Goal: Task Accomplishment & Management: Manage account settings

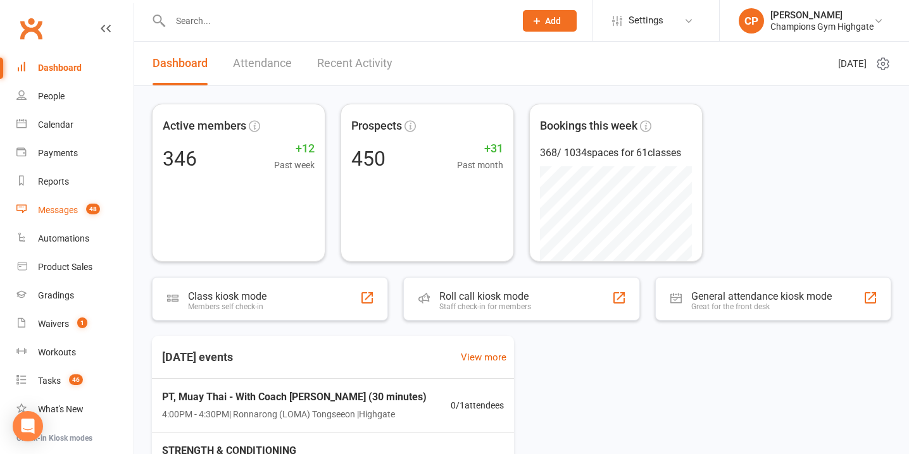
click at [82, 203] on link "Messages 48" at bounding box center [74, 210] width 117 height 28
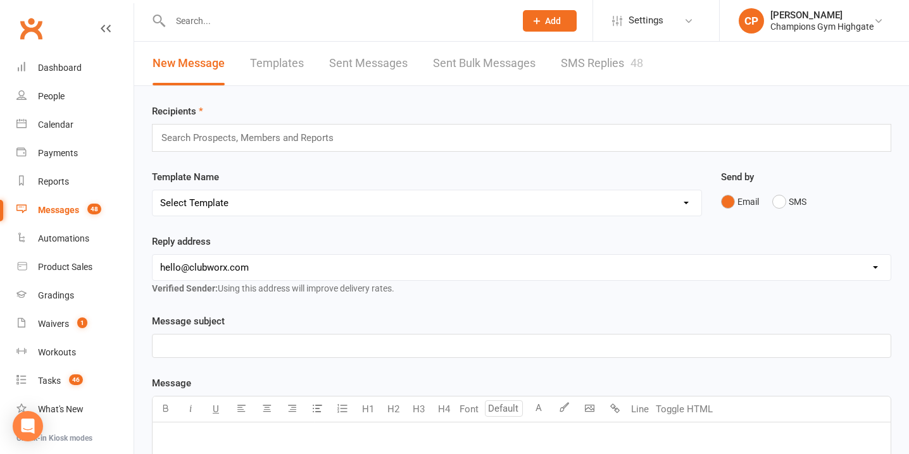
click at [584, 70] on link "SMS Replies 48" at bounding box center [602, 64] width 82 height 44
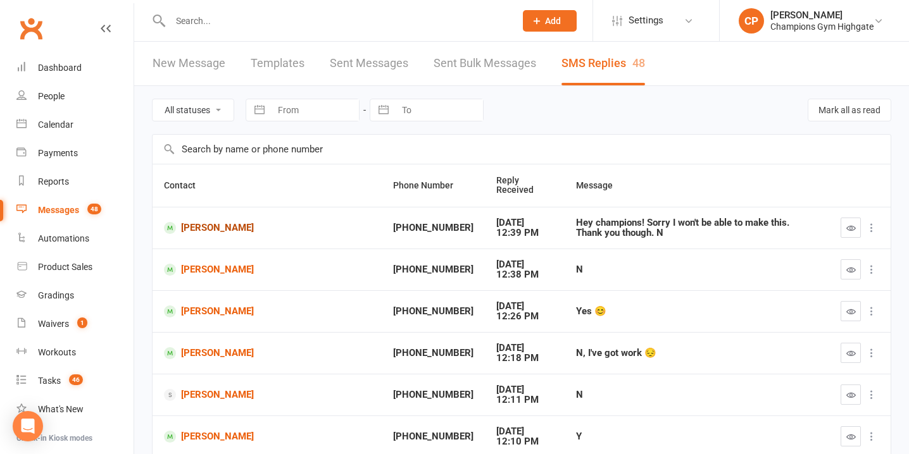
click at [224, 222] on link "Nathan Levien" at bounding box center [267, 228] width 206 height 12
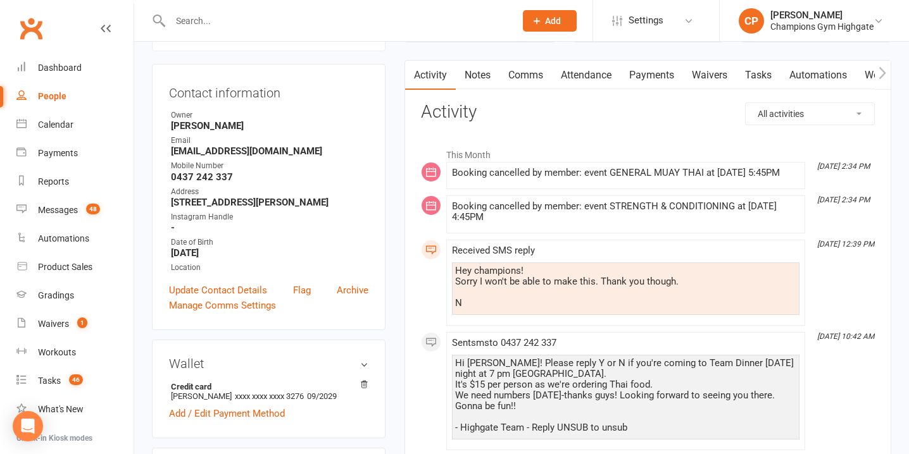
scroll to position [121, 0]
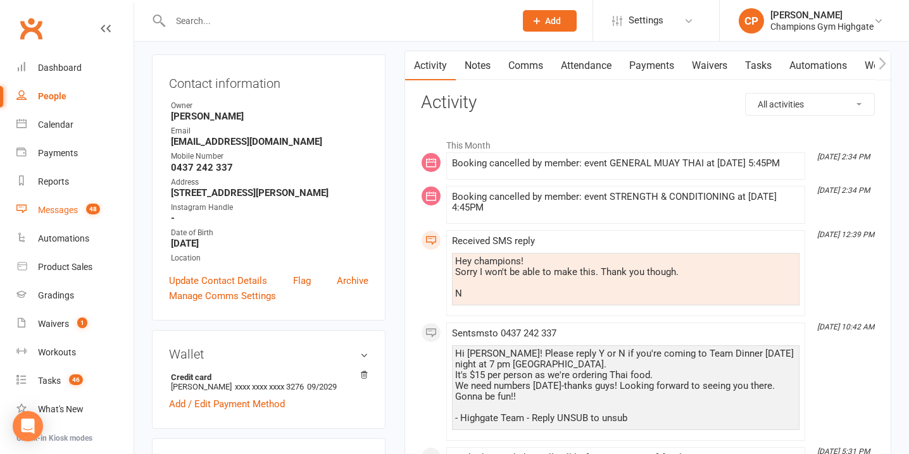
click at [77, 218] on link "Messages 48" at bounding box center [74, 210] width 117 height 28
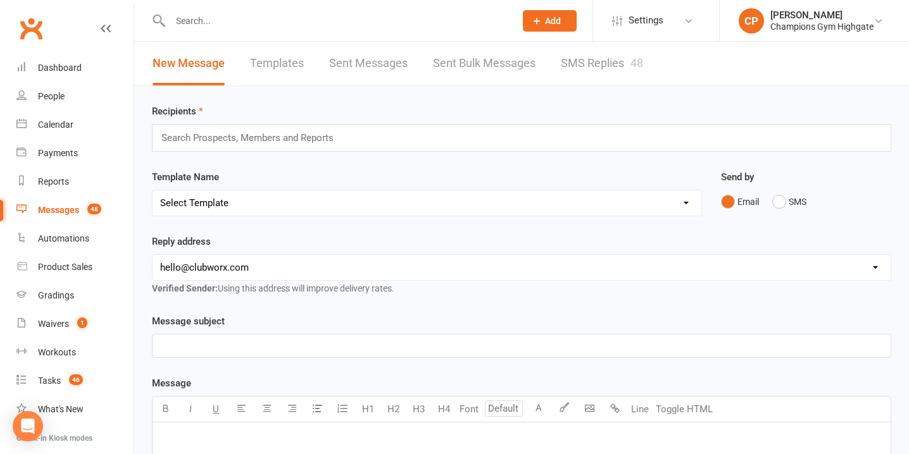
click at [613, 61] on link "SMS Replies 48" at bounding box center [602, 64] width 82 height 44
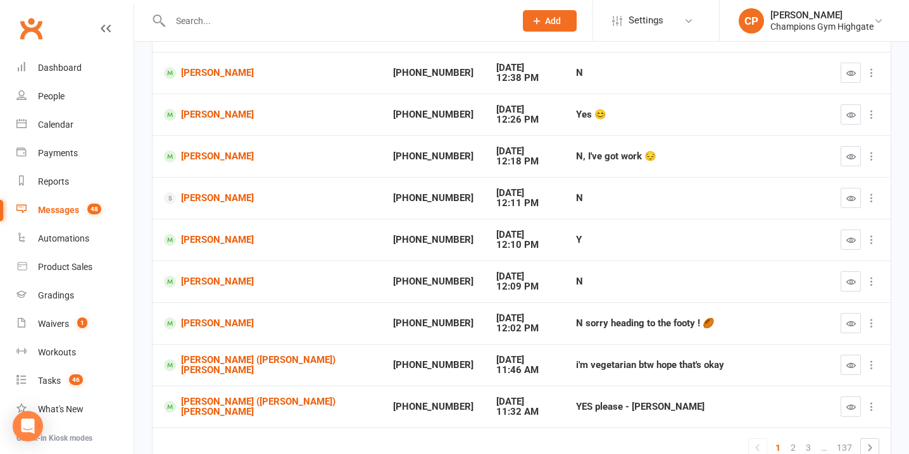
scroll to position [255, 0]
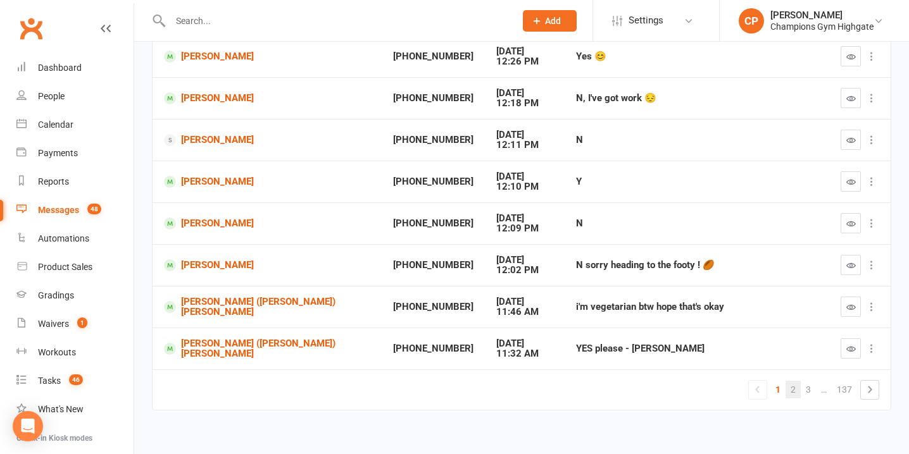
click at [796, 383] on link "2" at bounding box center [792, 390] width 15 height 18
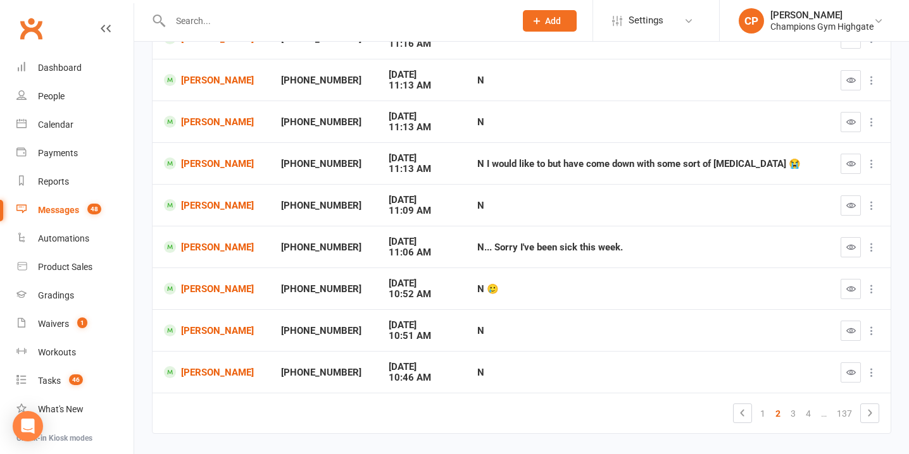
scroll to position [222, 0]
click at [796, 413] on link "3" at bounding box center [792, 413] width 15 height 18
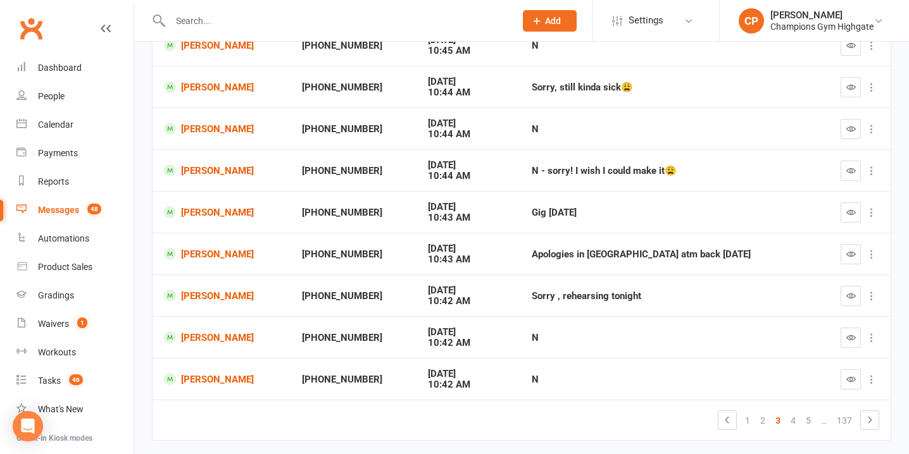
scroll to position [219, 0]
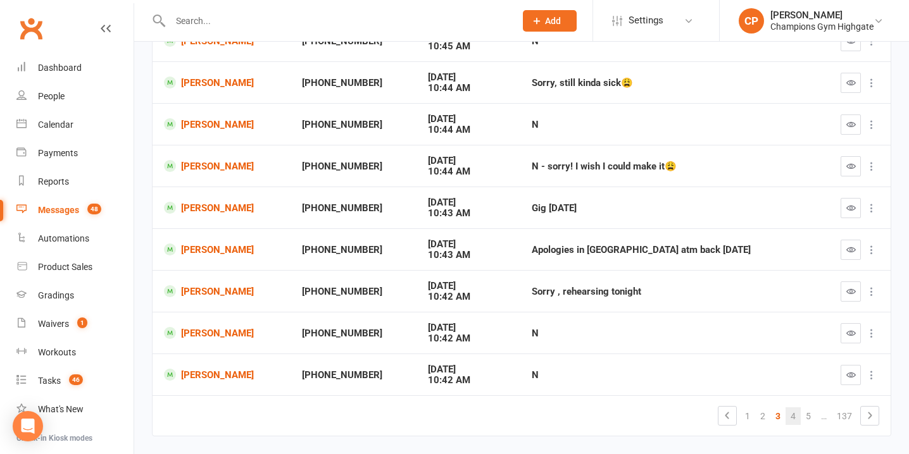
click at [792, 415] on link "4" at bounding box center [792, 417] width 15 height 18
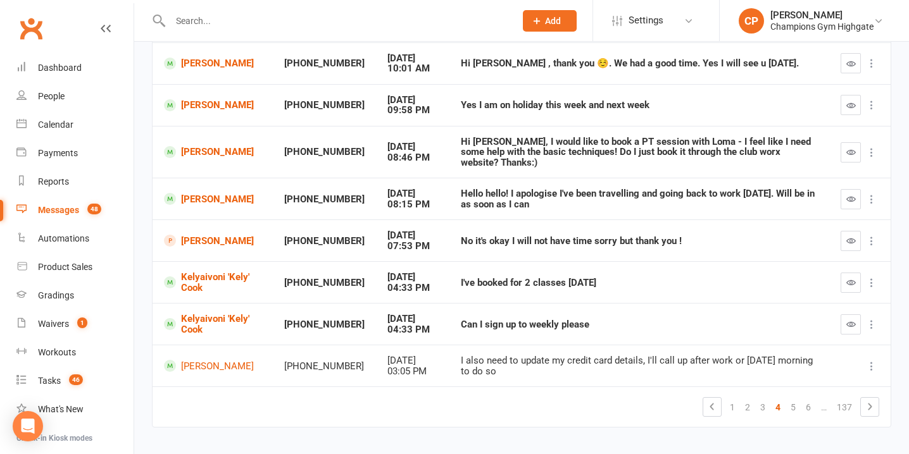
scroll to position [254, 0]
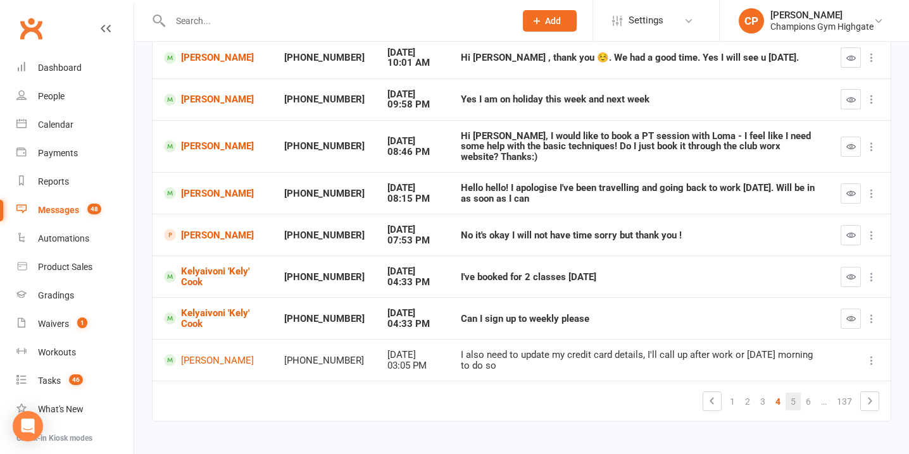
click at [794, 393] on link "5" at bounding box center [792, 402] width 15 height 18
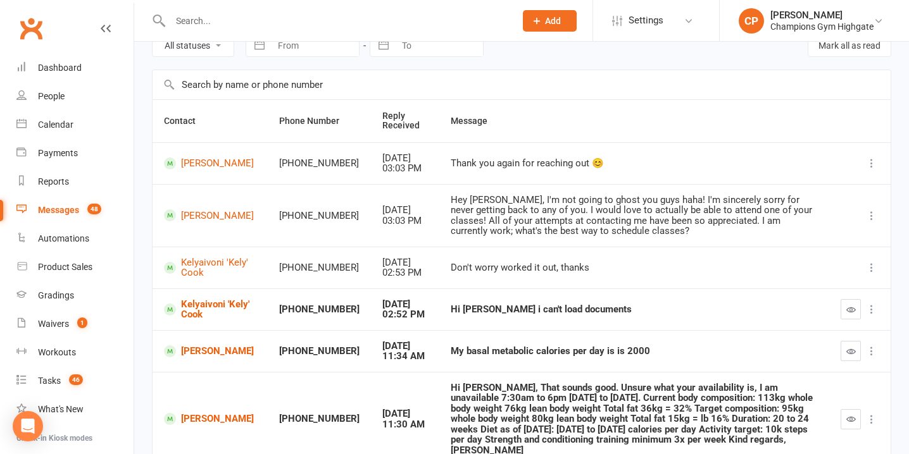
scroll to position [0, 0]
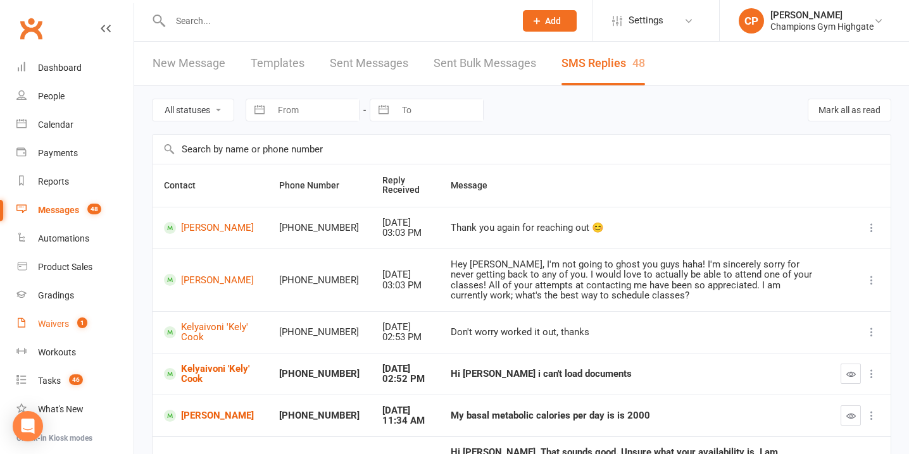
click at [64, 323] on div "Waivers" at bounding box center [53, 324] width 31 height 10
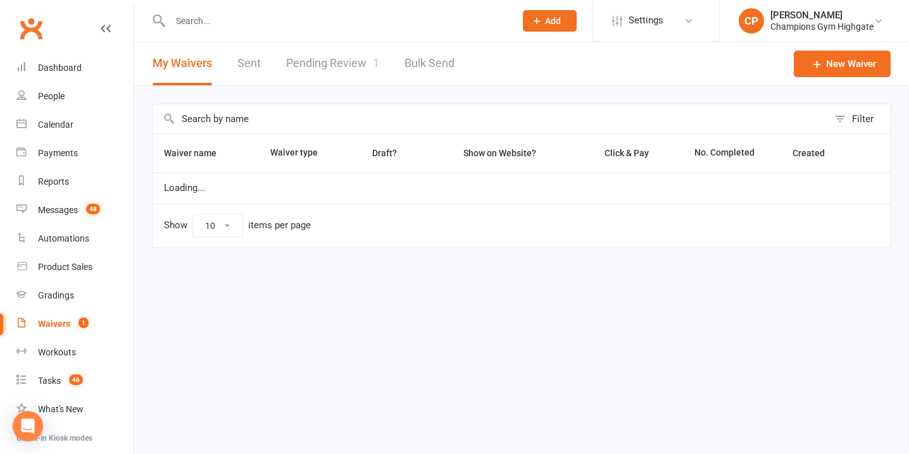
click at [339, 72] on link "Pending Review 1" at bounding box center [332, 64] width 93 height 44
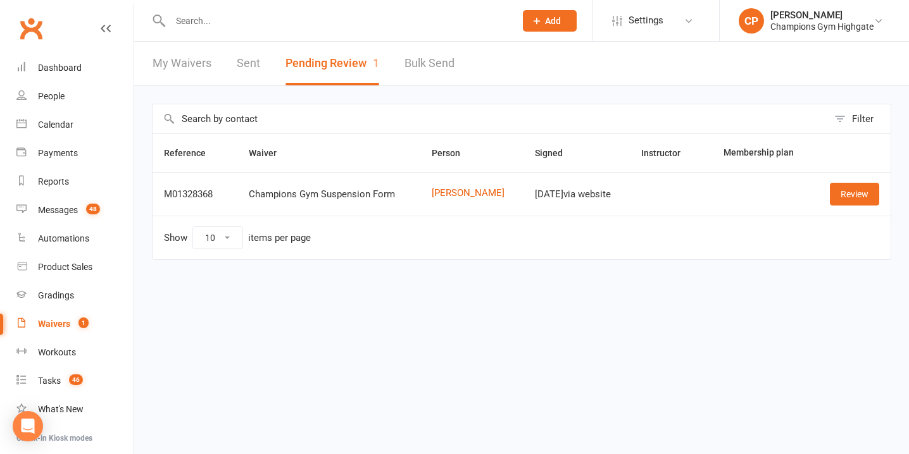
click at [552, 20] on span "Add" at bounding box center [553, 21] width 16 height 10
click at [565, 37] on div "Prospect Member Non-attending contact Class / event Appointment Grading event T…" at bounding box center [549, 20] width 86 height 41
click at [558, 22] on span "Add" at bounding box center [553, 21] width 16 height 10
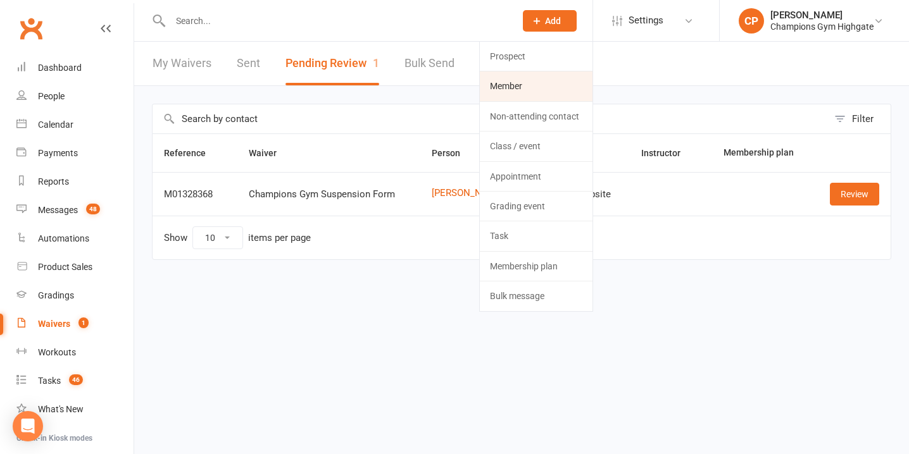
click at [544, 85] on link "Member" at bounding box center [536, 86] width 113 height 29
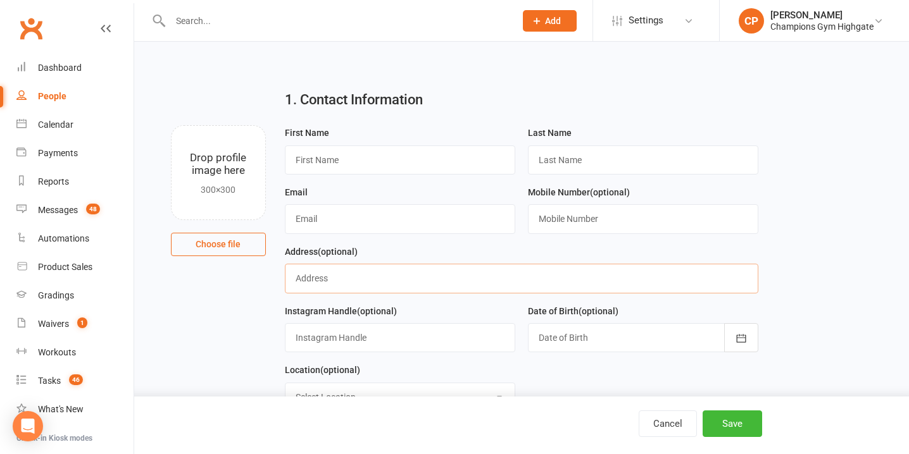
click at [370, 282] on input "text" at bounding box center [522, 278] width 474 height 29
paste input "6/337 Lord Street, Highgate"
type input "6/337 Lord Street, Highgate"
click at [304, 217] on input "text" at bounding box center [400, 218] width 230 height 29
paste input "bayleyjamesdobbs@gmail.com"
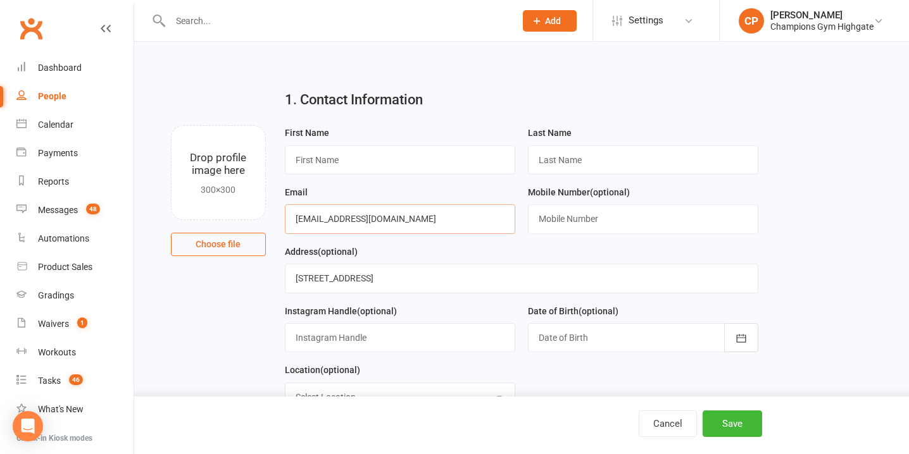
type input "bayleyjamesdobbs@gmail.com"
click at [589, 224] on input "text" at bounding box center [643, 218] width 230 height 29
paste input "0461300998"
type input "0461300998"
click at [371, 164] on input "text" at bounding box center [400, 160] width 230 height 29
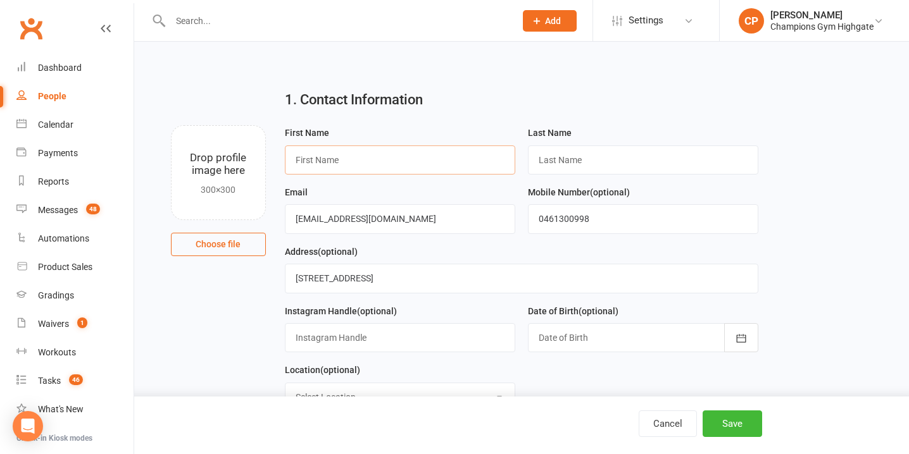
paste input "Bayley Dobbs"
type input "Bayley"
click at [544, 165] on input "text" at bounding box center [643, 160] width 230 height 29
paste input "Bayley Dobbs"
drag, startPoint x: 568, startPoint y: 161, endPoint x: 477, endPoint y: 157, distance: 91.8
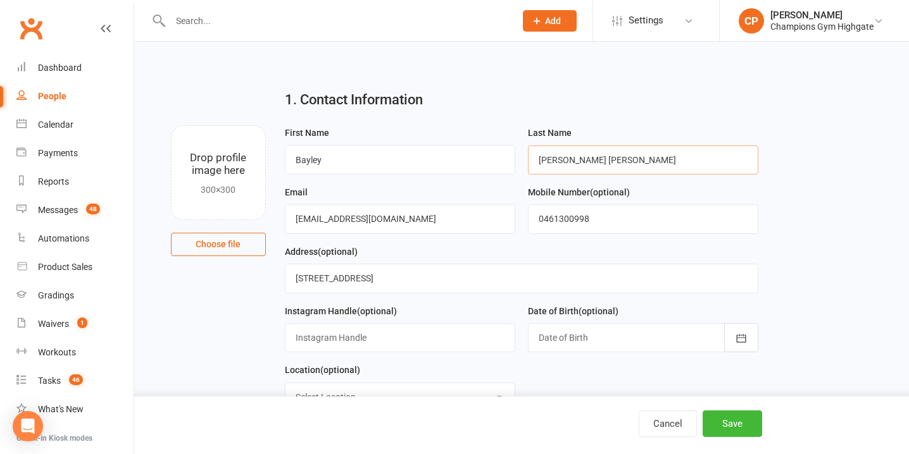
click at [477, 157] on form "First Name Bayley Last Name Bayley Dobbs Email bayleyjamesdobbs@gmail.com Mobil…" at bounding box center [521, 273] width 487 height 297
type input "Dobbs"
click at [563, 355] on div "Date of Birth (optional) 2021 - 2040 2021 2022 2023 2024 2025 2026 2027 2028 20…" at bounding box center [642, 333] width 243 height 59
click at [563, 344] on div at bounding box center [643, 337] width 230 height 29
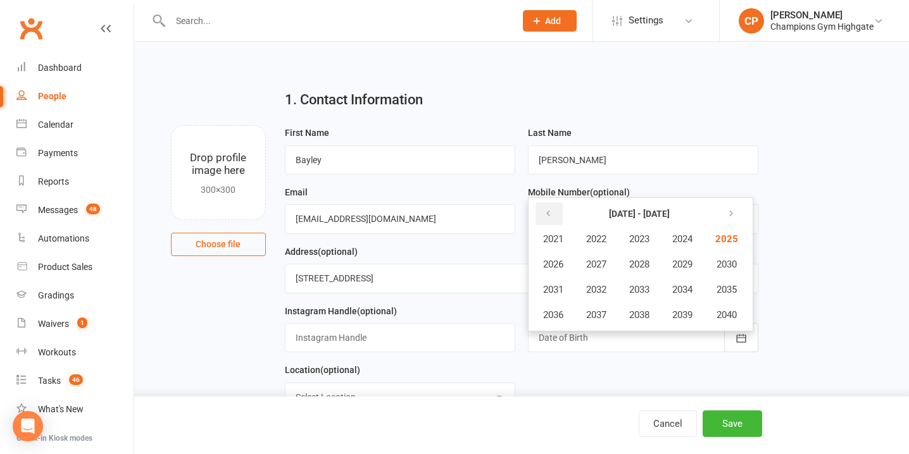
click at [549, 210] on icon "button" at bounding box center [548, 214] width 9 height 10
click at [722, 310] on span "2000" at bounding box center [725, 314] width 20 height 11
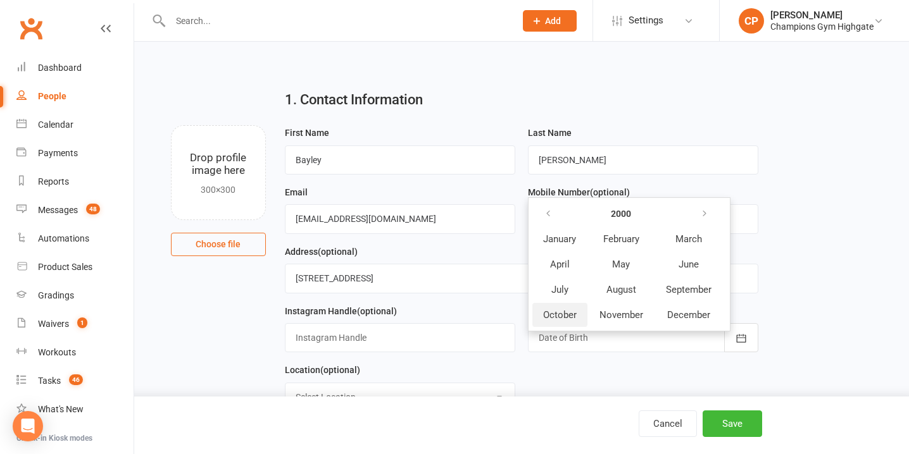
click at [565, 313] on span "October" at bounding box center [560, 314] width 34 height 11
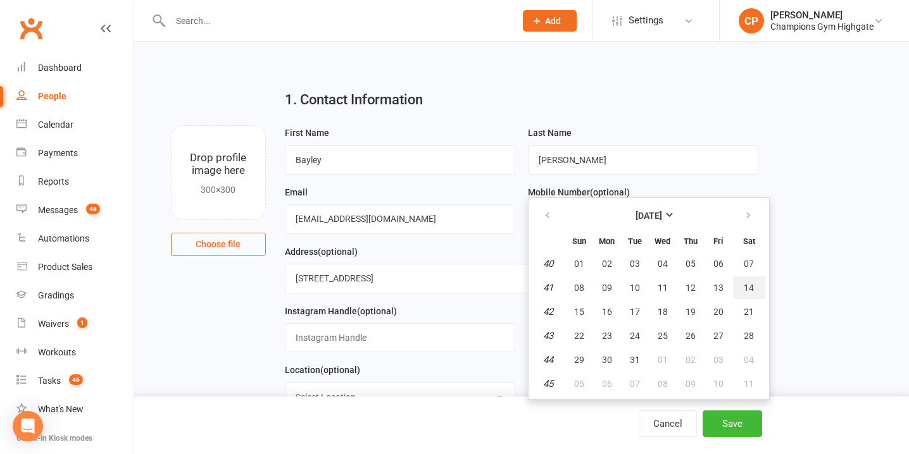
click at [763, 291] on button "14" at bounding box center [749, 288] width 32 height 23
type input "14 Oct 2000"
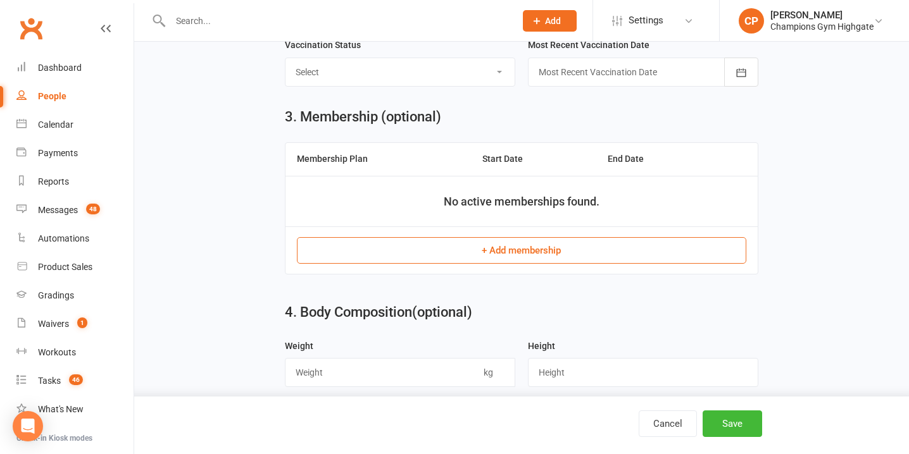
scroll to position [470, 0]
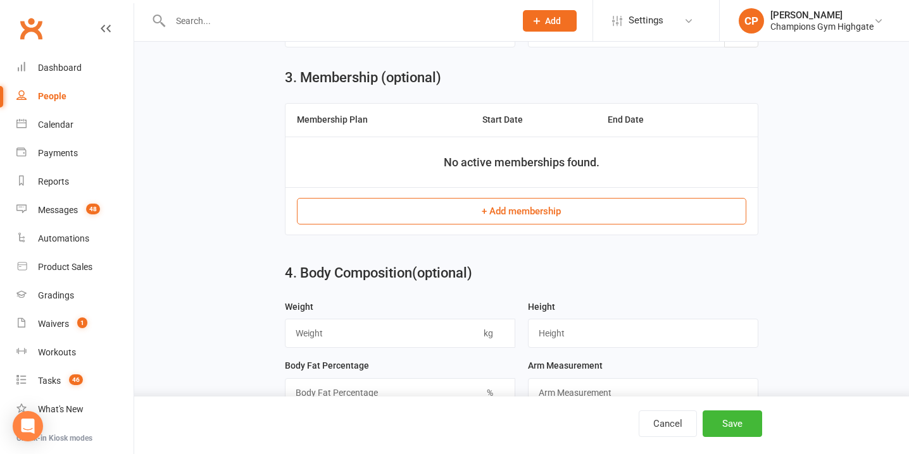
click at [532, 210] on button "+ Add membership" at bounding box center [522, 211] width 450 height 27
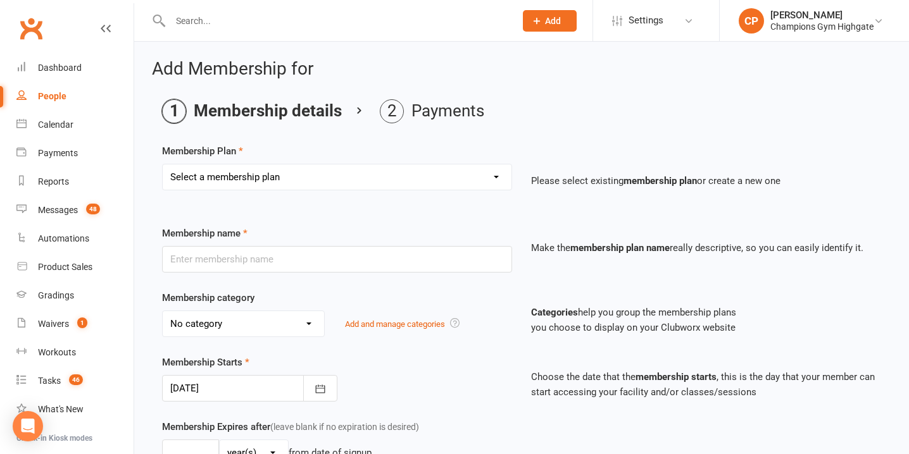
click at [273, 185] on select "Select a membership plan Create new Membership Plan New Starter Program FIFO Ne…" at bounding box center [337, 177] width 349 height 25
select select "2"
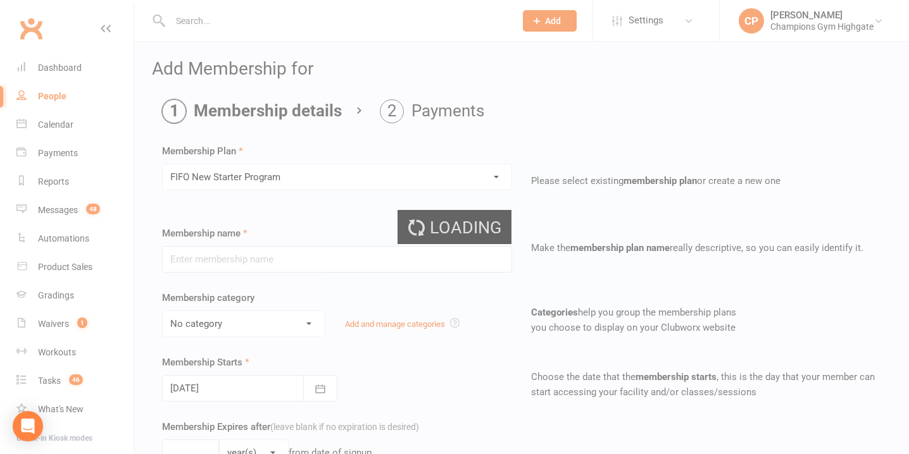
type input "FIFO New Starter Program"
select select "4"
type input "4"
select select "1"
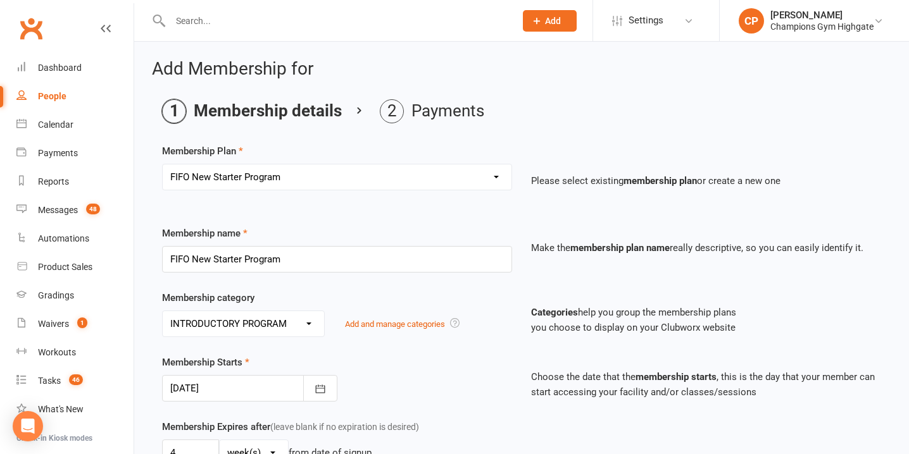
click at [217, 390] on div at bounding box center [249, 388] width 175 height 27
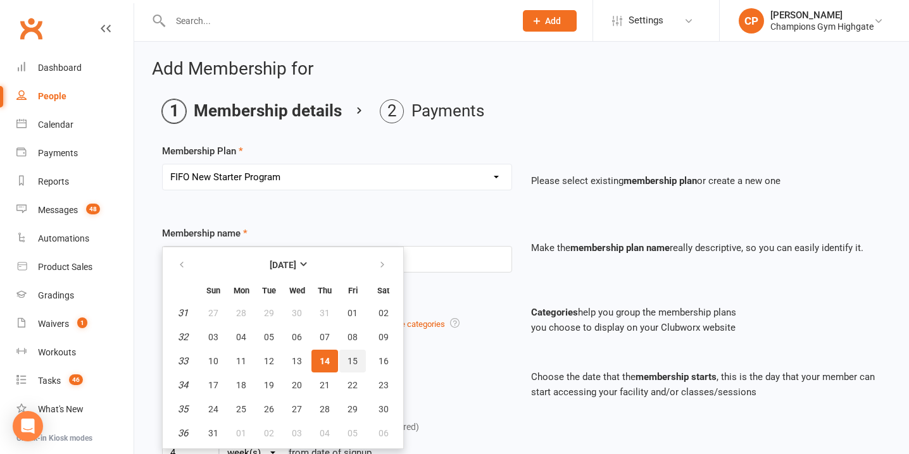
click at [351, 368] on button "15" at bounding box center [352, 361] width 27 height 23
type input "15 Aug 2025"
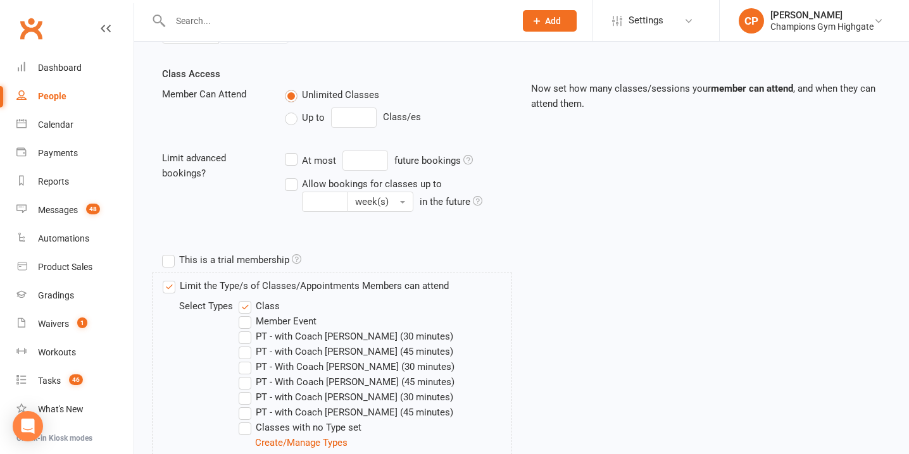
scroll to position [573, 0]
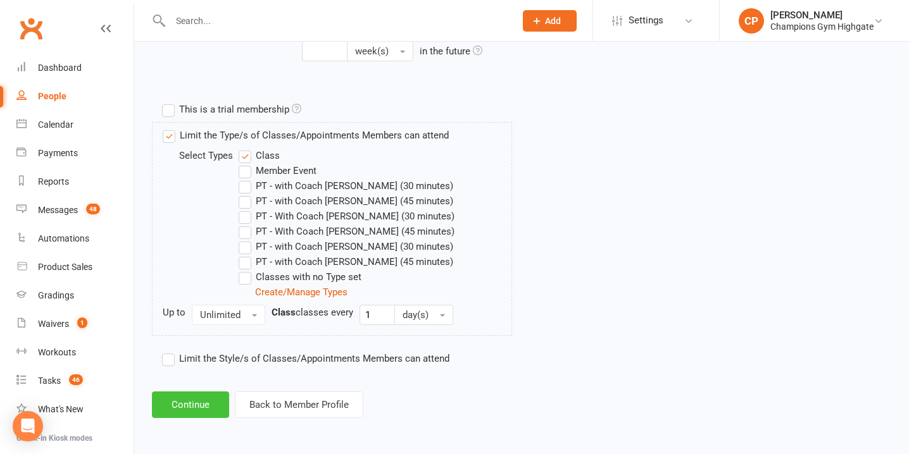
click at [200, 397] on button "Continue" at bounding box center [190, 405] width 77 height 27
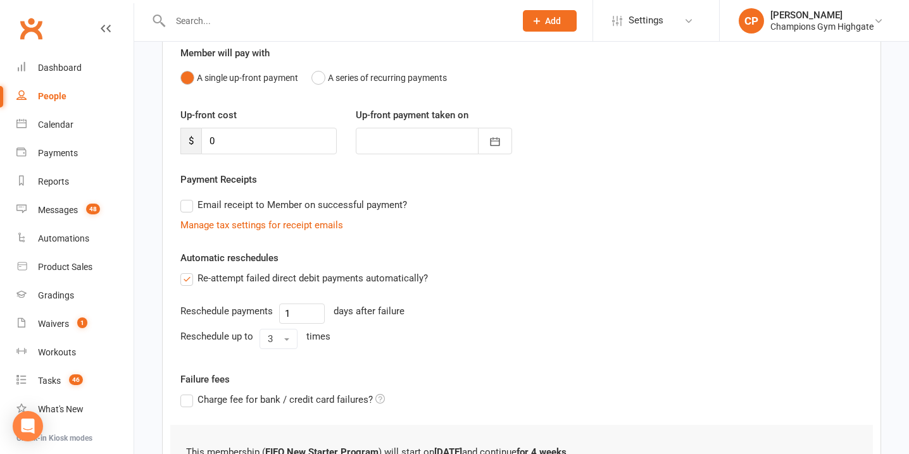
scroll to position [235, 0]
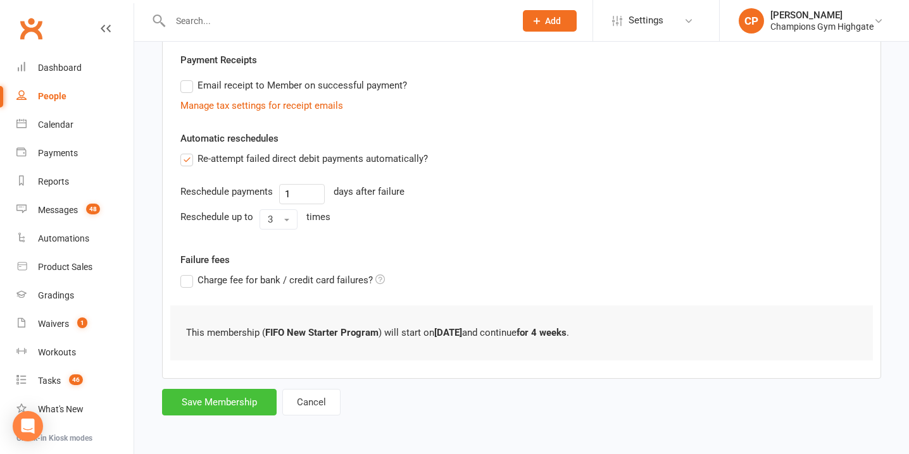
click at [195, 400] on button "Save Membership" at bounding box center [219, 402] width 115 height 27
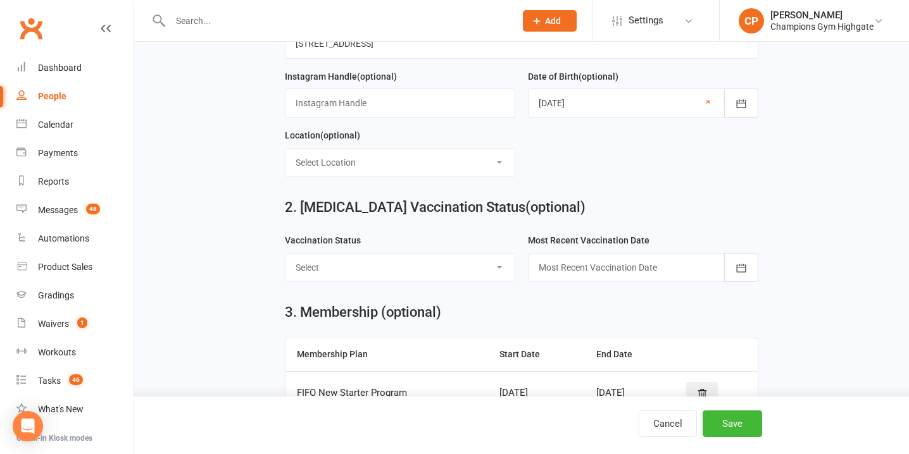
scroll to position [529, 0]
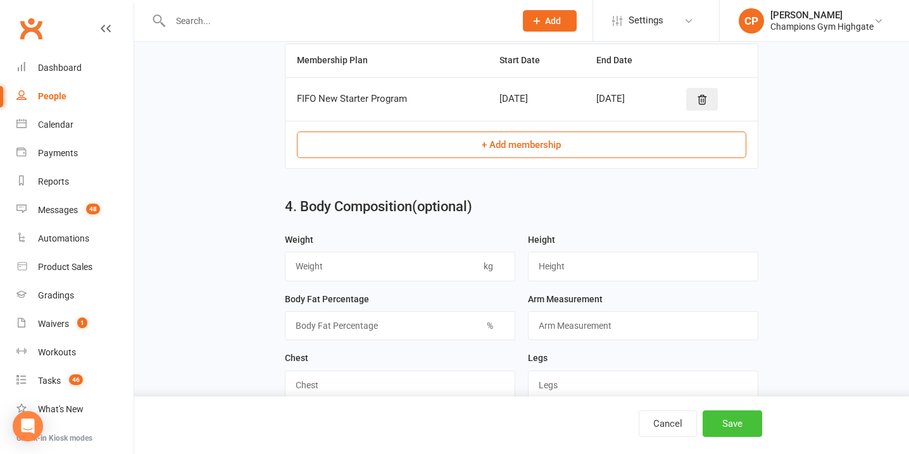
click at [728, 415] on button "Save" at bounding box center [731, 424] width 59 height 27
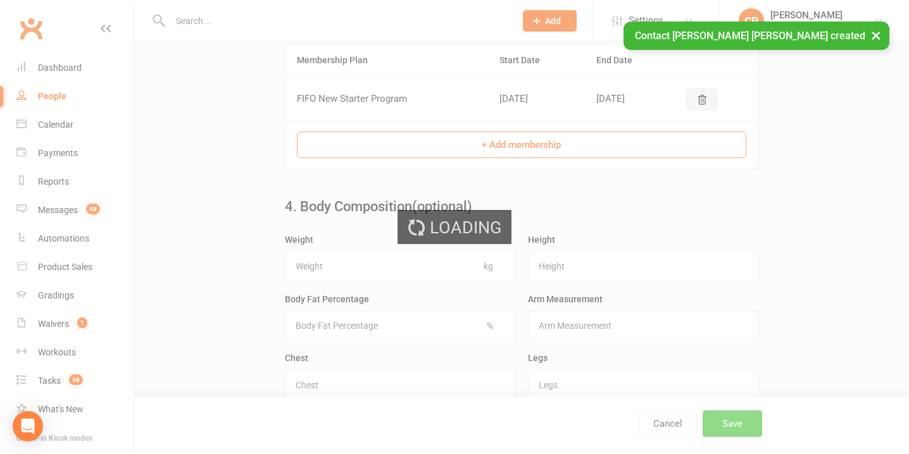
scroll to position [0, 0]
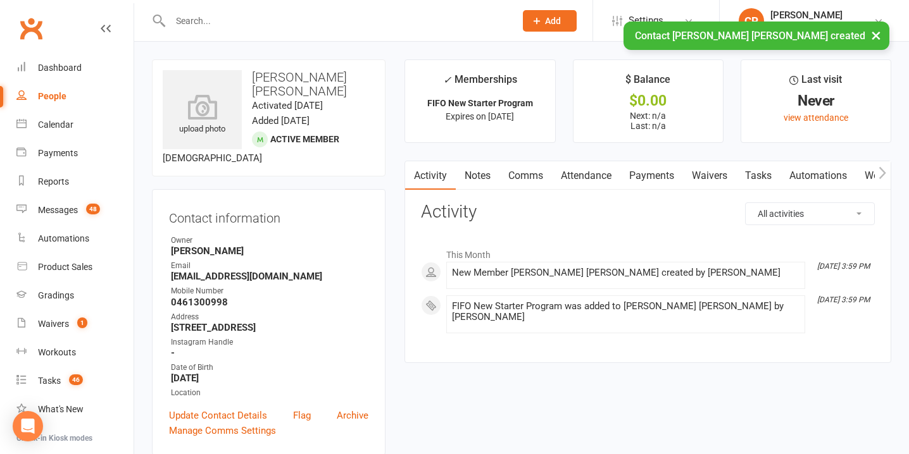
click at [466, 180] on link "Notes" at bounding box center [478, 175] width 44 height 29
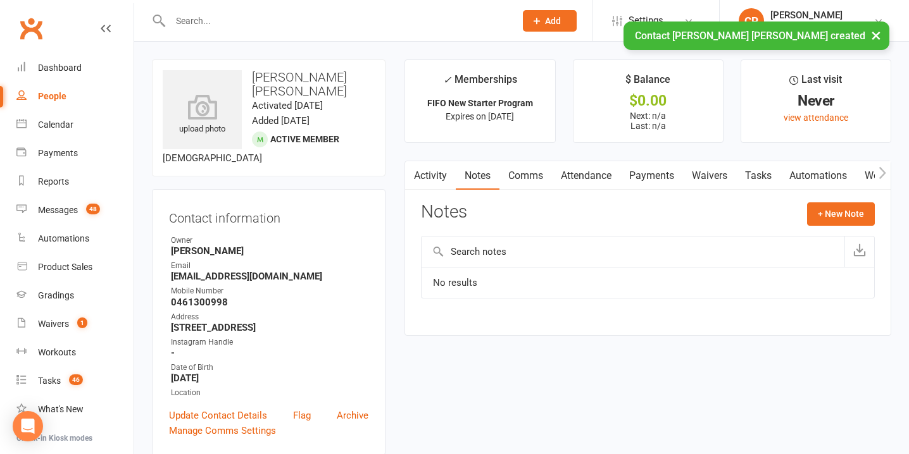
click at [661, 179] on link "Payments" at bounding box center [651, 175] width 63 height 29
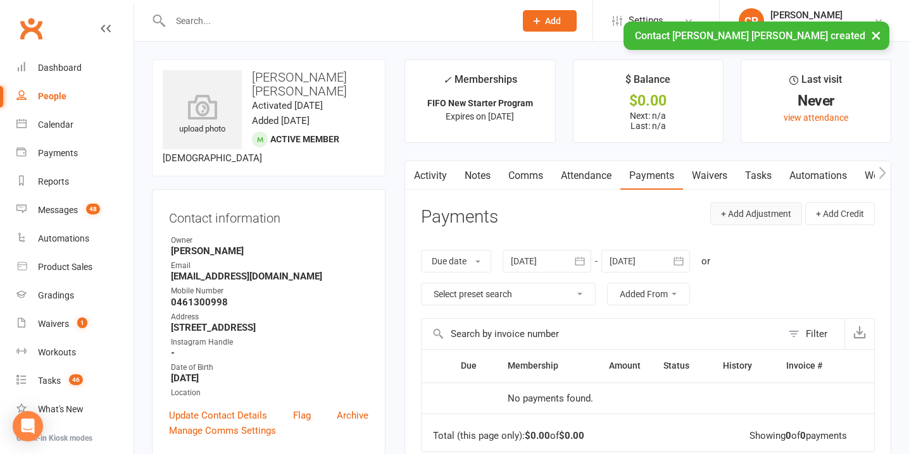
click at [755, 212] on button "+ Add Adjustment" at bounding box center [756, 214] width 92 height 23
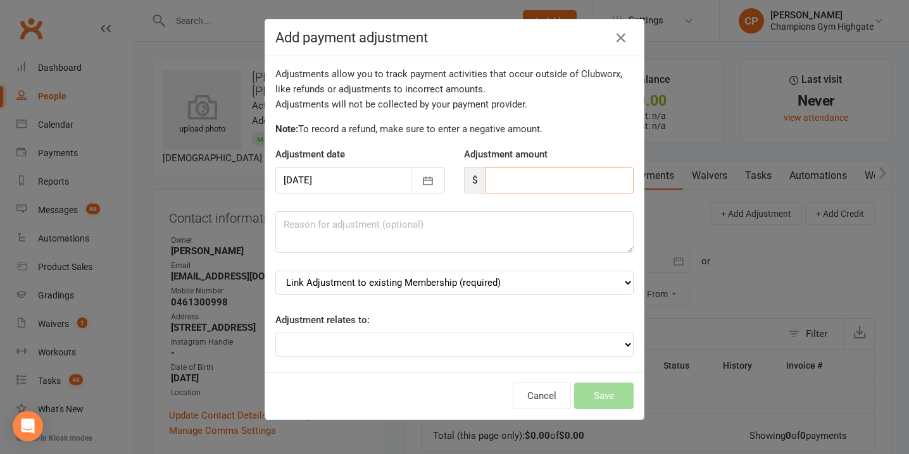
click at [540, 179] on input "number" at bounding box center [559, 180] width 149 height 27
type input "179"
click at [524, 282] on select "Link Adjustment to existing Membership (required) FIFO New Starter Program (sta…" at bounding box center [454, 283] width 358 height 24
select select "0"
click at [605, 399] on button "Save" at bounding box center [603, 396] width 59 height 27
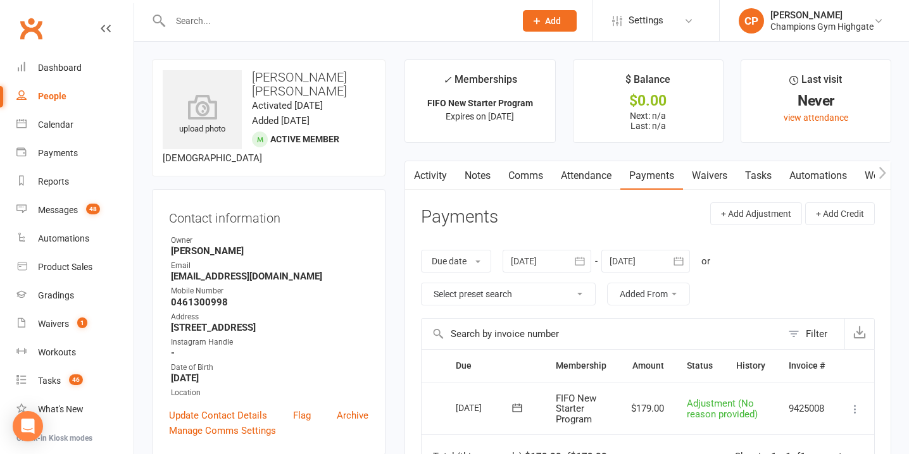
click at [485, 175] on link "Notes" at bounding box center [478, 175] width 44 height 29
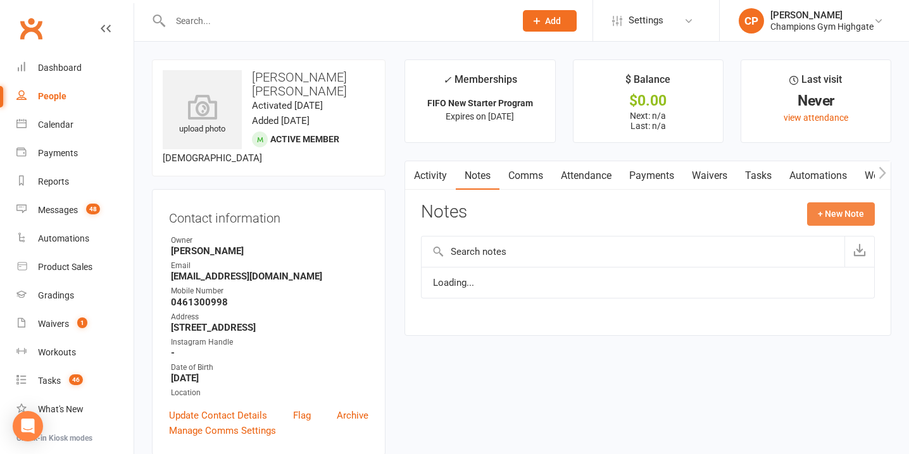
click at [837, 208] on button "+ New Note" at bounding box center [841, 214] width 68 height 23
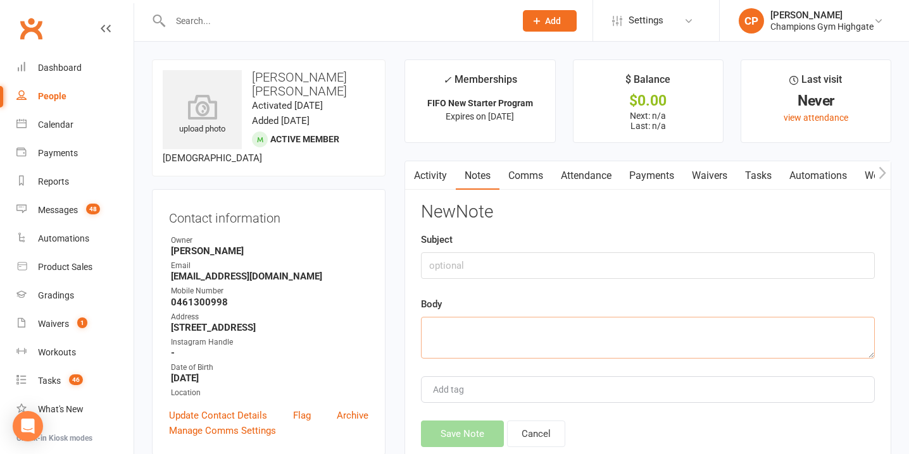
click at [446, 351] on textarea at bounding box center [648, 338] width 454 height 42
paste textarea "WHY NOW? Chatted to Trushal in March but has just settled & wants to sign up IN…"
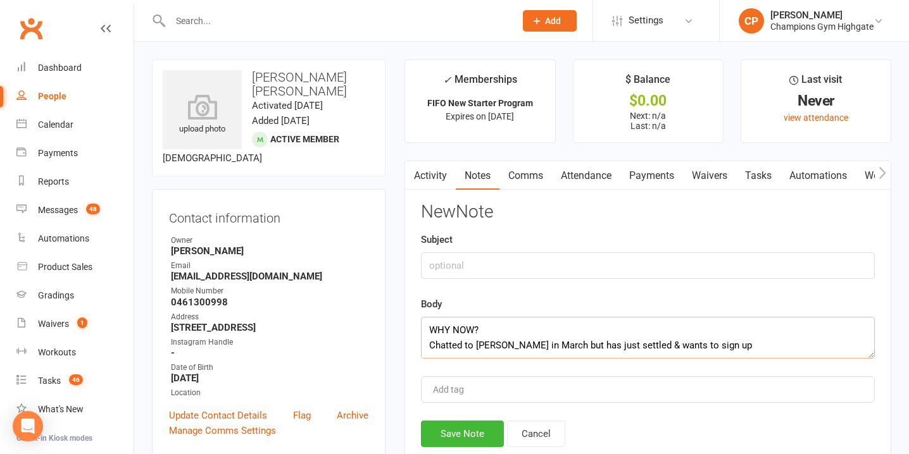
scroll to position [84, 0]
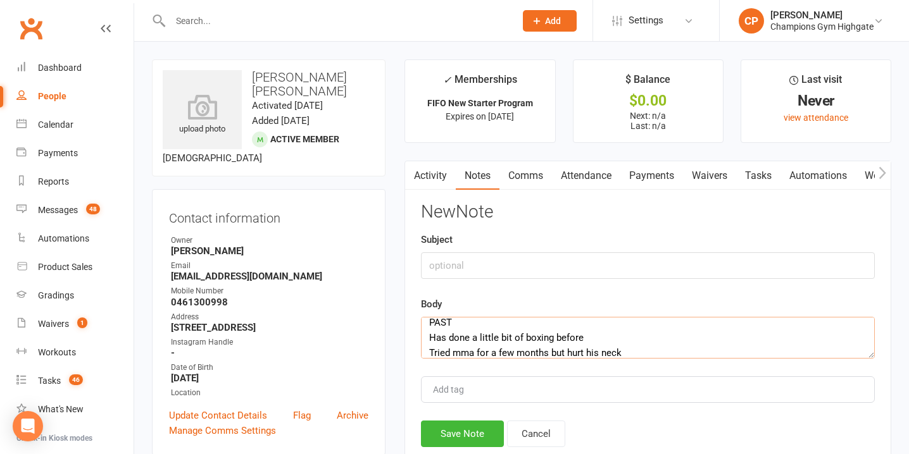
type textarea "WHY NOW? Chatted to Trushal in March but has just settled & wants to sign up IN…"
click at [450, 278] on input "text" at bounding box center [648, 266] width 454 height 27
type input "INFO"
click at [467, 417] on div "New Note Subject INFO Body WHY NOW? Chatted to Trushal in March but has just se…" at bounding box center [648, 325] width 454 height 245
click at [468, 420] on div "New Note Subject INFO Body WHY NOW? Chatted to Trushal in March but has just se…" at bounding box center [648, 325] width 454 height 245
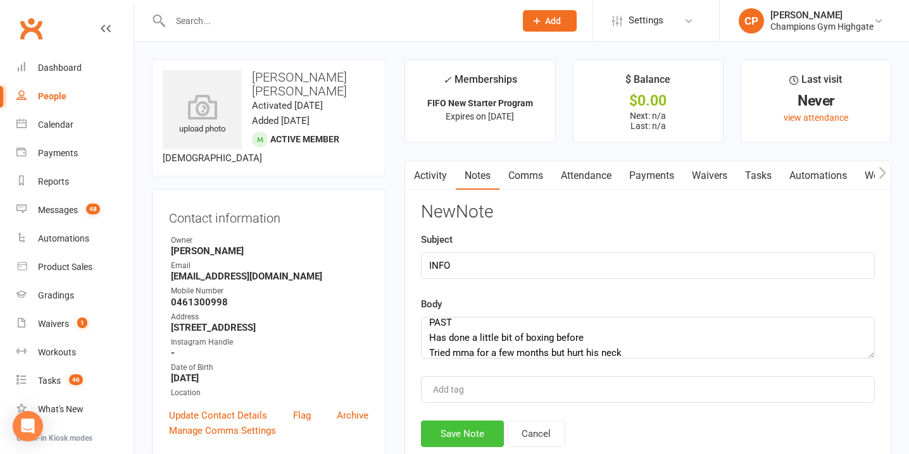
click at [468, 430] on button "Save Note" at bounding box center [462, 434] width 83 height 27
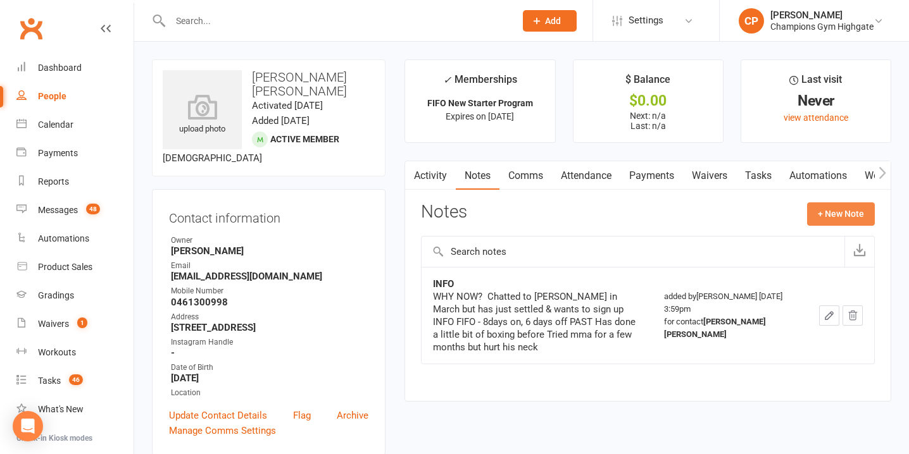
click at [835, 211] on button "+ New Note" at bounding box center [841, 214] width 68 height 23
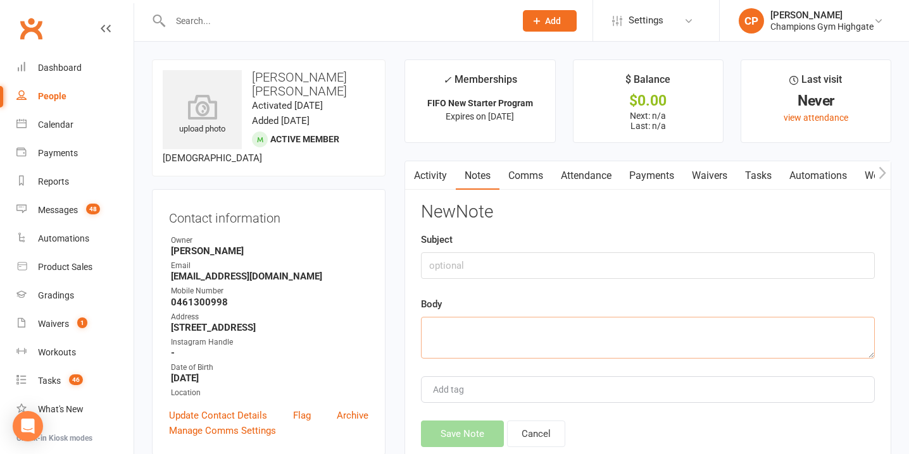
click at [457, 346] on textarea at bounding box center [648, 338] width 454 height 42
paste textarea "Learn the skills & technique of mt Martial arts really interest him"
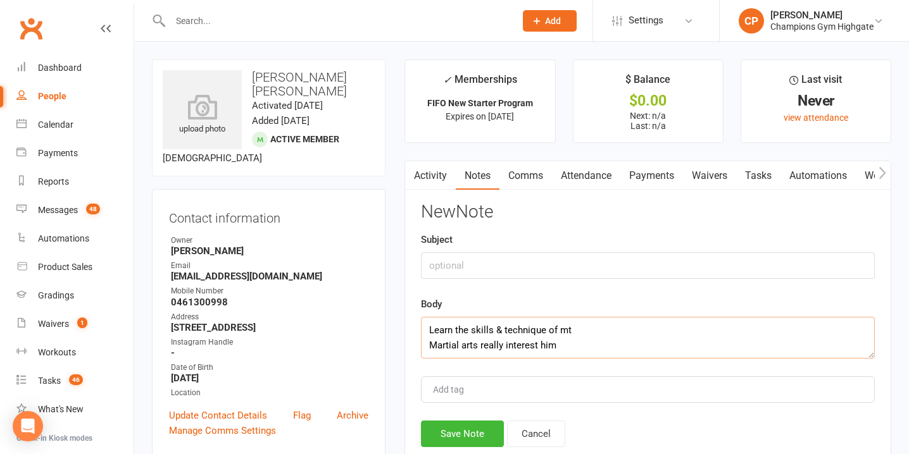
type textarea "Learn the skills & technique of mt Martial arts really interest him"
click at [468, 257] on input "text" at bounding box center [648, 266] width 454 height 27
type input "GOALS"
click at [477, 435] on button "Save Note" at bounding box center [462, 434] width 83 height 27
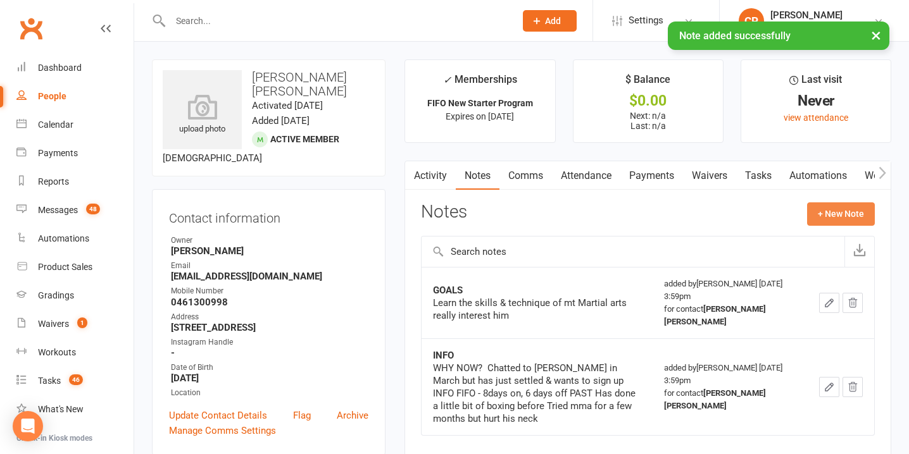
click at [847, 216] on button "+ New Note" at bounding box center [841, 214] width 68 height 23
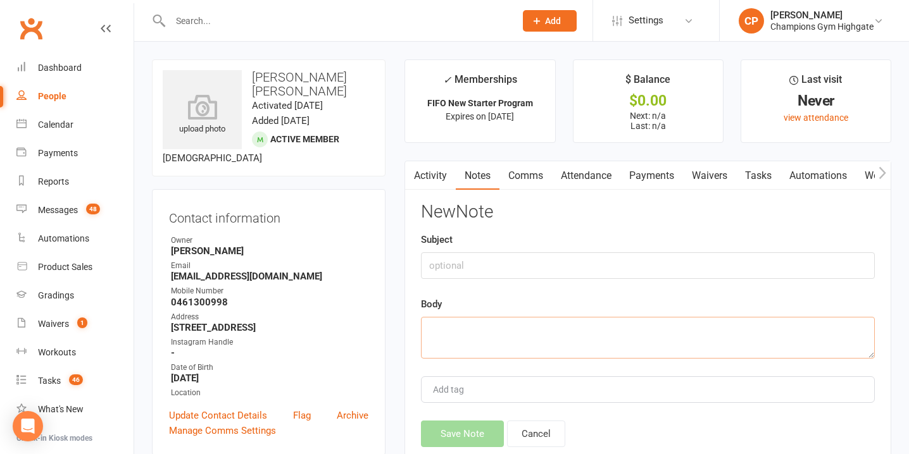
click at [565, 319] on textarea at bounding box center [648, 338] width 454 height 42
paste textarea "Prefer mornings"
type textarea "Prefer mornings"
click at [556, 267] on input "text" at bounding box center [648, 266] width 454 height 27
type input "SCHEDULE"
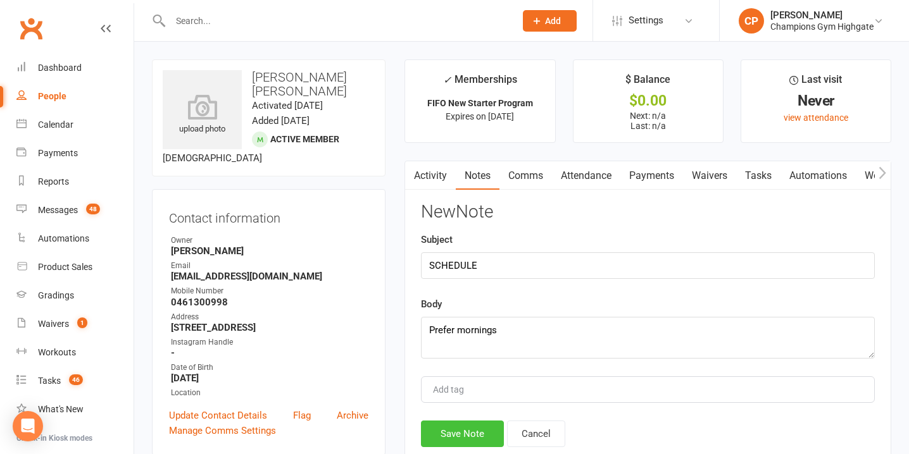
click at [476, 431] on button "Save Note" at bounding box center [462, 434] width 83 height 27
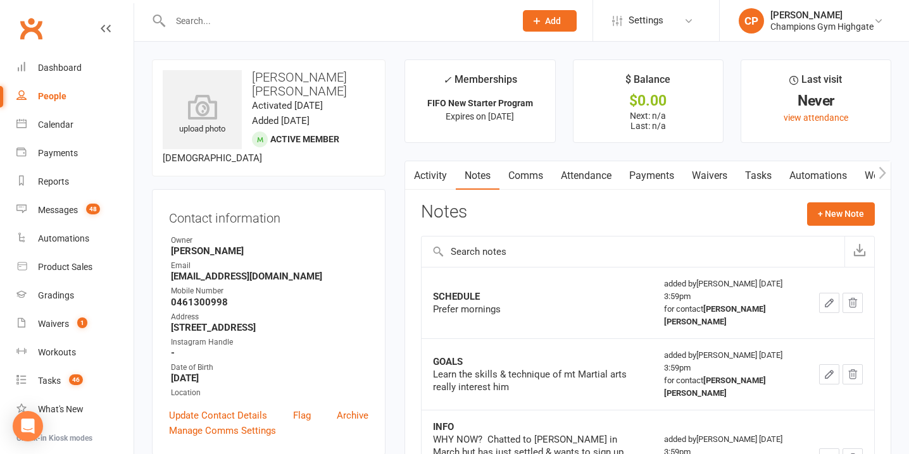
click at [600, 175] on link "Attendance" at bounding box center [586, 175] width 68 height 29
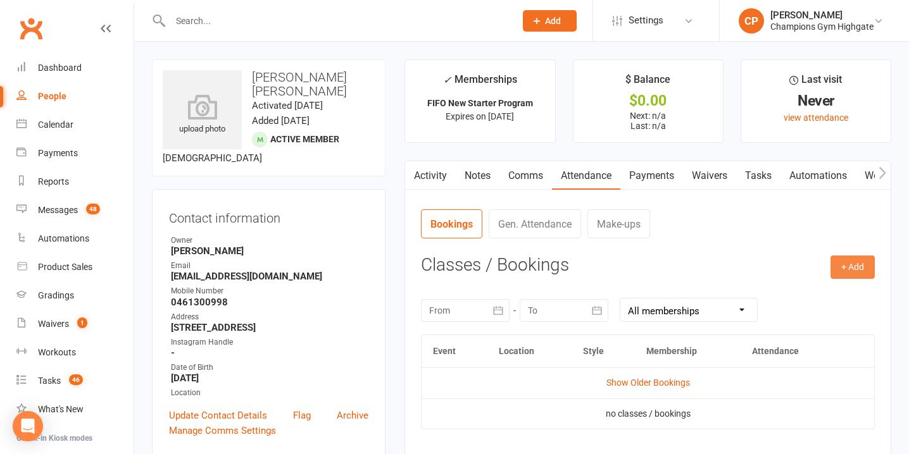
click at [864, 268] on button "+ Add" at bounding box center [852, 267] width 44 height 23
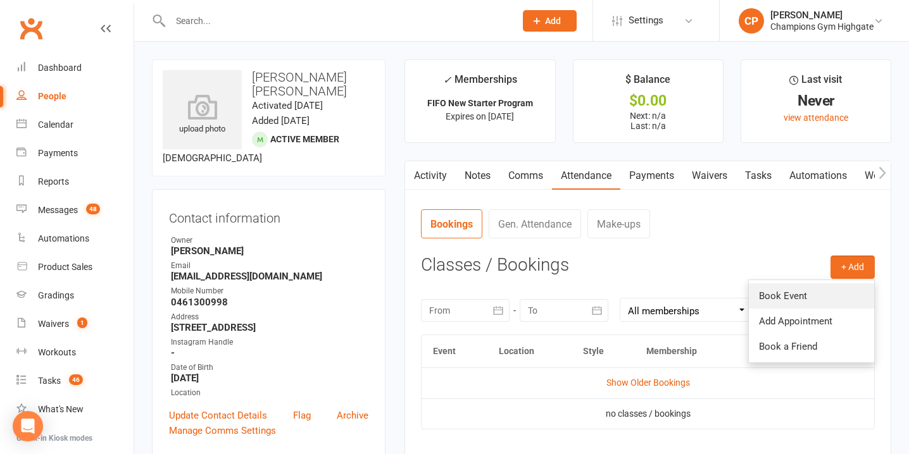
click at [778, 290] on link "Book Event" at bounding box center [811, 296] width 125 height 25
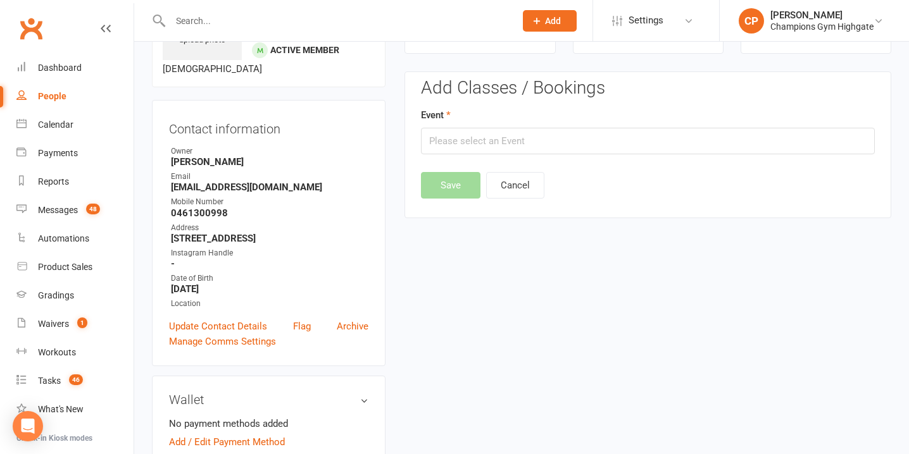
scroll to position [97, 0]
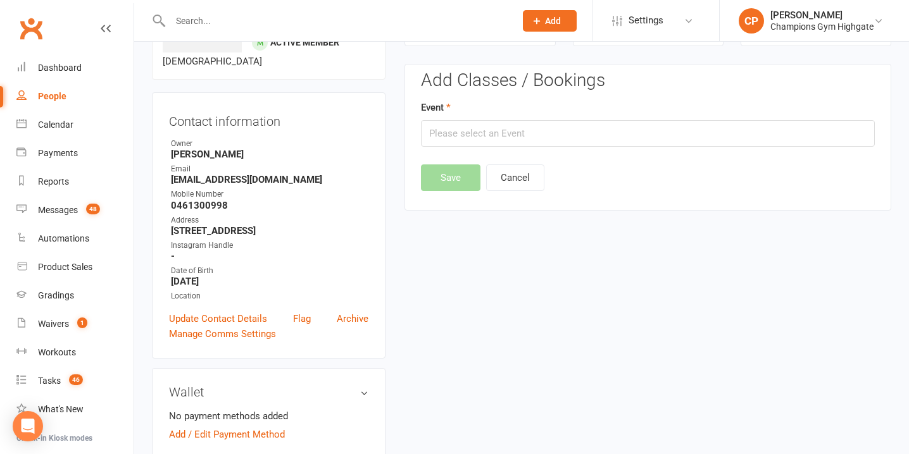
click at [497, 116] on div "Event" at bounding box center [648, 123] width 454 height 47
click at [501, 134] on input "text" at bounding box center [648, 133] width 454 height 27
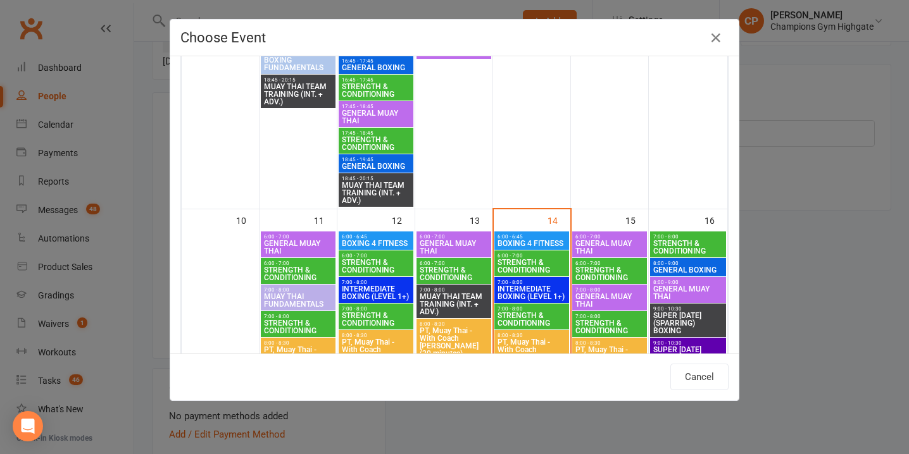
scroll to position [1357, 0]
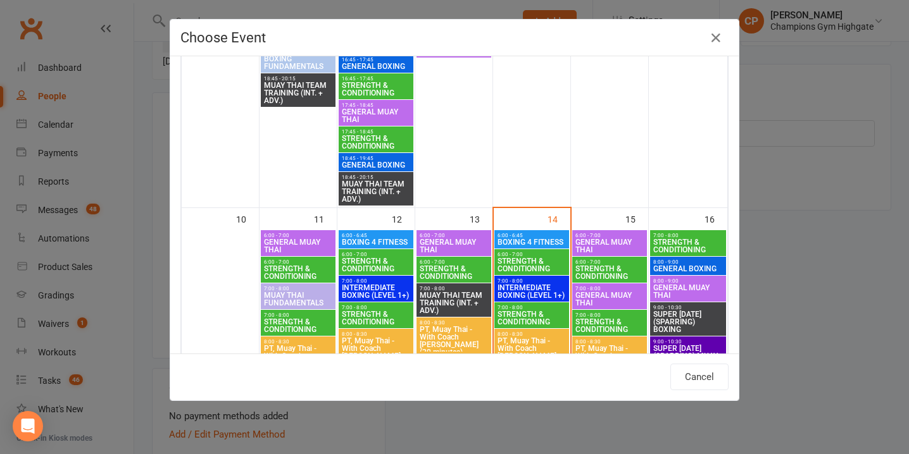
click at [604, 245] on span "GENERAL MUAY THAI" at bounding box center [610, 246] width 70 height 15
type input "GENERAL MUAY THAI - Aug 15, 2025 6:00:00 AM"
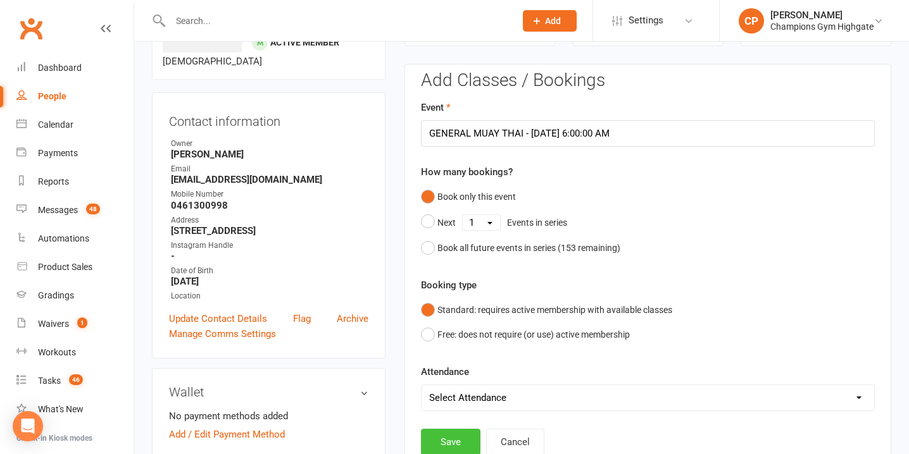
click at [444, 445] on button "Save" at bounding box center [450, 442] width 59 height 27
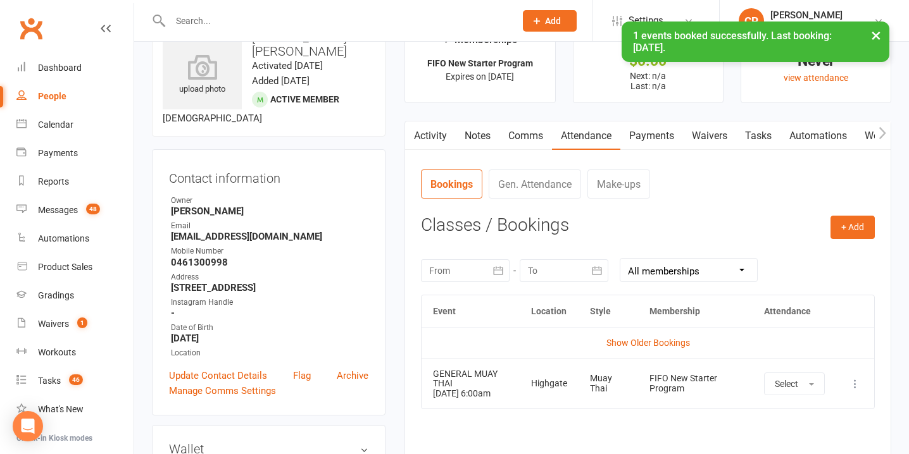
scroll to position [26, 0]
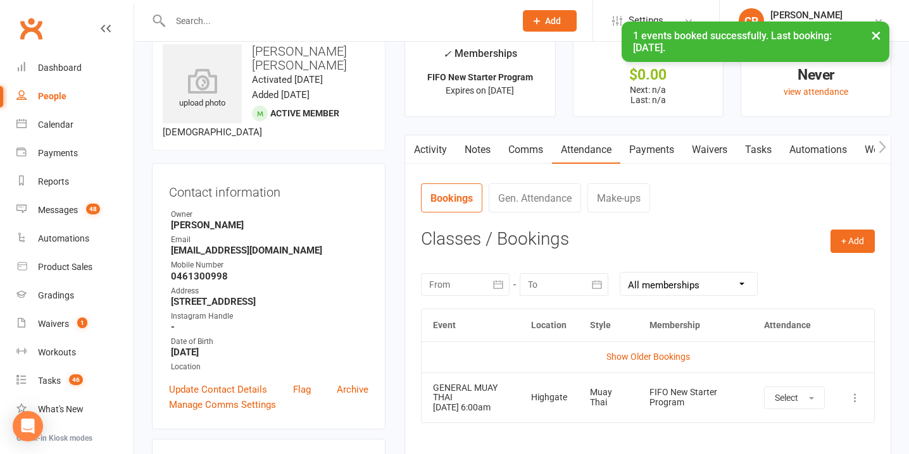
click at [475, 153] on link "Notes" at bounding box center [478, 149] width 44 height 29
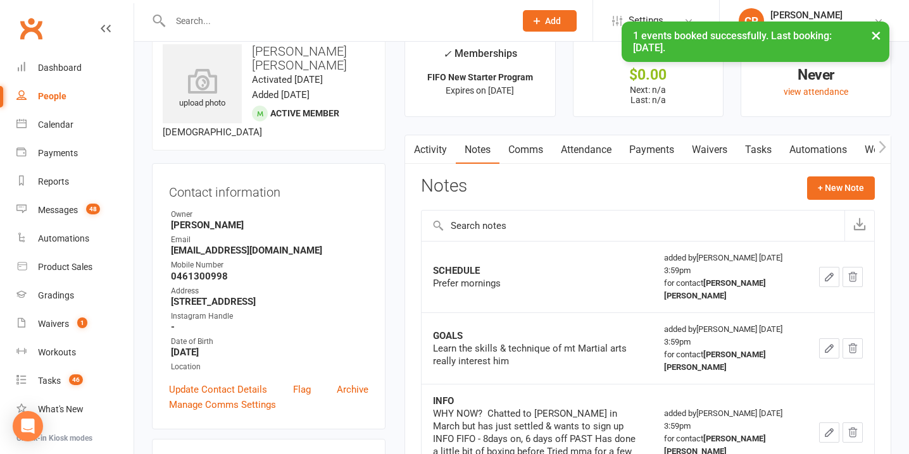
click at [527, 149] on link "Comms" at bounding box center [525, 149] width 53 height 29
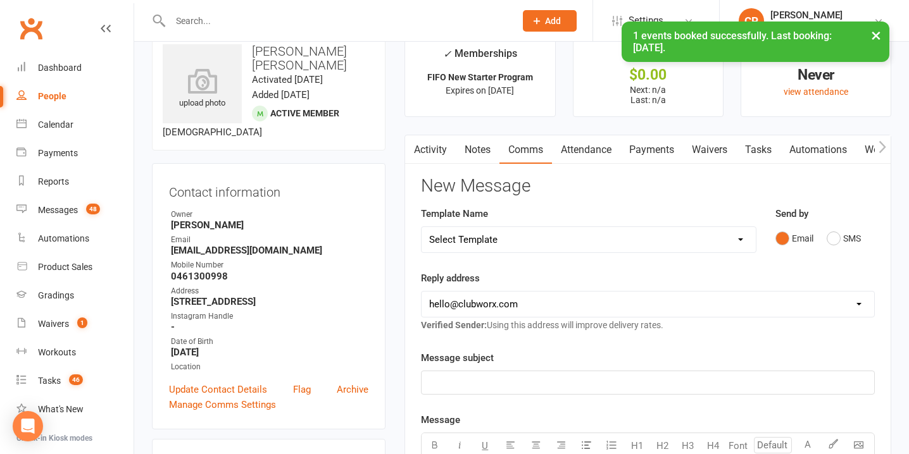
click at [736, 237] on select "Select Template [SMS] 14 days non-attendance sms [Email] A. First Timer Trial […" at bounding box center [588, 239] width 334 height 25
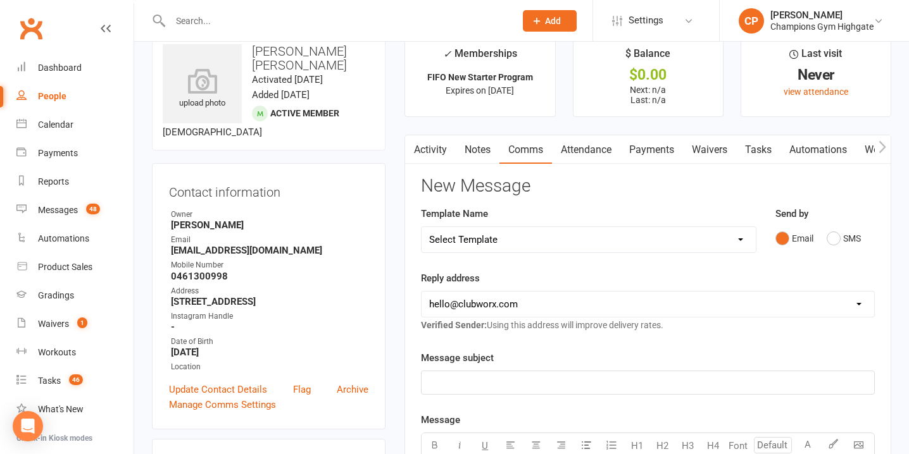
select select "30"
click at [553, 303] on select "hello@clubworx.com membershighgate@championsgym.com.au helen@championsgym.com.a…" at bounding box center [647, 304] width 453 height 25
select select "8"
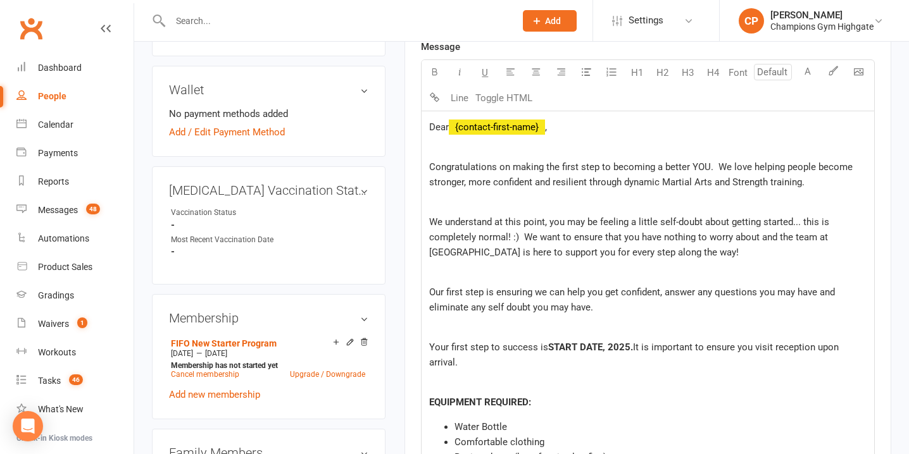
scroll to position [406, 0]
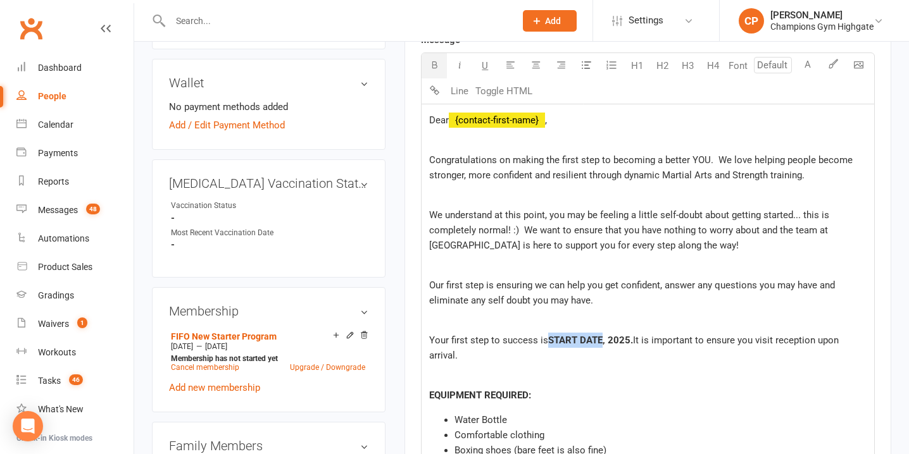
drag, startPoint x: 602, startPoint y: 342, endPoint x: 550, endPoint y: 342, distance: 51.9
click at [550, 342] on span "START DATE, 2025" at bounding box center [589, 340] width 82 height 11
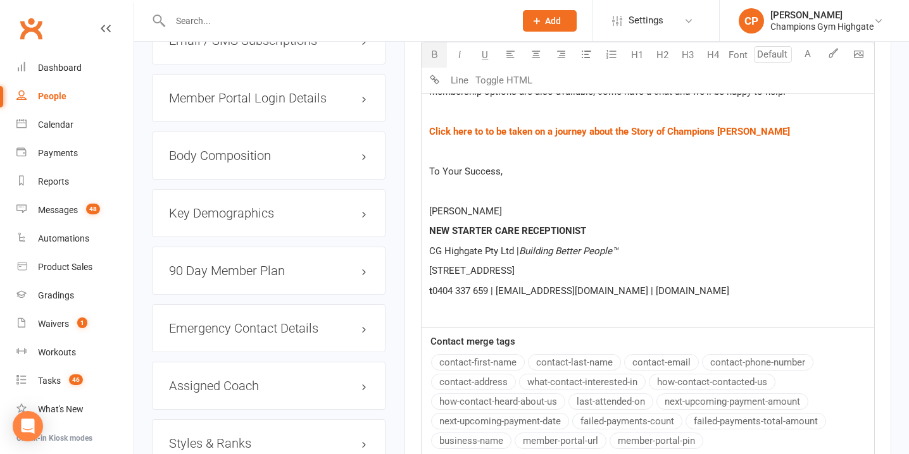
scroll to position [1278, 0]
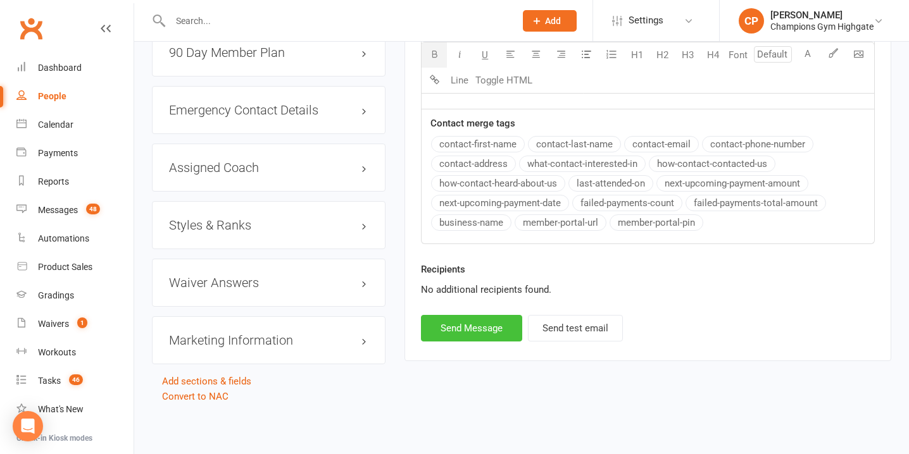
click at [485, 342] on button "Send Message" at bounding box center [471, 328] width 101 height 27
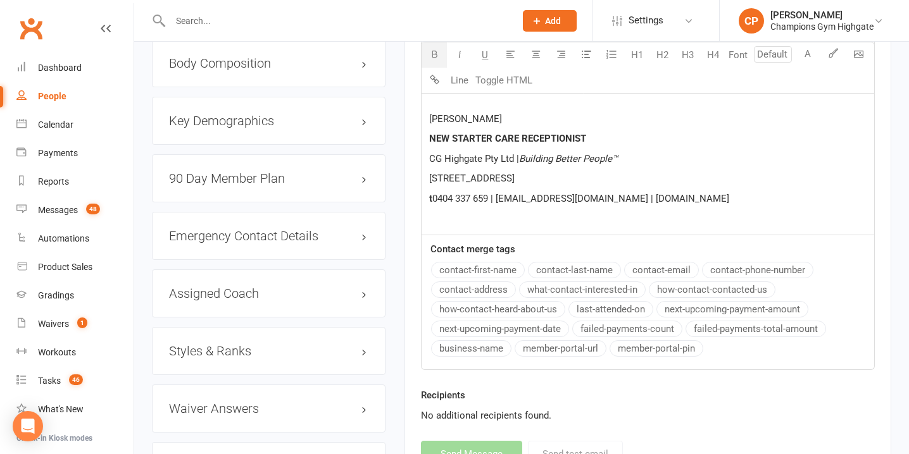
select select
select select "0"
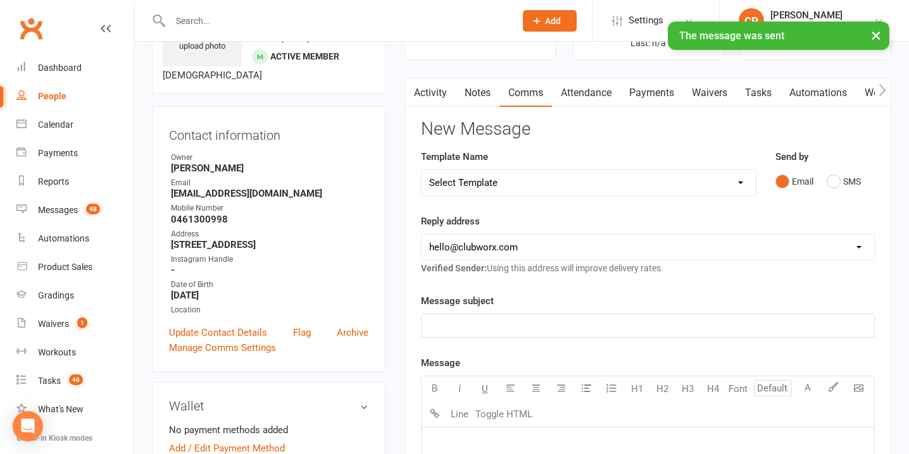
scroll to position [0, 0]
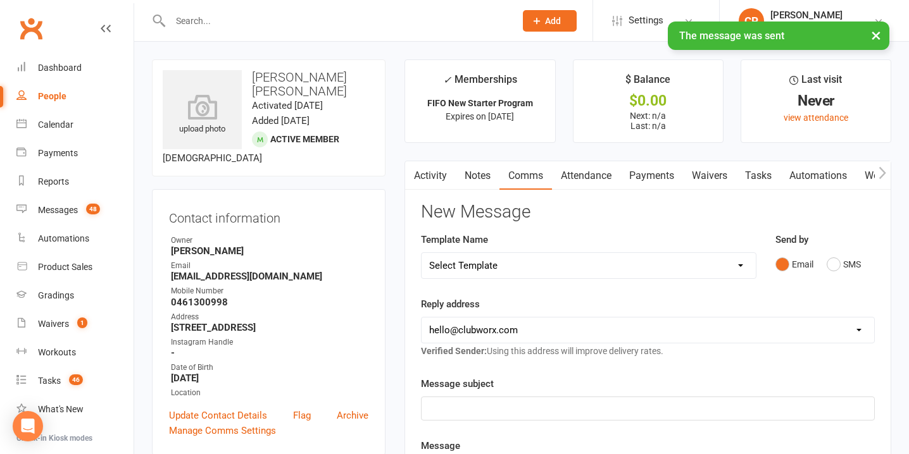
click at [708, 173] on link "Waivers" at bounding box center [709, 175] width 53 height 29
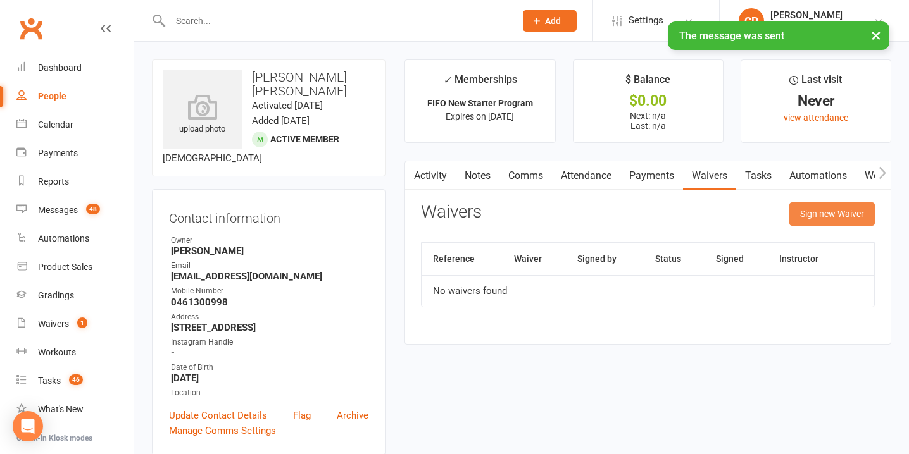
click at [821, 221] on button "Sign new Waiver" at bounding box center [831, 214] width 85 height 23
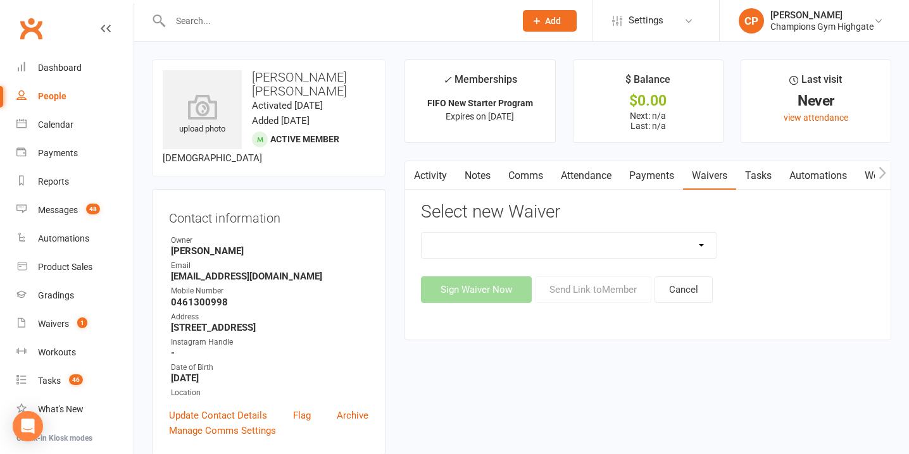
click at [631, 247] on select "Casual Waiver - First Timers Casual Waiver (STAFF ONLY) Champions Gym Cancellat…" at bounding box center [568, 245] width 295 height 25
select select "9060"
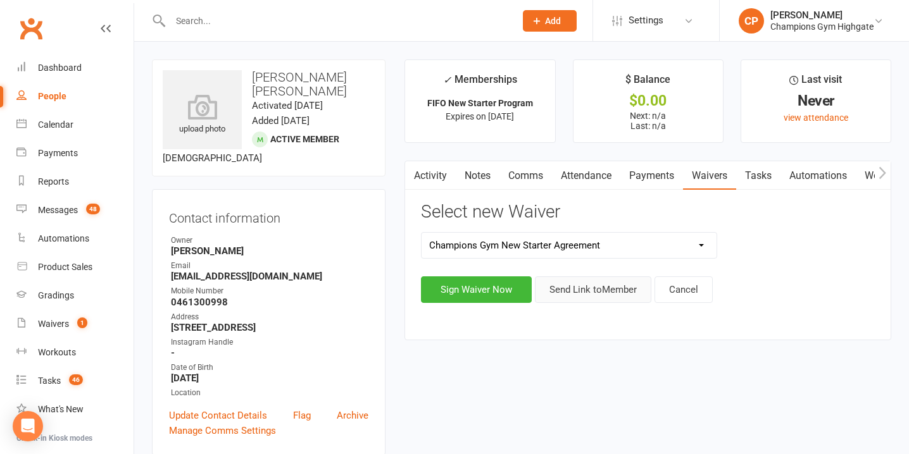
click at [581, 289] on button "Send Link to Member" at bounding box center [593, 290] width 116 height 27
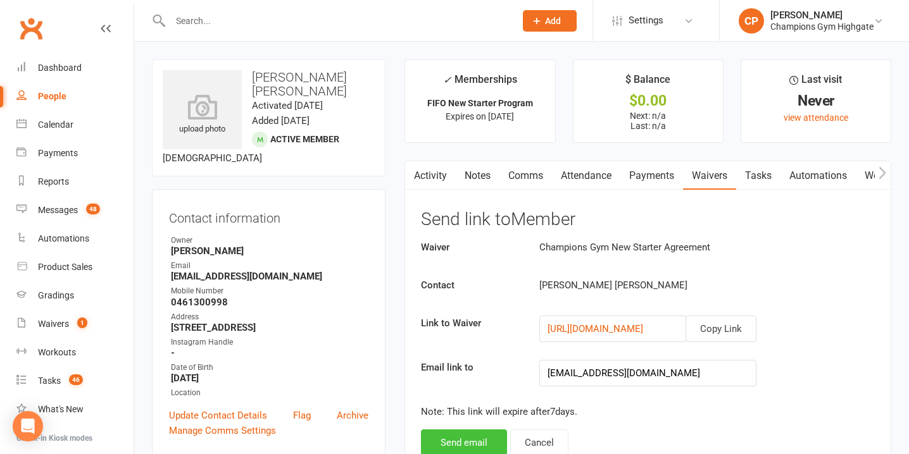
click at [448, 442] on button "Send email" at bounding box center [464, 443] width 86 height 27
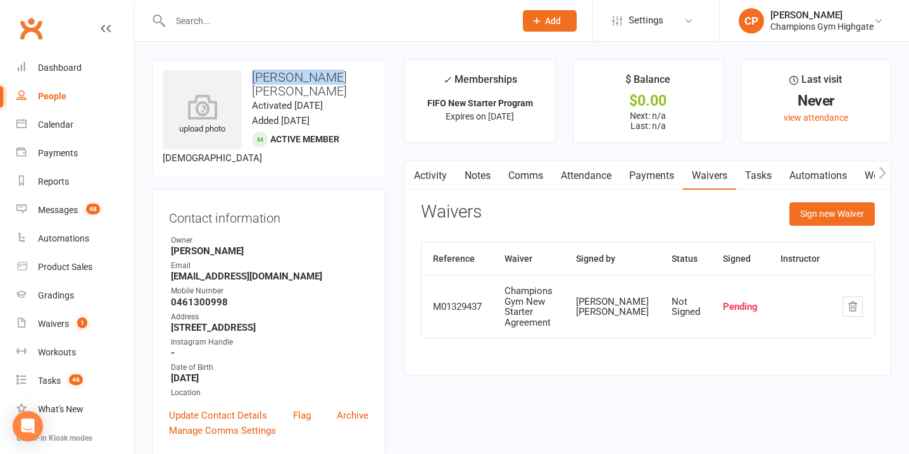
drag, startPoint x: 339, startPoint y: 75, endPoint x: 249, endPoint y: 72, distance: 89.3
click at [248, 73] on h3 "Bayley Dobbs" at bounding box center [269, 84] width 212 height 28
copy h3 "Bayley Dobbs"
click at [292, 19] on input "text" at bounding box center [336, 21] width 340 height 18
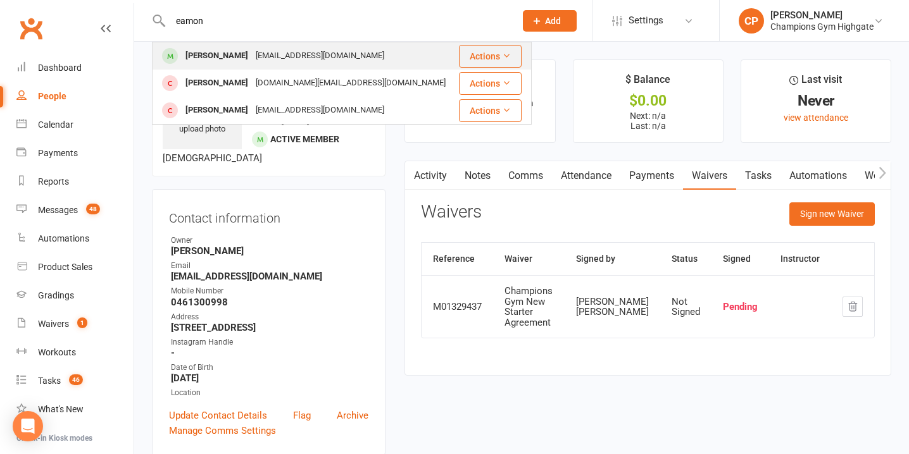
type input "eamon"
click at [294, 55] on div "eamstewart@gmail.com" at bounding box center [320, 56] width 136 height 18
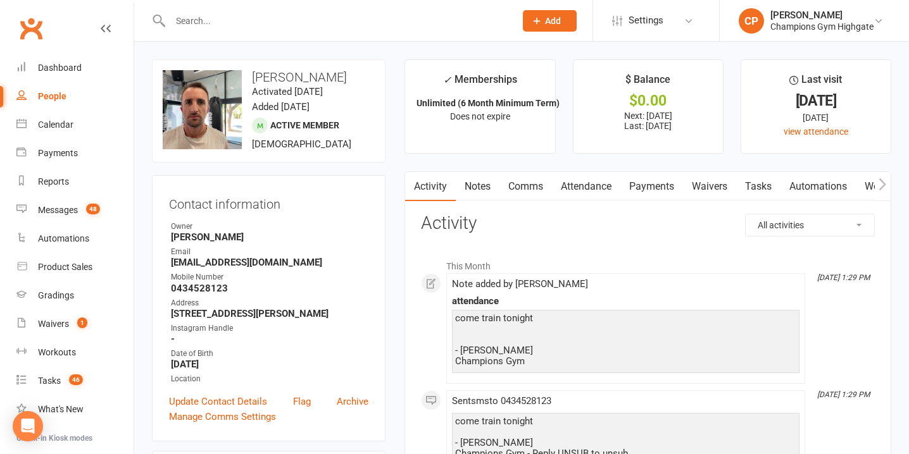
click at [470, 180] on link "Notes" at bounding box center [478, 186] width 44 height 29
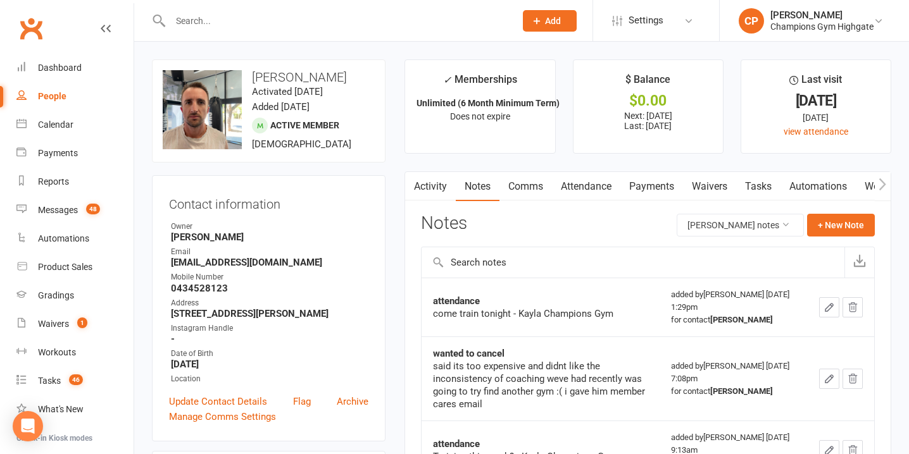
click at [306, 19] on input "text" at bounding box center [336, 21] width 340 height 18
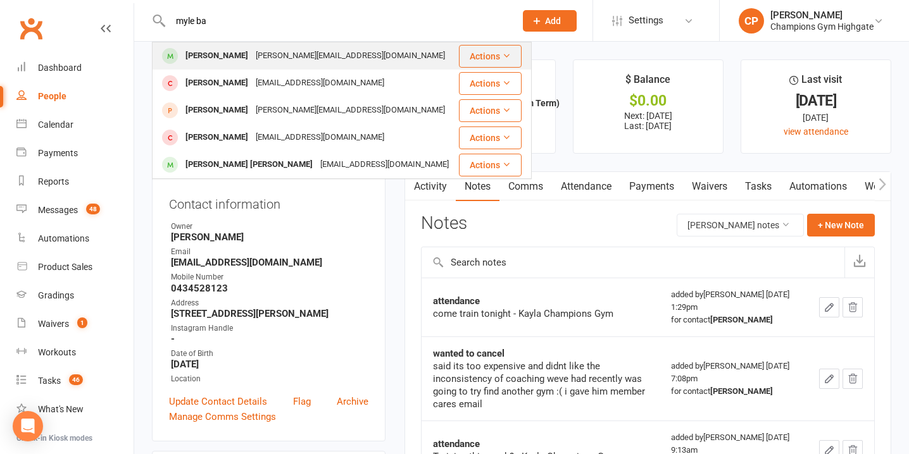
type input "myle ba"
click at [314, 53] on div "myles.bayley132@gmail.com" at bounding box center [350, 56] width 197 height 18
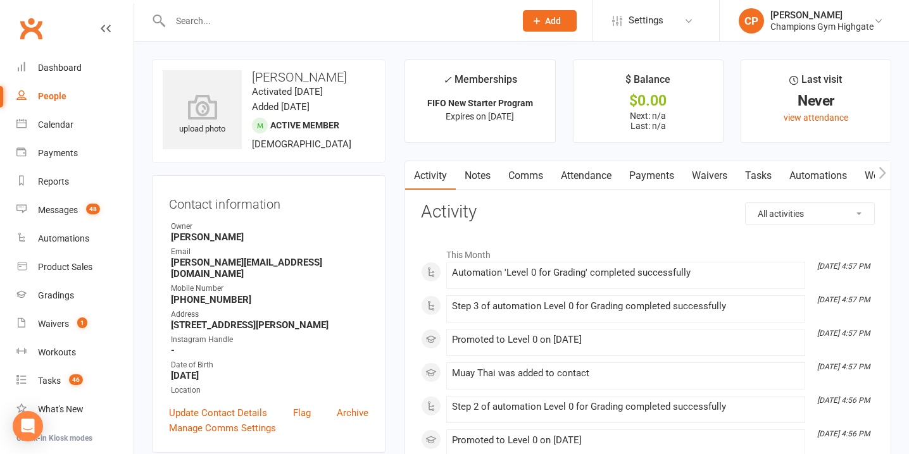
click at [596, 179] on link "Attendance" at bounding box center [586, 175] width 68 height 29
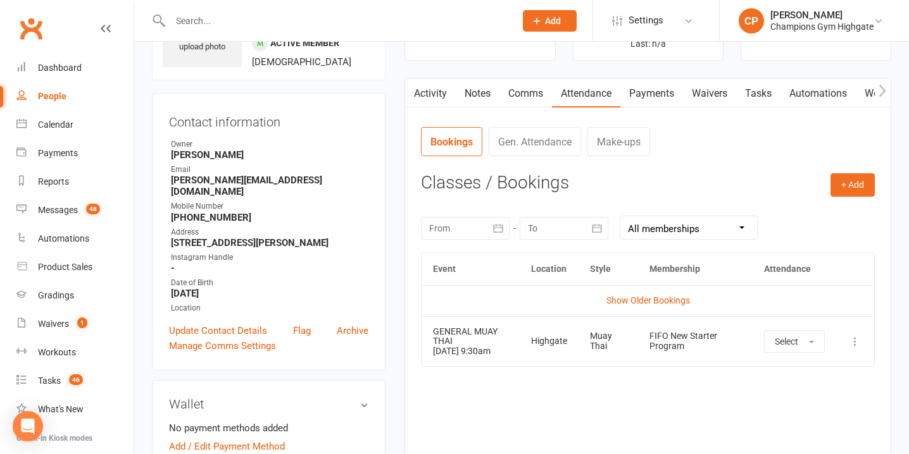
scroll to position [91, 0]
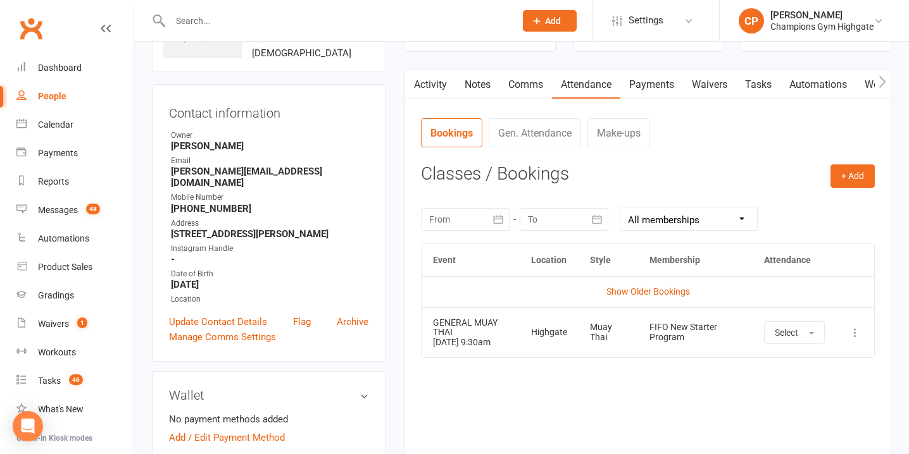
click at [304, 26] on input "text" at bounding box center [336, 21] width 340 height 18
click at [303, 20] on input "text" at bounding box center [336, 21] width 340 height 18
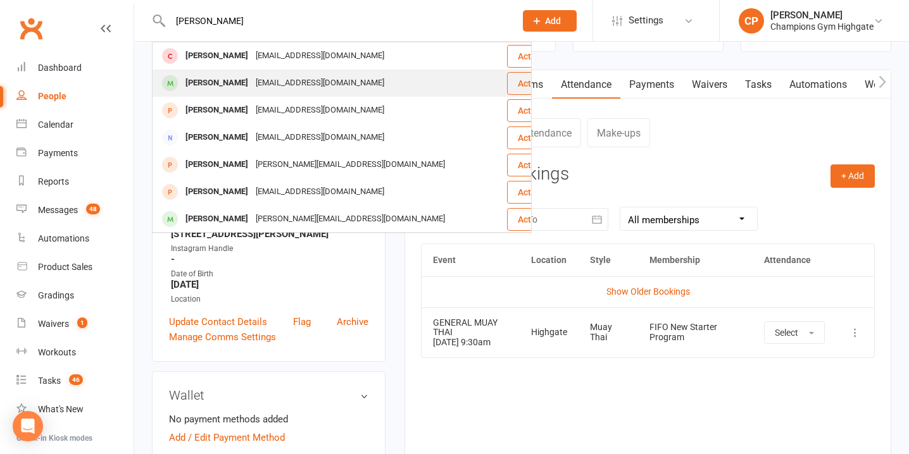
type input "shaun"
click at [303, 85] on div "sgheredia@live.com" at bounding box center [320, 83] width 136 height 18
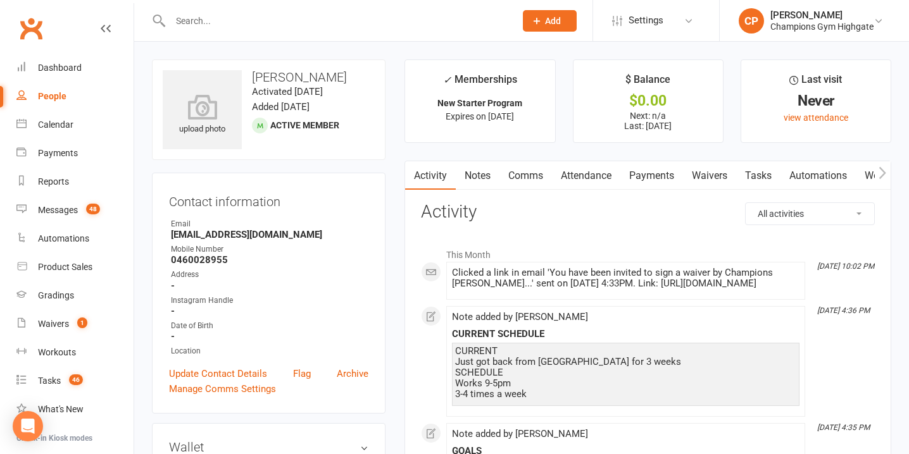
click at [589, 174] on link "Attendance" at bounding box center [586, 175] width 68 height 29
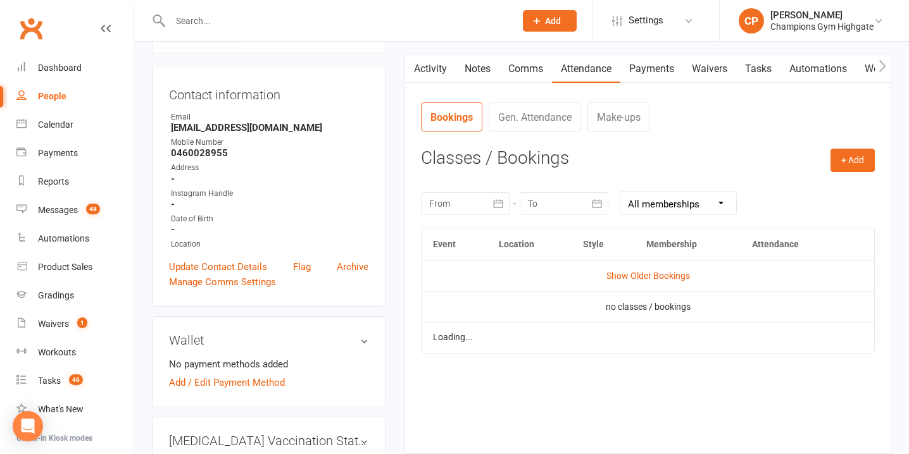
scroll to position [108, 0]
click at [609, 275] on link "Show Older Bookings" at bounding box center [648, 275] width 84 height 10
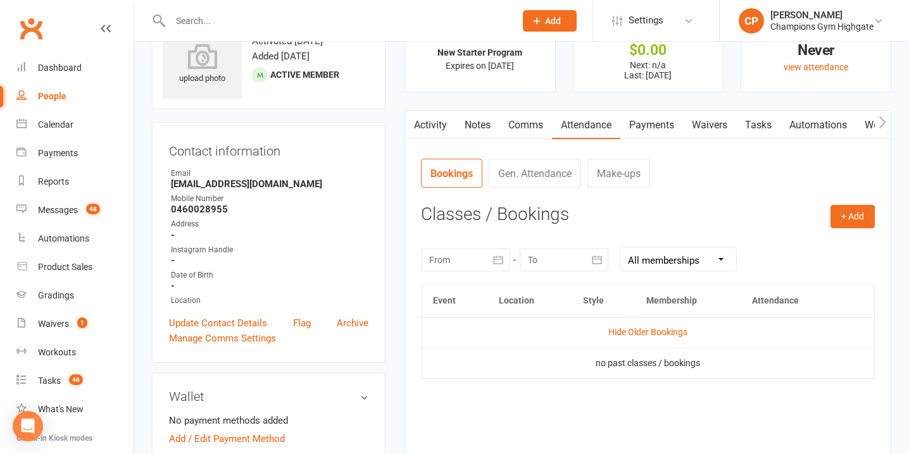
scroll to position [49, 0]
click at [477, 120] on link "Notes" at bounding box center [478, 126] width 44 height 29
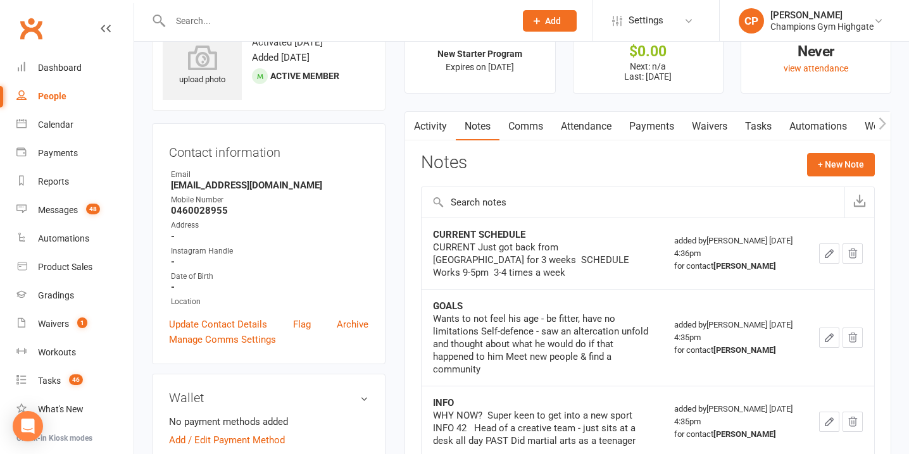
click at [521, 125] on link "Comms" at bounding box center [525, 126] width 53 height 29
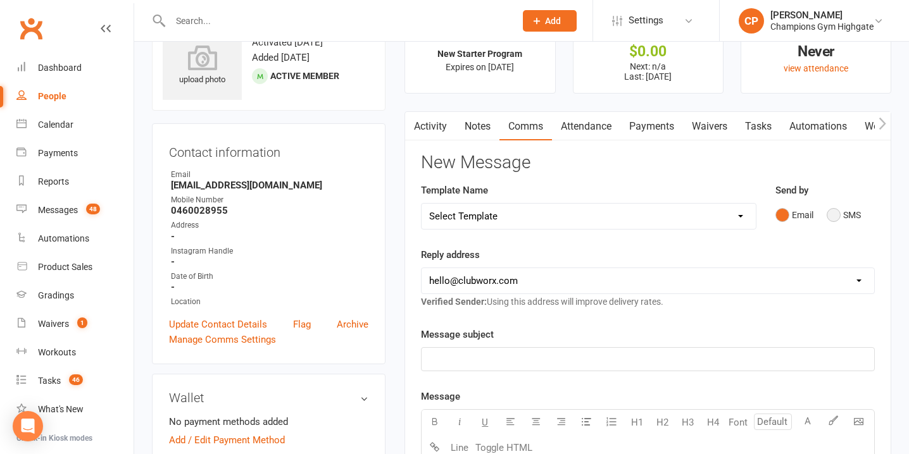
click at [830, 217] on button "SMS" at bounding box center [844, 215] width 34 height 24
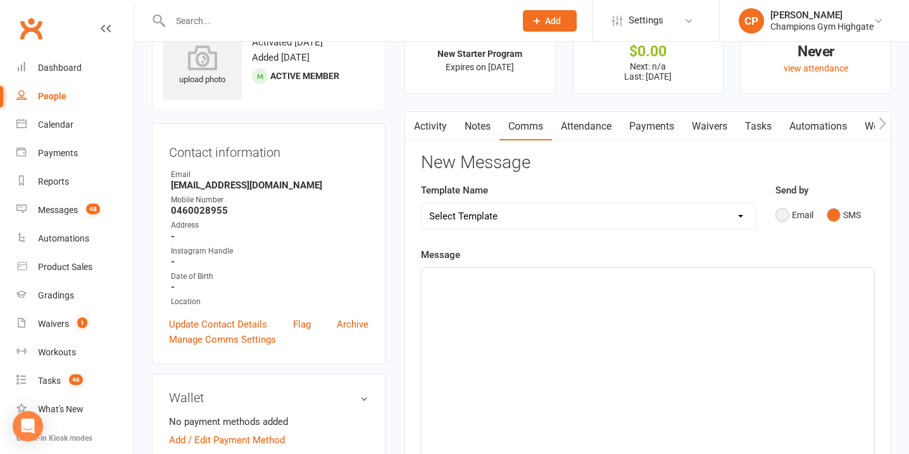
click at [788, 216] on button "Email" at bounding box center [794, 215] width 38 height 24
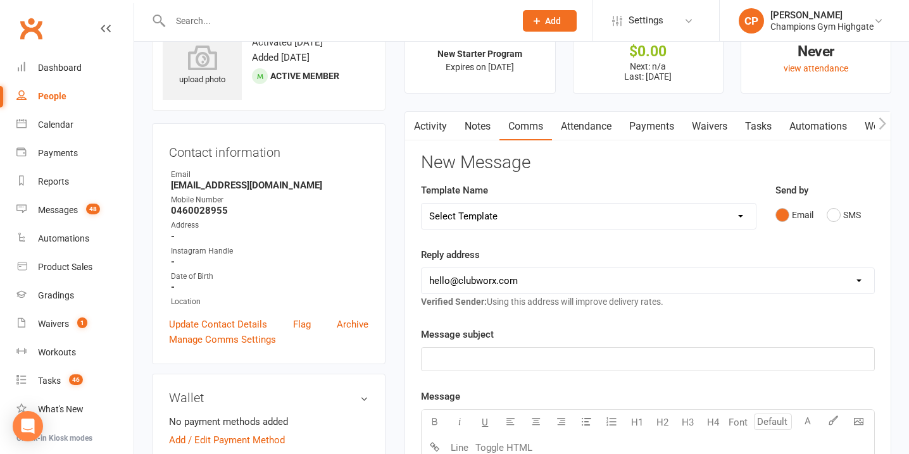
click at [713, 218] on select "Select Template [SMS] 14 days non-attendance sms [Email] A. First Timer Trial […" at bounding box center [588, 216] width 334 height 25
select select "10"
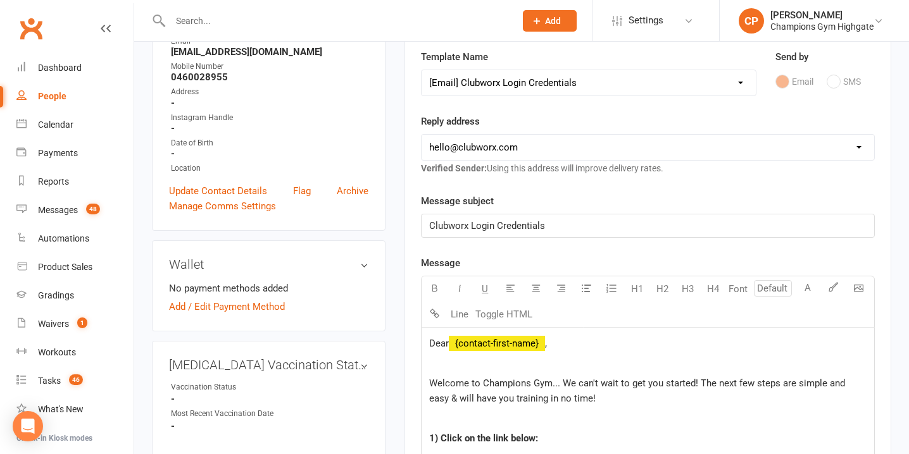
scroll to position [212, 0]
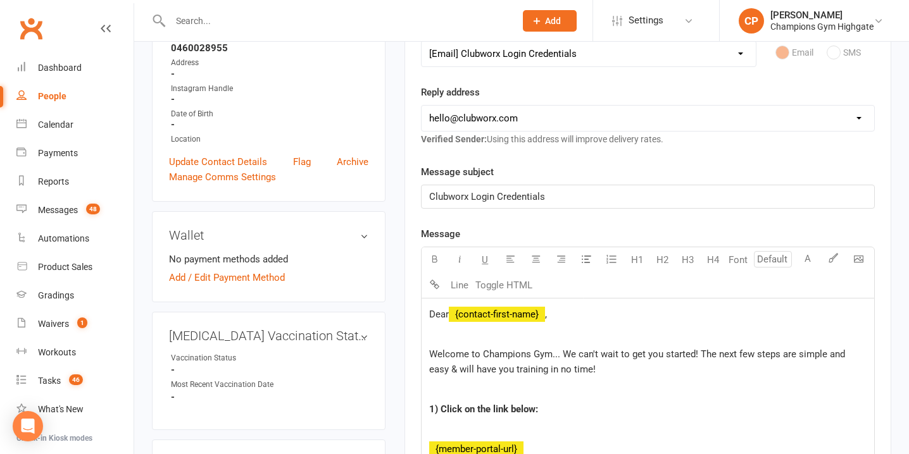
click at [701, 119] on select "hello@clubworx.com membershighgate@championsgym.com.au helen@championsgym.com.a…" at bounding box center [647, 118] width 453 height 25
select select "8"
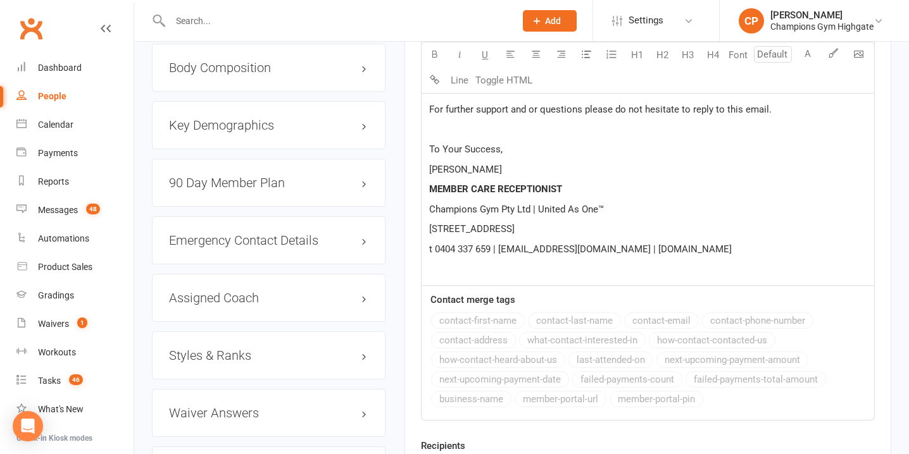
scroll to position [1198, 0]
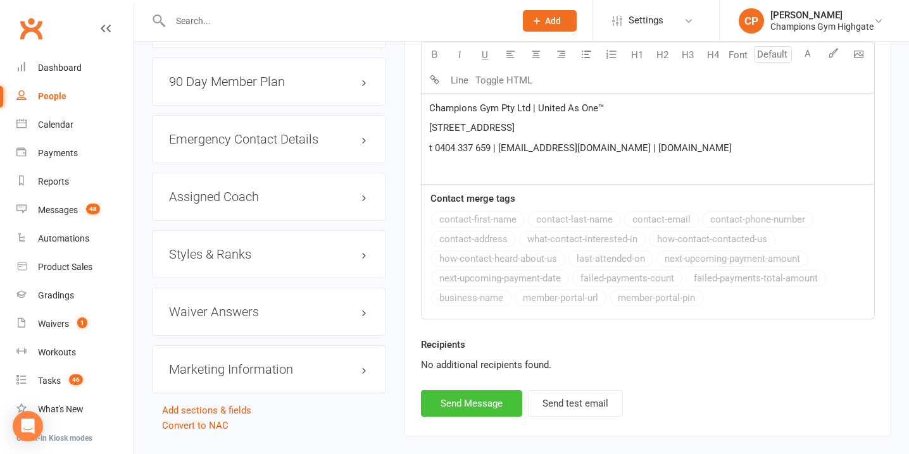
click at [490, 398] on button "Send Message" at bounding box center [471, 403] width 101 height 27
select select
select select "0"
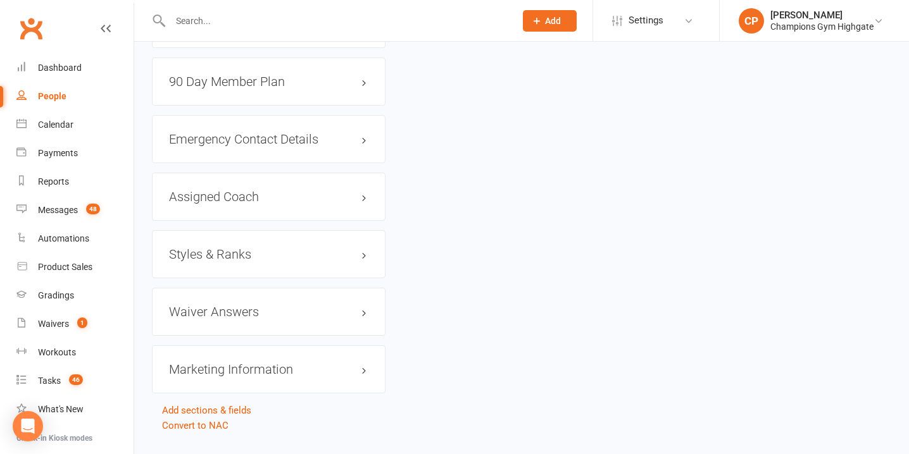
click at [323, 24] on input "text" at bounding box center [336, 21] width 340 height 18
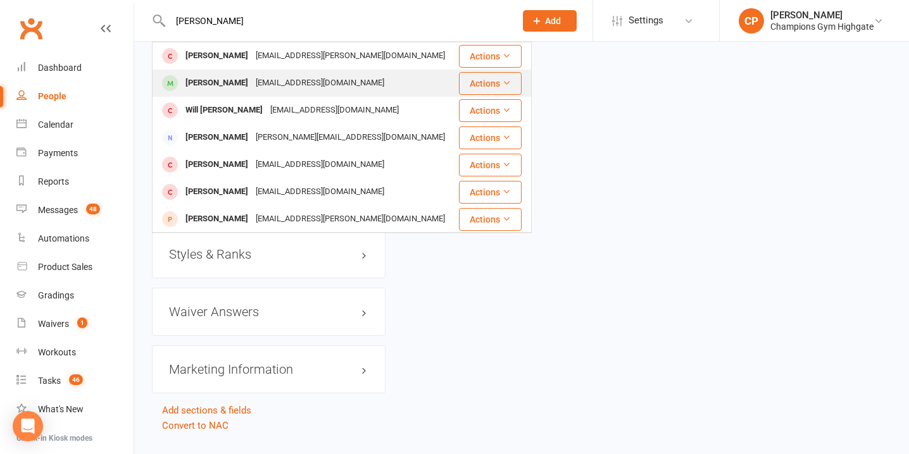
type input "malcolm"
click at [319, 78] on div "malcolmyap153@gmail.com" at bounding box center [320, 83] width 136 height 18
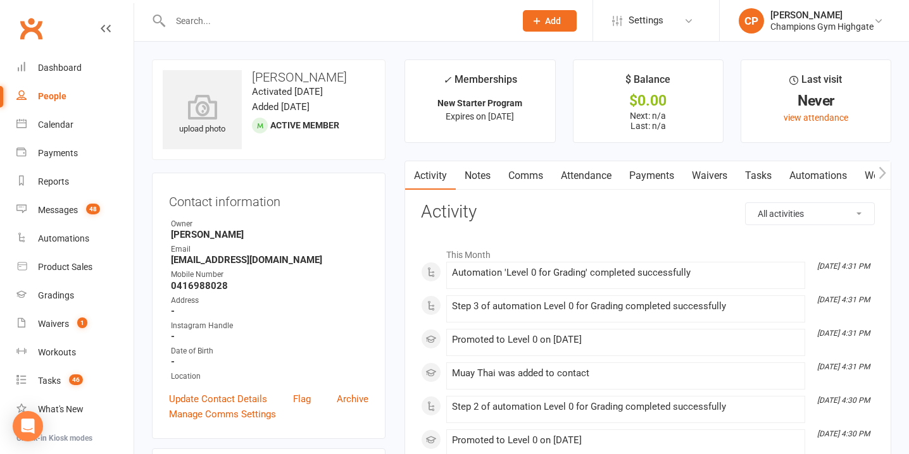
click at [588, 180] on link "Attendance" at bounding box center [586, 175] width 68 height 29
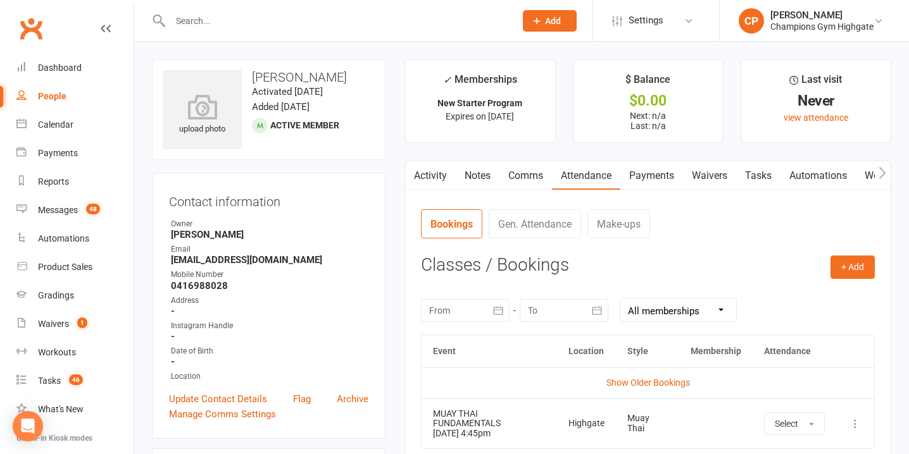
click at [705, 174] on link "Waivers" at bounding box center [709, 175] width 53 height 29
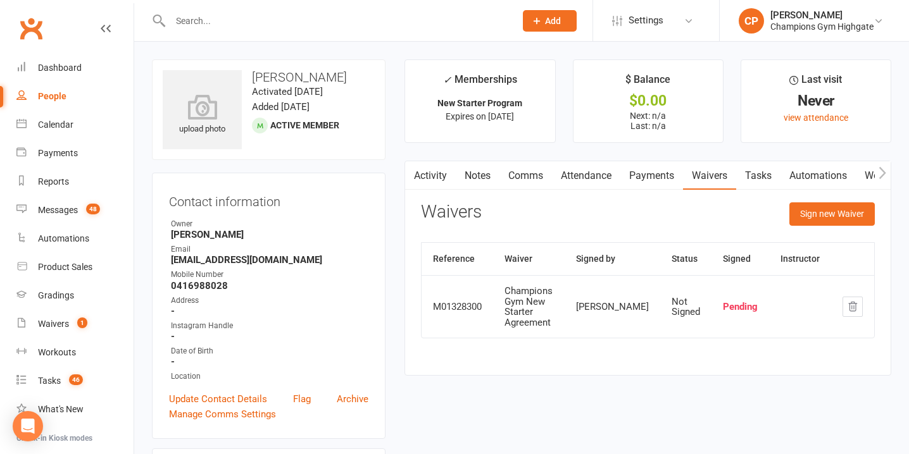
click at [304, 25] on input "text" at bounding box center [336, 21] width 340 height 18
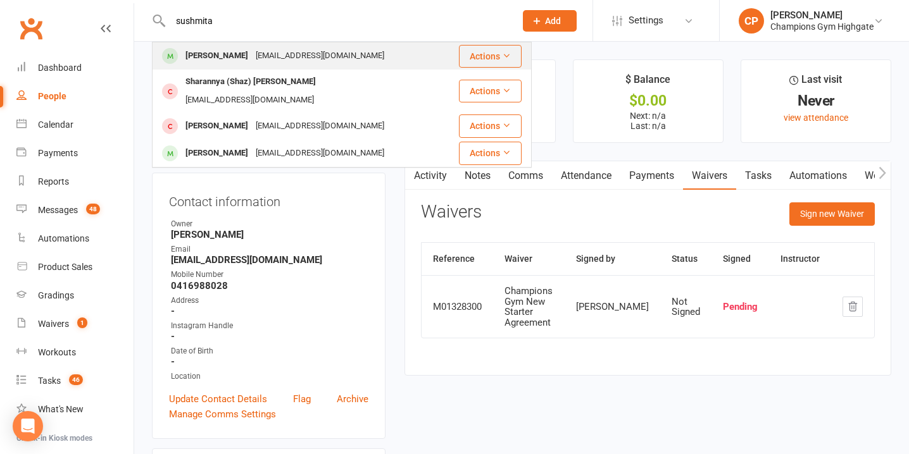
type input "sushmita"
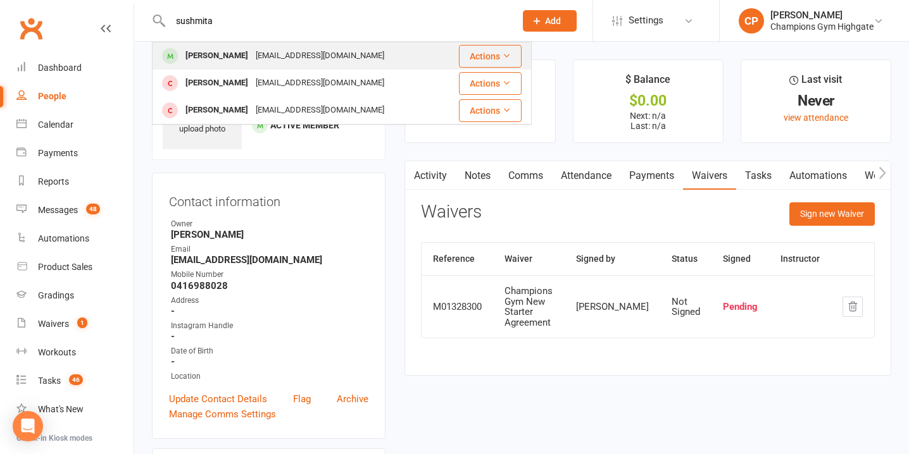
click at [323, 59] on div "sushmitach16@gmail.com" at bounding box center [320, 56] width 136 height 18
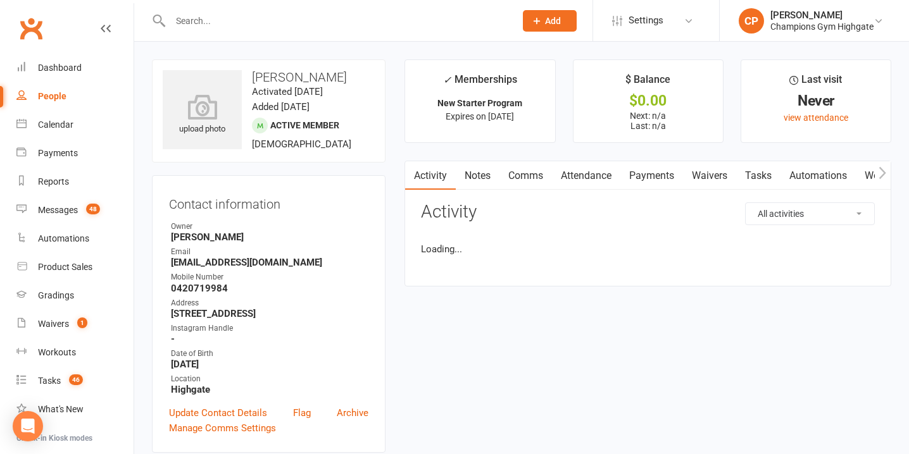
click at [713, 178] on link "Waivers" at bounding box center [709, 175] width 53 height 29
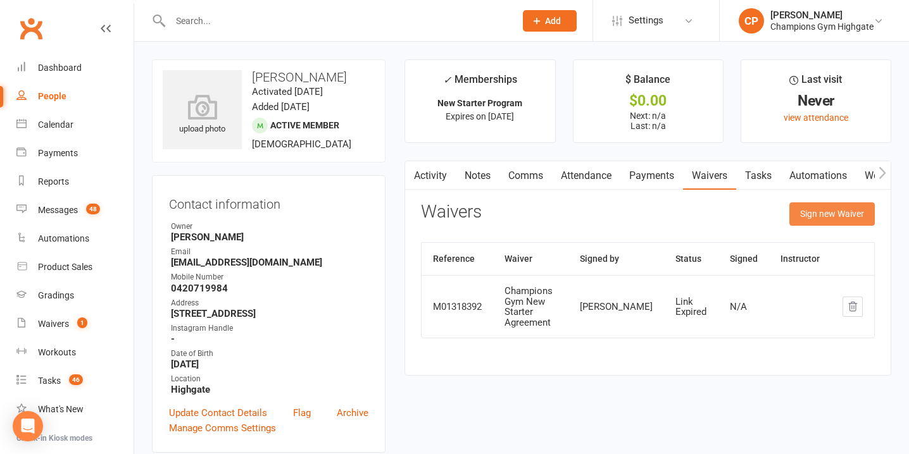
click at [816, 218] on button "Sign new Waiver" at bounding box center [831, 214] width 85 height 23
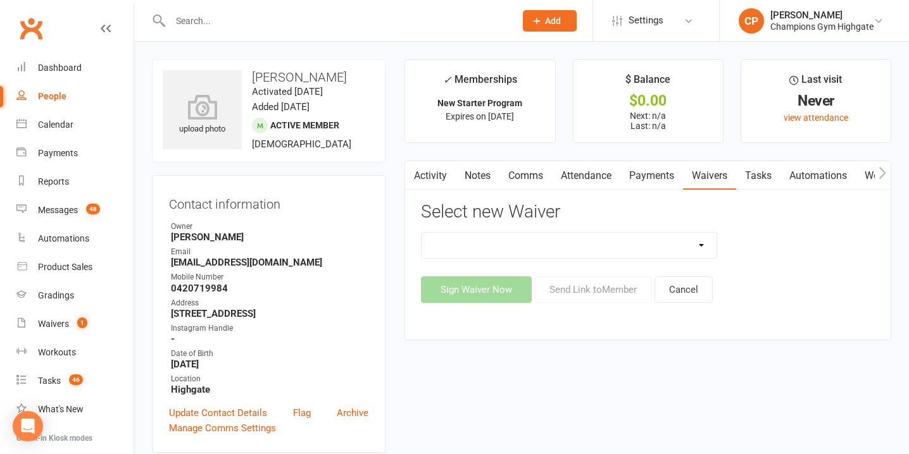
click at [697, 244] on select "Casual Waiver - First Timers Casual Waiver (STAFF ONLY) Champions Gym Cancellat…" at bounding box center [568, 245] width 295 height 25
select select "9060"
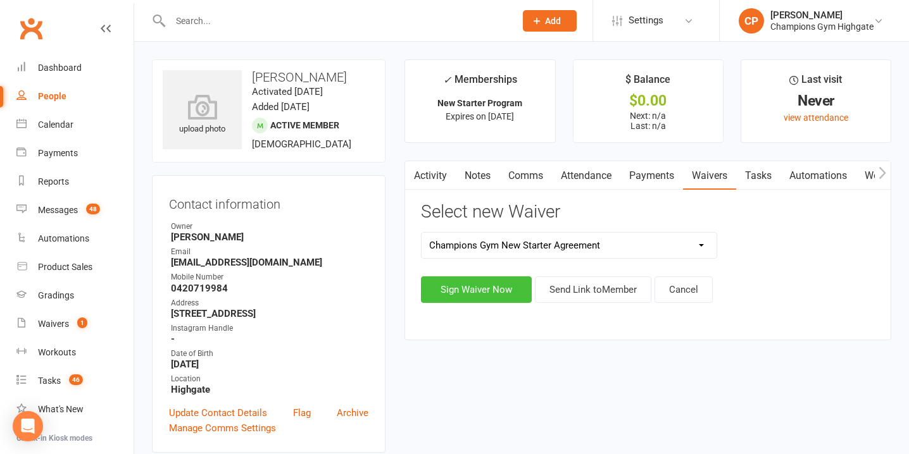
click at [500, 288] on button "Sign Waiver Now" at bounding box center [476, 290] width 111 height 27
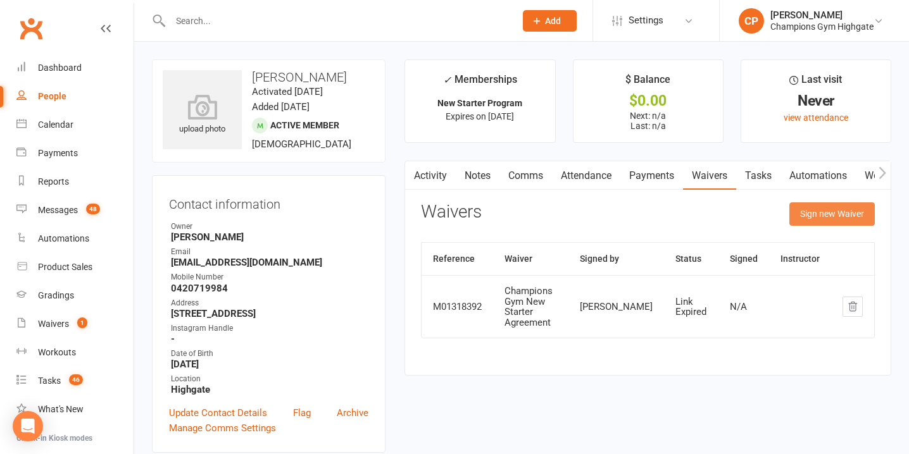
click at [821, 211] on button "Sign new Waiver" at bounding box center [831, 214] width 85 height 23
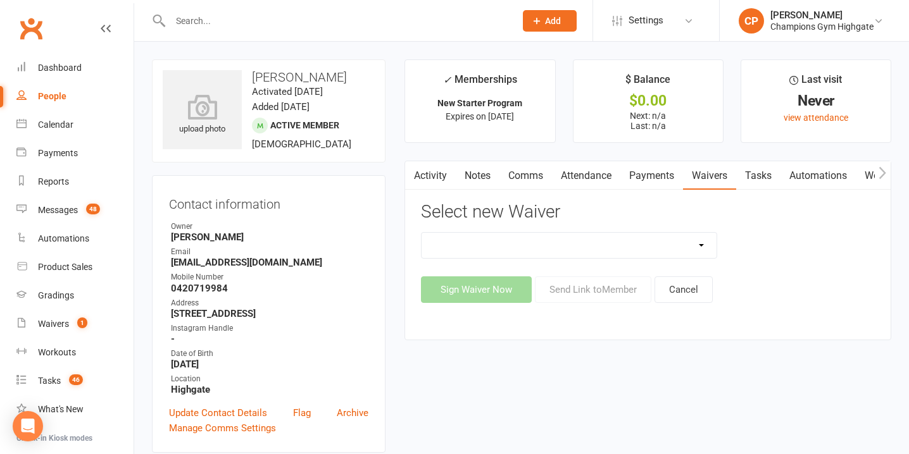
click at [692, 249] on select "Casual Waiver - First Timers Casual Waiver (STAFF ONLY) Champions Gym Cancellat…" at bounding box center [568, 245] width 295 height 25
select select "9060"
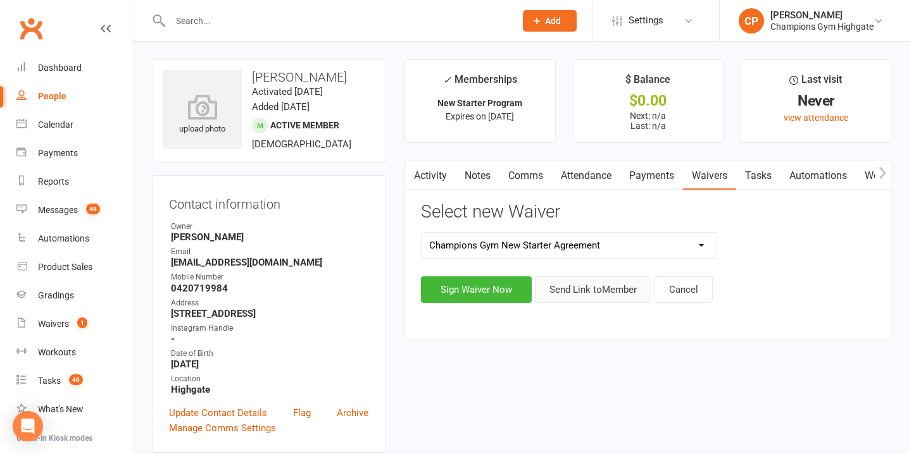
click at [596, 286] on button "Send Link to Member" at bounding box center [593, 290] width 116 height 27
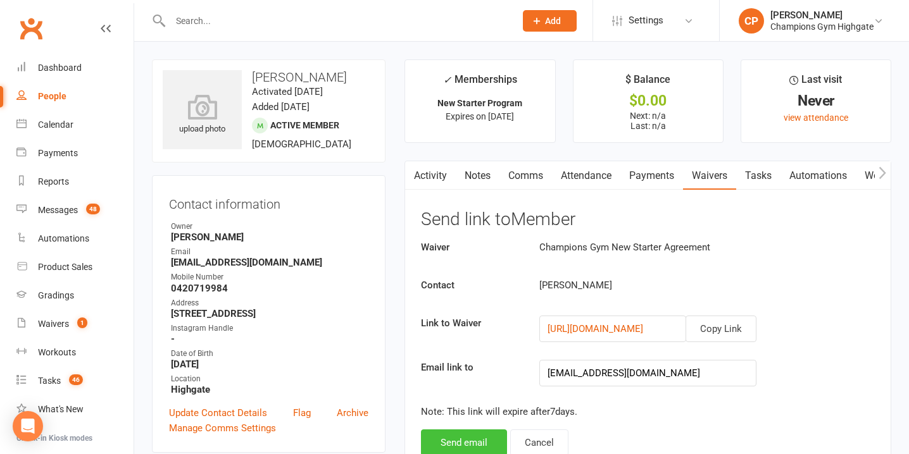
click at [482, 435] on button "Send email" at bounding box center [464, 443] width 86 height 27
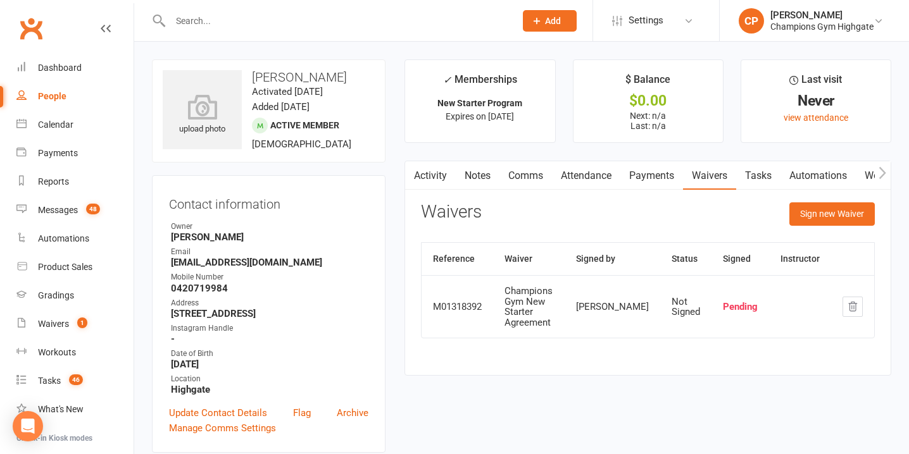
click at [474, 24] on input "text" at bounding box center [336, 21] width 340 height 18
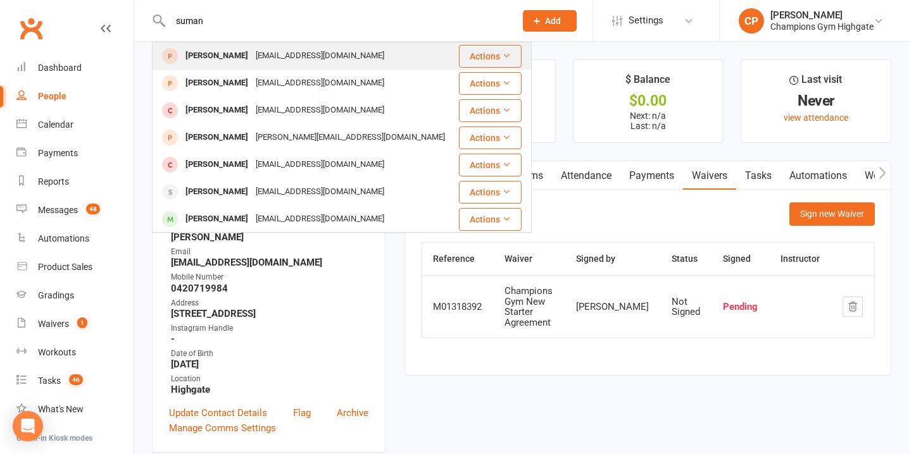
type input "suman"
click at [395, 59] on div "Suman Gadekari suman.klu@gmail.com" at bounding box center [305, 56] width 304 height 26
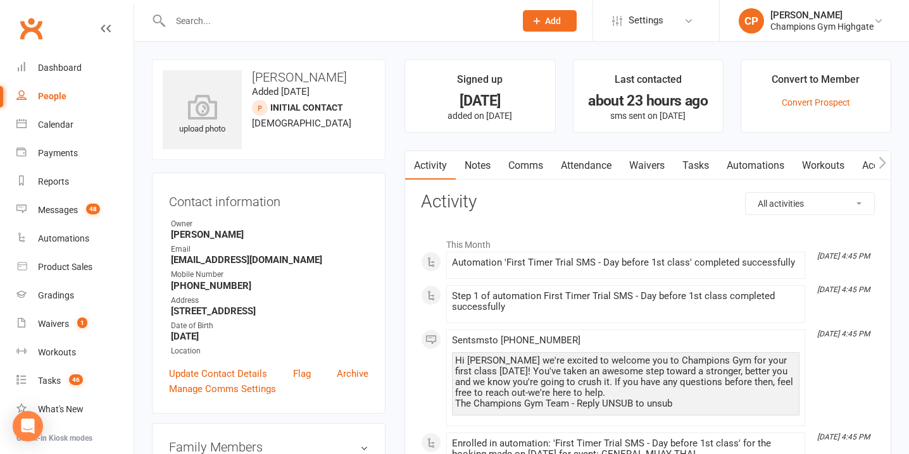
click at [651, 166] on link "Waivers" at bounding box center [646, 165] width 53 height 29
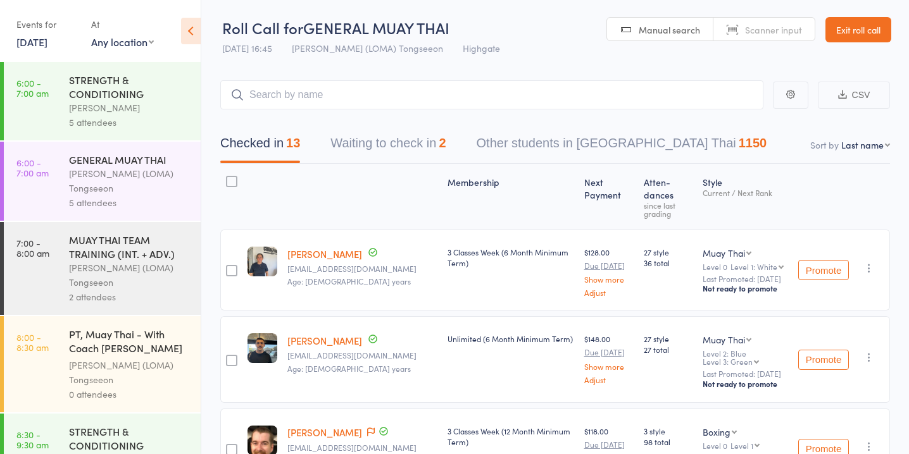
click at [47, 45] on link "[DATE]" at bounding box center [31, 42] width 31 height 14
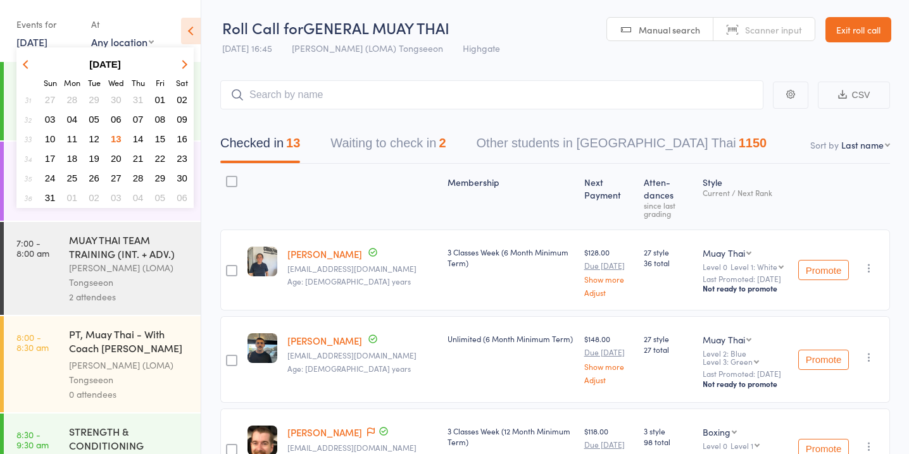
click at [138, 139] on span "14" at bounding box center [138, 139] width 11 height 11
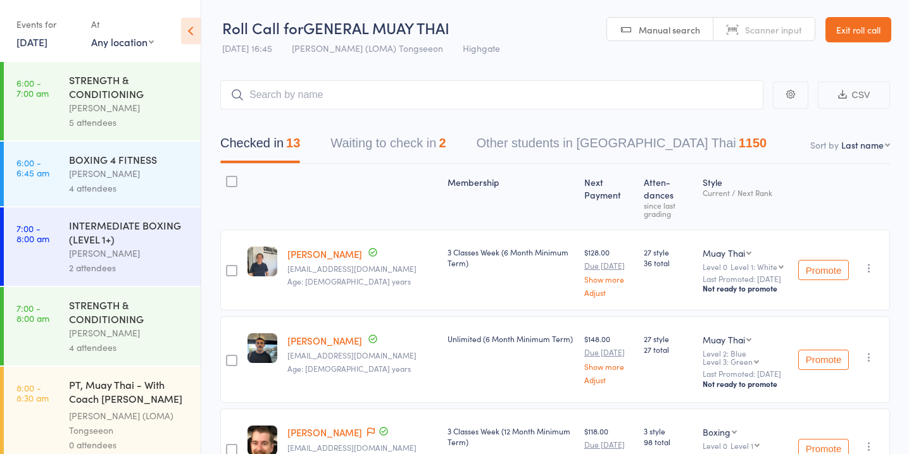
click at [150, 127] on div "5 attendees" at bounding box center [129, 122] width 121 height 15
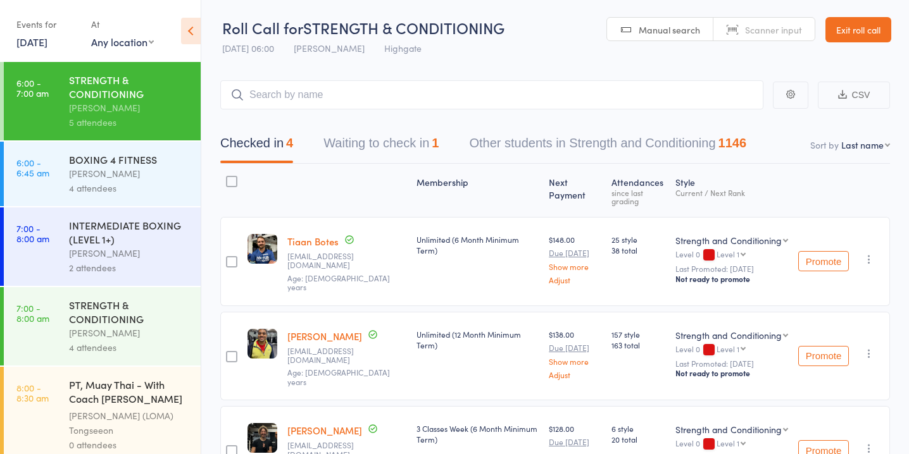
click at [360, 132] on button "Waiting to check in 1" at bounding box center [380, 147] width 115 height 34
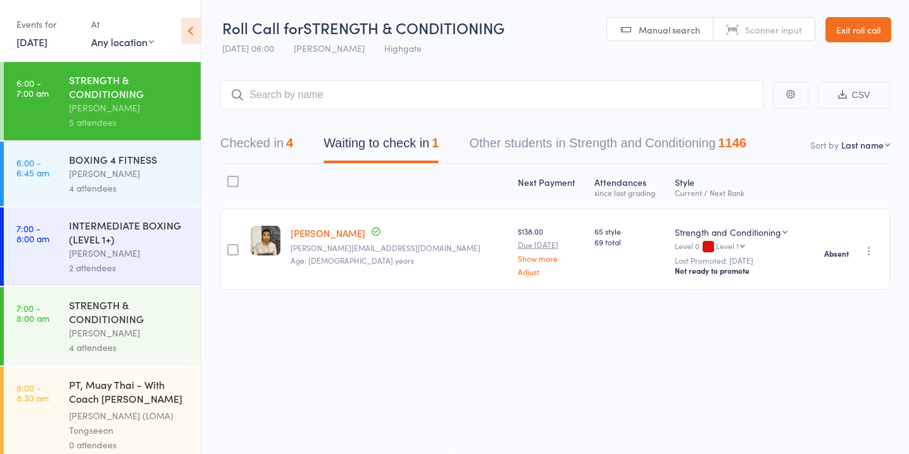
click at [359, 144] on button "Waiting to check in 1" at bounding box center [380, 147] width 115 height 34
click at [104, 156] on div "BOXING 4 FITNESS" at bounding box center [129, 160] width 121 height 14
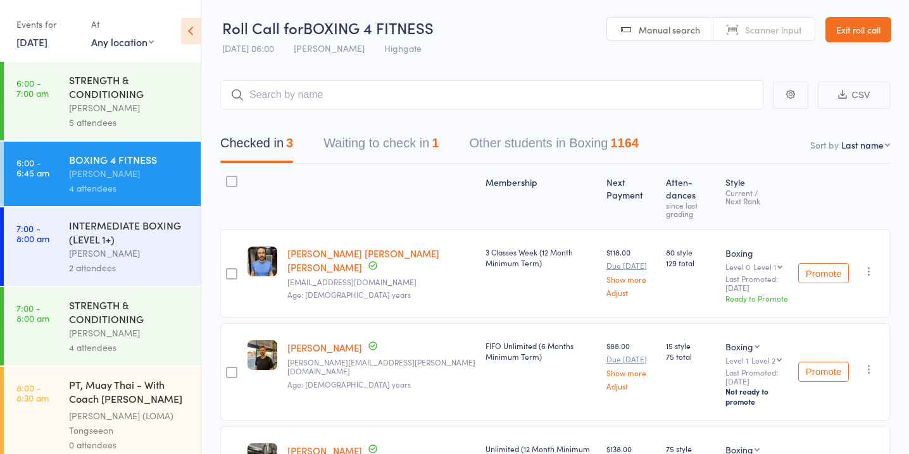
click at [134, 246] on div "INTERMEDIATE BOXING (LEVEL 1+)" at bounding box center [129, 232] width 121 height 28
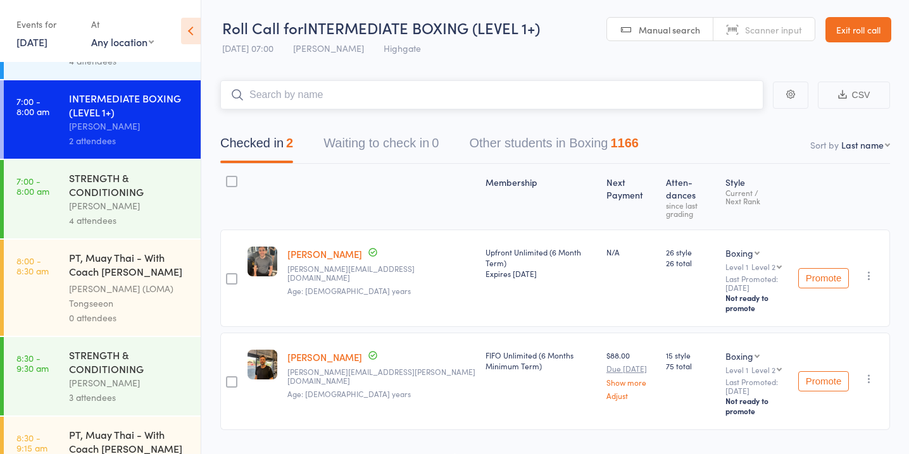
scroll to position [133, 0]
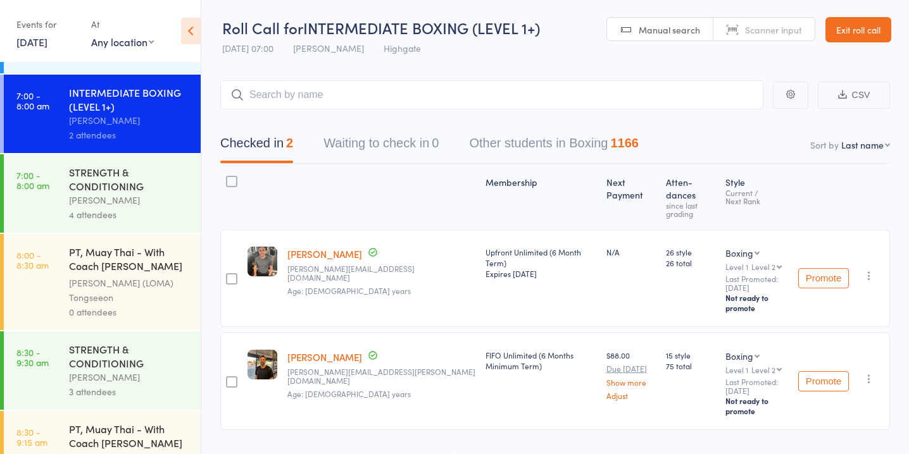
click at [132, 189] on div "STRENGTH & CONDITIONING" at bounding box center [129, 179] width 121 height 28
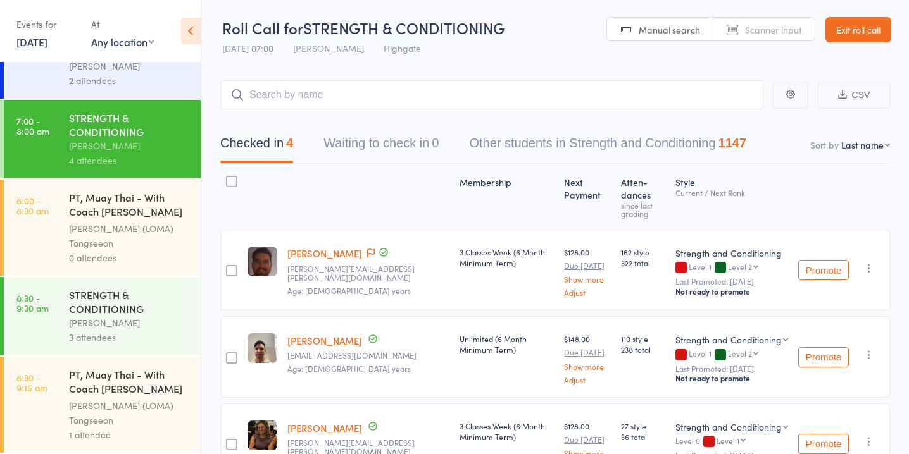
scroll to position [189, 0]
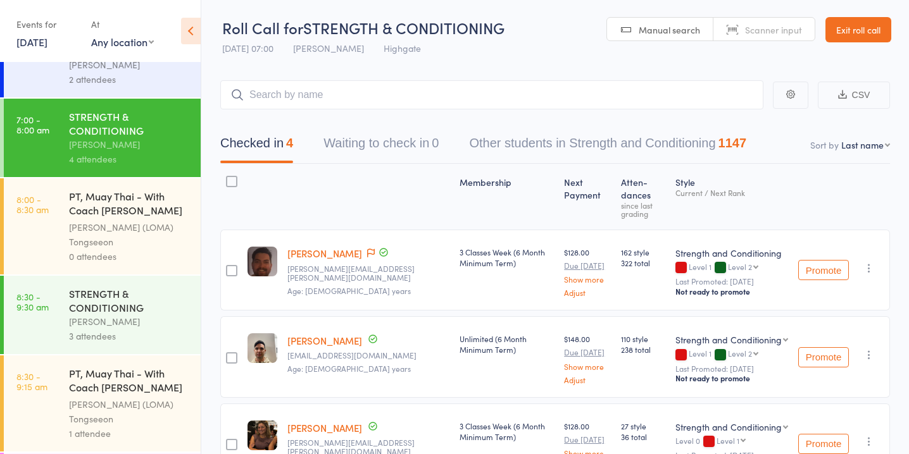
click at [134, 316] on div "[PERSON_NAME]" at bounding box center [129, 322] width 121 height 15
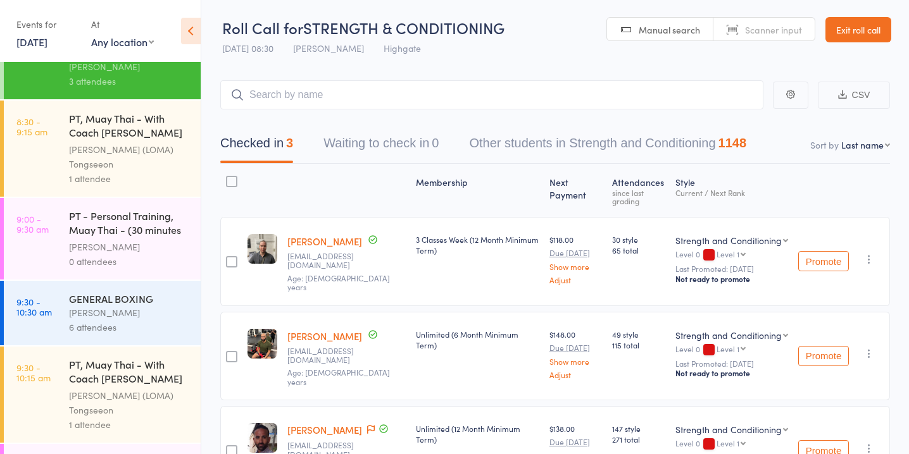
scroll to position [447, 0]
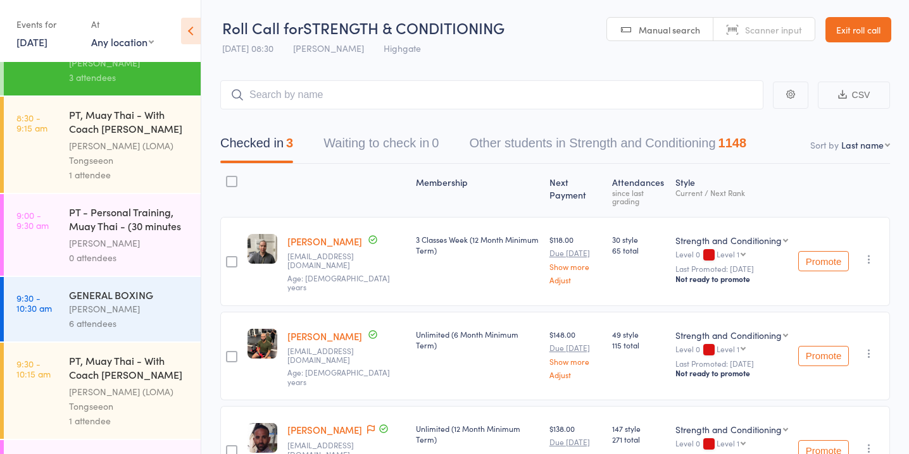
click at [131, 297] on div "GENERAL BOXING" at bounding box center [129, 295] width 121 height 14
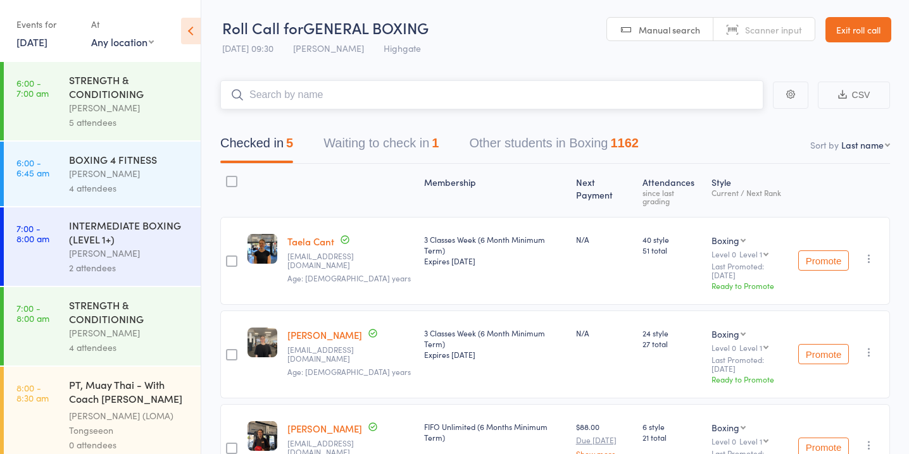
click at [408, 143] on button "Waiting to check in 1" at bounding box center [380, 147] width 115 height 34
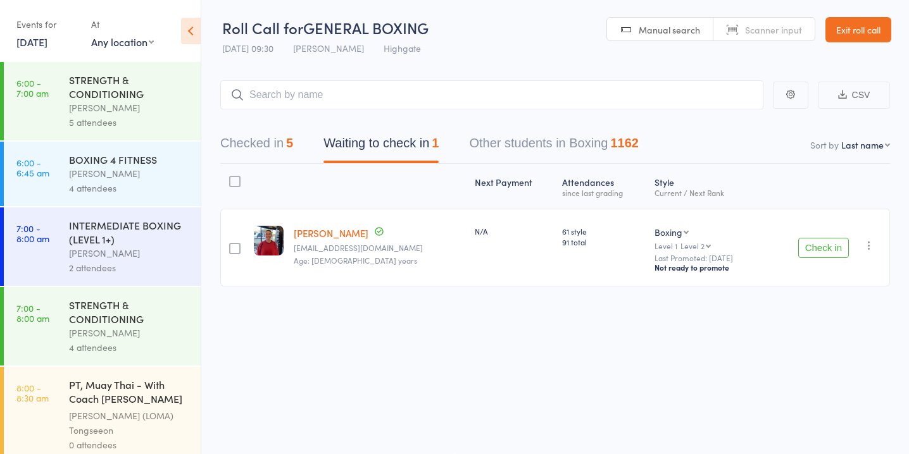
click at [815, 244] on button "Check in" at bounding box center [823, 248] width 51 height 20
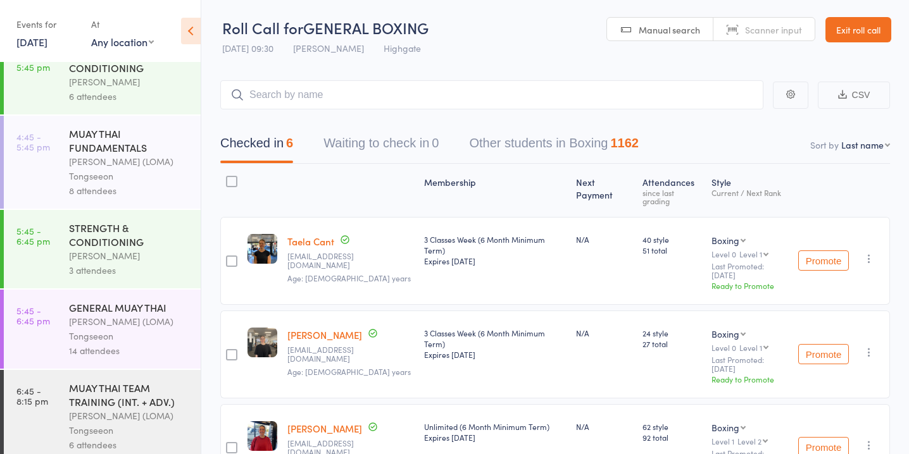
scroll to position [1424, 0]
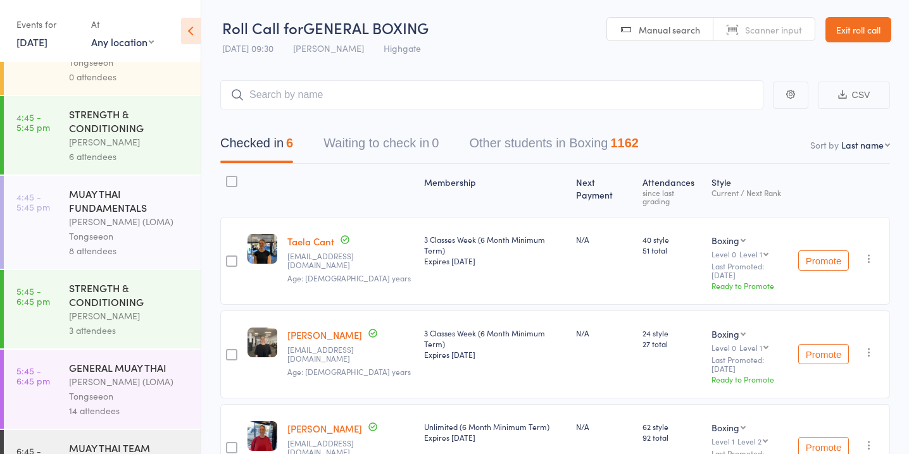
click at [127, 135] on div "[PERSON_NAME]" at bounding box center [129, 142] width 121 height 15
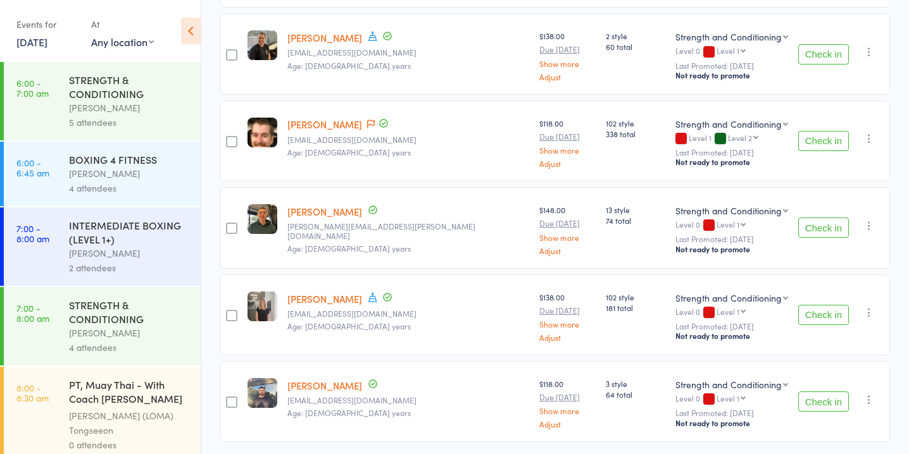
scroll to position [325, 0]
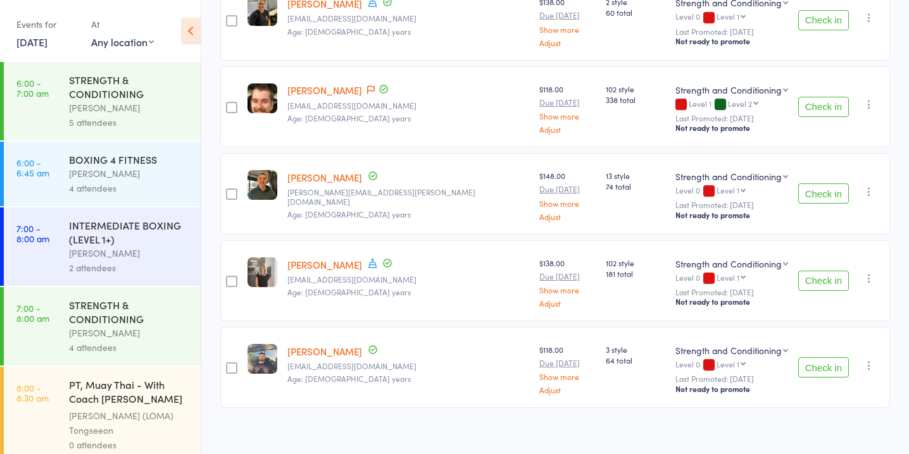
click at [811, 184] on button "Check in" at bounding box center [823, 194] width 51 height 20
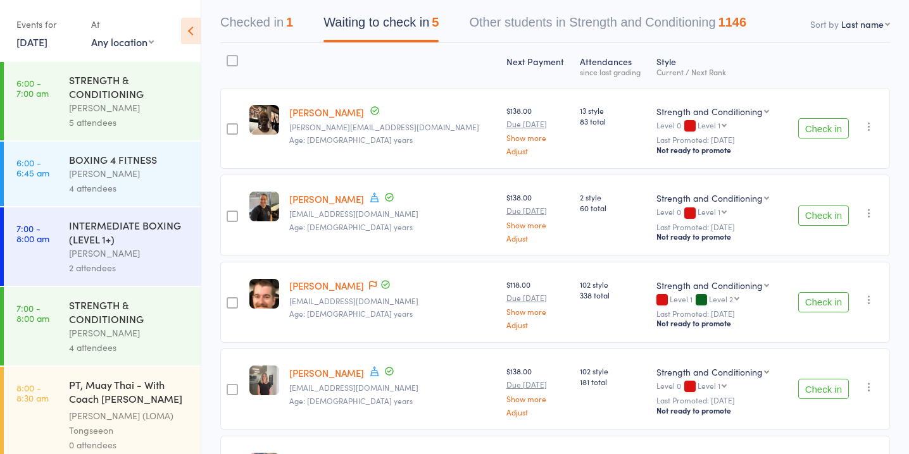
scroll to position [239, 0]
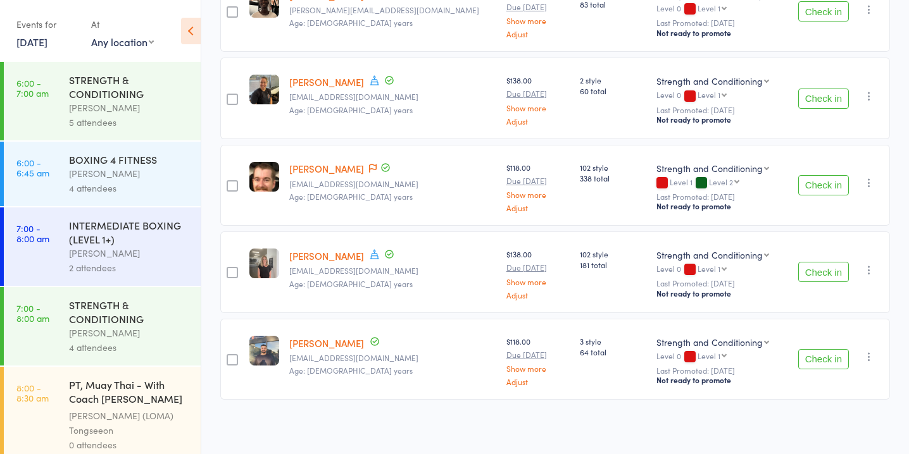
click at [813, 359] on button "Check in" at bounding box center [823, 359] width 51 height 20
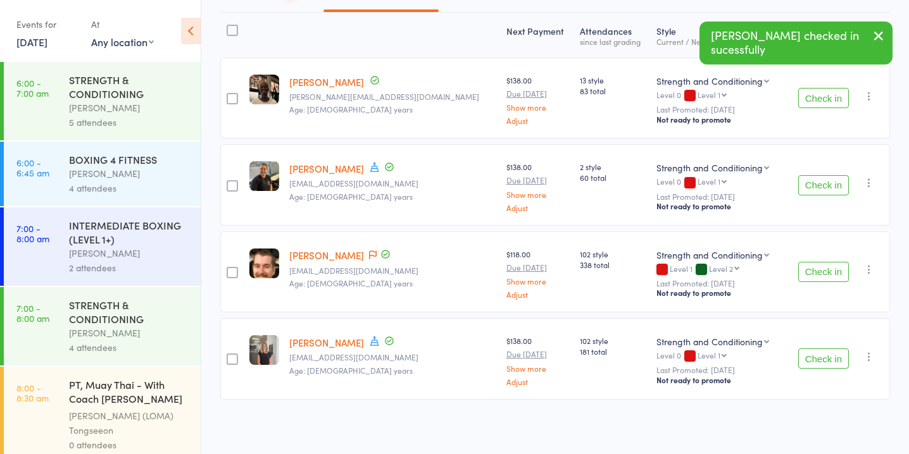
scroll to position [0, 0]
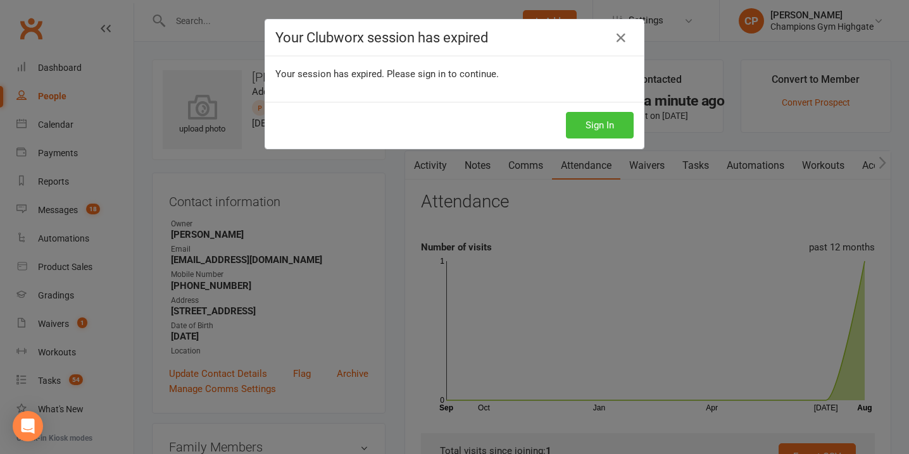
click at [596, 125] on button "Sign In" at bounding box center [600, 125] width 68 height 27
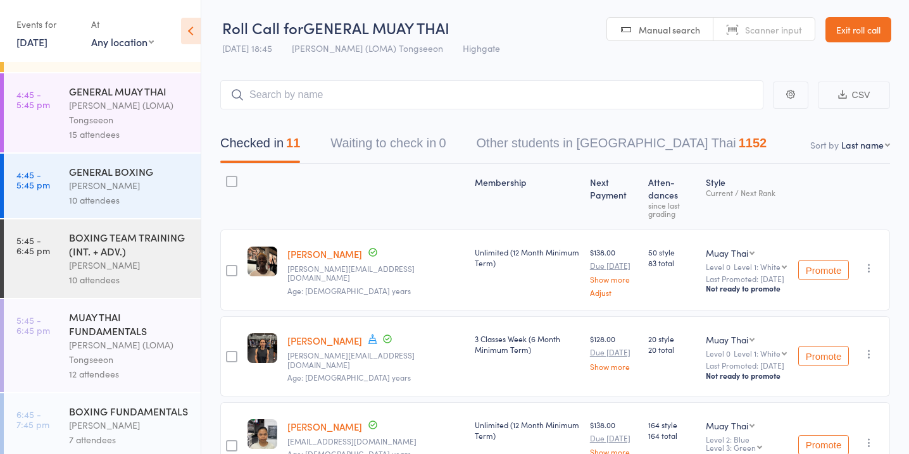
scroll to position [1117, 0]
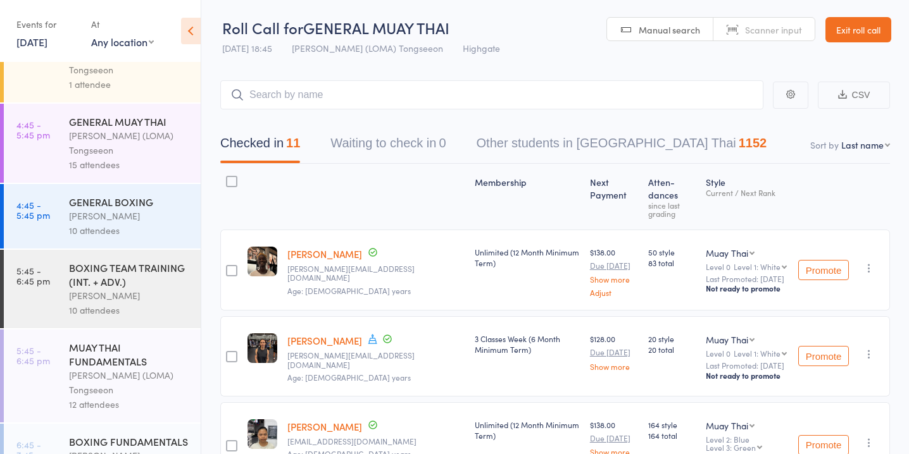
click at [39, 47] on link "13 Aug, 2025" at bounding box center [31, 42] width 31 height 14
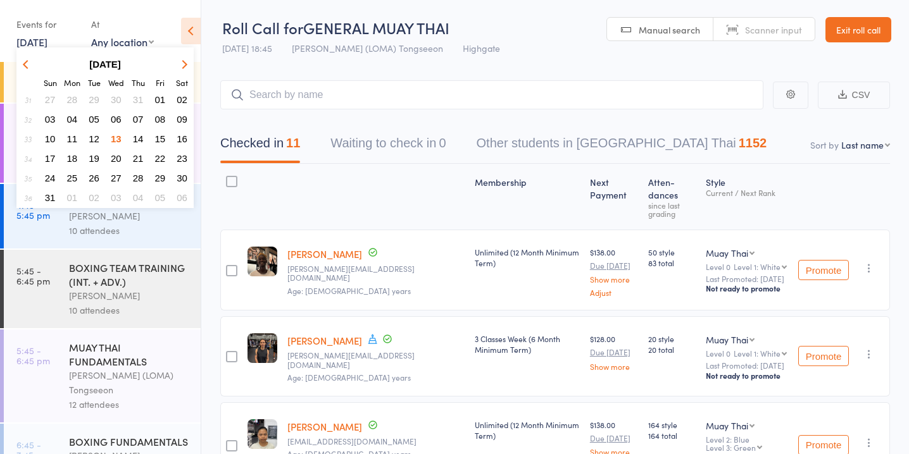
click at [138, 136] on span "14" at bounding box center [138, 139] width 11 height 11
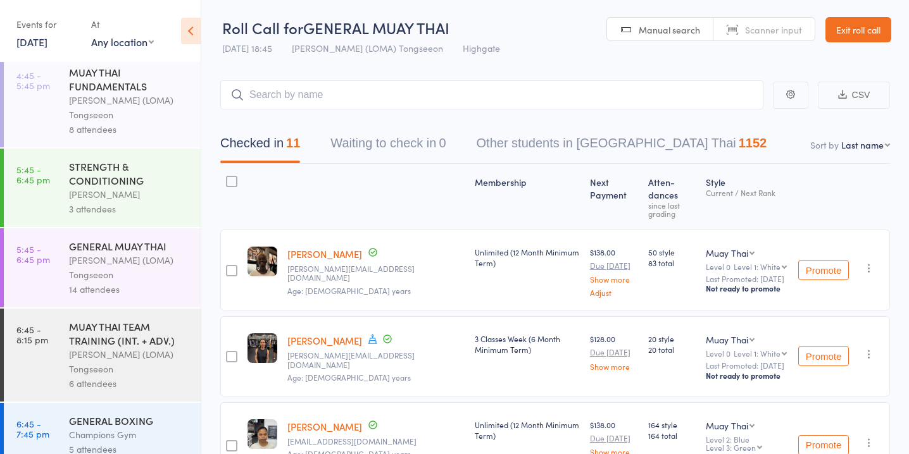
scroll to position [1544, 0]
click at [137, 101] on div "[PERSON_NAME] (LOMA) Tongseeon" at bounding box center [129, 108] width 121 height 29
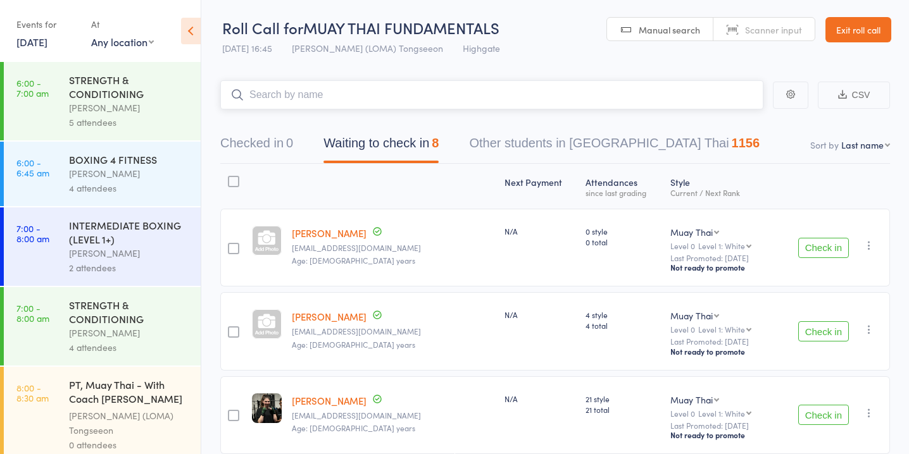
click at [416, 149] on button "Waiting to check in 8" at bounding box center [380, 147] width 115 height 34
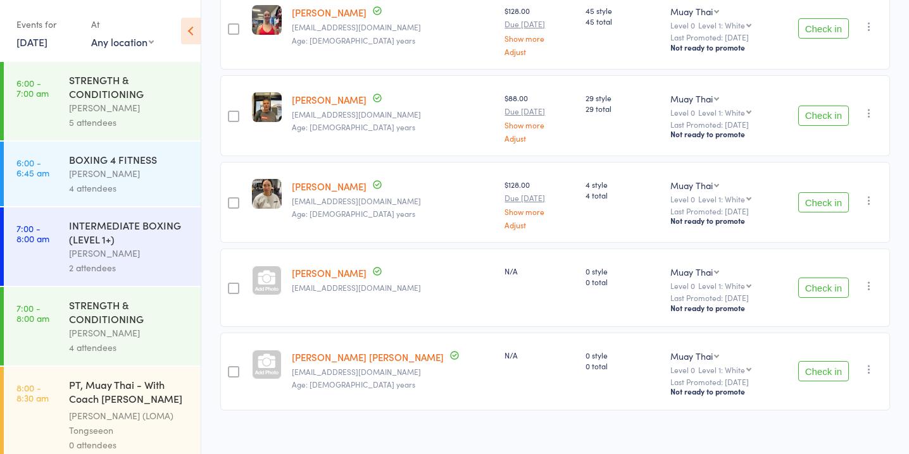
scroll to position [486, 0]
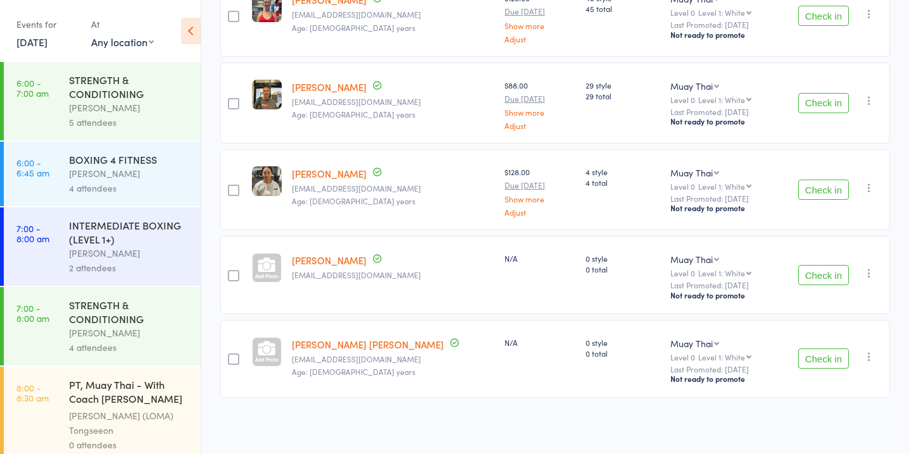
click at [342, 342] on link "[PERSON_NAME] [PERSON_NAME]" at bounding box center [368, 344] width 152 height 13
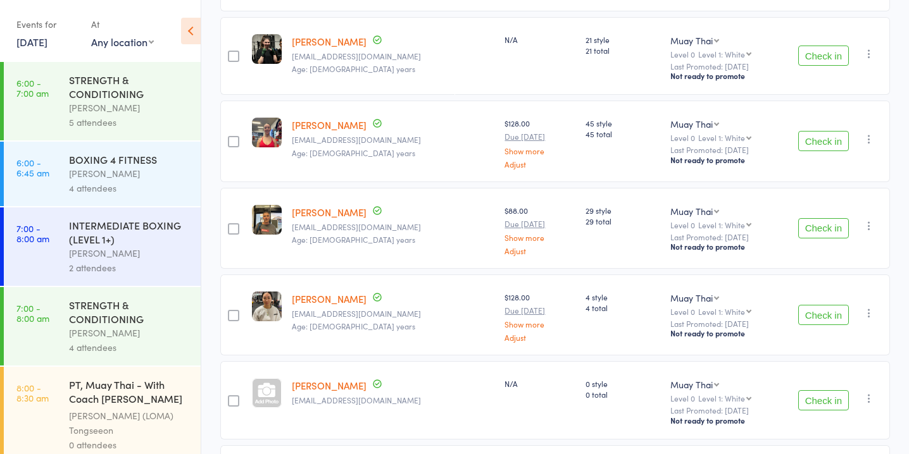
scroll to position [363, 0]
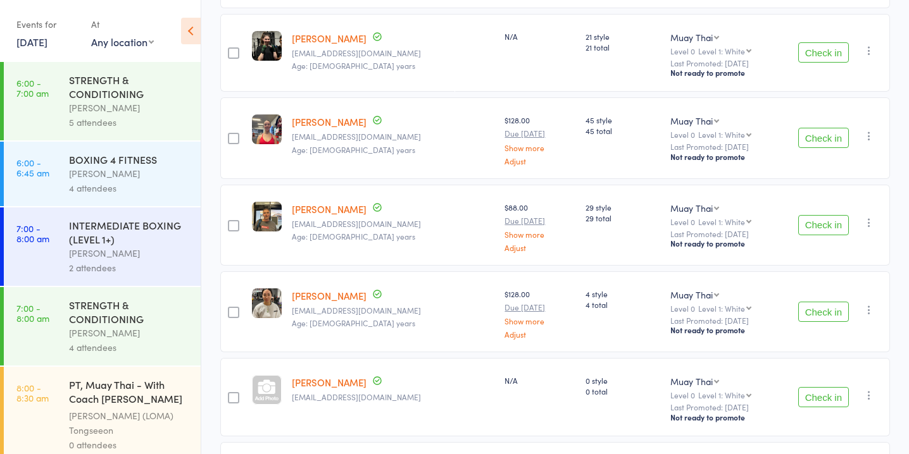
click at [805, 226] on button "Check in" at bounding box center [823, 225] width 51 height 20
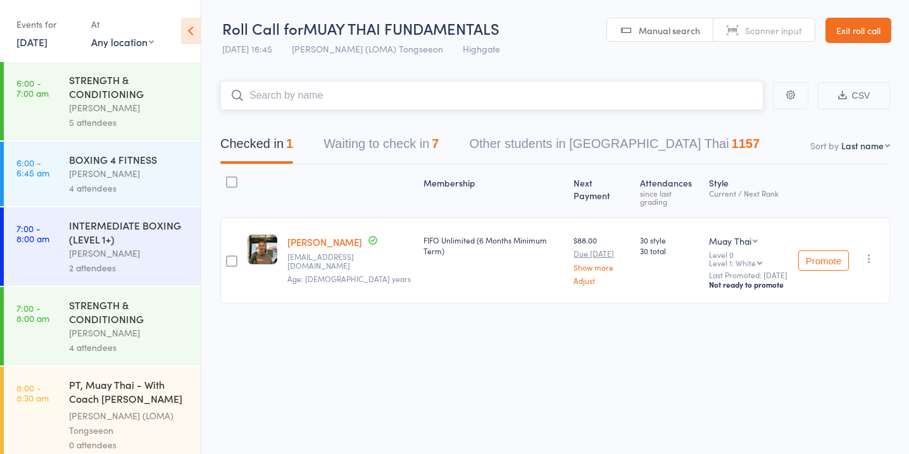
click at [422, 142] on button "Waiting to check in 7" at bounding box center [380, 147] width 115 height 34
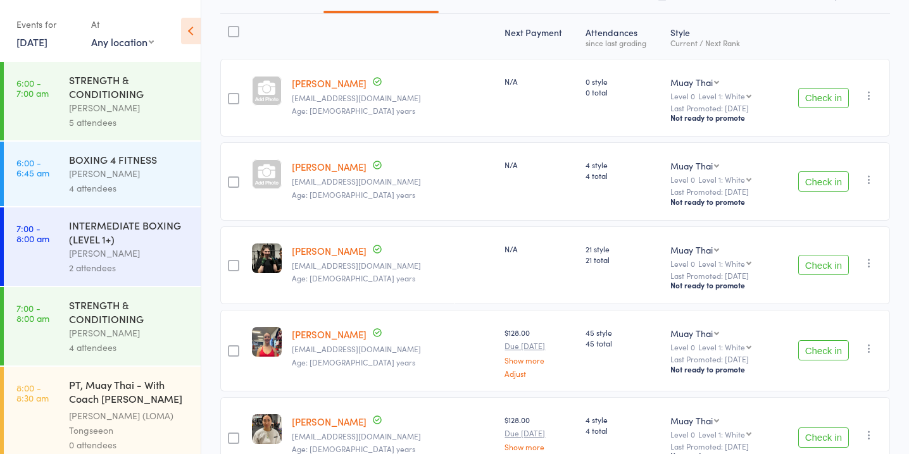
scroll to position [161, 0]
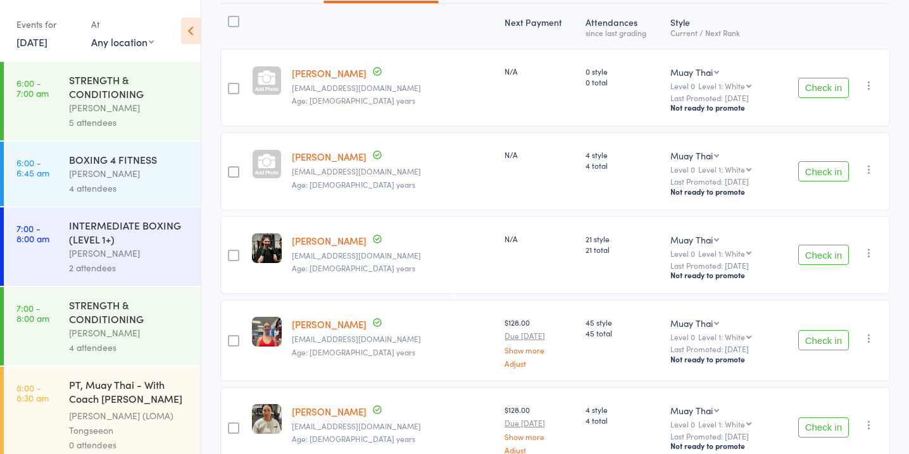
click at [347, 77] on link "[PERSON_NAME]" at bounding box center [329, 72] width 75 height 13
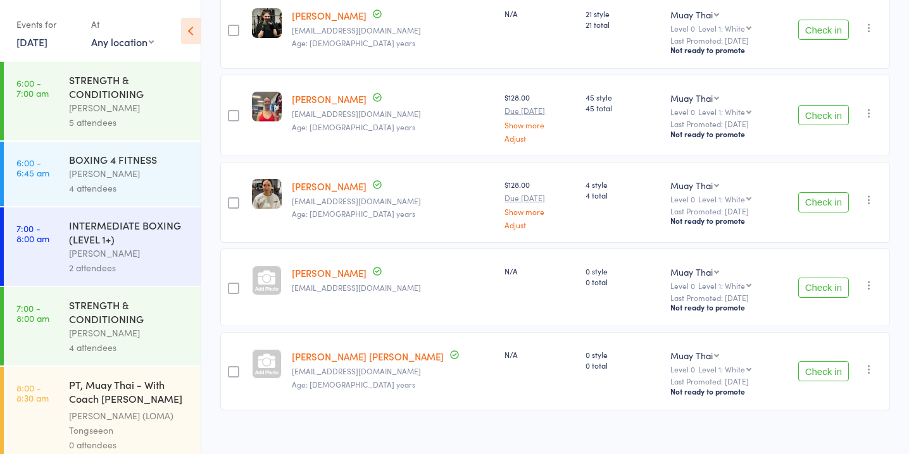
scroll to position [399, 0]
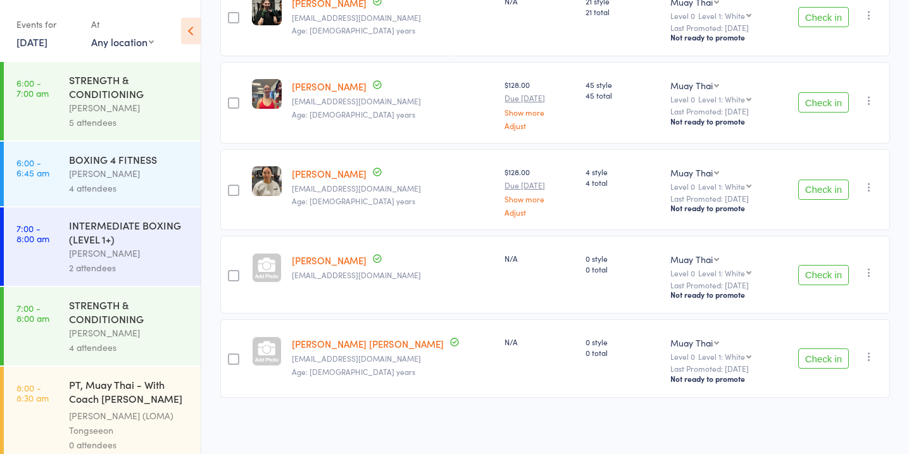
click at [327, 261] on link "[PERSON_NAME]" at bounding box center [329, 260] width 75 height 13
click at [325, 349] on link "[PERSON_NAME] [PERSON_NAME]" at bounding box center [368, 343] width 152 height 13
click at [331, 263] on link "[PERSON_NAME]" at bounding box center [329, 260] width 75 height 13
click at [835, 271] on button "Check in" at bounding box center [823, 275] width 51 height 20
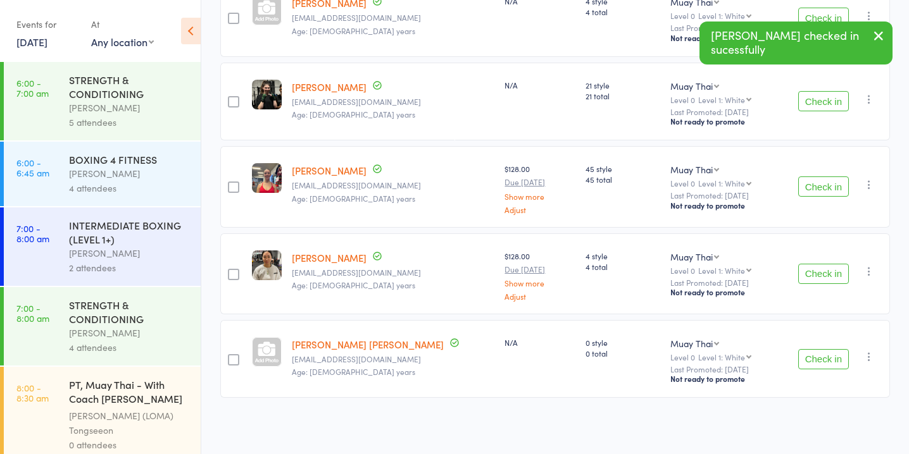
scroll to position [315, 0]
click at [835, 271] on button "Check in" at bounding box center [823, 274] width 51 height 20
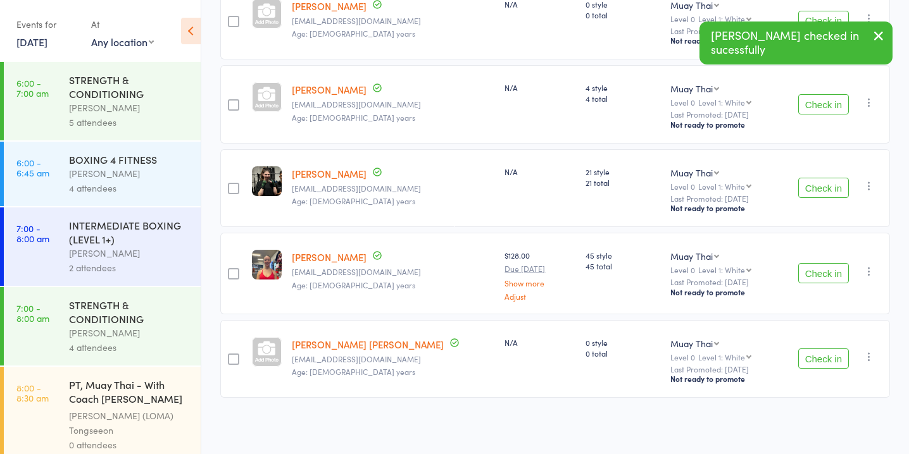
click at [835, 271] on button "Check in" at bounding box center [823, 273] width 51 height 20
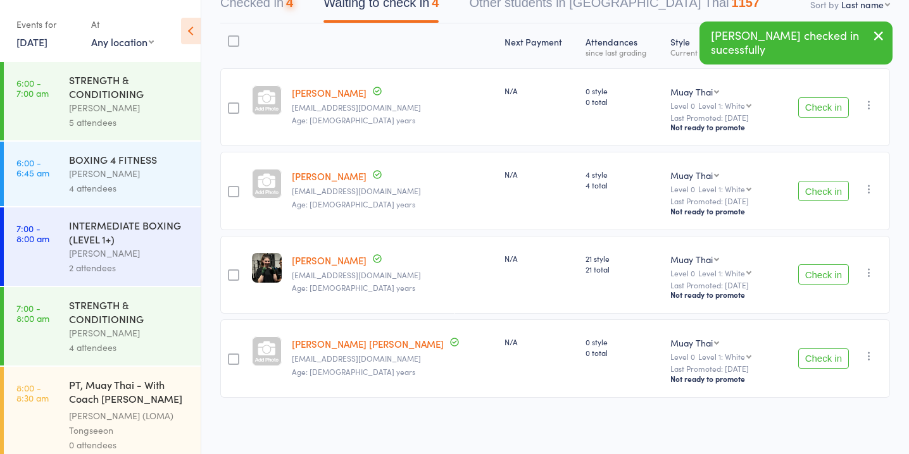
click at [835, 271] on button "Check in" at bounding box center [823, 275] width 51 height 20
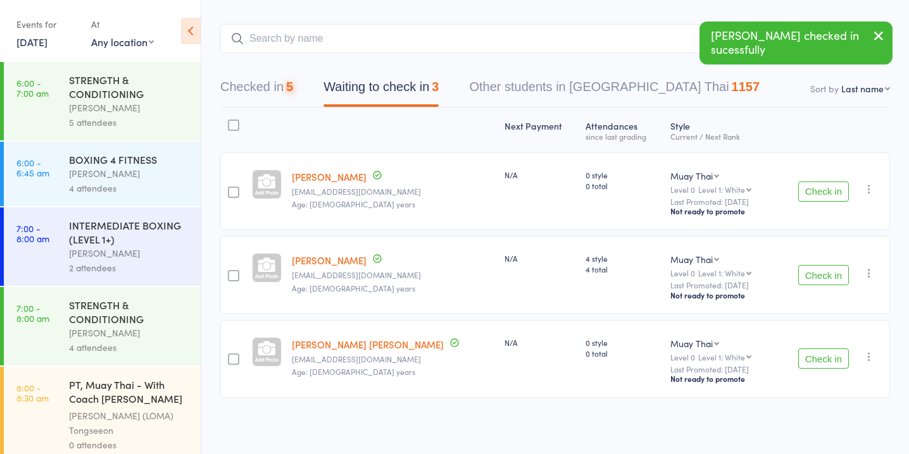
click at [835, 271] on button "Check in" at bounding box center [823, 275] width 51 height 20
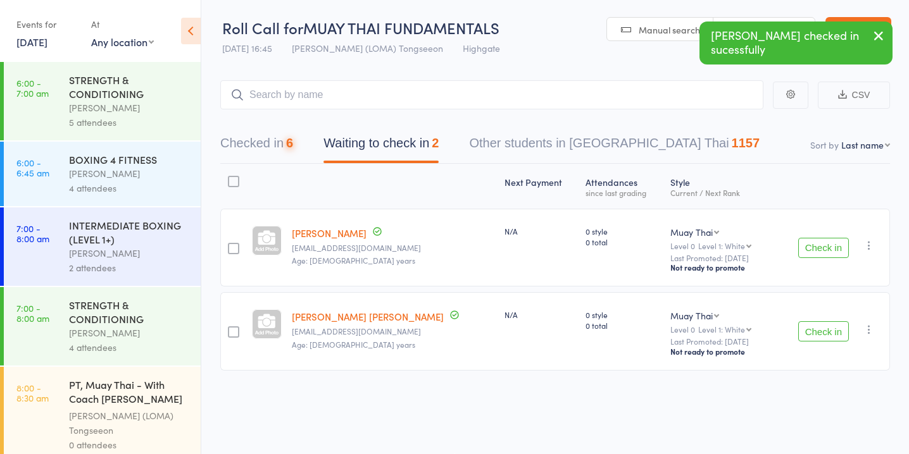
scroll to position [1, 0]
click at [835, 271] on div "Check in Check in Promote Send message Add Note Add Task Add Flag Remove Mark a…" at bounding box center [832, 248] width 116 height 78
click at [830, 240] on button "Check in" at bounding box center [823, 248] width 51 height 20
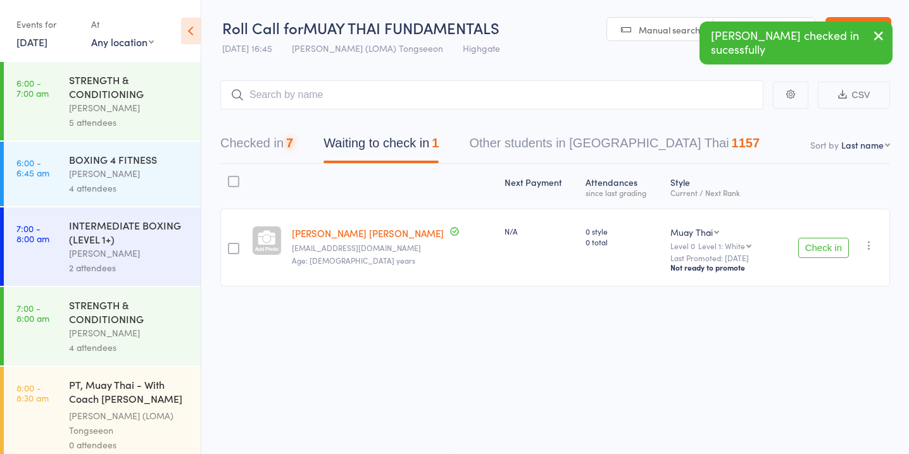
click at [825, 247] on button "Check in" at bounding box center [823, 248] width 51 height 20
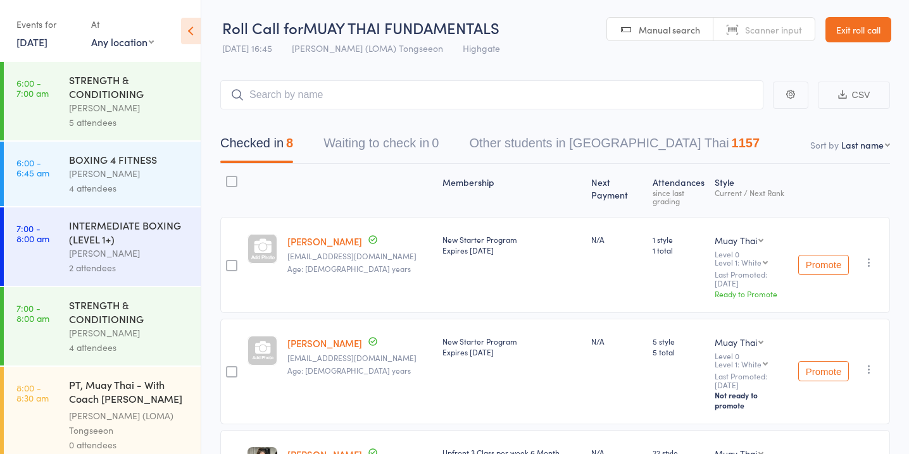
click at [258, 345] on div at bounding box center [262, 351] width 30 height 30
click at [256, 346] on div at bounding box center [262, 351] width 30 height 30
click at [263, 339] on div at bounding box center [262, 351] width 30 height 30
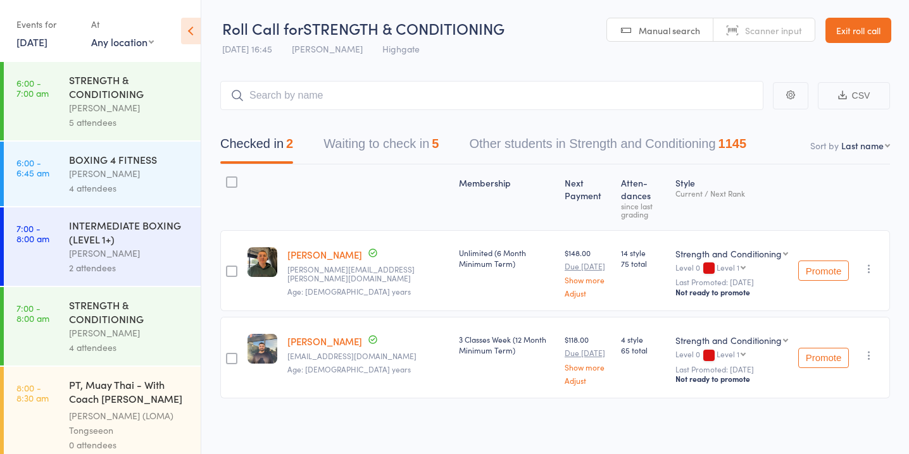
click at [379, 146] on button "Waiting to check in 5" at bounding box center [380, 147] width 115 height 34
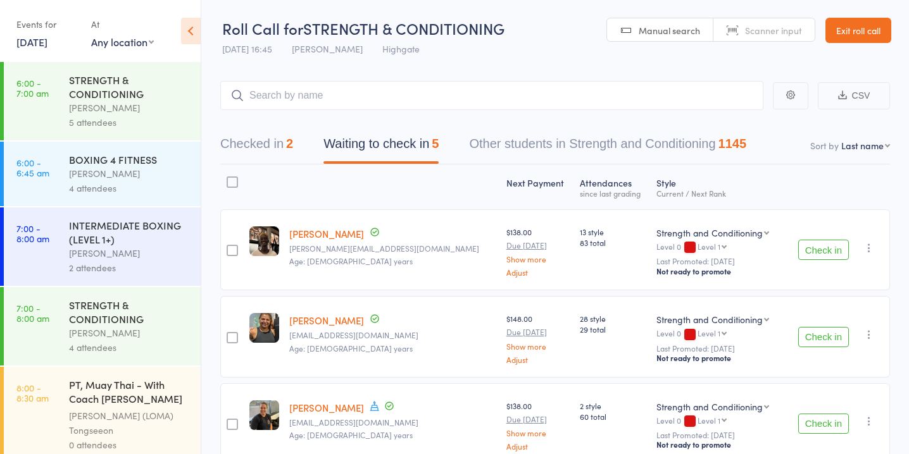
click at [823, 335] on button "Check in" at bounding box center [823, 337] width 51 height 20
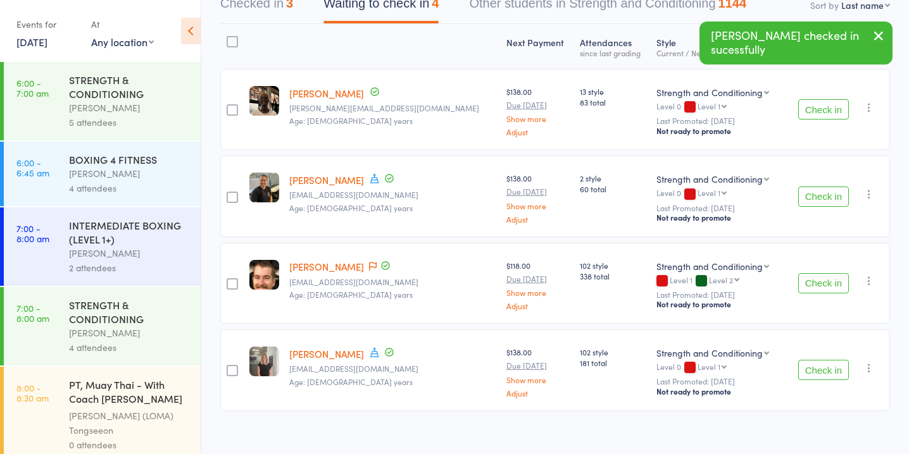
scroll to position [152, 0]
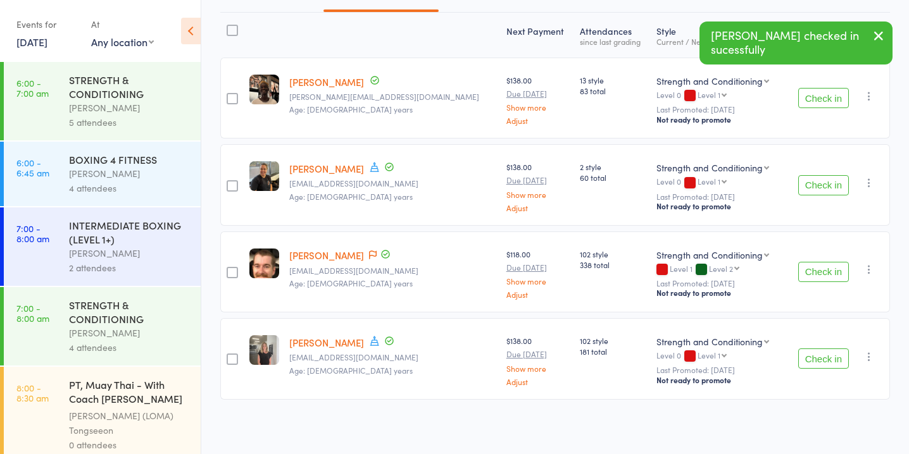
click at [832, 357] on button "Check in" at bounding box center [823, 359] width 51 height 20
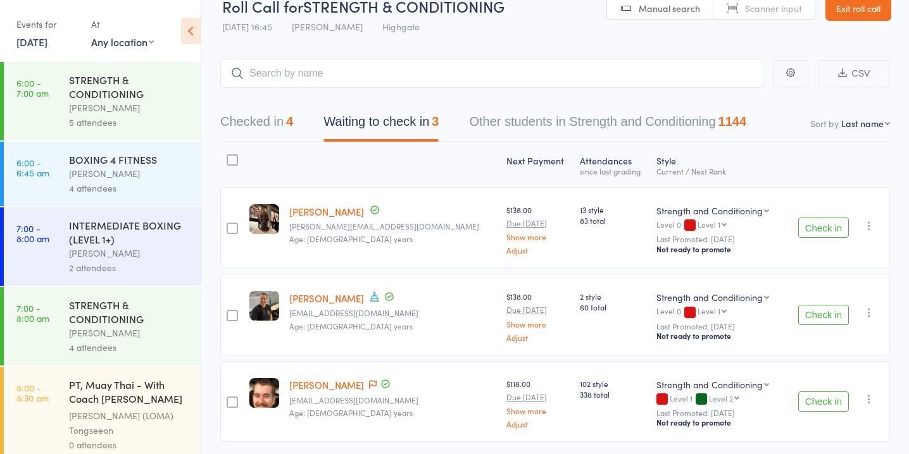
scroll to position [65, 0]
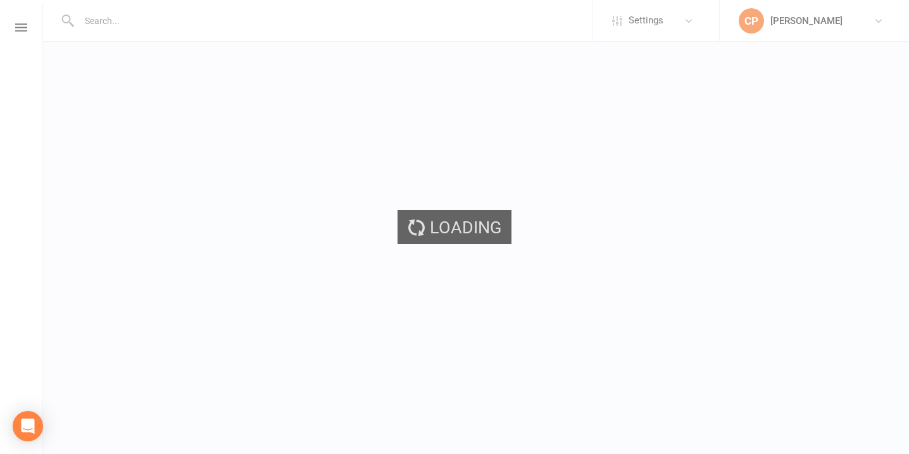
scroll to position [3, 0]
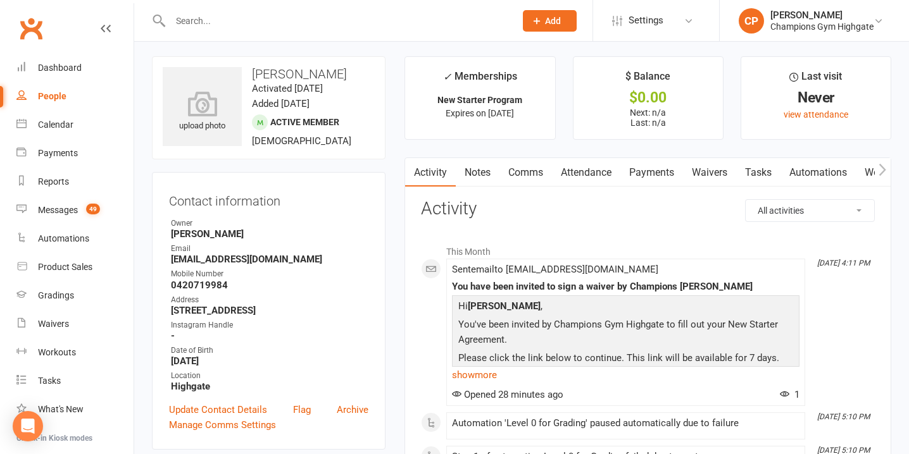
click at [663, 173] on link "Payments" at bounding box center [651, 172] width 63 height 29
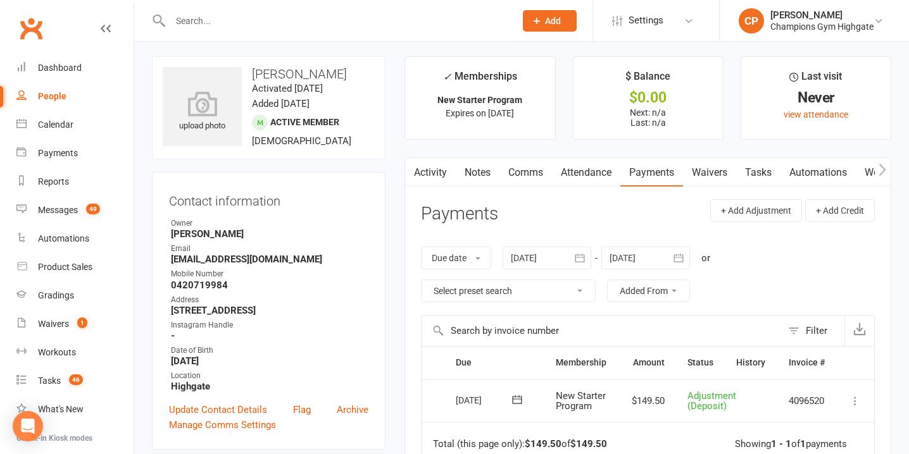
click at [711, 174] on link "Waivers" at bounding box center [709, 172] width 53 height 29
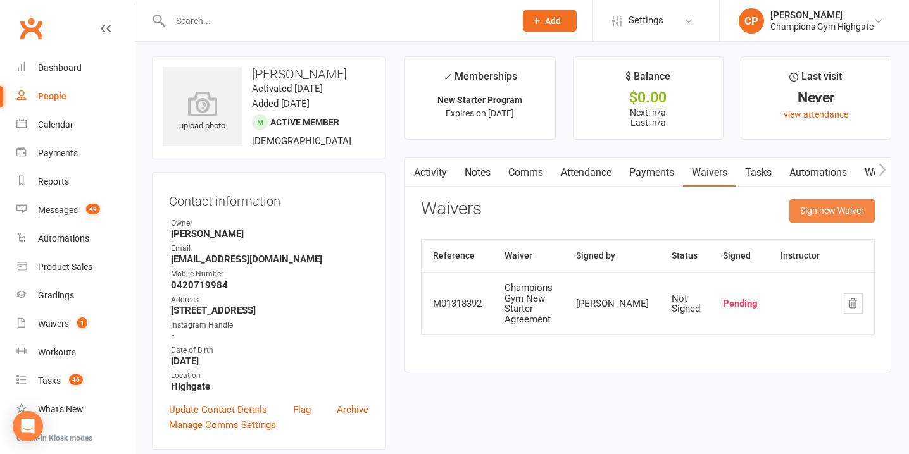
click at [819, 214] on button "Sign new Waiver" at bounding box center [831, 210] width 85 height 23
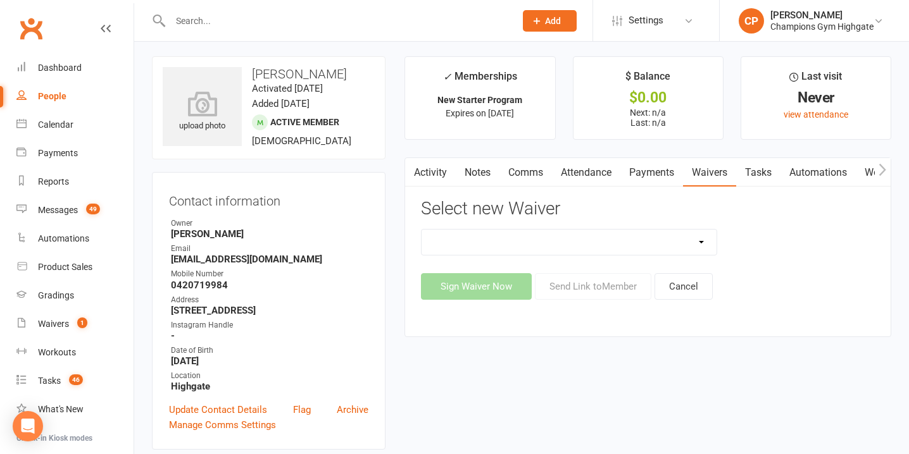
click at [624, 246] on select "Casual Waiver - First Timers Casual Waiver (STAFF ONLY) Champions Gym Cancellat…" at bounding box center [568, 242] width 295 height 25
select select "9060"
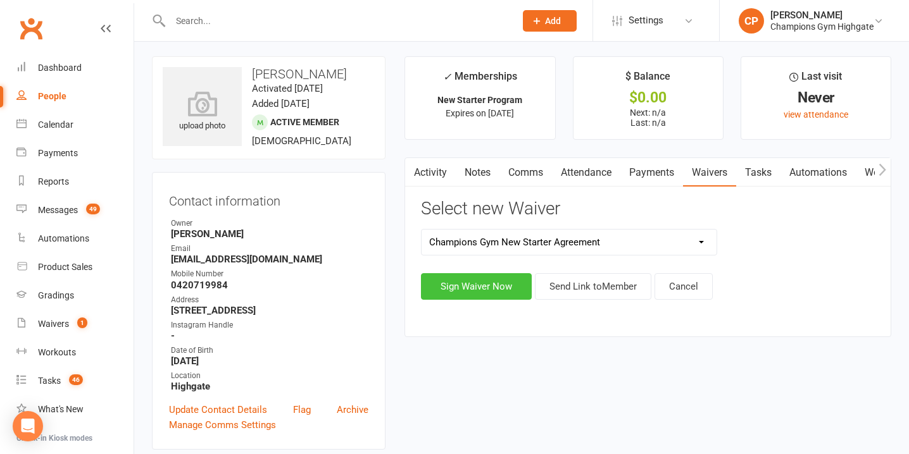
click at [484, 294] on button "Sign Waiver Now" at bounding box center [476, 286] width 111 height 27
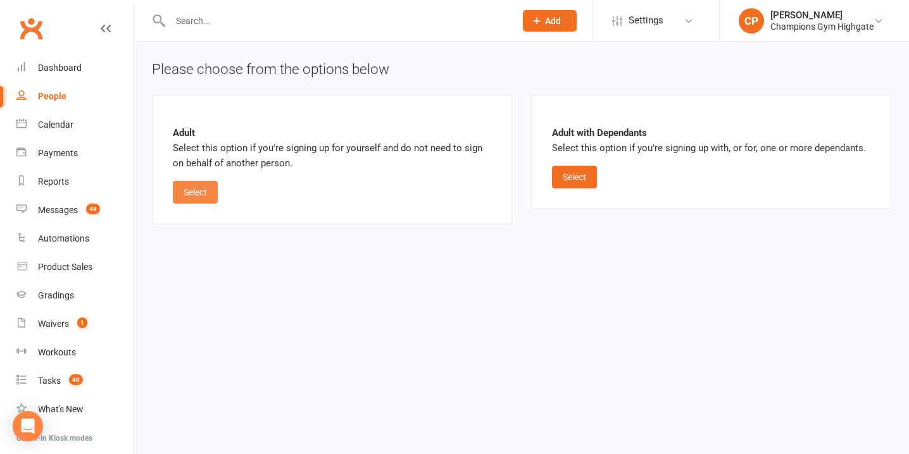
click at [184, 193] on button "Select" at bounding box center [195, 192] width 45 height 23
select select "bank_account"
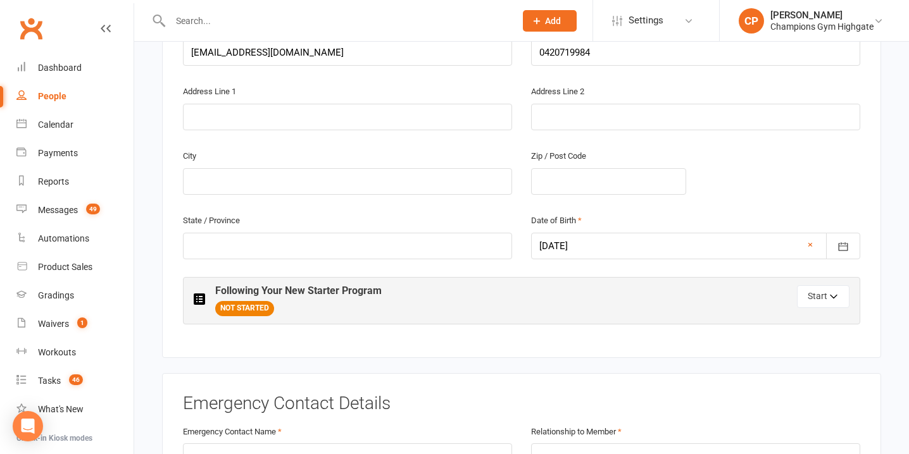
scroll to position [467, 0]
click at [299, 110] on input "text" at bounding box center [347, 118] width 329 height 27
click at [211, 120] on input "18 quarram way" at bounding box center [347, 118] width 329 height 27
click at [249, 118] on input "18 Quarram way" at bounding box center [347, 118] width 329 height 27
type input "18 Quarram Way"
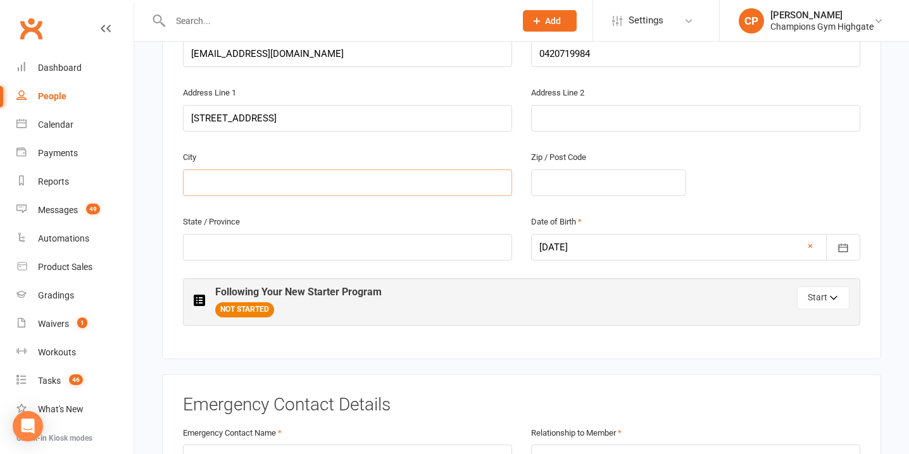
click at [303, 182] on input "text" at bounding box center [347, 183] width 329 height 27
type input "Gosnells"
click at [539, 176] on input "text" at bounding box center [608, 183] width 155 height 27
type input "6110"
click at [386, 250] on input "text" at bounding box center [347, 247] width 329 height 27
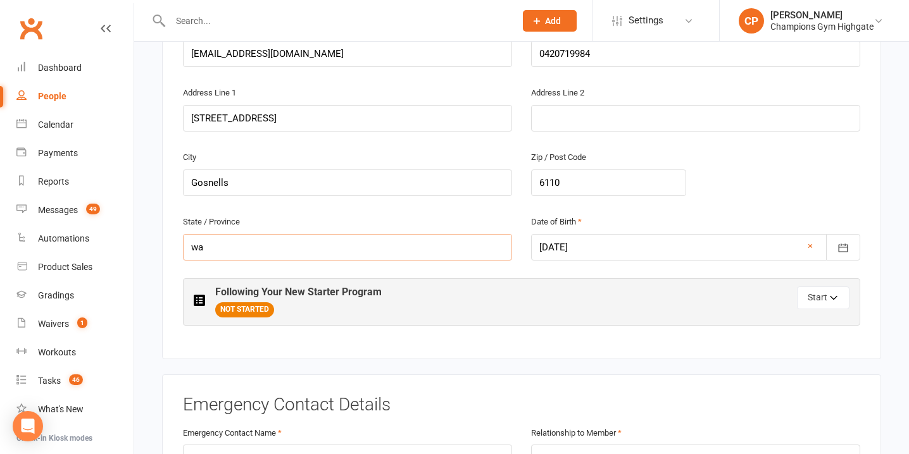
type input "w"
type input "WA"
click at [819, 299] on button "Start" at bounding box center [823, 298] width 53 height 23
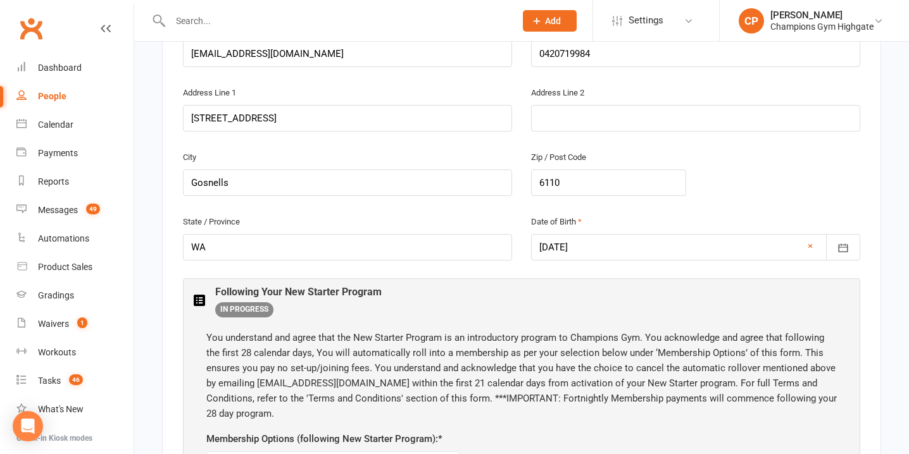
click at [864, 305] on div "New Starter Details Instructions This Agreement (Agreement) is entered into bet…" at bounding box center [521, 275] width 719 height 930
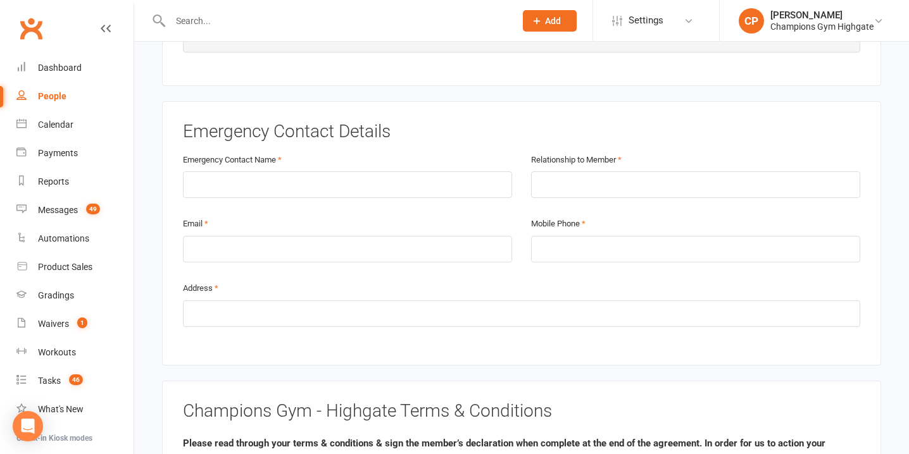
scroll to position [1151, 0]
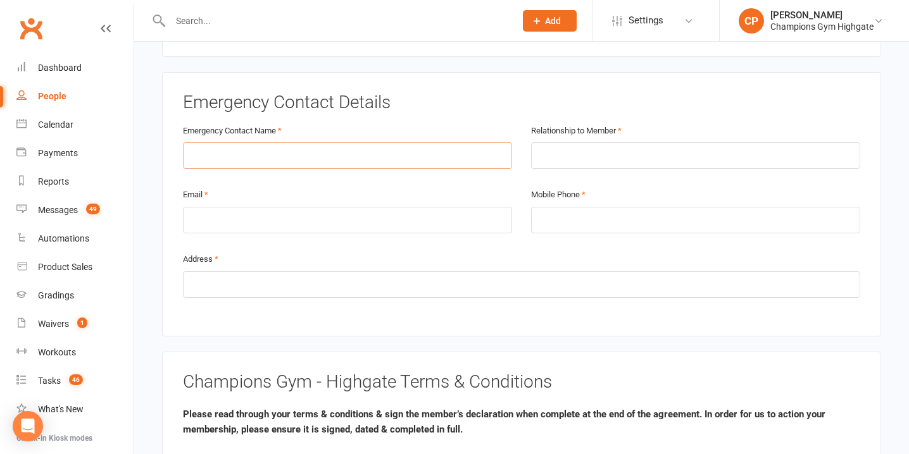
click at [487, 156] on input "text" at bounding box center [347, 155] width 329 height 27
click at [380, 147] on input "SWAPAN" at bounding box center [347, 155] width 329 height 27
type input "SWAPAN TALUKDAR"
click at [578, 150] on input "text" at bounding box center [695, 155] width 329 height 27
type input "UNCLE"
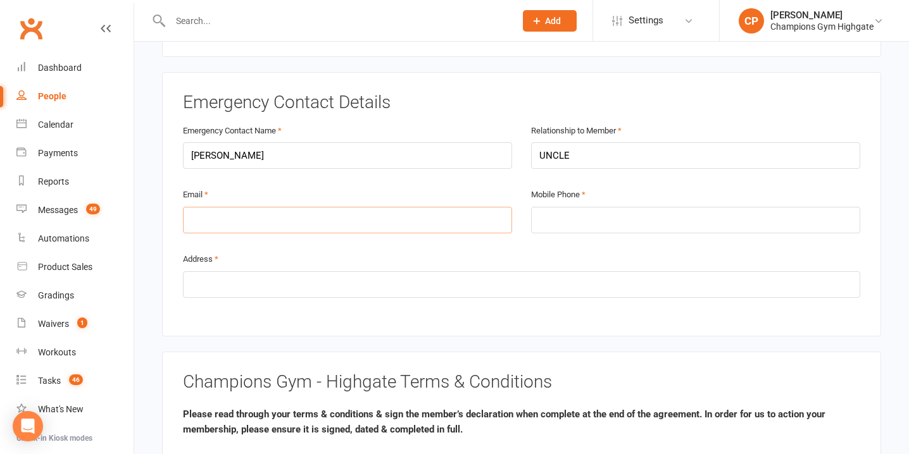
click at [451, 208] on input "email" at bounding box center [347, 220] width 329 height 27
type input "SUSHMITACH16@GMAIL.COM"
click at [380, 281] on input "text" at bounding box center [521, 285] width 677 height 27
type input "18 QUARRAM WAY, GOSNELLS, WA - 6110"
click at [620, 222] on input "tel" at bounding box center [695, 220] width 329 height 27
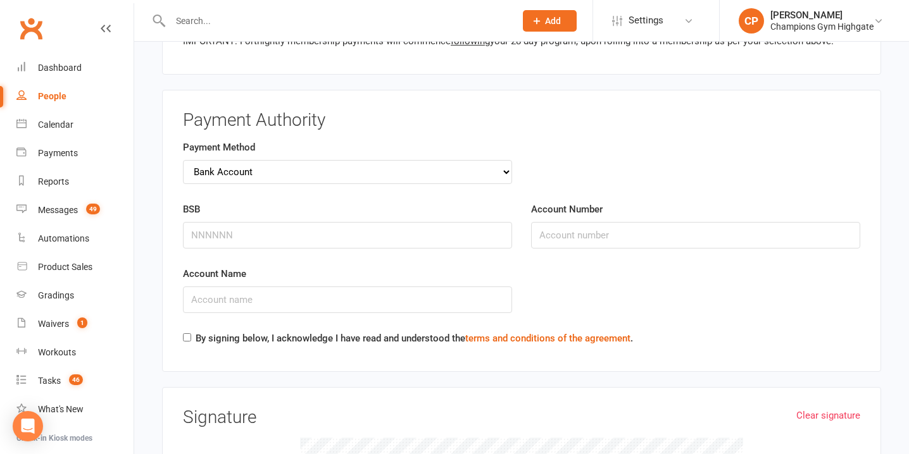
scroll to position [1792, 0]
type input "0660420719984"
click at [453, 244] on input "BSB" at bounding box center [347, 236] width 329 height 27
type input "066128"
click at [565, 237] on input "Account Number" at bounding box center [695, 236] width 329 height 27
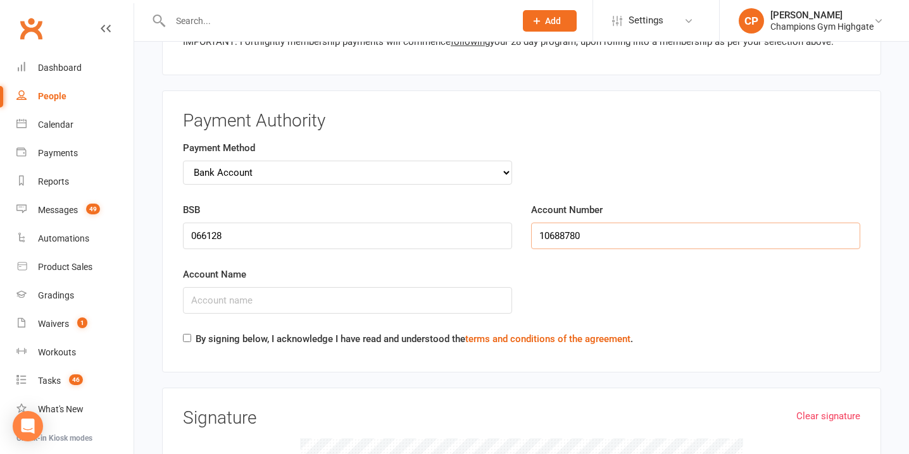
type input "10688780"
click at [462, 307] on input "Account Name" at bounding box center [347, 300] width 329 height 27
type input "Sushmita Chowdhury"
click at [190, 337] on input "By signing below, I acknowledge I have read and understood the terms and condit…" at bounding box center [187, 338] width 8 height 8
checkbox input "true"
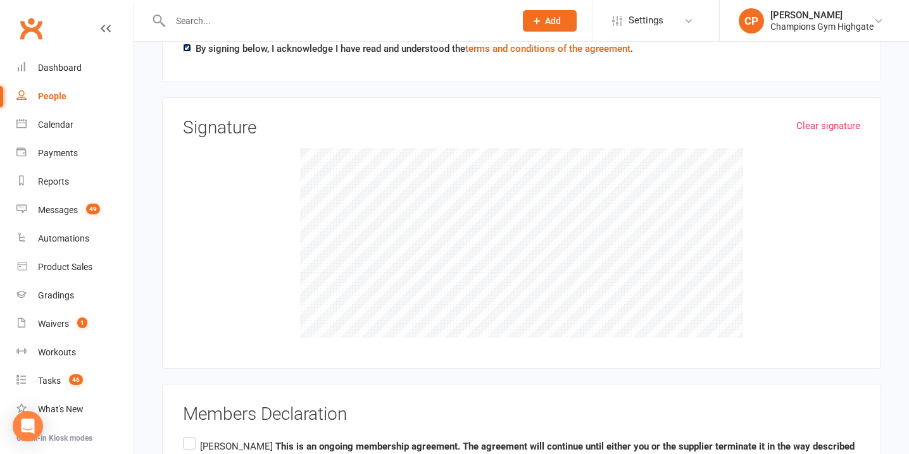
scroll to position [2078, 0]
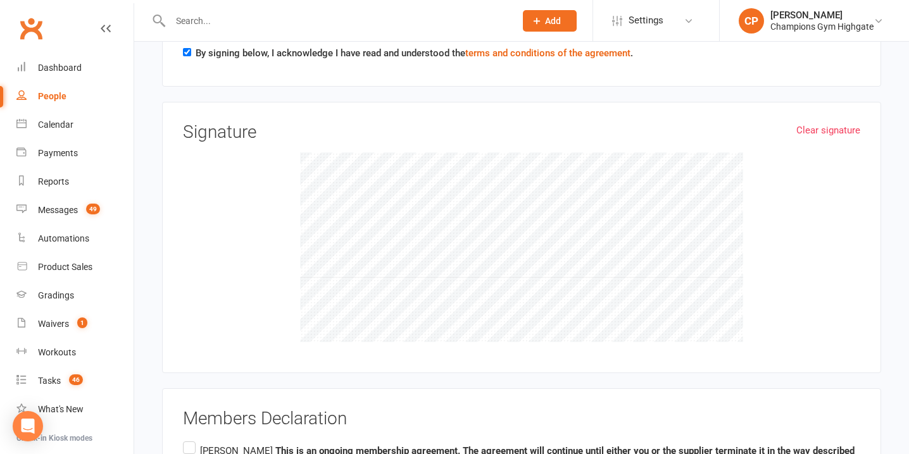
click at [557, 147] on div "Clear signature Signature" at bounding box center [521, 238] width 677 height 230
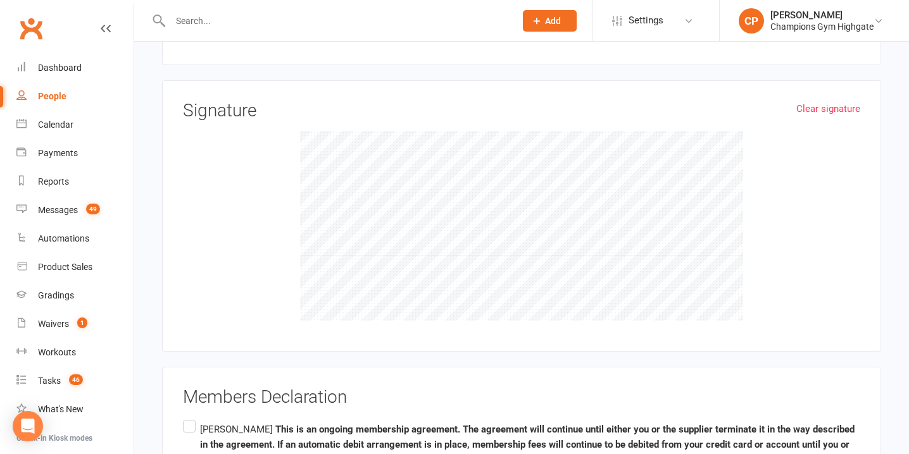
scroll to position [2161, 0]
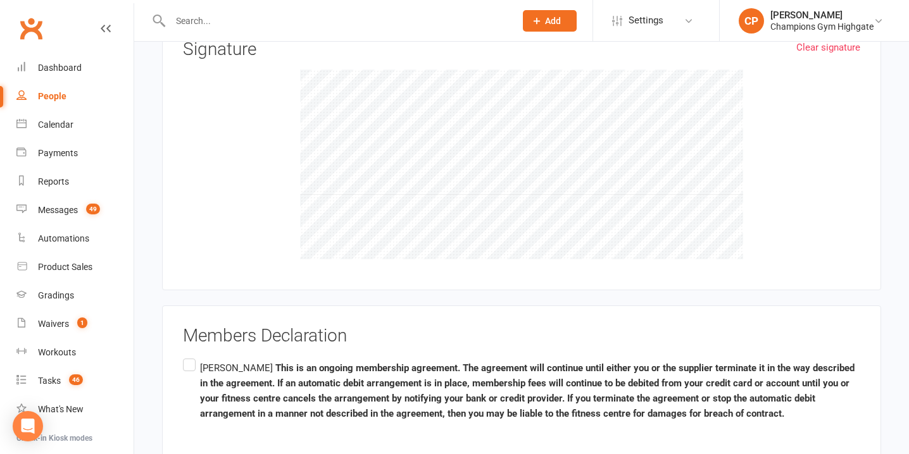
click at [193, 363] on label "Sushmita Chowdhury This is an ongoing membership agreement. The agreement will …" at bounding box center [521, 391] width 677 height 70
click at [191, 356] on input "Sushmita Chowdhury This is an ongoing membership agreement. The agreement will …" at bounding box center [187, 356] width 8 height 0
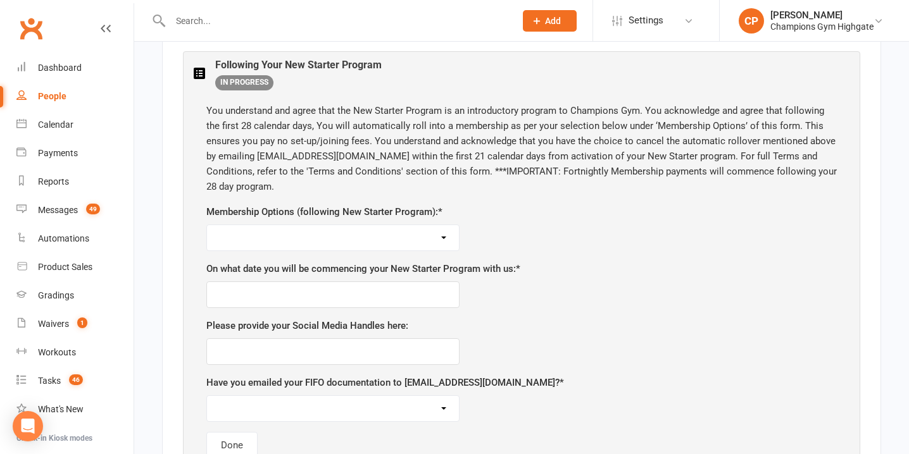
scroll to position [703, 0]
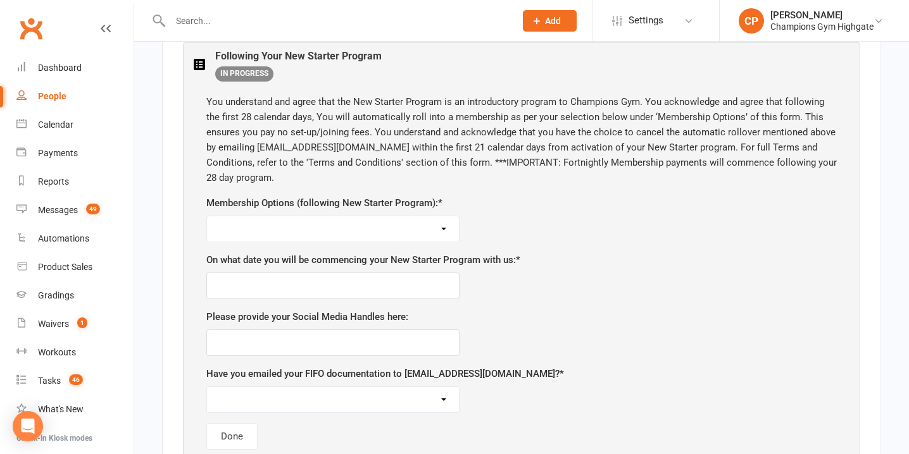
click at [401, 225] on select "Unlimited ($69 per week) 12 Month Minimum Term Unlimited ($74 per week) 6 Month…" at bounding box center [333, 228] width 252 height 25
select select "3 Classes Per Week ($59 per week) 12 Month Minimum Term"
click at [350, 281] on input "text" at bounding box center [332, 286] width 253 height 27
type input "14/08/2025"
click at [273, 344] on input "text" at bounding box center [332, 343] width 253 height 27
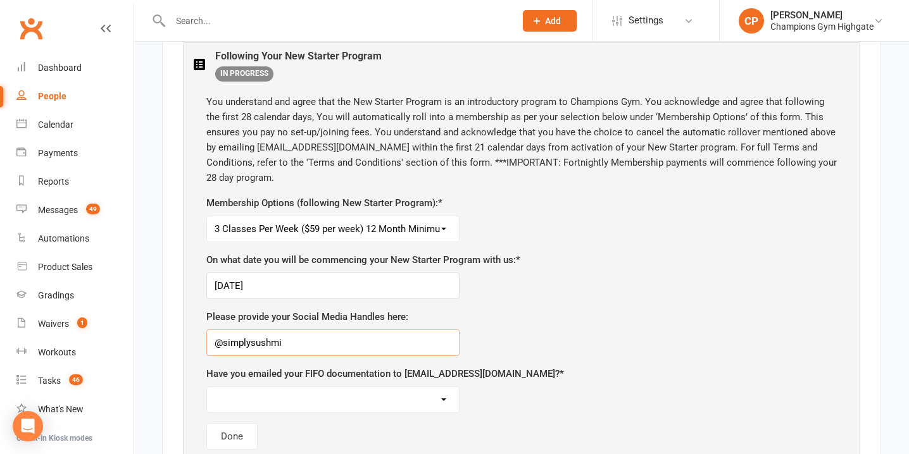
type input "@simplysushmi"
click at [248, 408] on select "Yes No, I am not choosing a FIFO membership following my program" at bounding box center [333, 399] width 252 height 25
select select "No, I am not choosing a FIFO membership following my program"
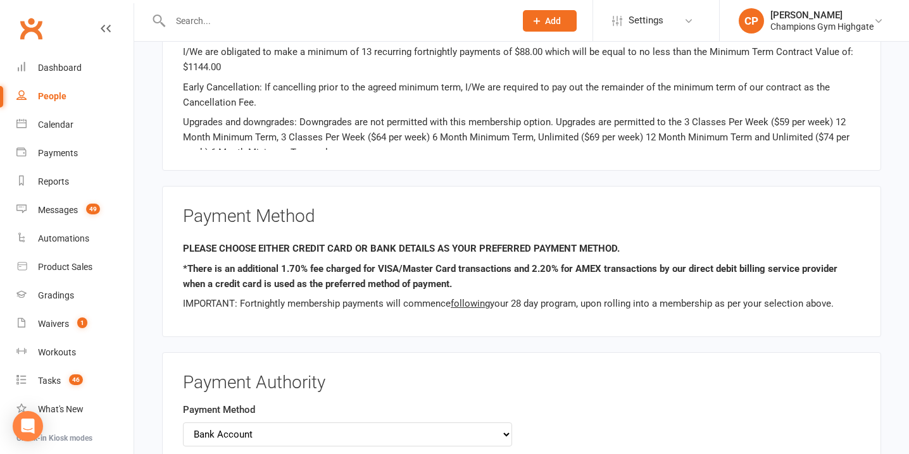
scroll to position [2248, 0]
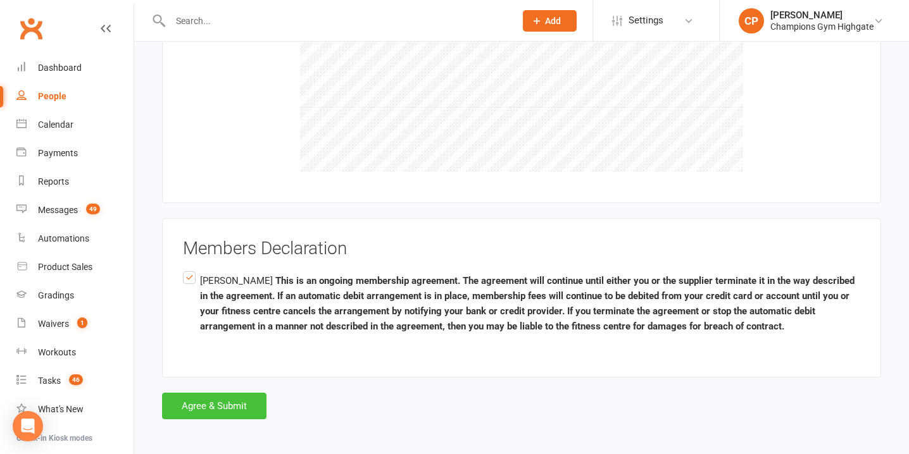
click at [246, 402] on button "Agree & Submit" at bounding box center [214, 406] width 104 height 27
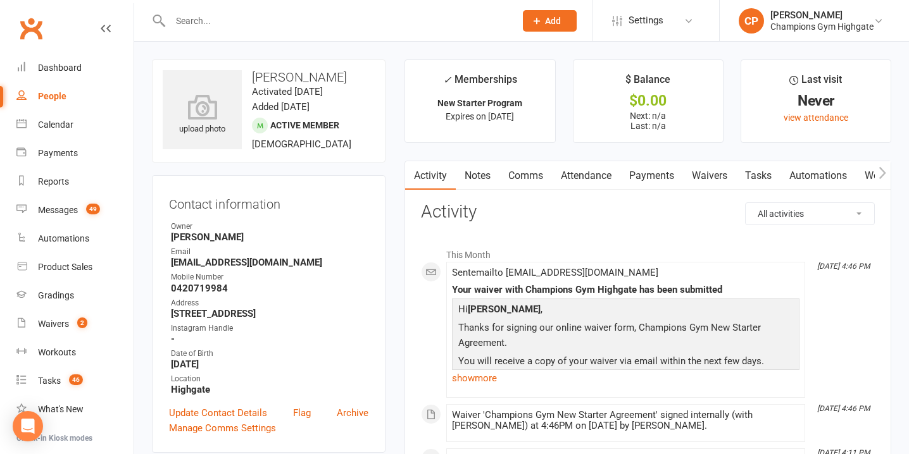
click at [649, 178] on link "Payments" at bounding box center [651, 175] width 63 height 29
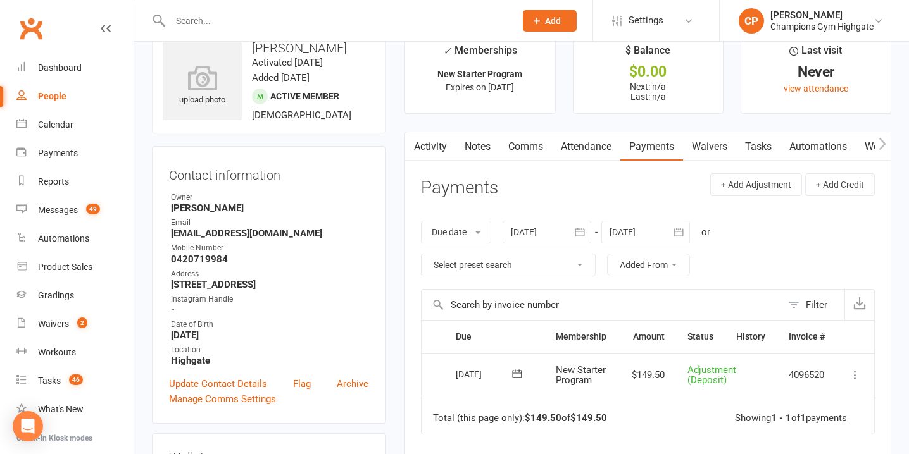
scroll to position [29, 0]
click at [666, 377] on td "$149.50" at bounding box center [648, 375] width 56 height 43
click at [762, 183] on button "+ Add Adjustment" at bounding box center [756, 184] width 92 height 23
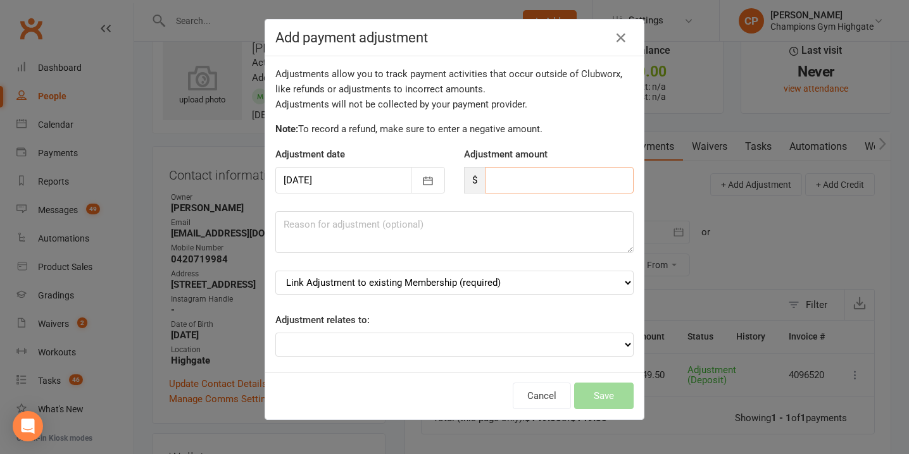
click at [549, 182] on input "number" at bounding box center [559, 180] width 149 height 27
type input "149.50"
click at [464, 283] on select "Link Adjustment to existing Membership (required) New Starter Program (starts: …" at bounding box center [454, 283] width 358 height 24
select select "0"
click at [592, 397] on button "Save" at bounding box center [603, 396] width 59 height 27
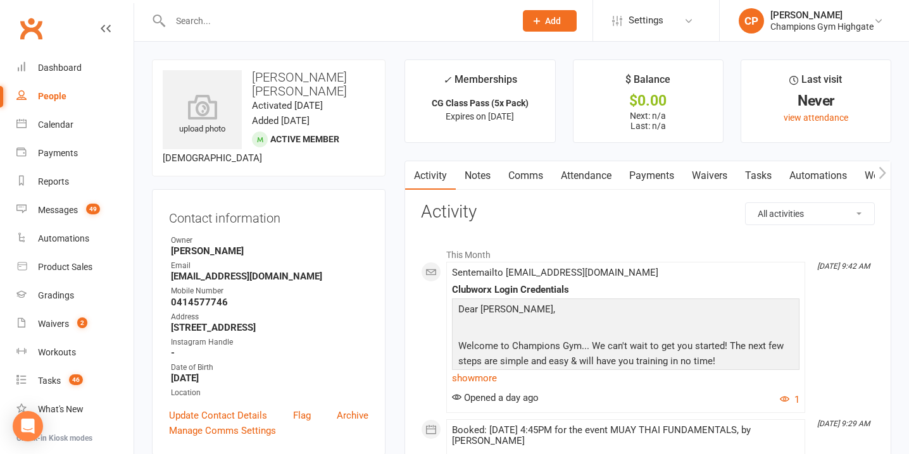
click at [714, 176] on link "Waivers" at bounding box center [709, 175] width 53 height 29
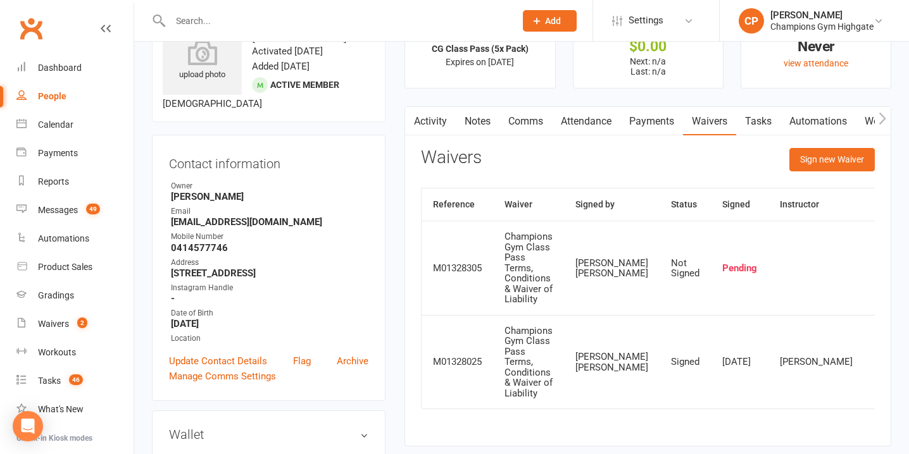
scroll to position [51, 0]
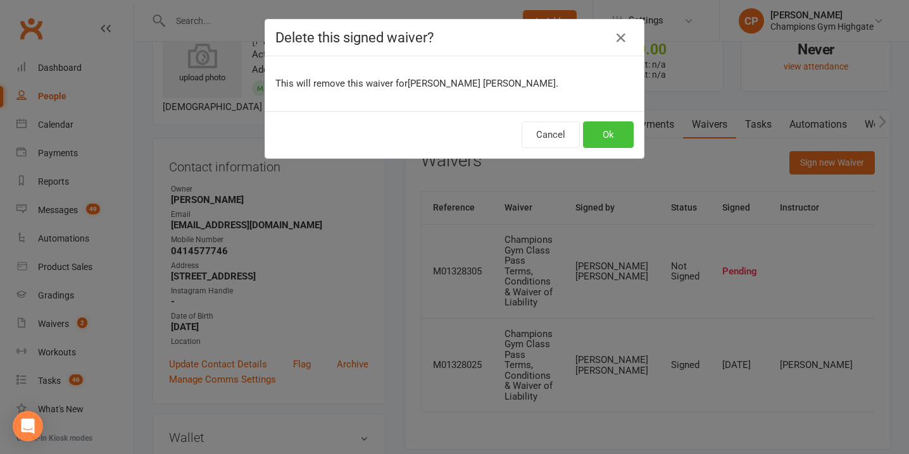
click at [606, 139] on button "Ok" at bounding box center [608, 135] width 51 height 27
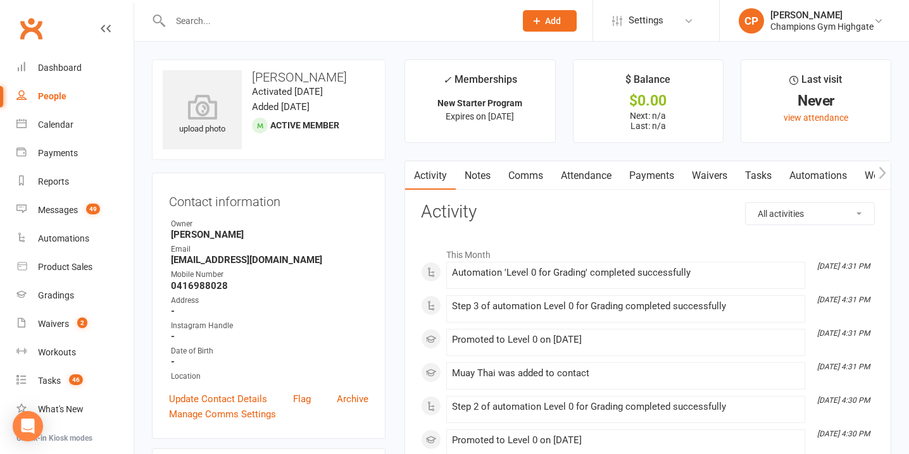
click at [715, 175] on link "Waivers" at bounding box center [709, 175] width 53 height 29
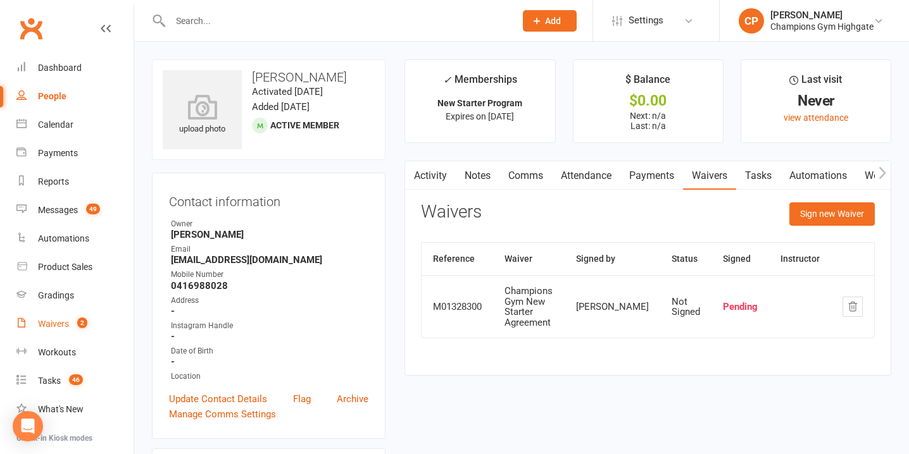
click at [73, 315] on link "Waivers 2" at bounding box center [74, 324] width 117 height 28
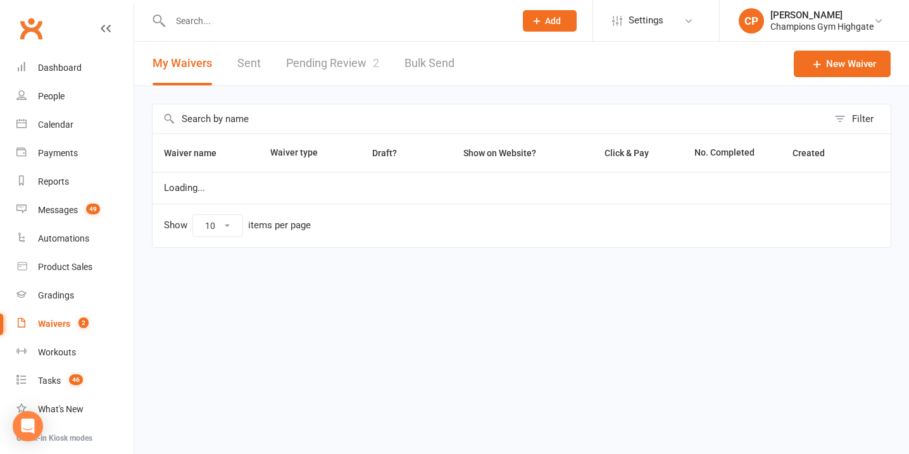
click at [304, 71] on link "Pending Review 2" at bounding box center [332, 64] width 93 height 44
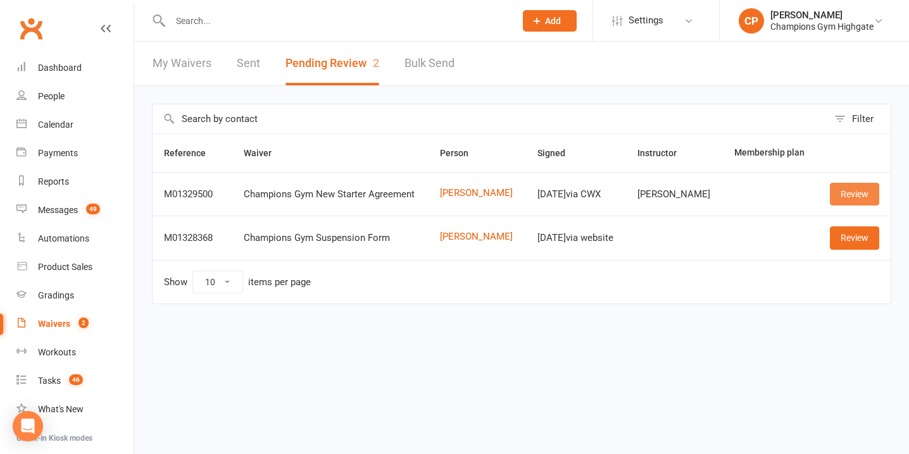
click at [863, 193] on link "Review" at bounding box center [854, 194] width 49 height 23
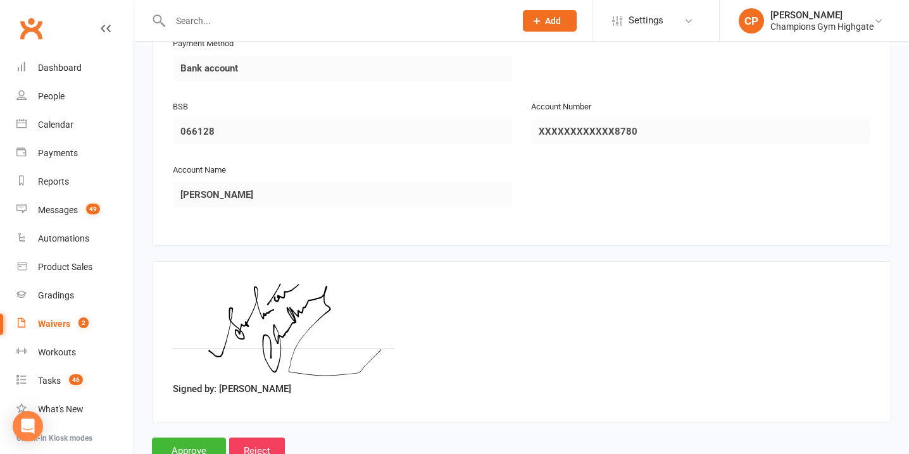
scroll to position [1445, 0]
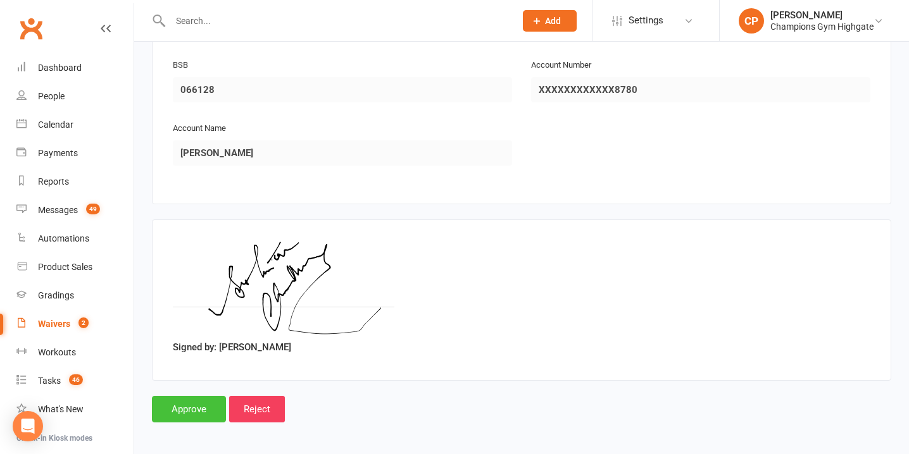
click at [193, 406] on input "Approve" at bounding box center [189, 409] width 74 height 27
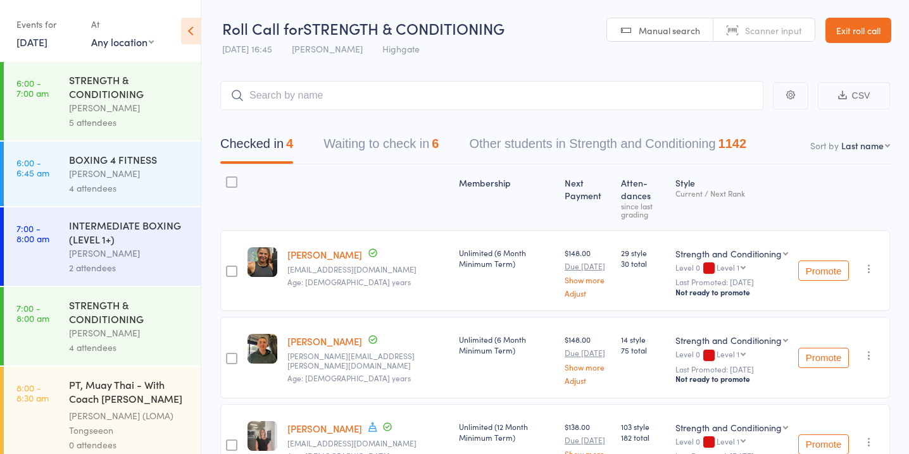
click at [419, 147] on button "Waiting to check in 6" at bounding box center [380, 147] width 115 height 34
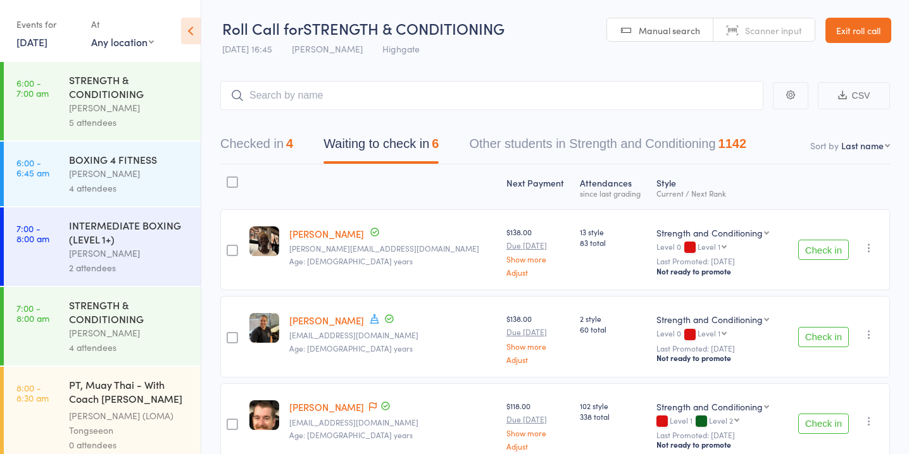
click at [815, 252] on button "Check in" at bounding box center [823, 250] width 51 height 20
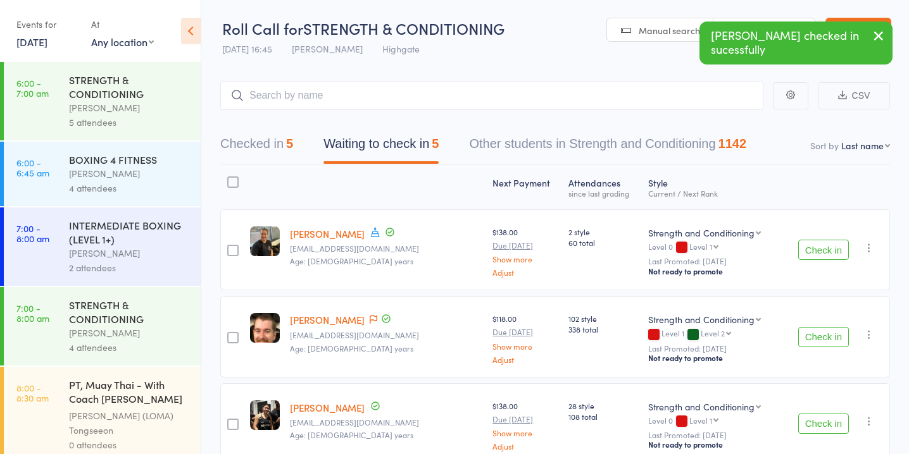
click at [835, 332] on button "Check in" at bounding box center [823, 337] width 51 height 20
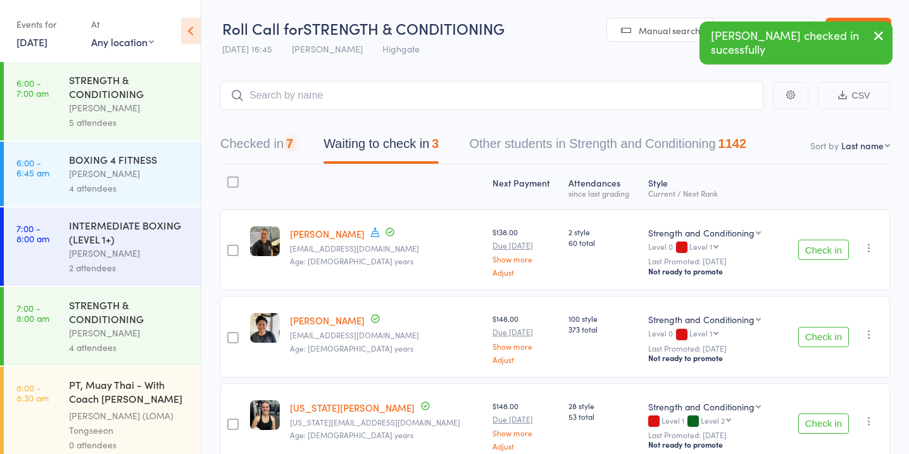
click at [835, 332] on button "Check in" at bounding box center [823, 337] width 51 height 20
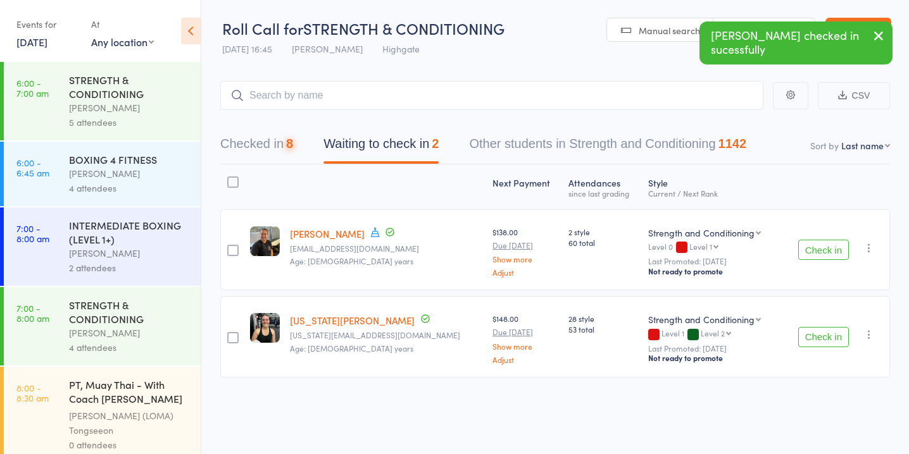
click at [835, 332] on button "Check in" at bounding box center [823, 337] width 51 height 20
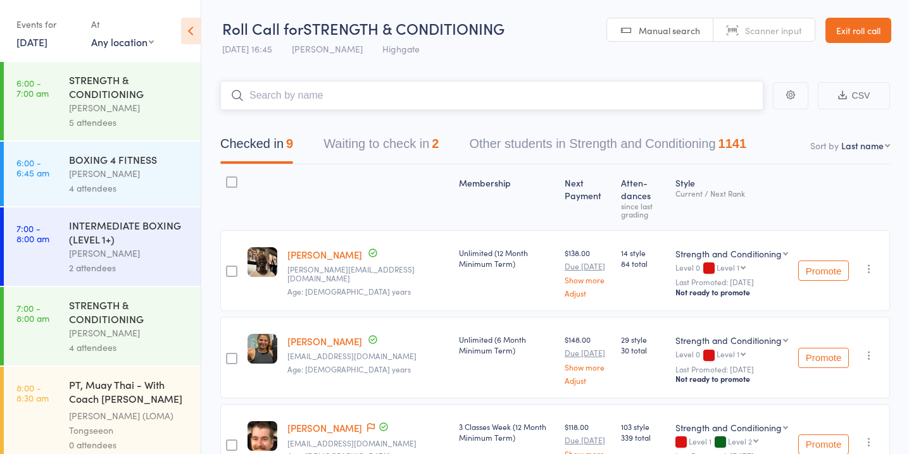
click at [433, 137] on button "Waiting to check in 2" at bounding box center [380, 147] width 115 height 34
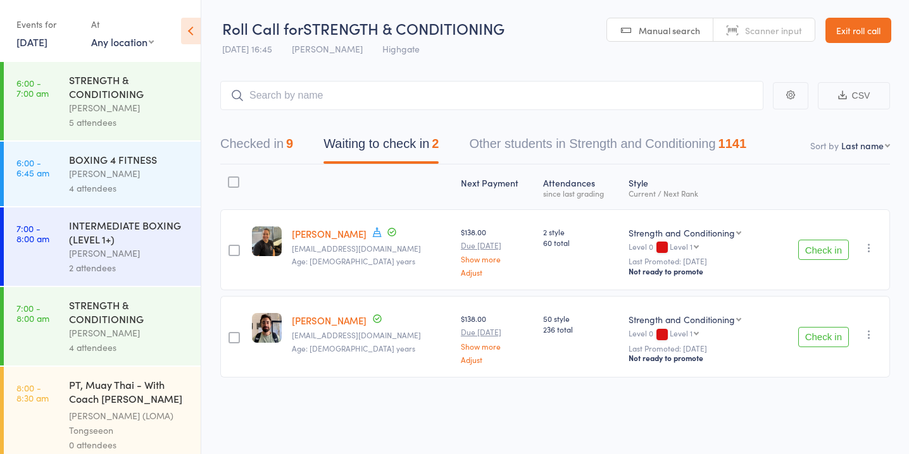
click at [828, 336] on button "Check in" at bounding box center [823, 337] width 51 height 20
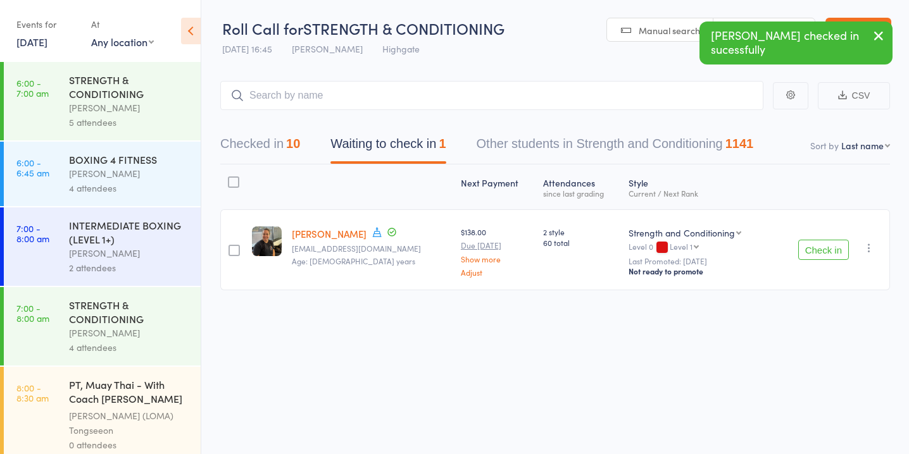
click at [865, 248] on icon "button" at bounding box center [869, 248] width 13 height 13
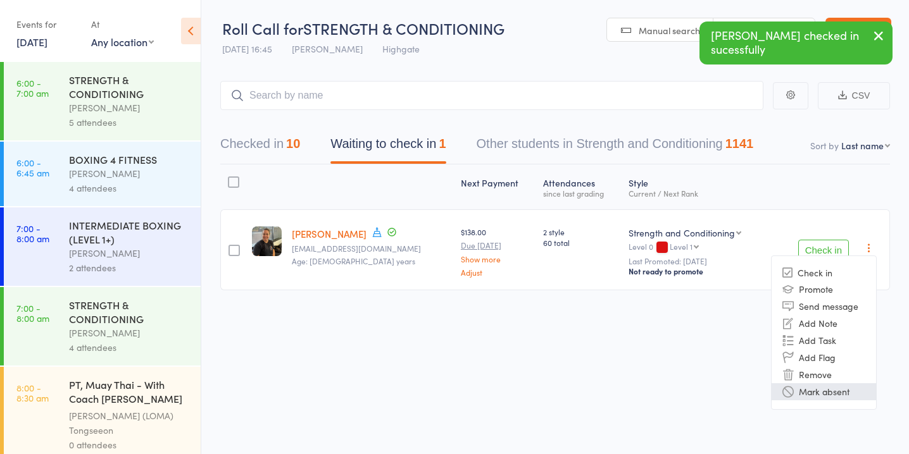
click at [842, 393] on li "Mark absent" at bounding box center [823, 392] width 104 height 17
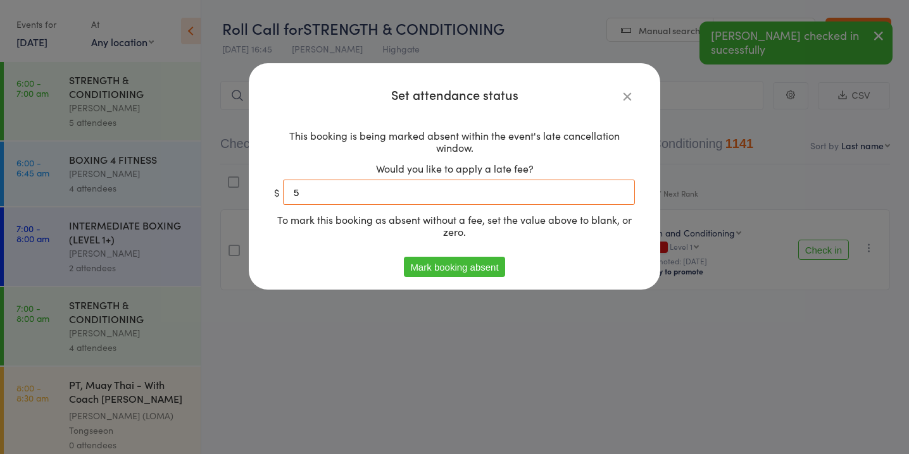
click at [535, 195] on input "5" at bounding box center [459, 192] width 352 height 25
click at [475, 267] on button "Mark booking absent" at bounding box center [454, 267] width 101 height 20
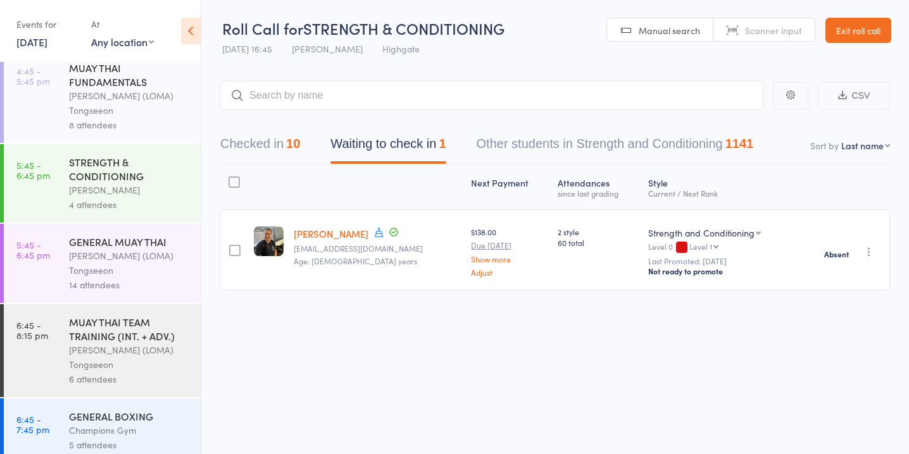
scroll to position [1, 0]
click at [122, 197] on div "4 attendees" at bounding box center [129, 204] width 121 height 15
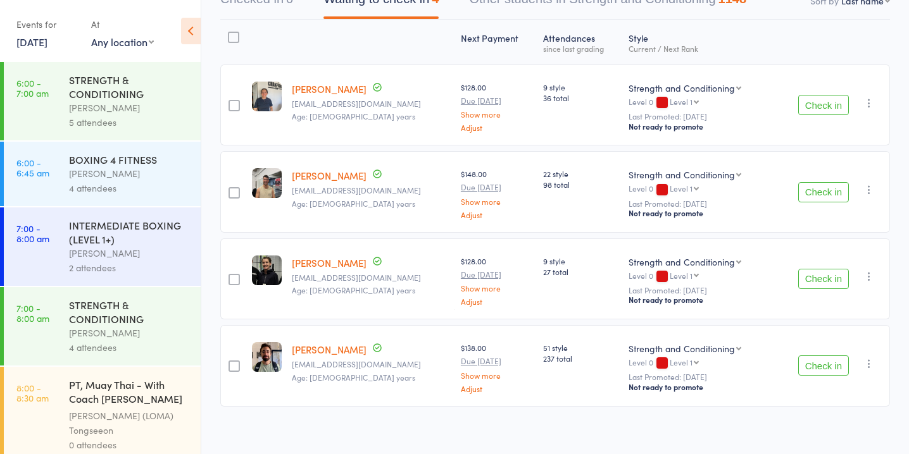
scroll to position [152, 0]
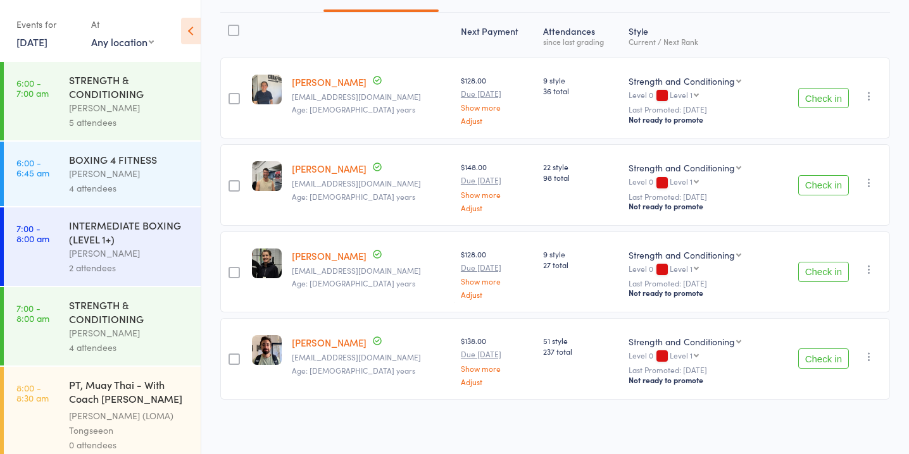
click at [806, 357] on button "Check in" at bounding box center [823, 359] width 51 height 20
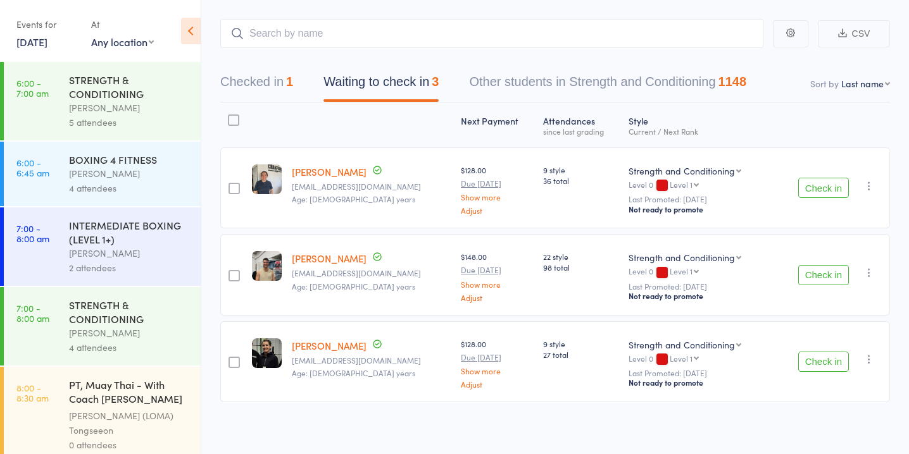
scroll to position [65, 0]
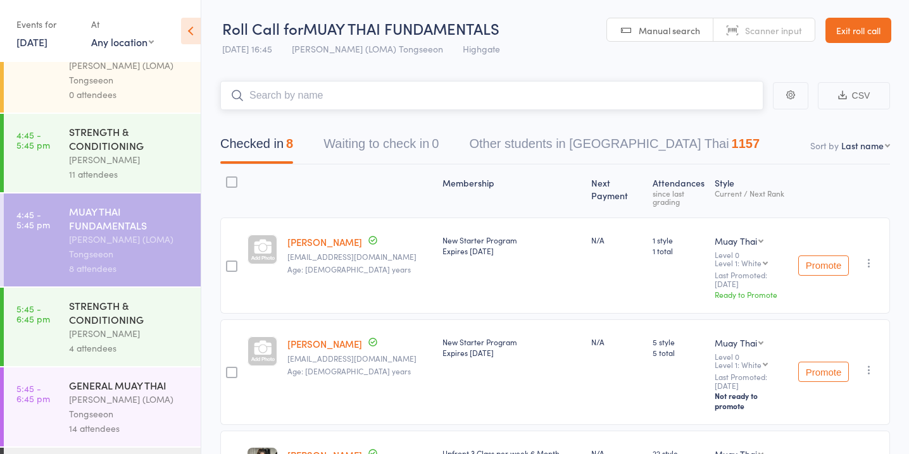
scroll to position [1550, 0]
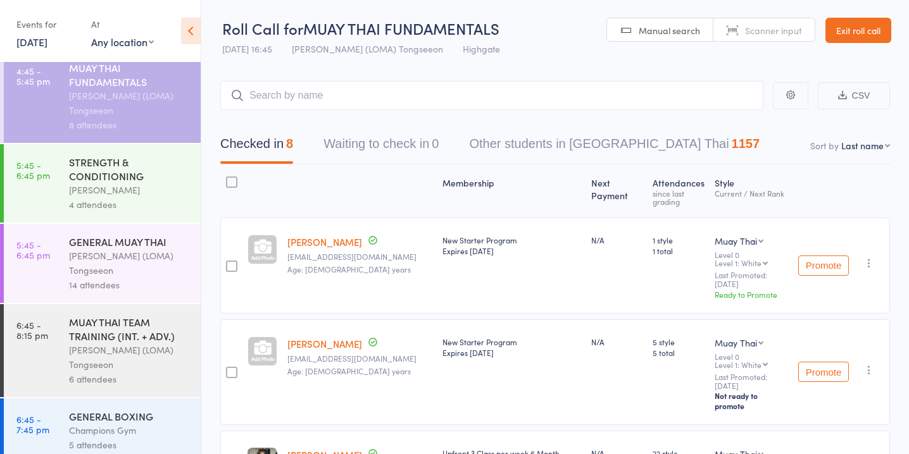
click at [164, 183] on div "Vincenzo Marroni" at bounding box center [129, 190] width 121 height 15
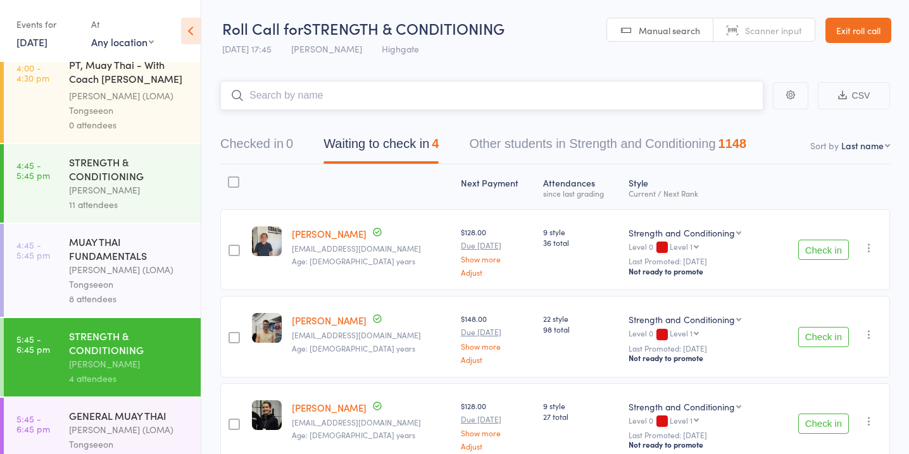
scroll to position [1380, 0]
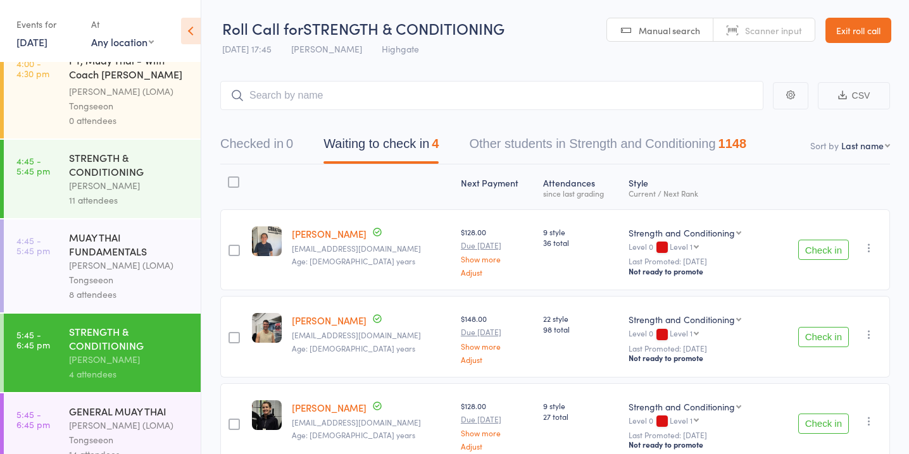
click at [93, 404] on div "GENERAL MUAY THAI" at bounding box center [129, 411] width 121 height 14
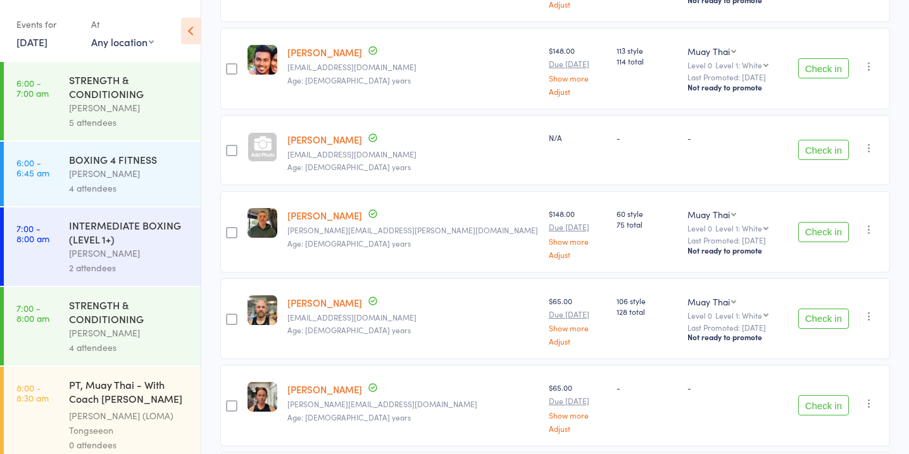
scroll to position [451, 0]
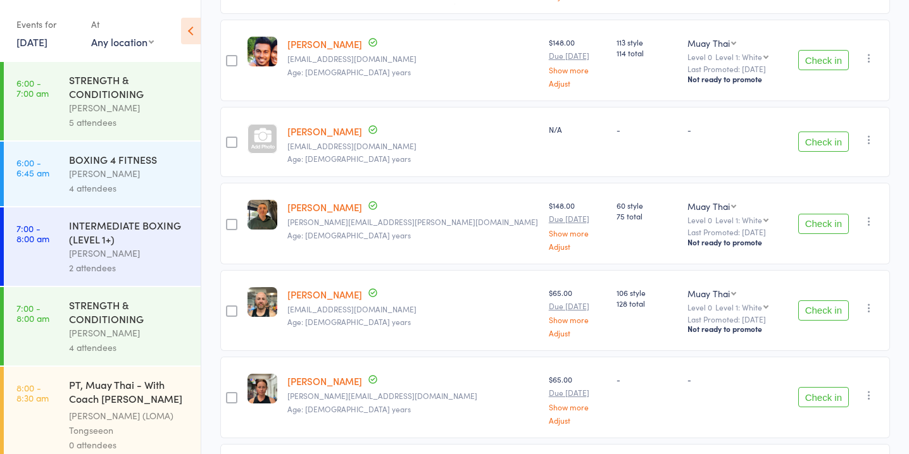
click at [820, 226] on button "Check in" at bounding box center [823, 224] width 51 height 20
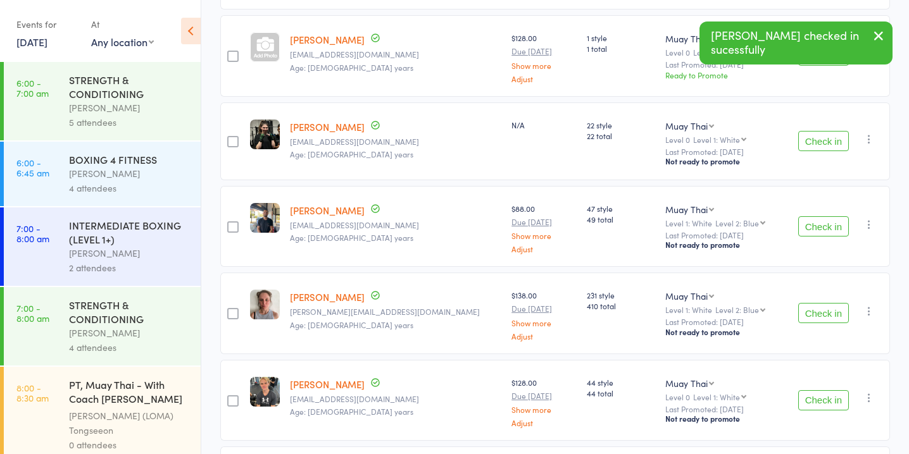
scroll to position [706, 0]
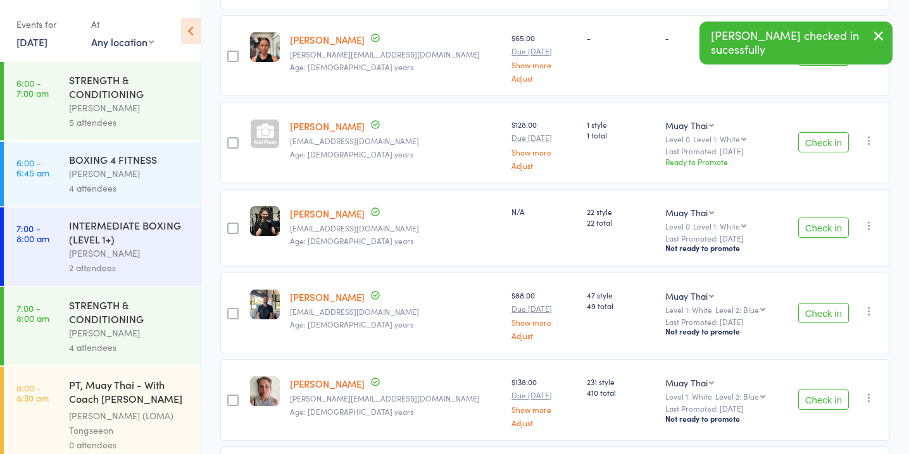
click at [820, 226] on button "Check in" at bounding box center [823, 228] width 51 height 20
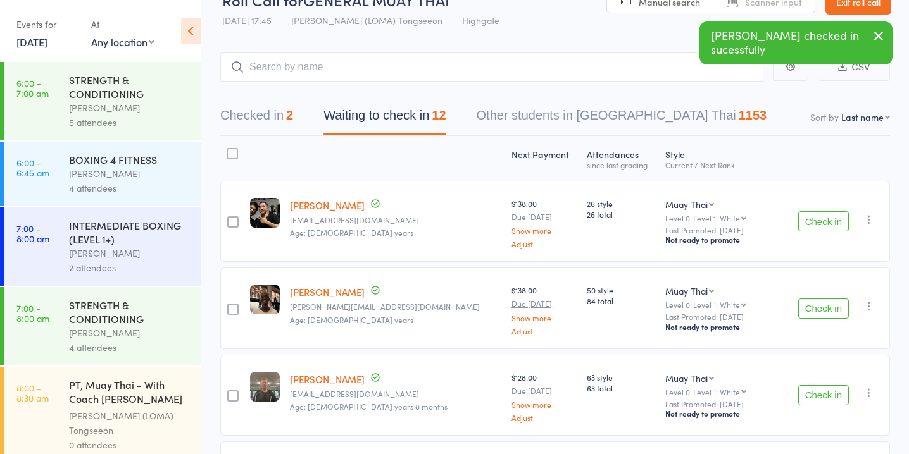
scroll to position [0, 0]
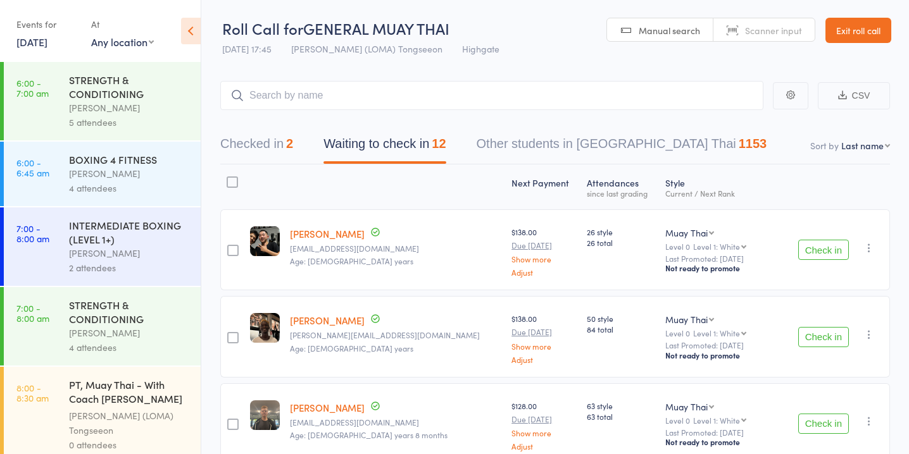
click at [822, 327] on button "Check in" at bounding box center [823, 337] width 51 height 20
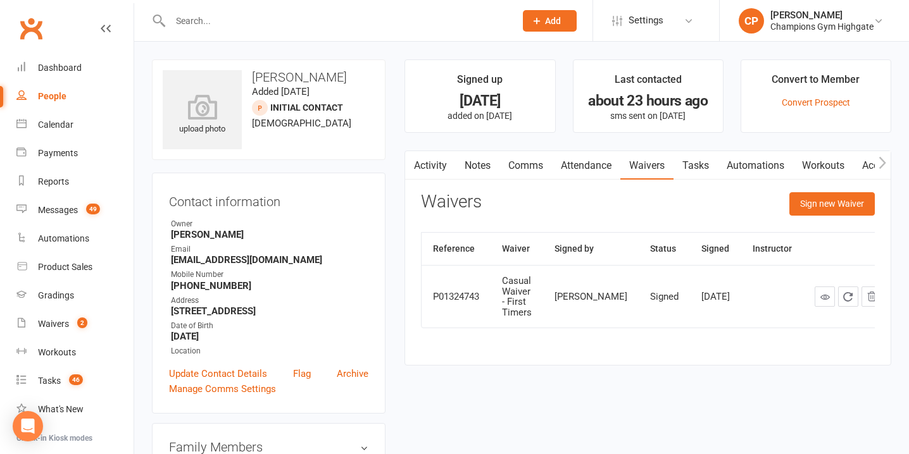
click at [299, 24] on input "text" at bounding box center [336, 21] width 340 height 18
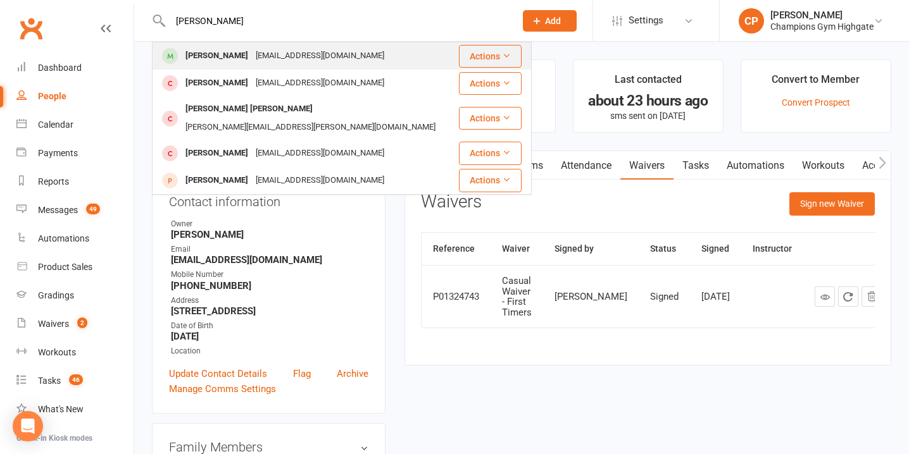
type input "[PERSON_NAME]"
click at [339, 55] on div "[EMAIL_ADDRESS][DOMAIN_NAME]" at bounding box center [320, 56] width 136 height 18
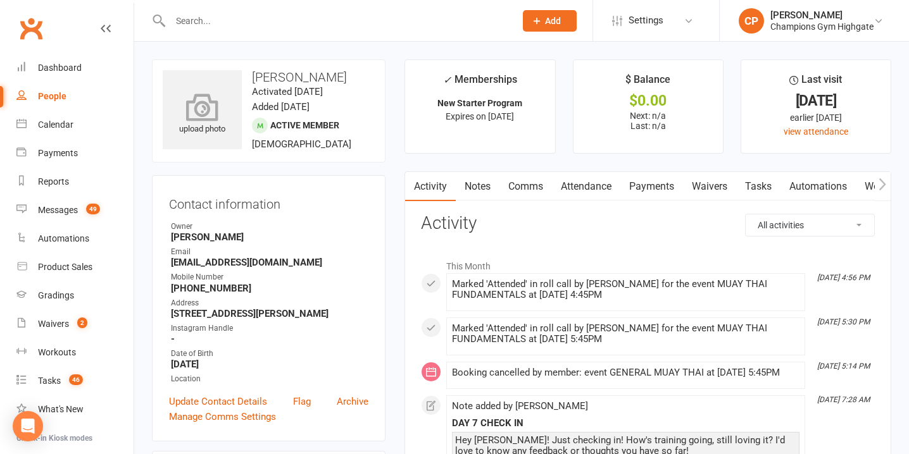
click at [197, 116] on icon at bounding box center [202, 107] width 87 height 28
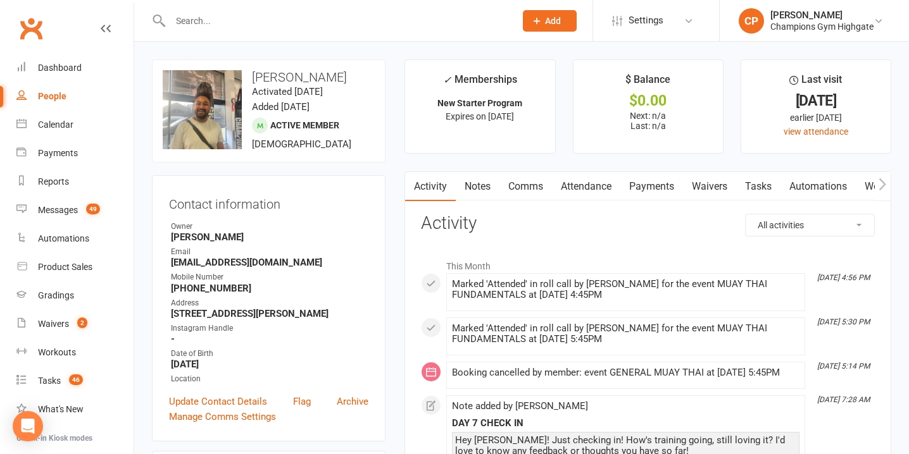
click at [297, 16] on input "text" at bounding box center [336, 21] width 340 height 18
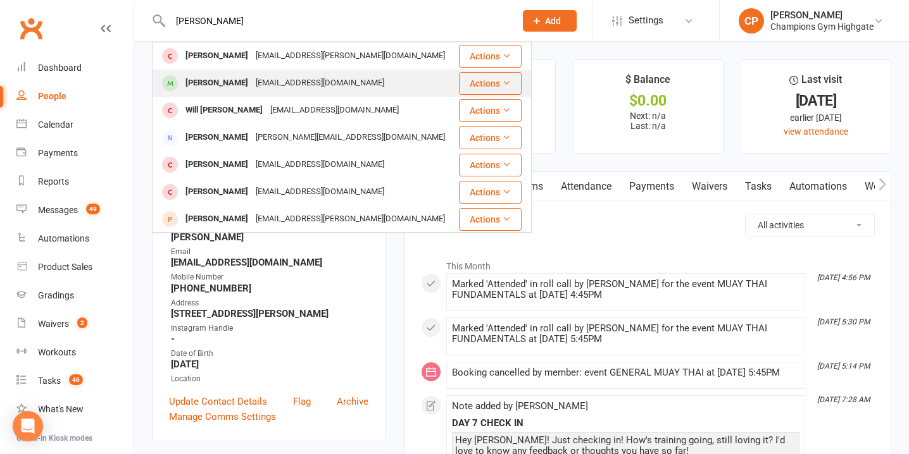
type input "[PERSON_NAME]"
click at [316, 85] on div "[EMAIL_ADDRESS][DOMAIN_NAME]" at bounding box center [320, 83] width 136 height 18
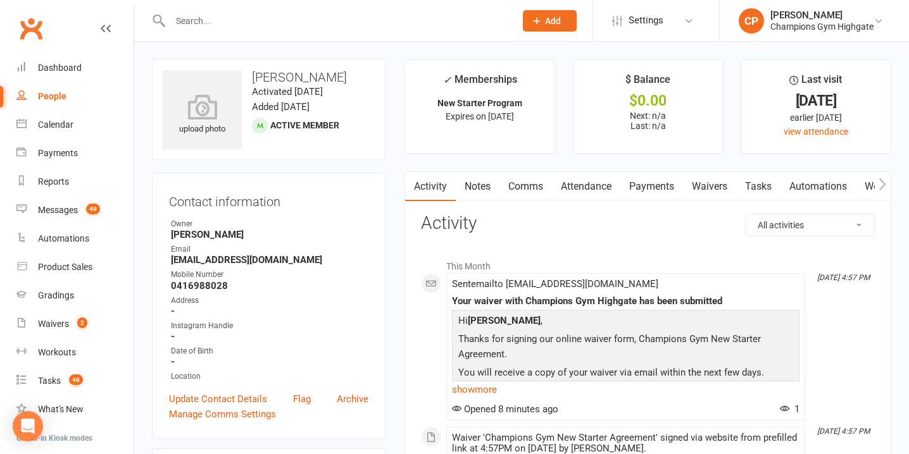
click at [534, 184] on link "Comms" at bounding box center [525, 186] width 53 height 29
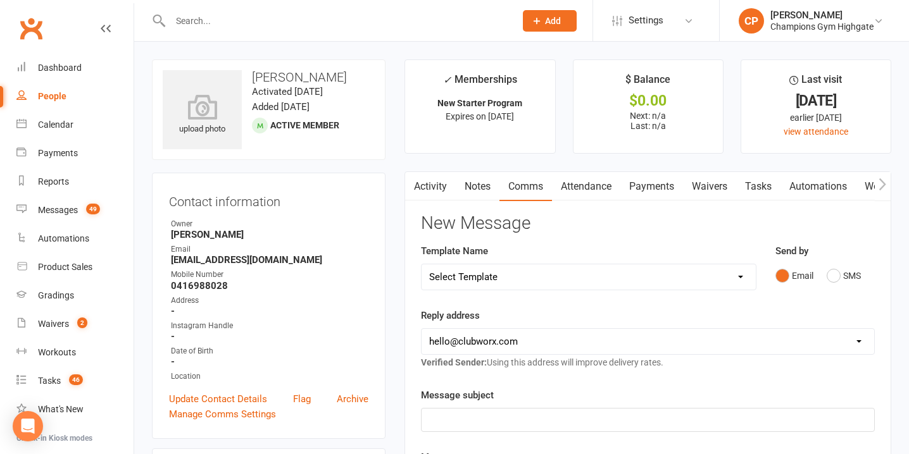
click at [713, 280] on select "Select Template [SMS] 14 days non-attendance sms [Email] A. First Timer Trial […" at bounding box center [588, 277] width 334 height 25
select select "10"
click at [421, 265] on select "Select Template [SMS] 14 days non-attendance sms [Email] A. First Timer Trial […" at bounding box center [588, 277] width 334 height 25
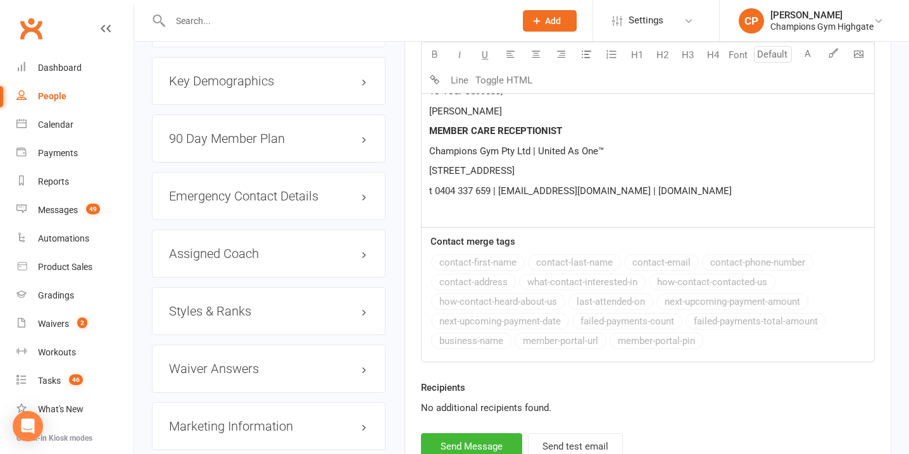
scroll to position [1201, 0]
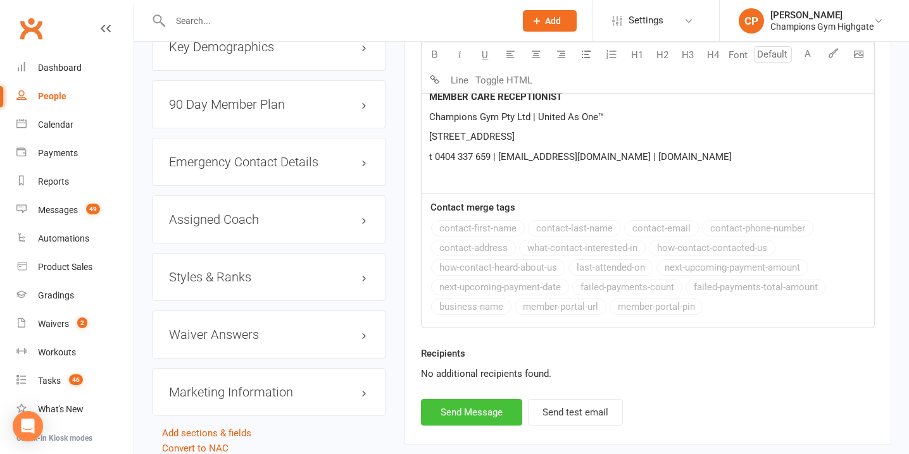
click at [466, 414] on button "Send Message" at bounding box center [471, 412] width 101 height 27
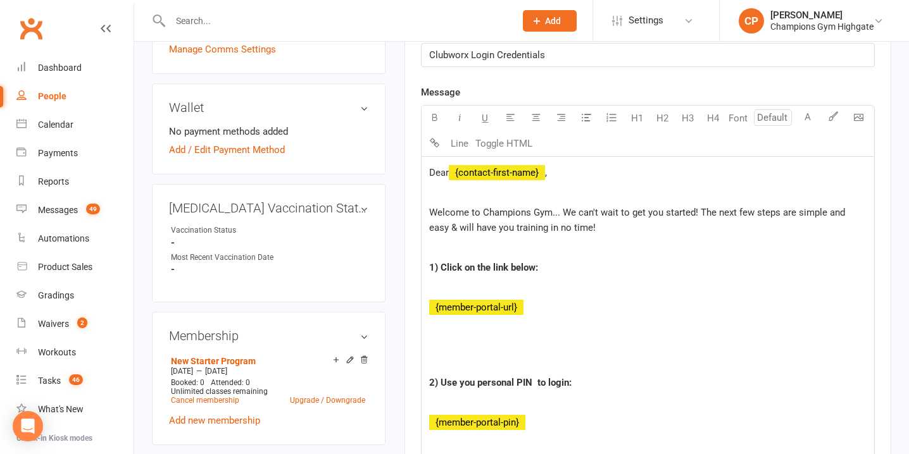
scroll to position [177, 0]
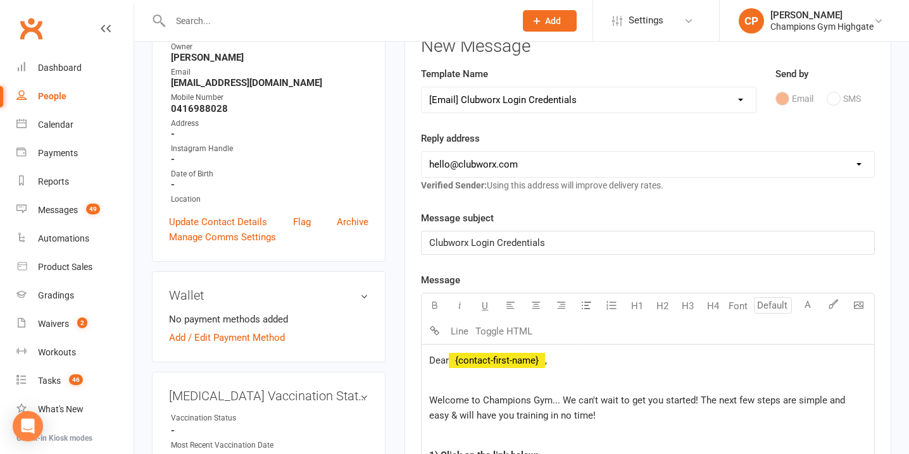
select select
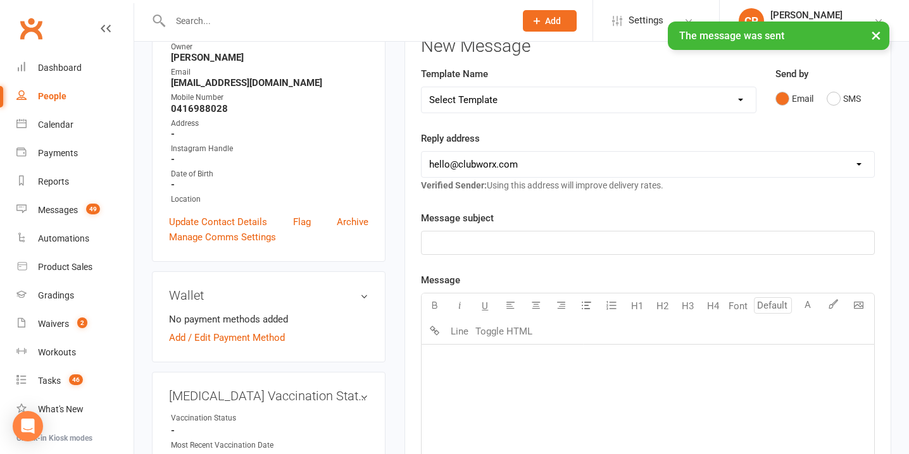
click at [364, 22] on div "× The message was sent" at bounding box center [446, 22] width 892 height 0
click at [349, 15] on input "text" at bounding box center [336, 21] width 340 height 18
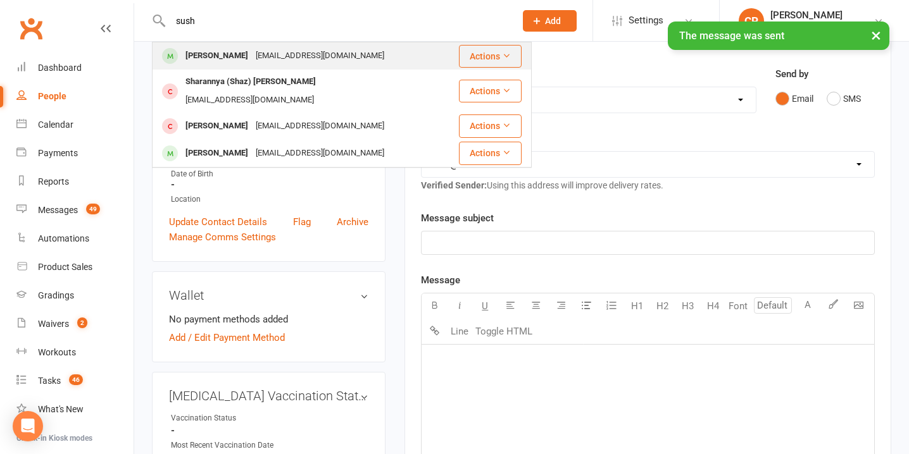
type input "sush"
click at [389, 54] on div "[PERSON_NAME] [EMAIL_ADDRESS][DOMAIN_NAME]" at bounding box center [305, 56] width 304 height 26
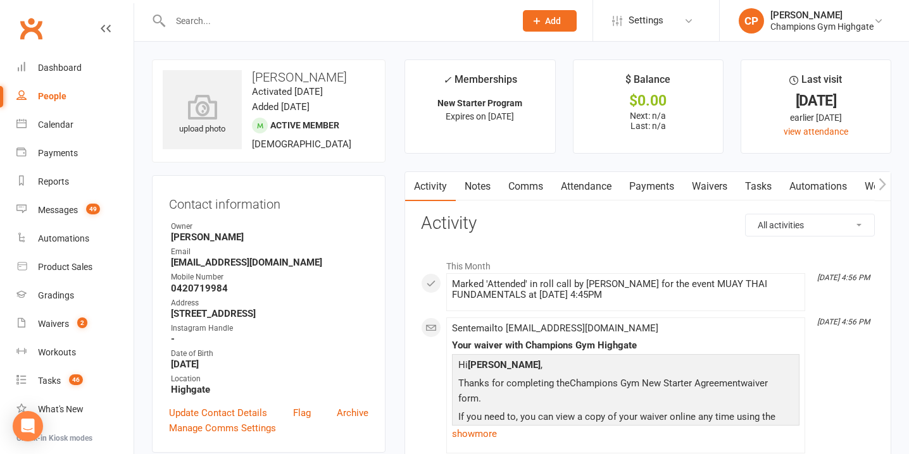
click at [599, 186] on link "Attendance" at bounding box center [586, 186] width 68 height 29
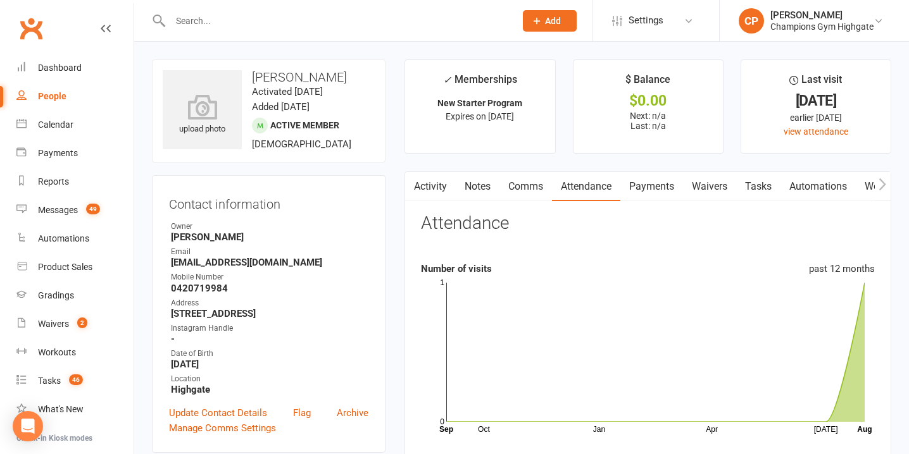
click at [535, 184] on link "Comms" at bounding box center [525, 186] width 53 height 29
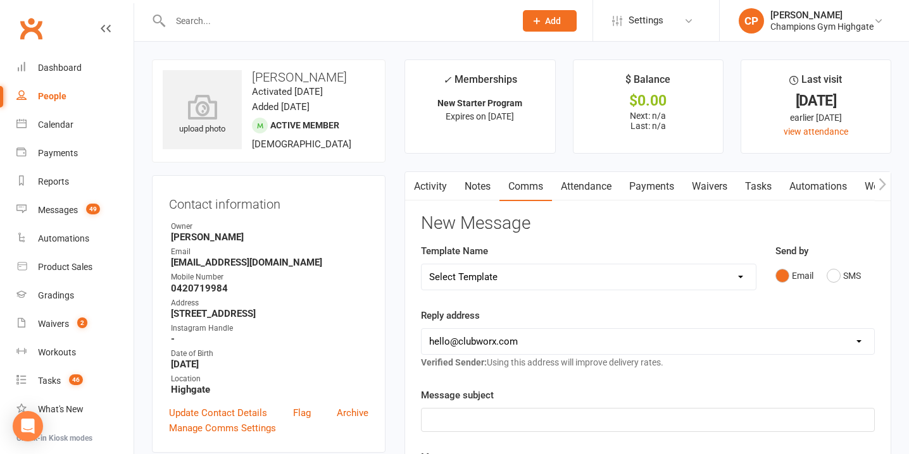
click at [620, 277] on select "Select Template [SMS] 14 days non-attendance sms [Email] A. First Timer Trial […" at bounding box center [588, 277] width 334 height 25
select select "10"
click at [421, 265] on select "Select Template [SMS] 14 days non-attendance sms [Email] A. First Timer Trial […" at bounding box center [588, 277] width 334 height 25
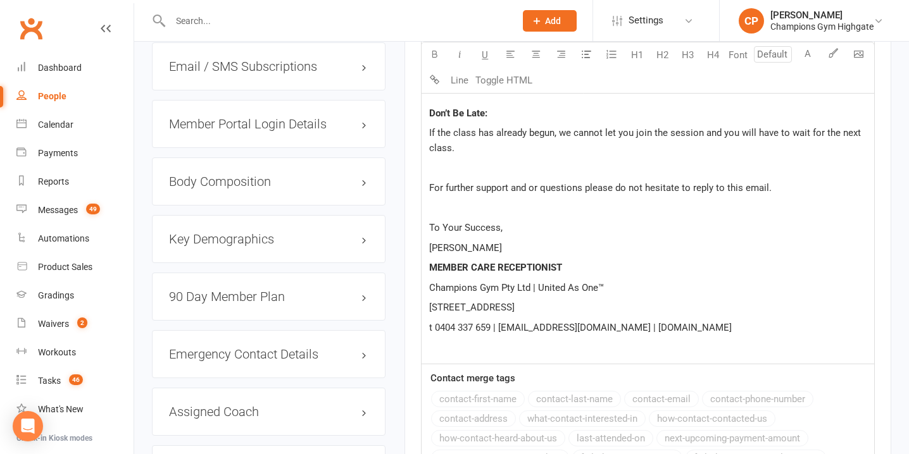
scroll to position [1272, 0]
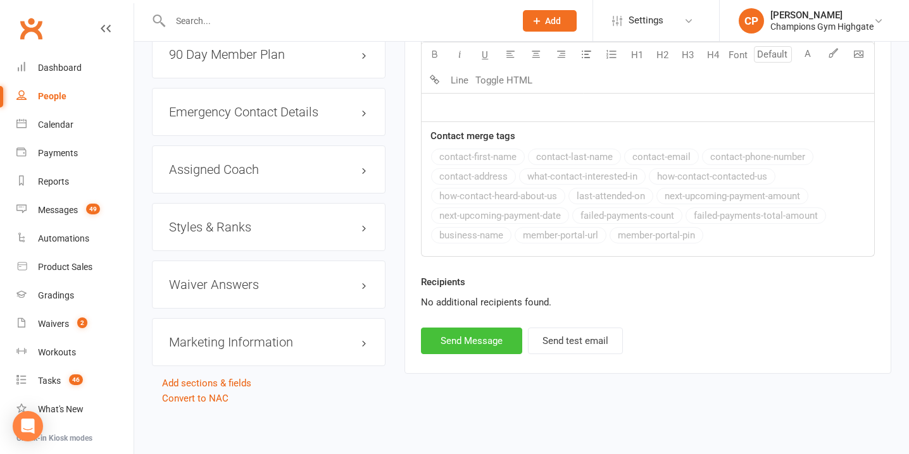
click at [473, 343] on button "Send Message" at bounding box center [471, 341] width 101 height 27
select select
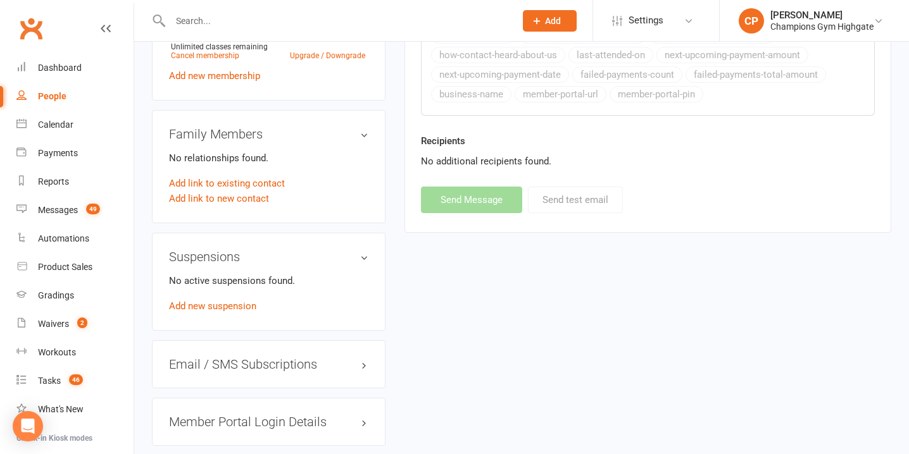
scroll to position [0, 0]
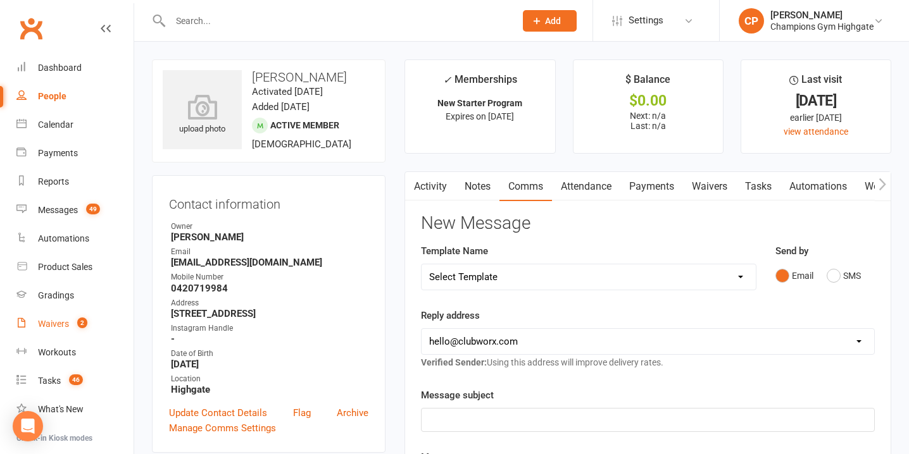
click at [80, 316] on link "Waivers 2" at bounding box center [74, 324] width 117 height 28
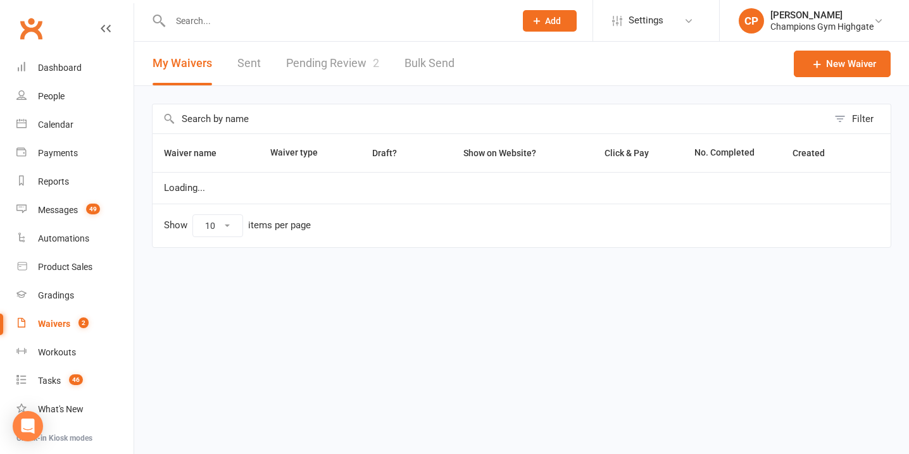
click at [344, 64] on link "Pending Review 2" at bounding box center [332, 64] width 93 height 44
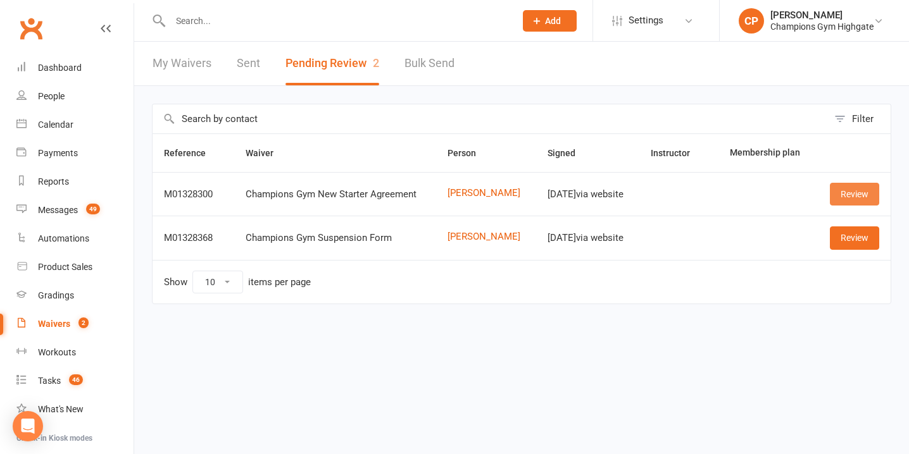
click at [843, 188] on link "Review" at bounding box center [854, 194] width 49 height 23
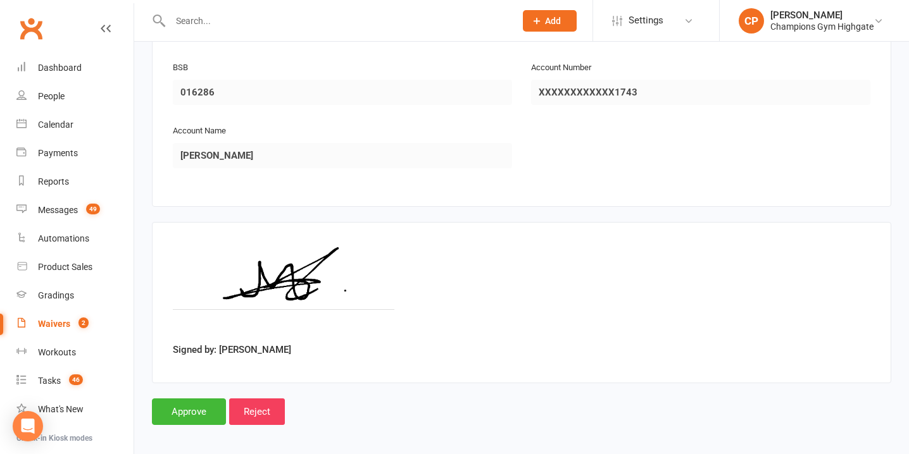
scroll to position [1445, 0]
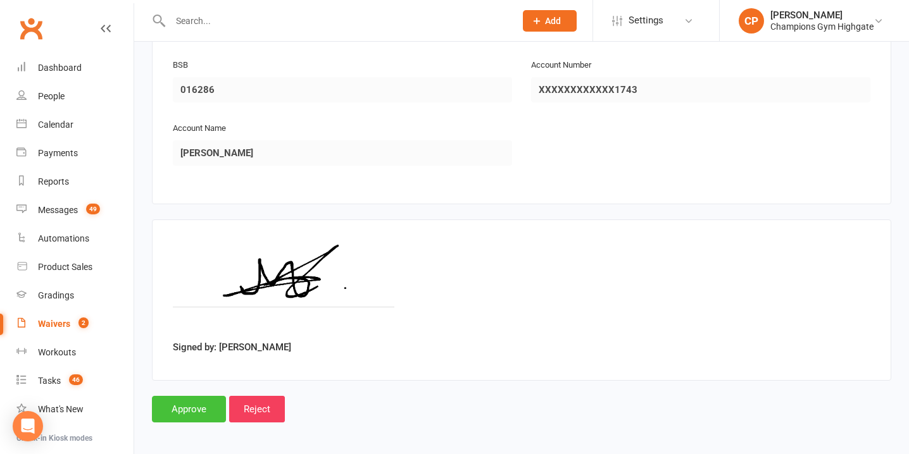
click at [192, 406] on input "Approve" at bounding box center [189, 409] width 74 height 27
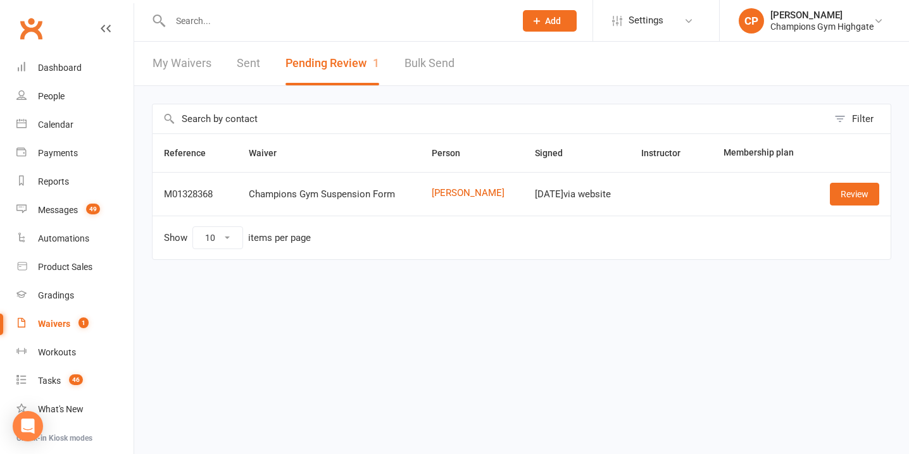
click at [306, 23] on input "text" at bounding box center [336, 21] width 340 height 18
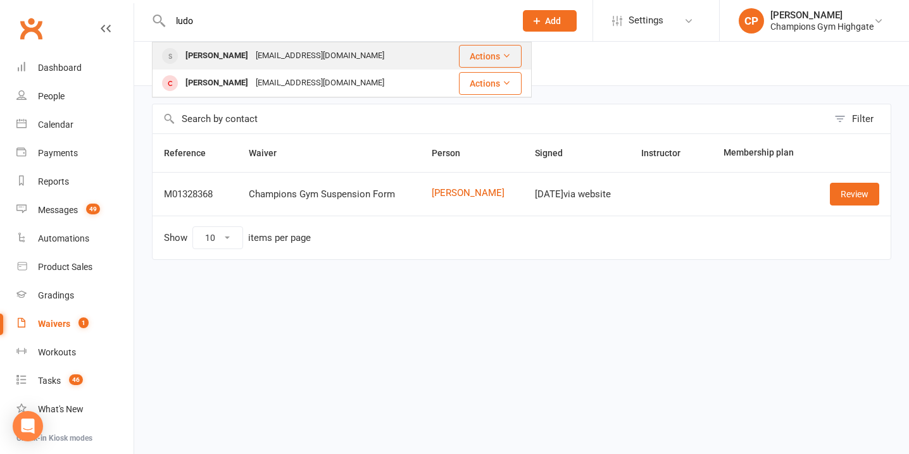
type input "ludo"
click at [226, 64] on div "[PERSON_NAME]" at bounding box center [217, 56] width 70 height 18
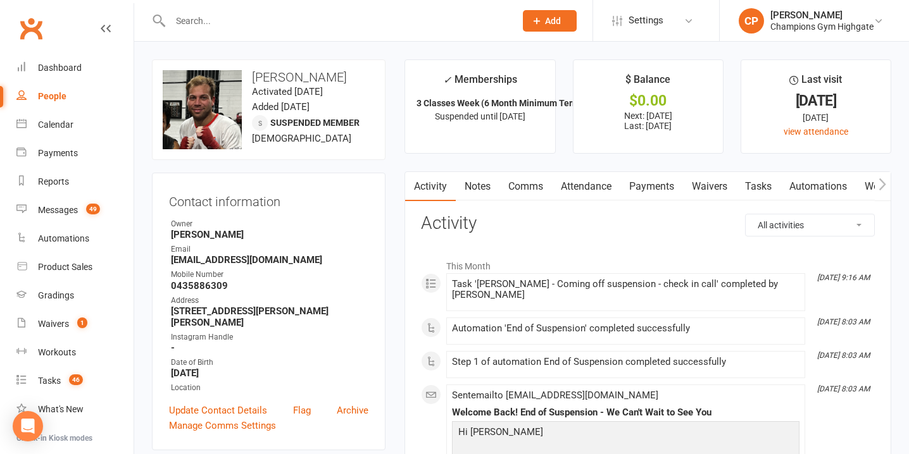
click at [484, 185] on link "Notes" at bounding box center [478, 186] width 44 height 29
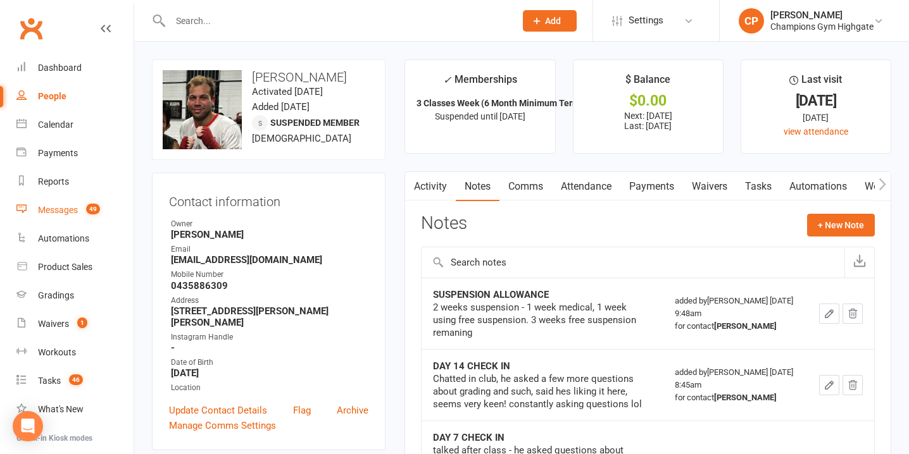
click at [75, 203] on link "Messages 49" at bounding box center [74, 210] width 117 height 28
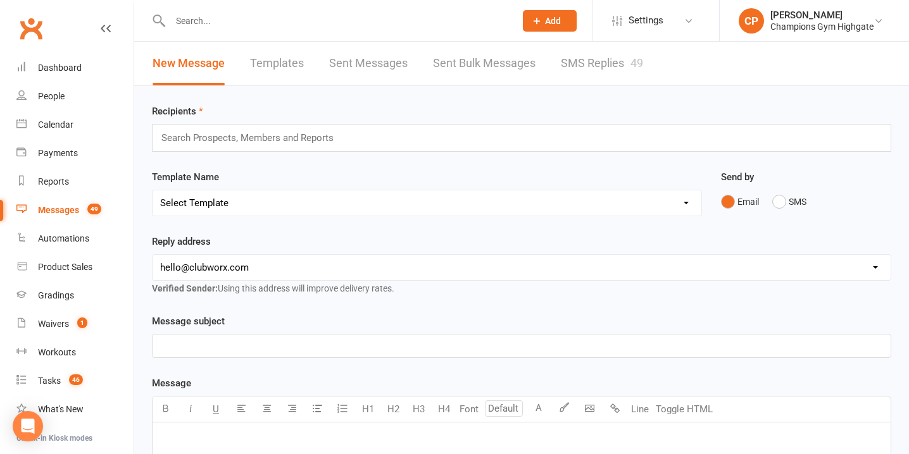
click at [591, 70] on link "SMS Replies 49" at bounding box center [602, 64] width 82 height 44
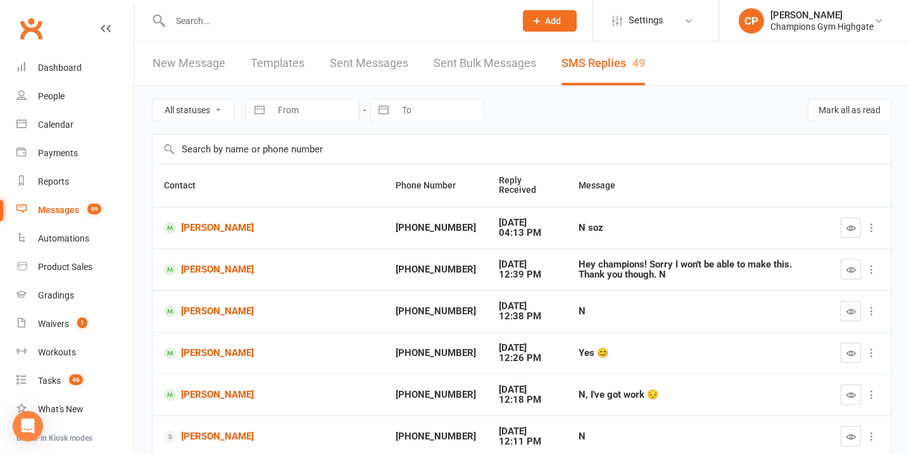
click at [849, 223] on icon "button" at bounding box center [850, 227] width 9 height 9
click at [870, 263] on icon at bounding box center [871, 269] width 13 height 13
click at [799, 259] on div "Hey champions! Sorry I won't be able to make this. Thank you though. N" at bounding box center [697, 269] width 239 height 21
click at [850, 265] on icon "button" at bounding box center [850, 269] width 9 height 9
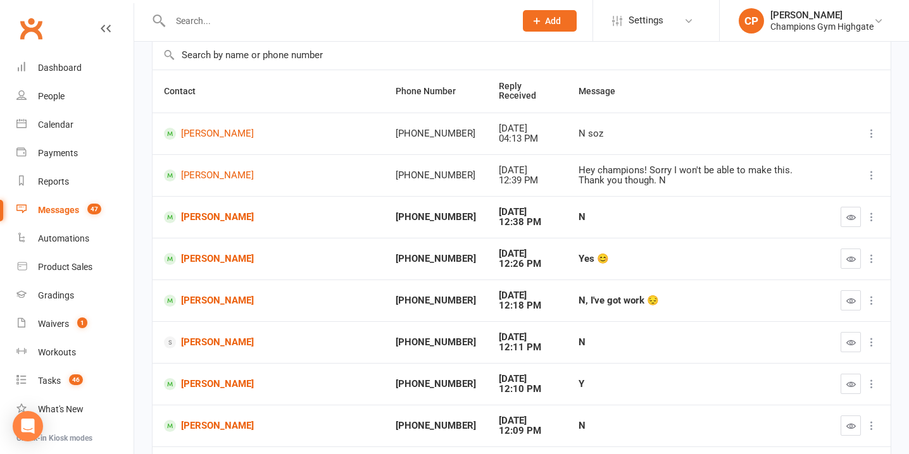
scroll to position [101, 0]
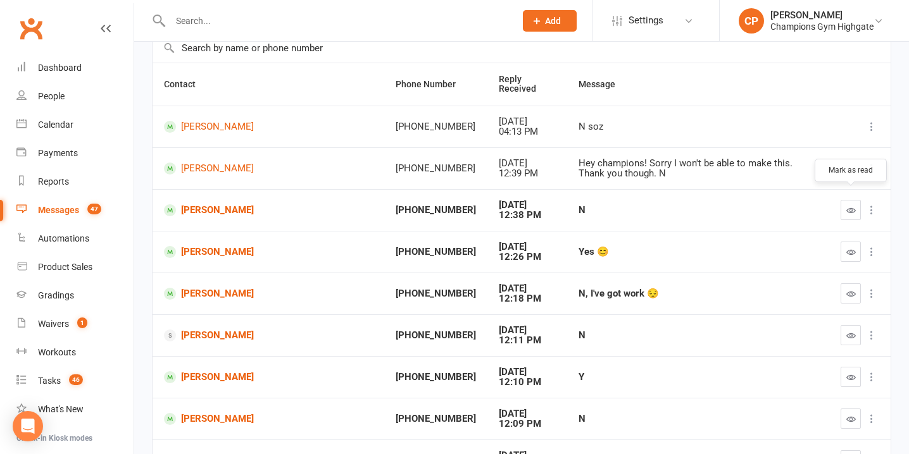
click at [845, 200] on button "button" at bounding box center [850, 210] width 20 height 20
click at [851, 289] on icon "button" at bounding box center [850, 293] width 9 height 9
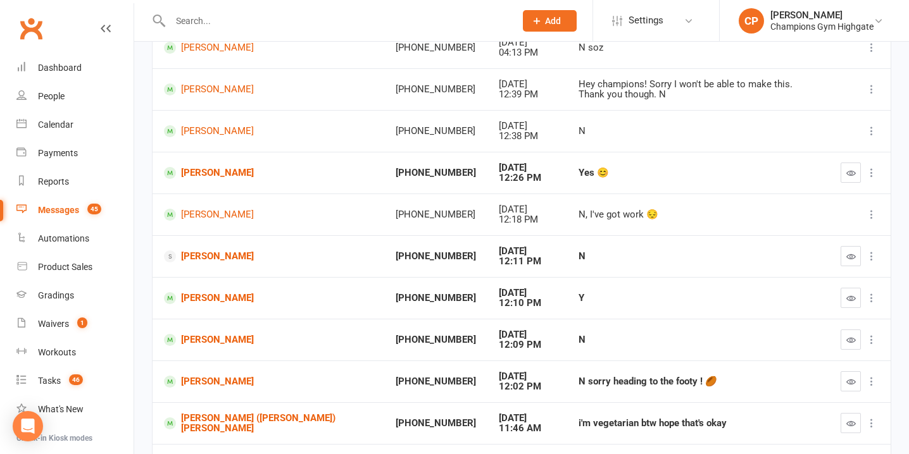
scroll to position [189, 0]
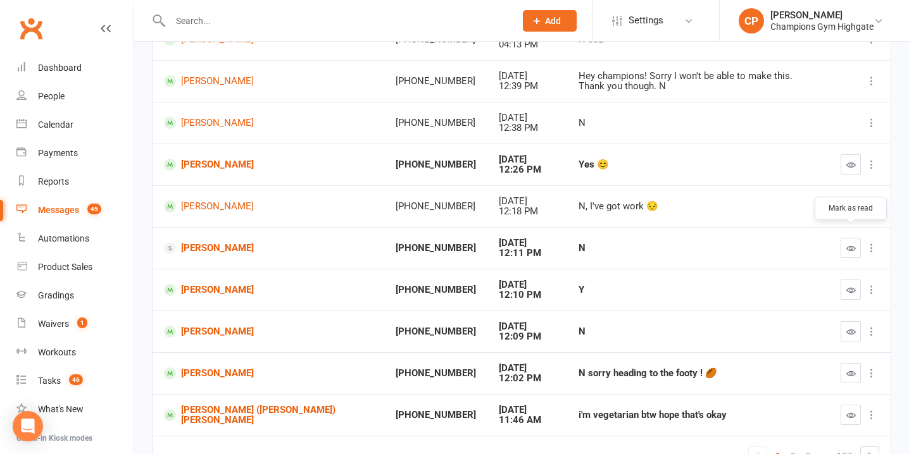
click at [847, 244] on icon "button" at bounding box center [850, 248] width 9 height 9
click at [849, 327] on icon "button" at bounding box center [850, 331] width 9 height 9
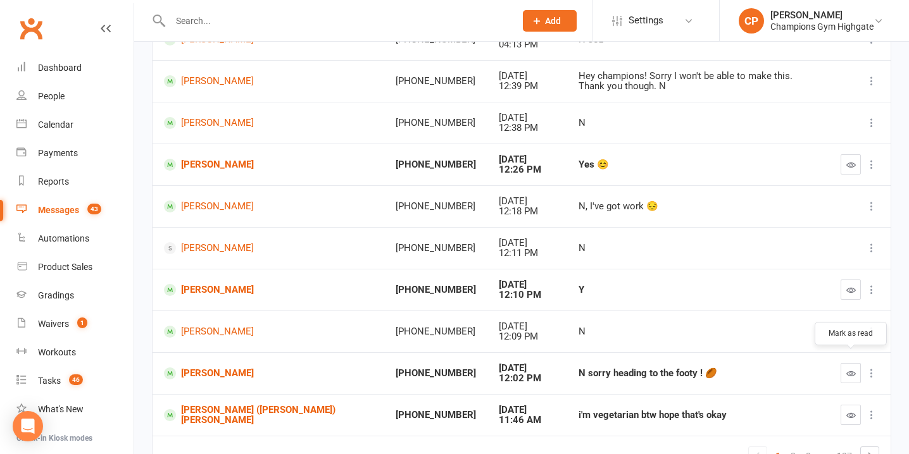
click at [849, 369] on icon "button" at bounding box center [850, 373] width 9 height 9
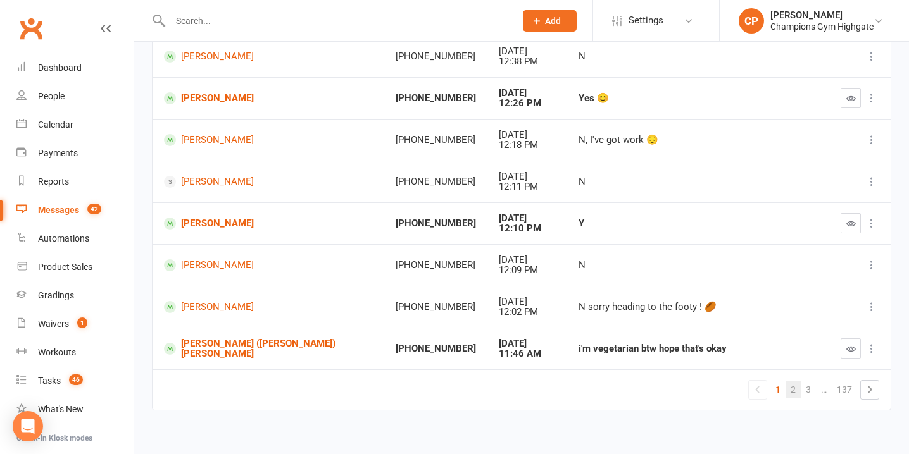
click at [795, 381] on link "2" at bounding box center [792, 390] width 15 height 18
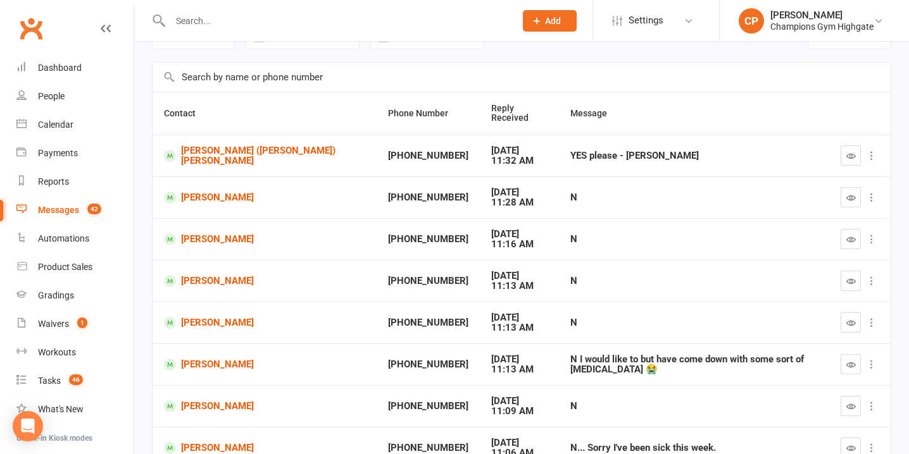
scroll to position [66, 0]
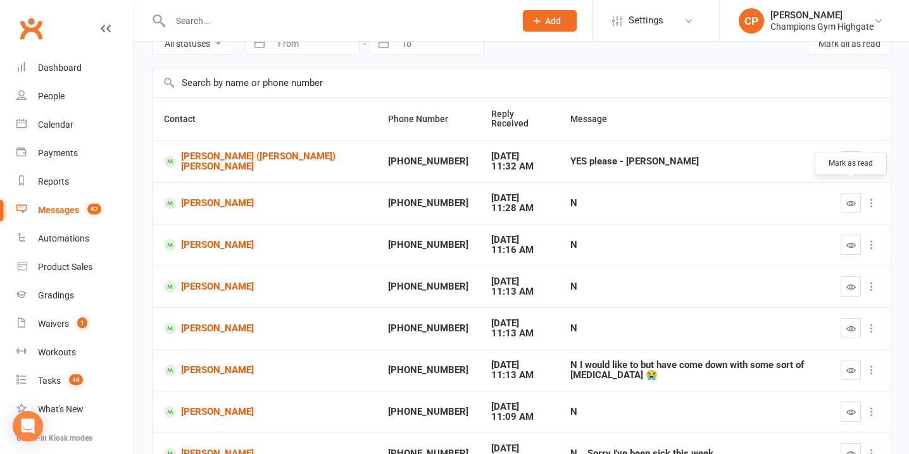
click at [854, 199] on icon "button" at bounding box center [850, 203] width 9 height 9
click at [849, 240] on icon "button" at bounding box center [850, 244] width 9 height 9
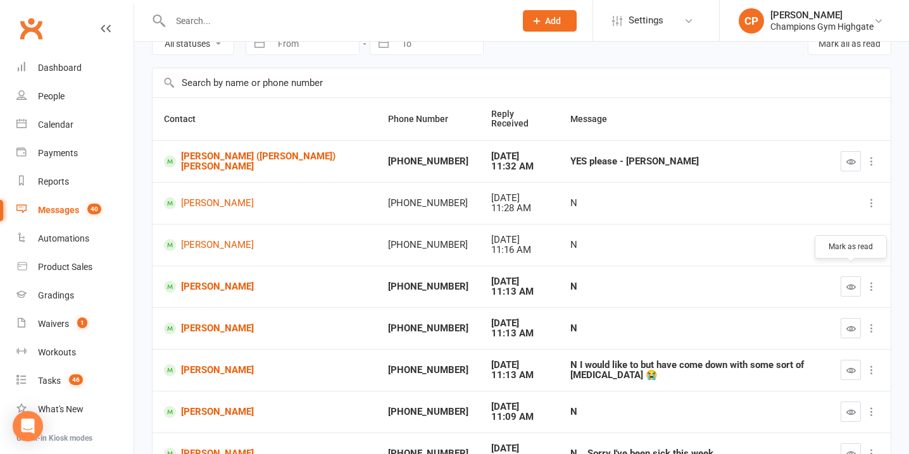
click at [847, 282] on icon "button" at bounding box center [850, 286] width 9 height 9
click at [848, 324] on icon "button" at bounding box center [850, 328] width 9 height 9
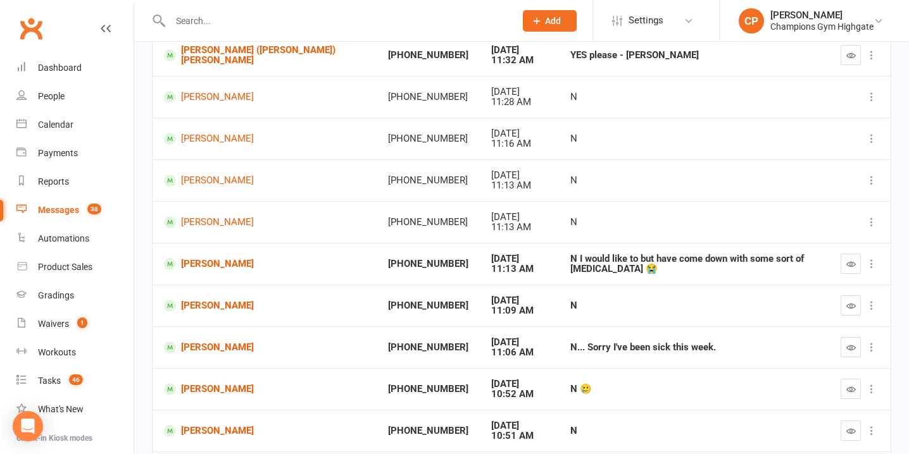
scroll to position [180, 0]
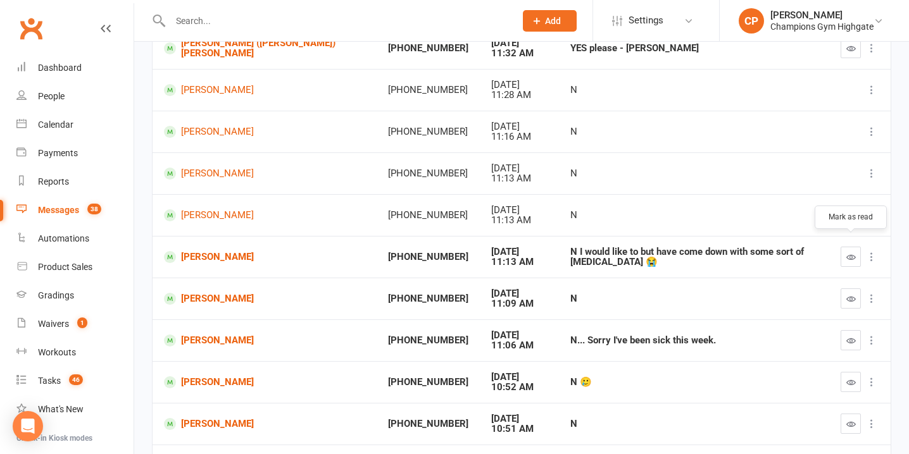
click at [844, 247] on button "button" at bounding box center [850, 257] width 20 height 20
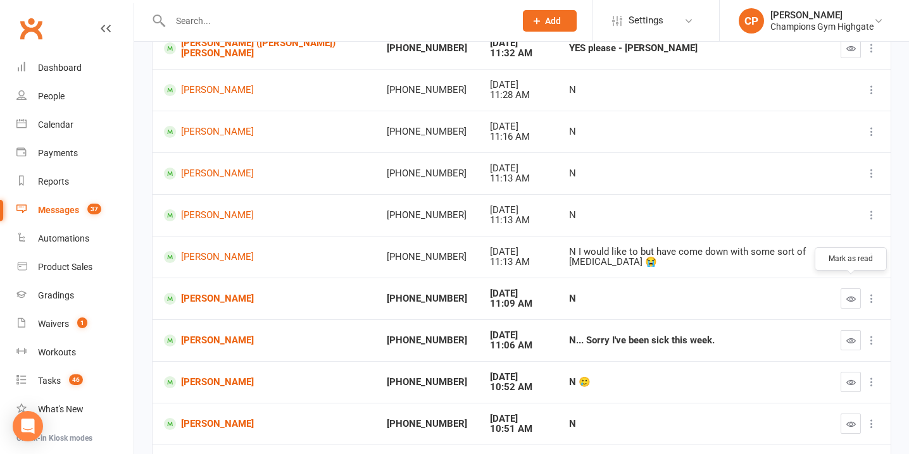
click at [847, 294] on icon "button" at bounding box center [850, 298] width 9 height 9
click at [857, 332] on button "button" at bounding box center [850, 340] width 20 height 20
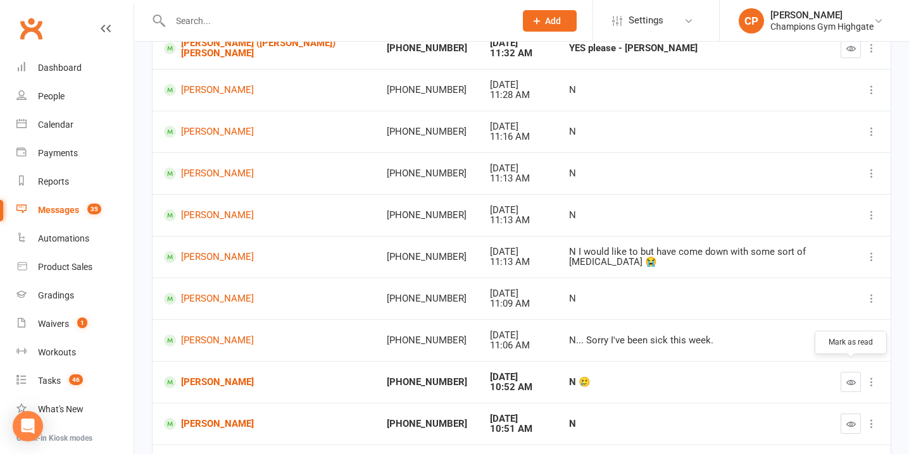
click at [854, 378] on icon "button" at bounding box center [850, 382] width 9 height 9
click at [851, 419] on button "button" at bounding box center [850, 424] width 20 height 20
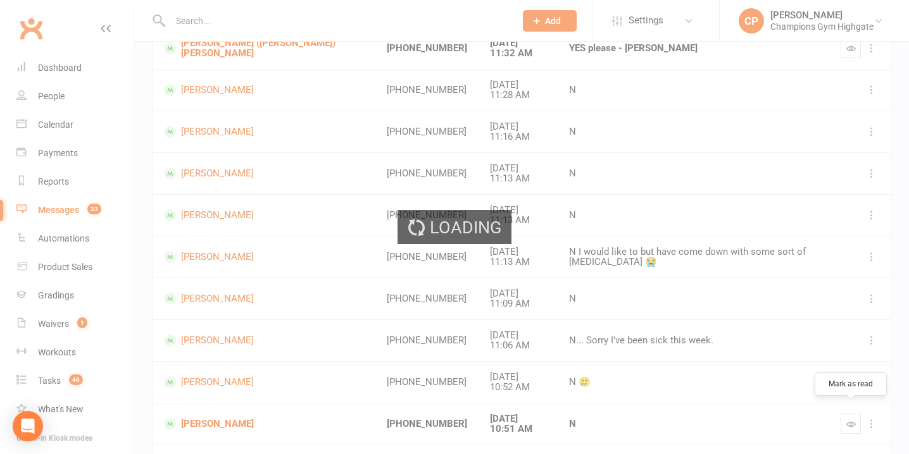
scroll to position [255, 0]
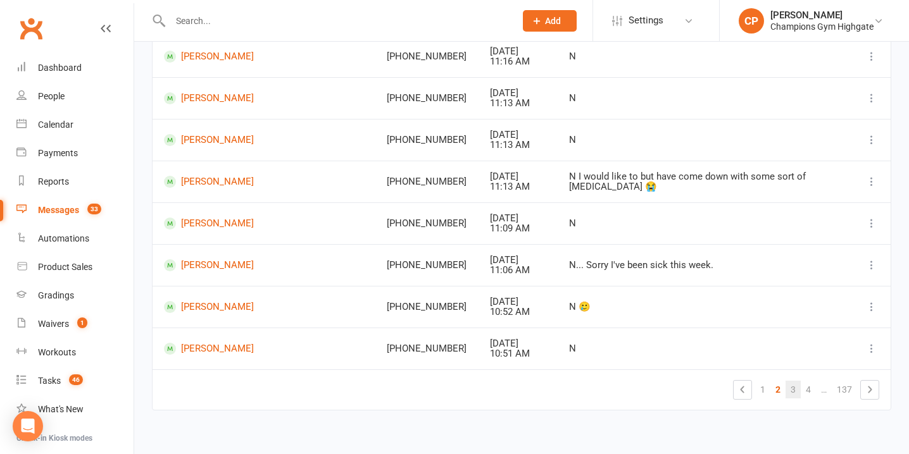
click at [793, 381] on link "3" at bounding box center [792, 390] width 15 height 18
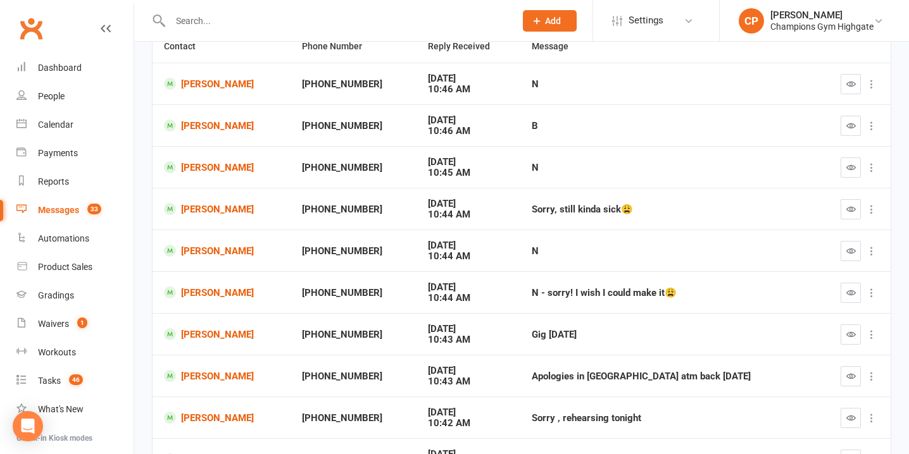
scroll to position [0, 0]
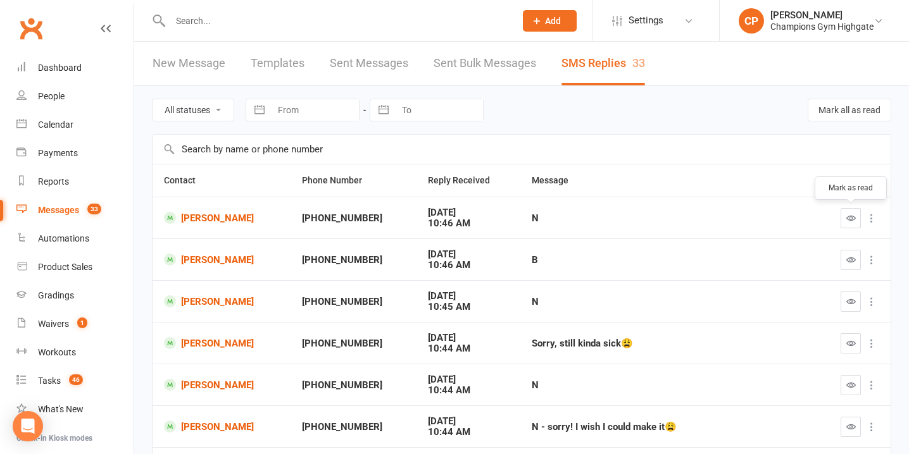
click at [847, 220] on icon "button" at bounding box center [850, 217] width 9 height 9
click at [847, 261] on icon "button" at bounding box center [850, 259] width 9 height 9
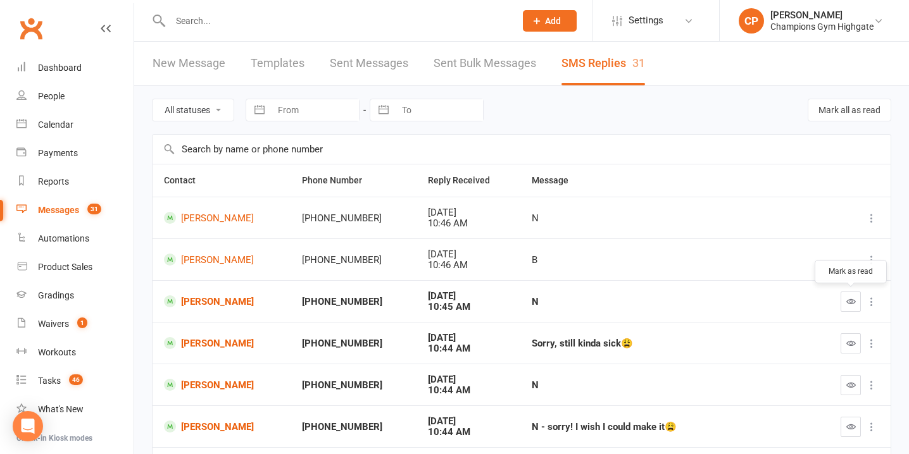
click at [847, 306] on button "button" at bounding box center [850, 302] width 20 height 20
click at [853, 344] on icon "button" at bounding box center [850, 343] width 9 height 9
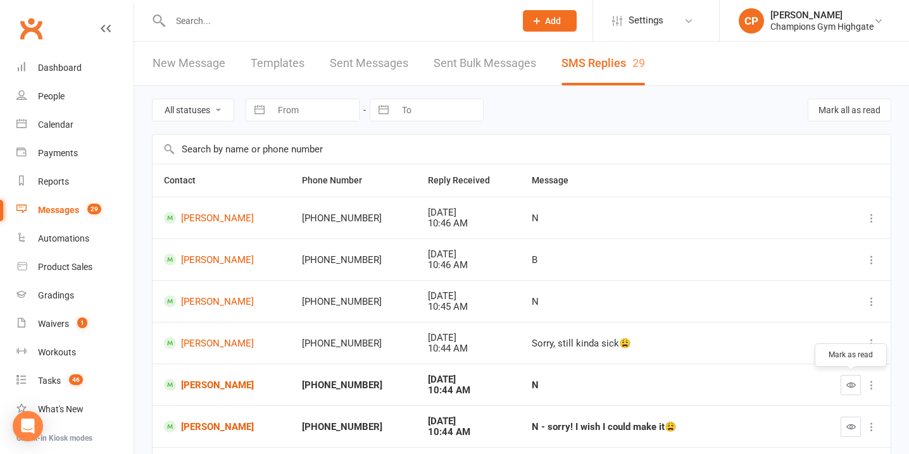
click at [846, 381] on icon "button" at bounding box center [850, 384] width 9 height 9
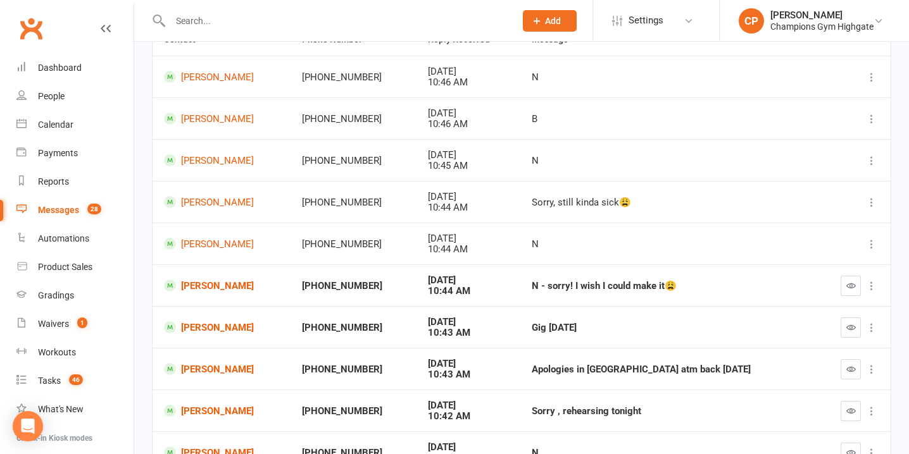
scroll to position [151, 0]
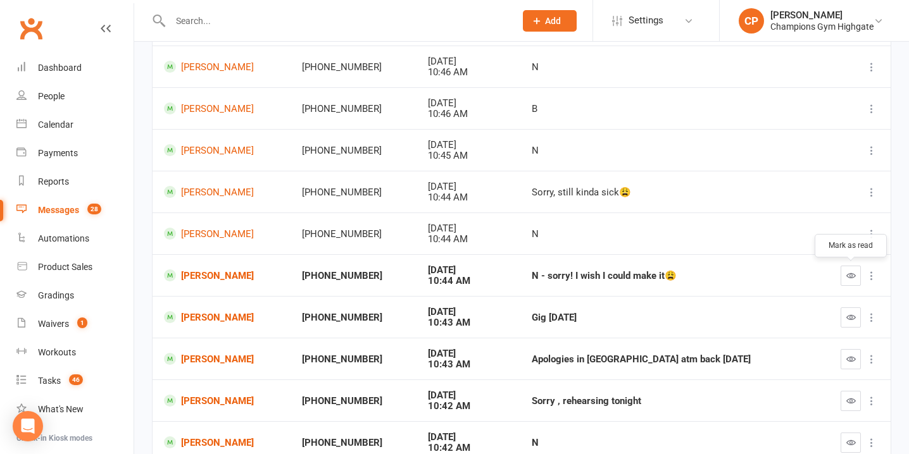
click at [851, 273] on icon "button" at bounding box center [850, 275] width 9 height 9
click at [851, 320] on icon "button" at bounding box center [850, 317] width 9 height 9
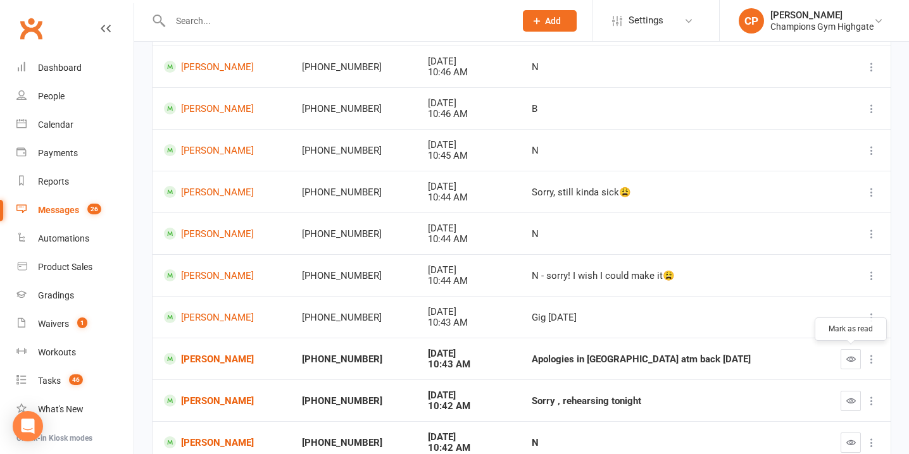
click at [852, 358] on icon "button" at bounding box center [850, 358] width 9 height 9
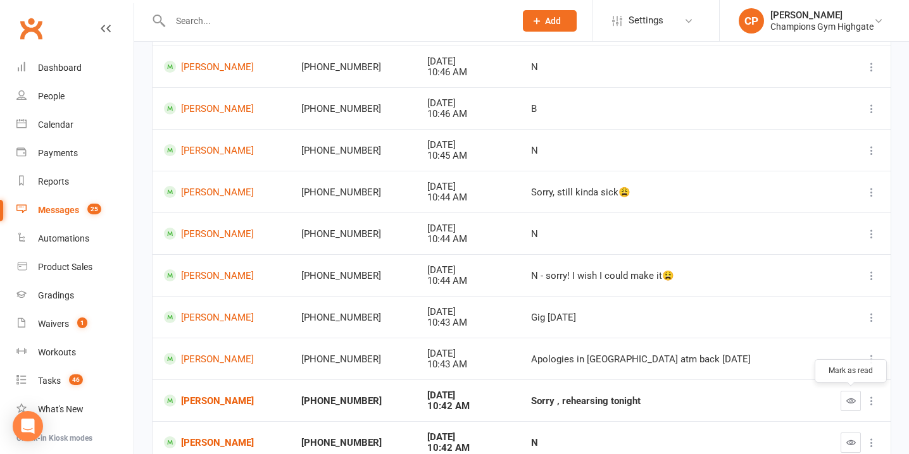
click at [842, 400] on button "button" at bounding box center [850, 401] width 20 height 20
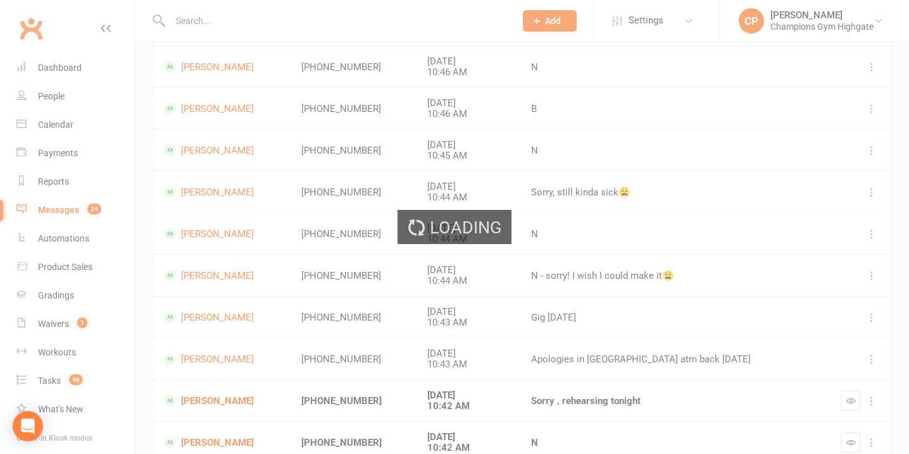
scroll to position [255, 0]
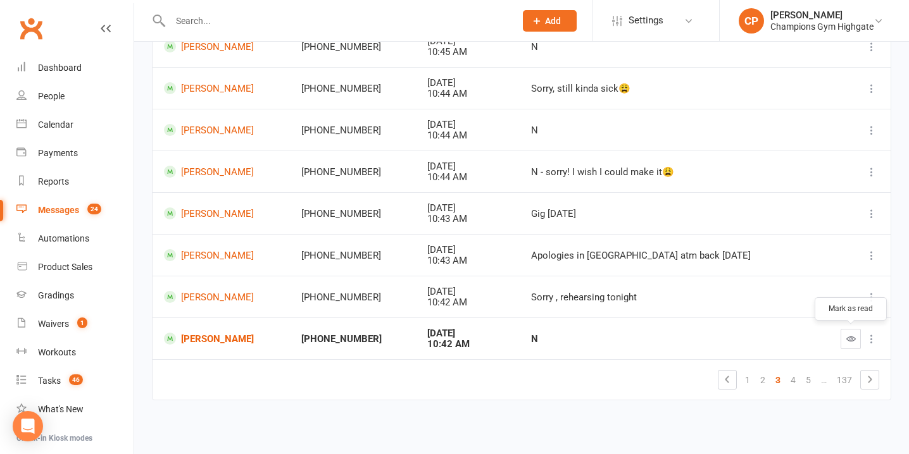
click at [849, 342] on icon "button" at bounding box center [850, 338] width 9 height 9
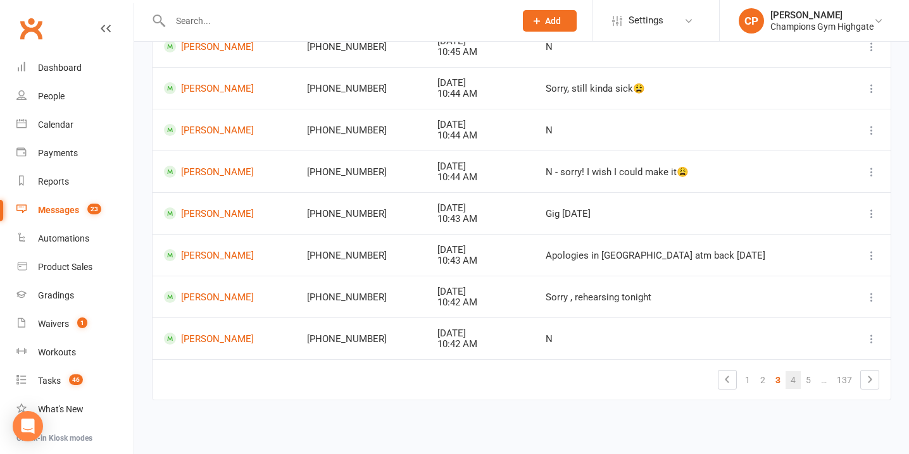
click at [788, 382] on link "4" at bounding box center [792, 380] width 15 height 18
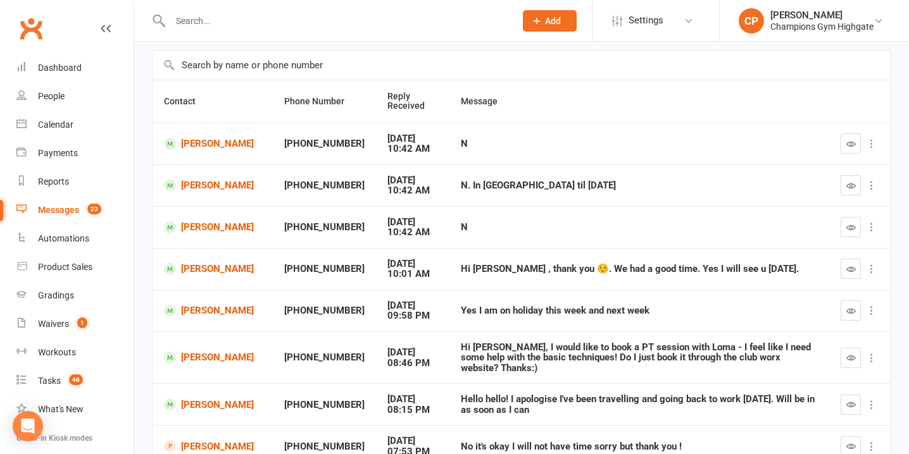
scroll to position [0, 0]
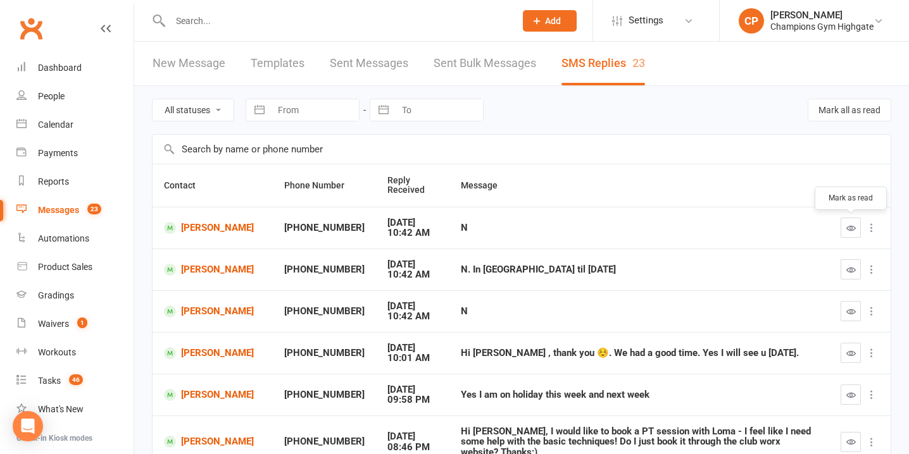
click at [852, 234] on button "button" at bounding box center [850, 228] width 20 height 20
click at [849, 270] on icon "button" at bounding box center [850, 269] width 9 height 9
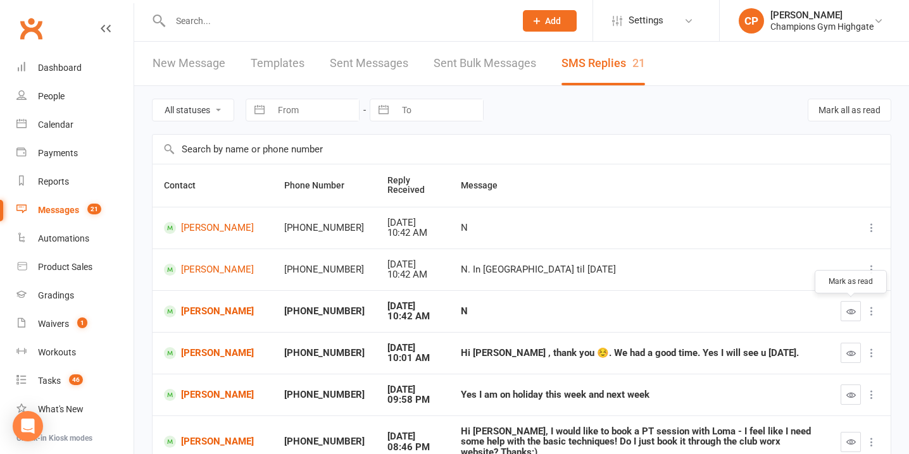
click at [845, 313] on button "button" at bounding box center [850, 311] width 20 height 20
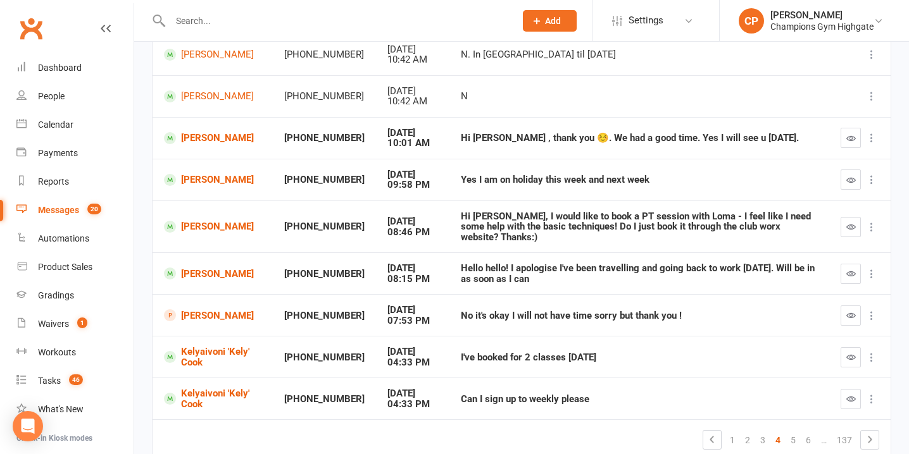
scroll to position [220, 0]
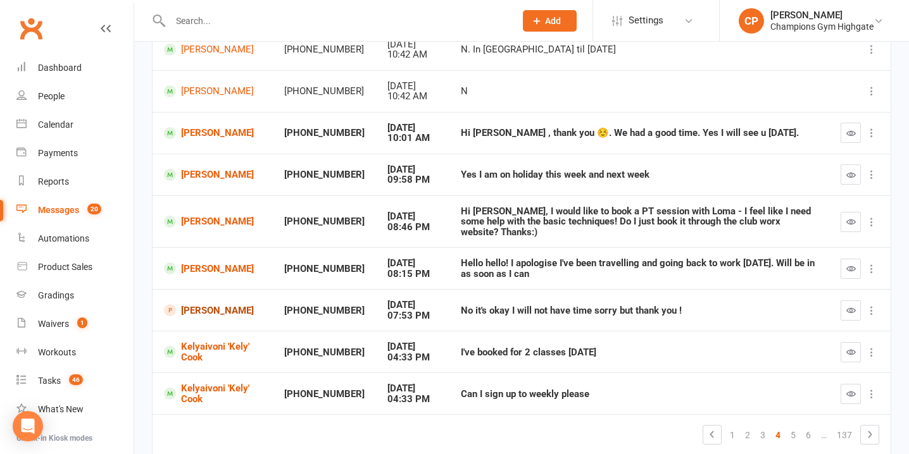
click at [202, 304] on link "[PERSON_NAME]" at bounding box center [212, 310] width 97 height 12
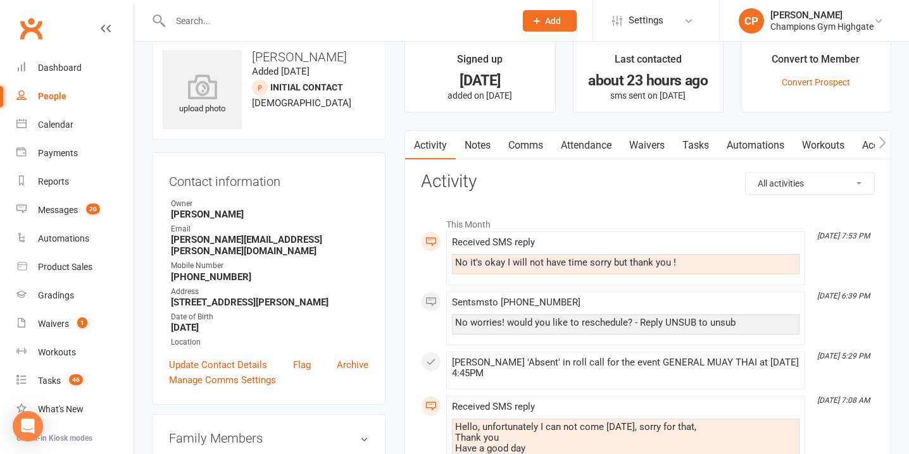
scroll to position [22, 0]
click at [82, 208] on count-badge "20" at bounding box center [90, 210] width 20 height 10
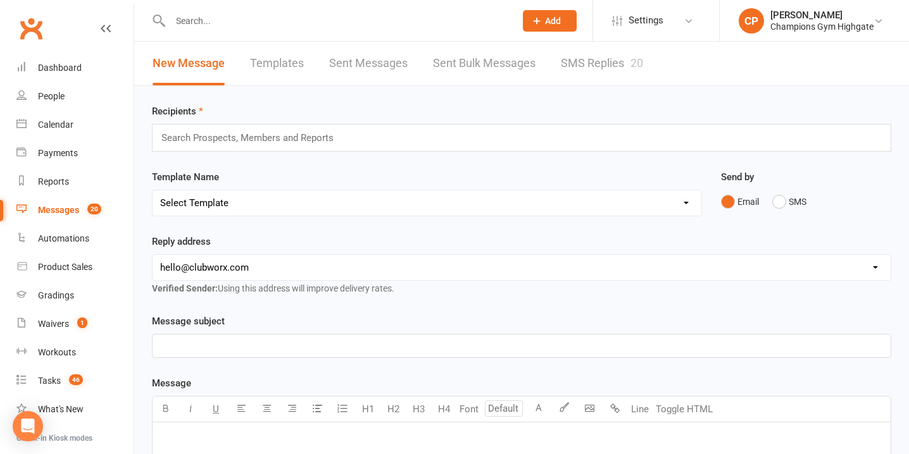
click at [611, 72] on link "SMS Replies 20" at bounding box center [602, 64] width 82 height 44
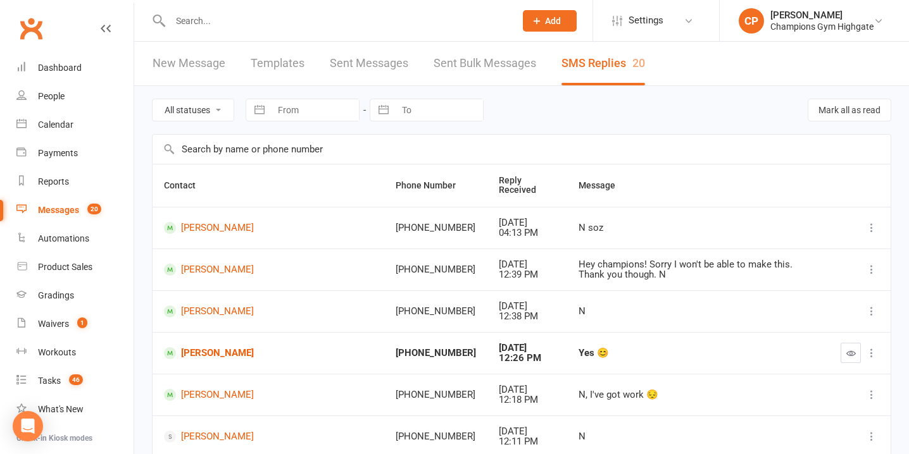
click at [200, 108] on select "All statuses Read only Unread only" at bounding box center [193, 110] width 81 height 22
select select "unread_only"
click at [153, 99] on select "All statuses Read only Unread only" at bounding box center [193, 110] width 81 height 22
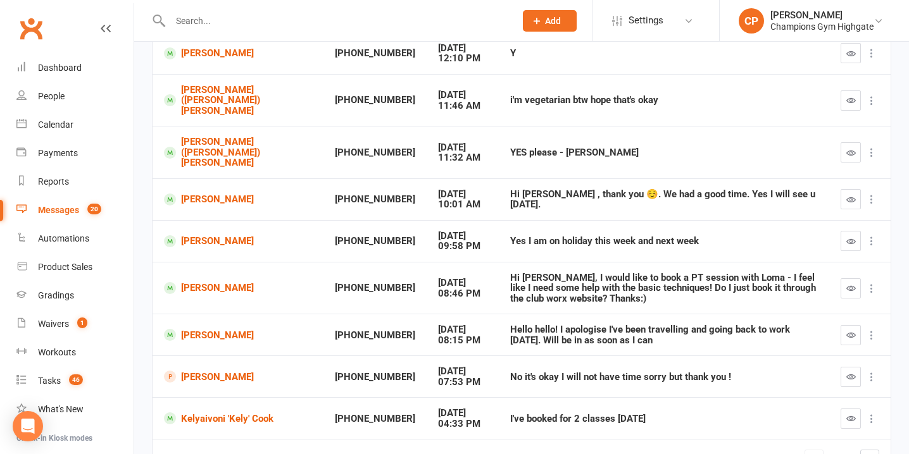
scroll to position [218, 0]
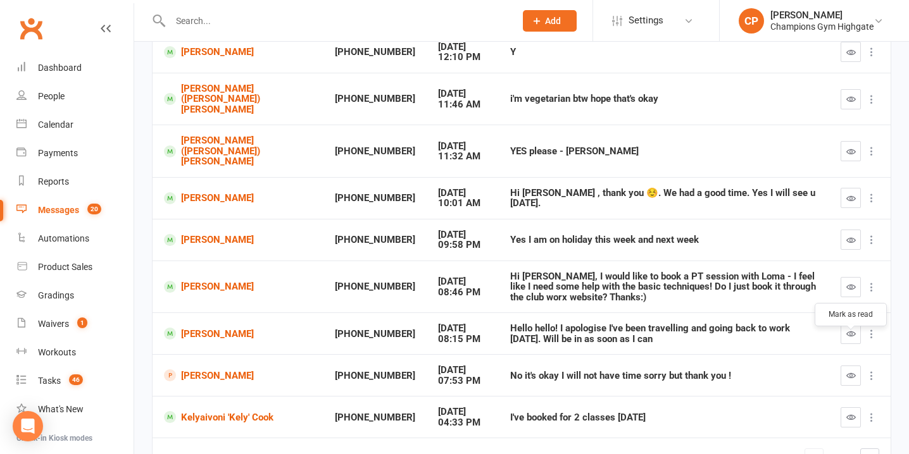
click at [851, 371] on icon "button" at bounding box center [850, 375] width 9 height 9
click at [847, 413] on icon "button" at bounding box center [850, 417] width 9 height 9
click at [848, 371] on icon "button" at bounding box center [850, 375] width 9 height 9
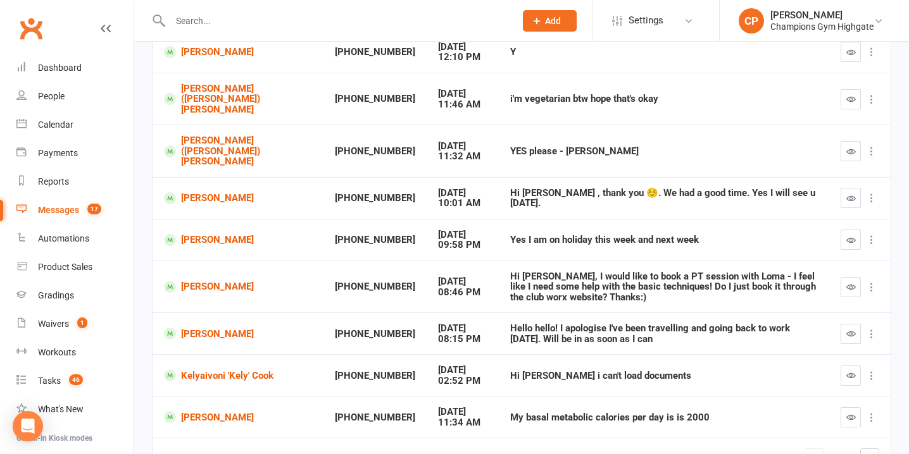
click at [846, 371] on icon "button" at bounding box center [850, 375] width 9 height 9
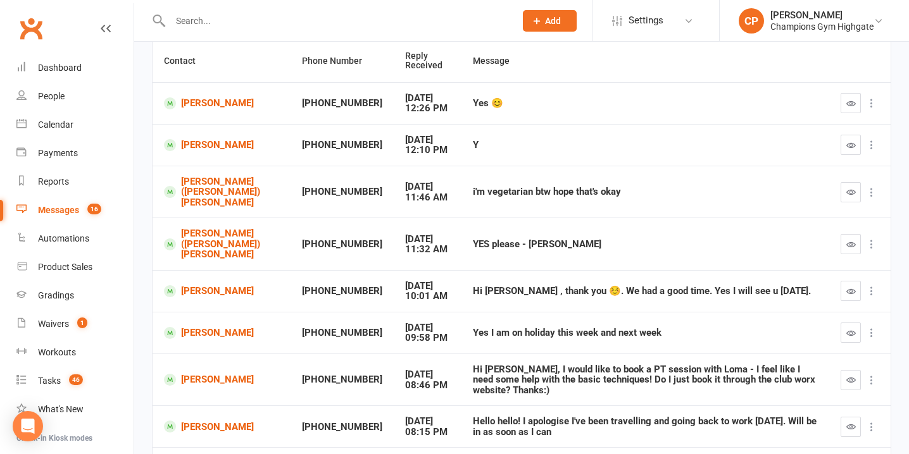
scroll to position [120, 0]
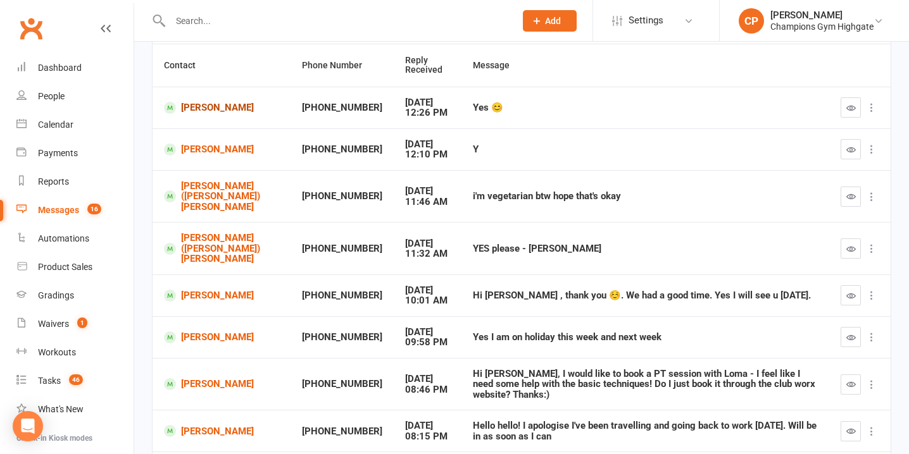
click at [199, 111] on link "[PERSON_NAME]" at bounding box center [221, 108] width 115 height 12
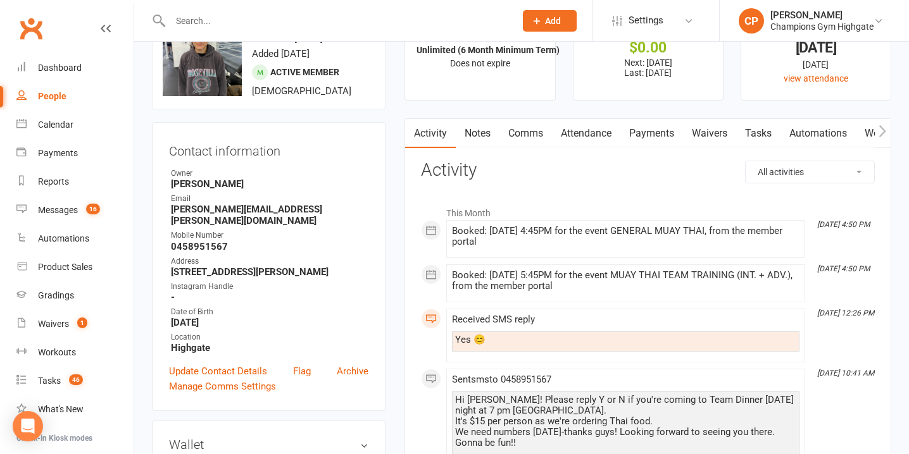
scroll to position [55, 0]
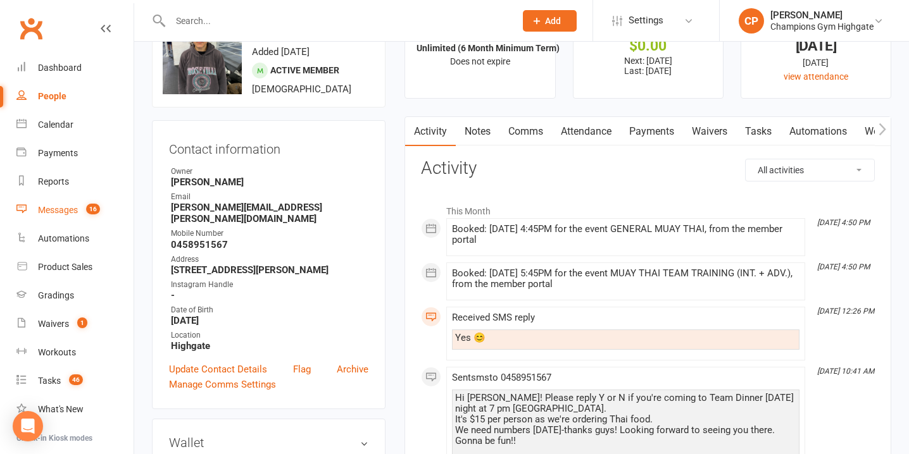
click at [71, 215] on div "Messages" at bounding box center [58, 210] width 40 height 10
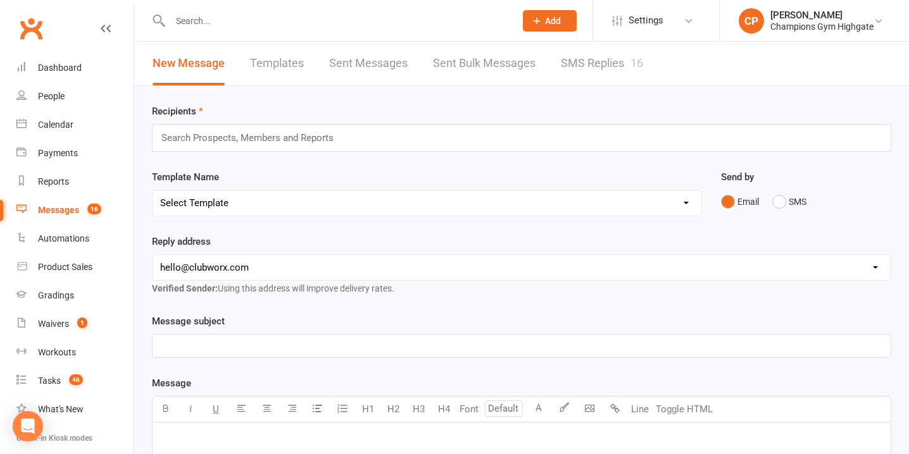
click at [635, 65] on div "16" at bounding box center [636, 62] width 13 height 13
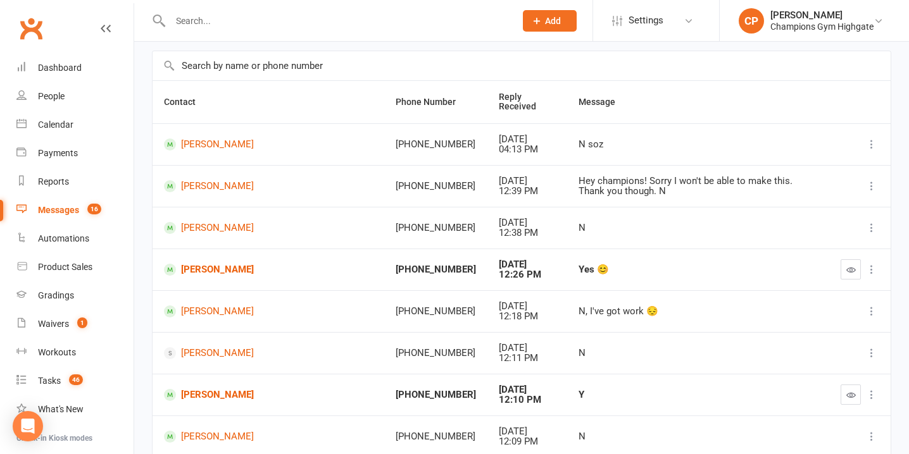
scroll to position [86, 0]
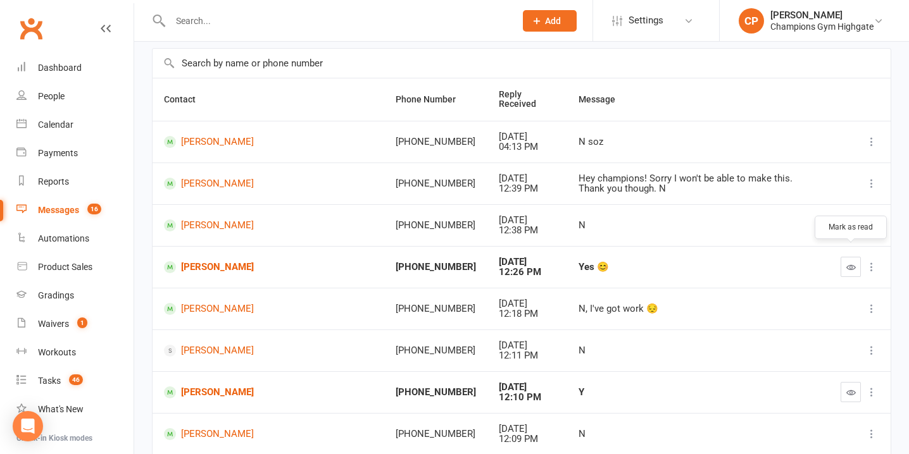
click at [852, 263] on icon "button" at bounding box center [850, 267] width 9 height 9
click at [853, 388] on icon "button" at bounding box center [850, 392] width 9 height 9
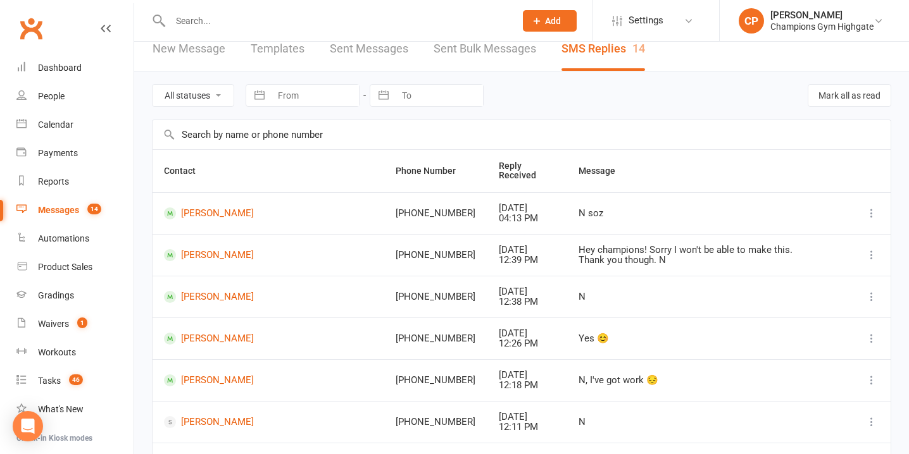
scroll to position [0, 0]
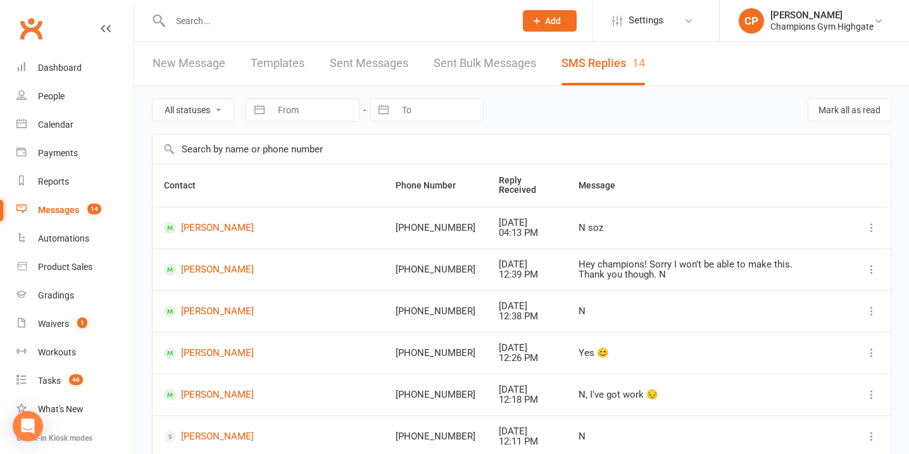
click at [197, 101] on select "All statuses Read only Unread only" at bounding box center [193, 110] width 81 height 22
select select "unread_only"
click at [153, 99] on select "All statuses Read only Unread only" at bounding box center [193, 110] width 81 height 22
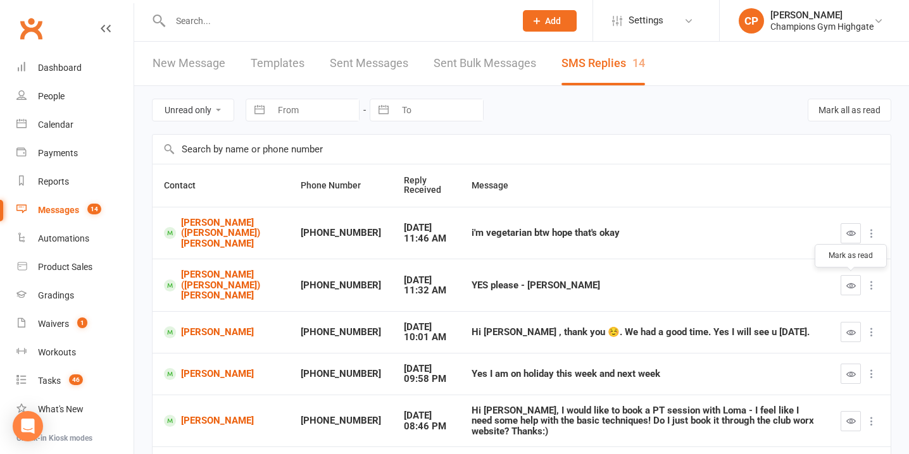
click at [854, 284] on icon "button" at bounding box center [850, 285] width 9 height 9
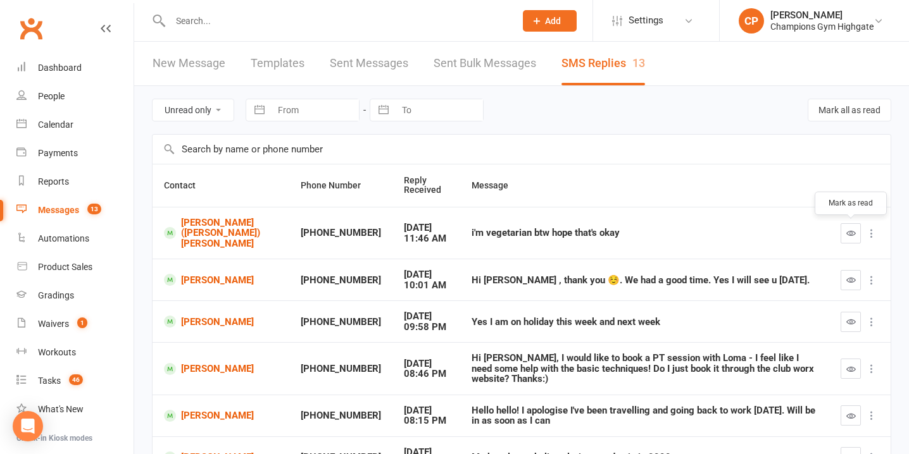
click at [851, 232] on icon "button" at bounding box center [850, 232] width 9 height 9
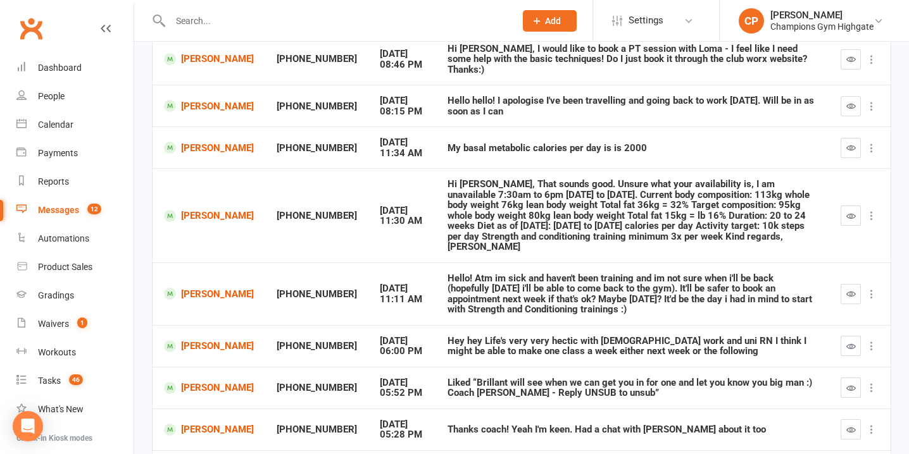
scroll to position [258, 0]
click at [849, 425] on icon "button" at bounding box center [850, 429] width 9 height 9
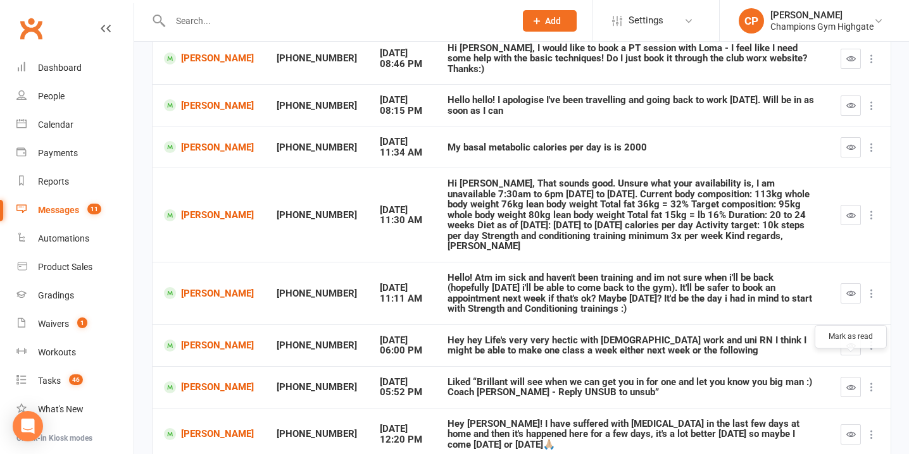
click at [844, 377] on button "button" at bounding box center [850, 387] width 20 height 20
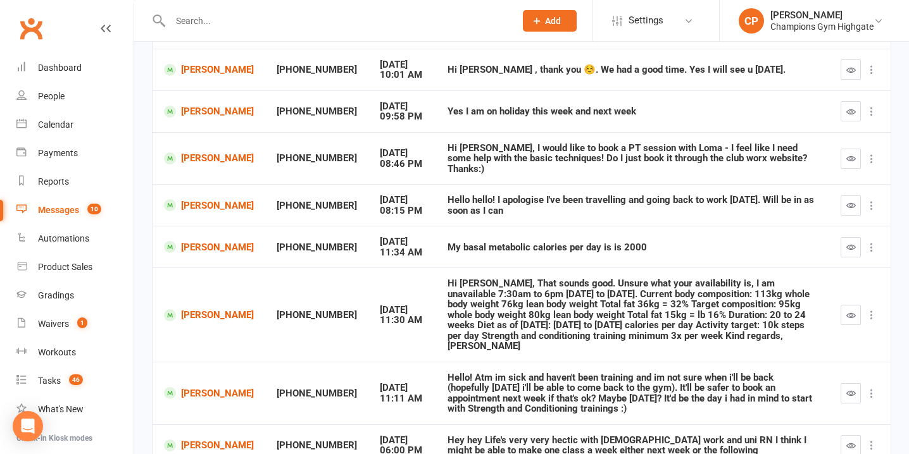
scroll to position [75, 0]
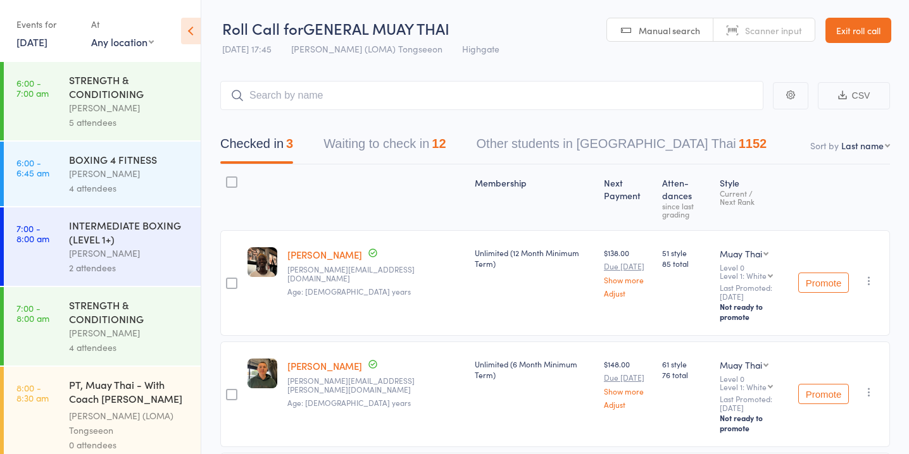
click at [437, 148] on button "Waiting to check in 12" at bounding box center [384, 147] width 122 height 34
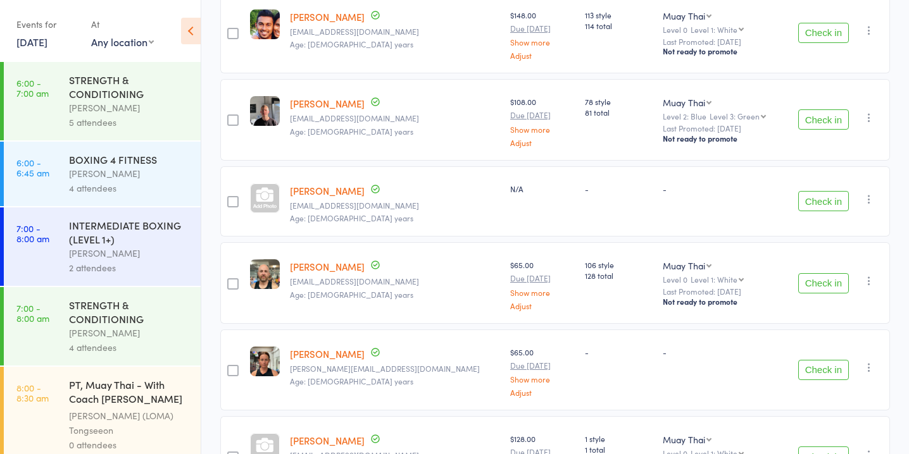
scroll to position [392, 0]
click at [809, 115] on button "Check in" at bounding box center [823, 119] width 51 height 20
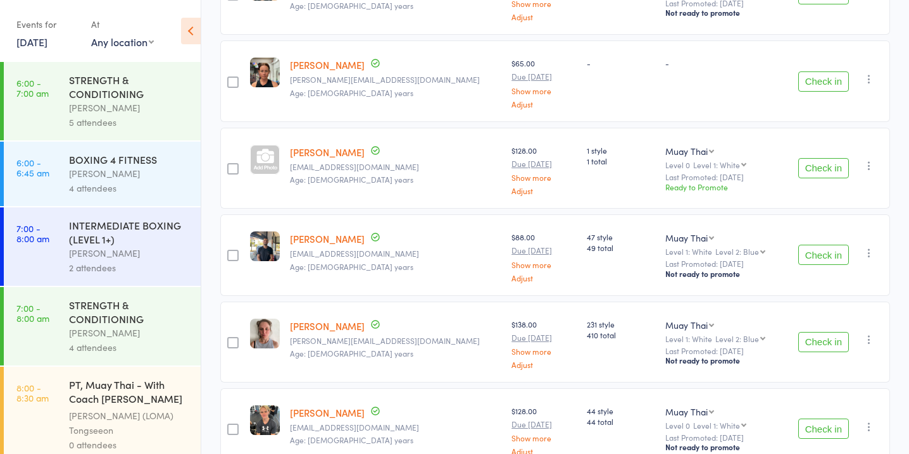
scroll to position [749, 0]
